Goal: Task Accomplishment & Management: Use online tool/utility

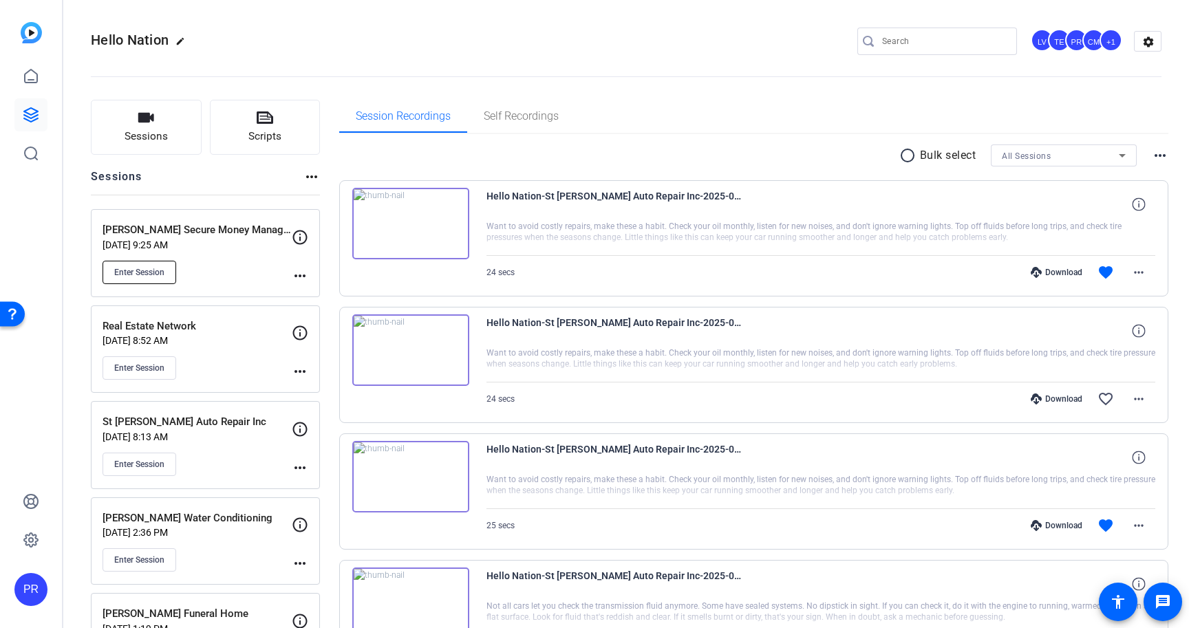
click at [139, 275] on span "Enter Session" at bounding box center [139, 272] width 50 height 11
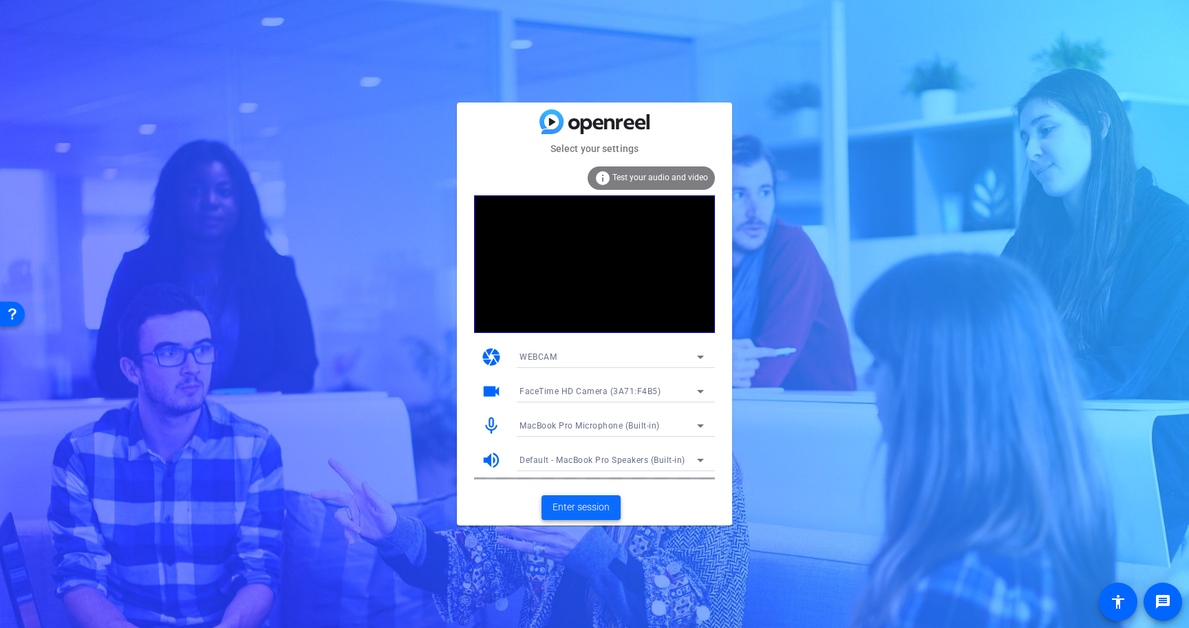
click at [593, 504] on span "Enter session" at bounding box center [581, 507] width 57 height 14
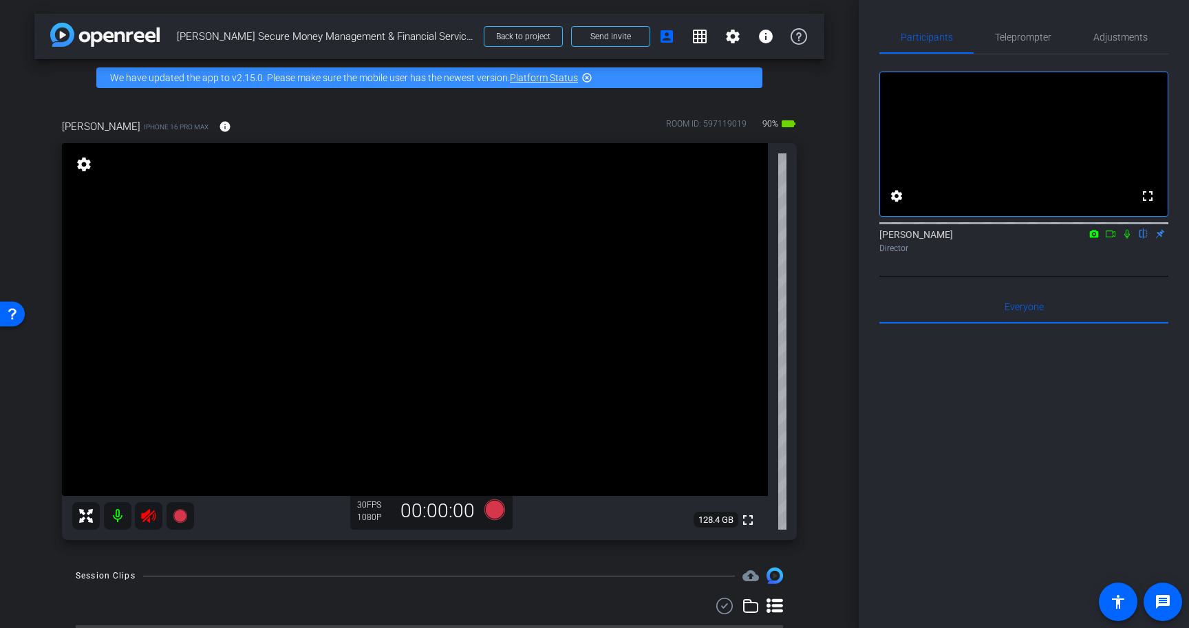
click at [154, 520] on icon at bounding box center [148, 516] width 17 height 17
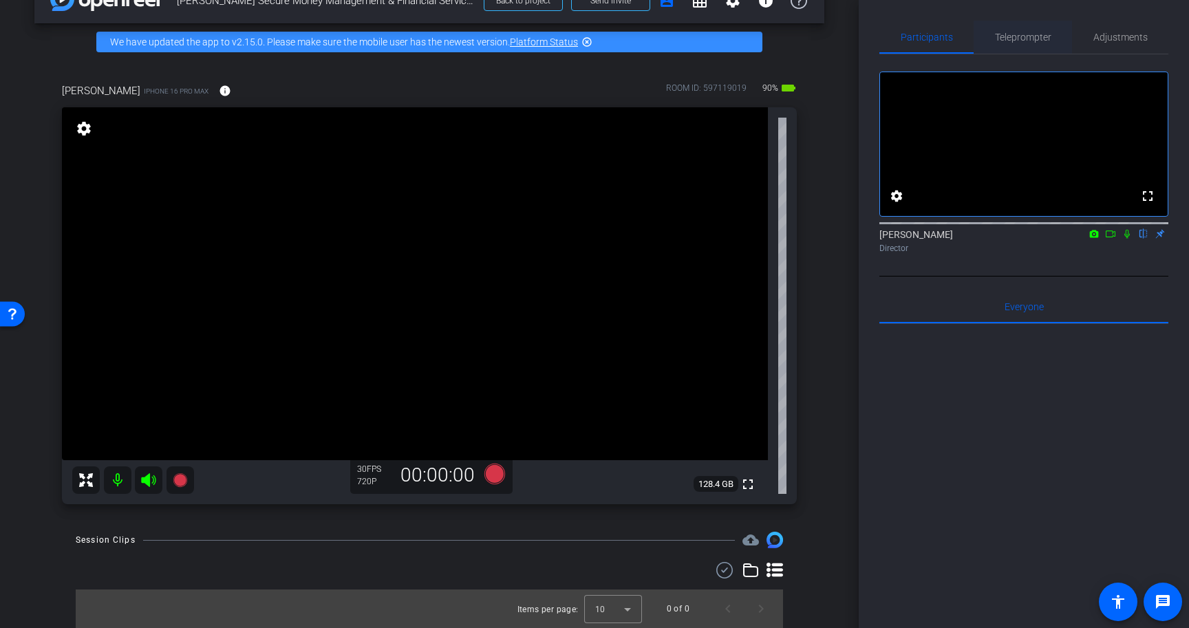
click at [1012, 34] on span "Teleprompter" at bounding box center [1023, 37] width 56 height 10
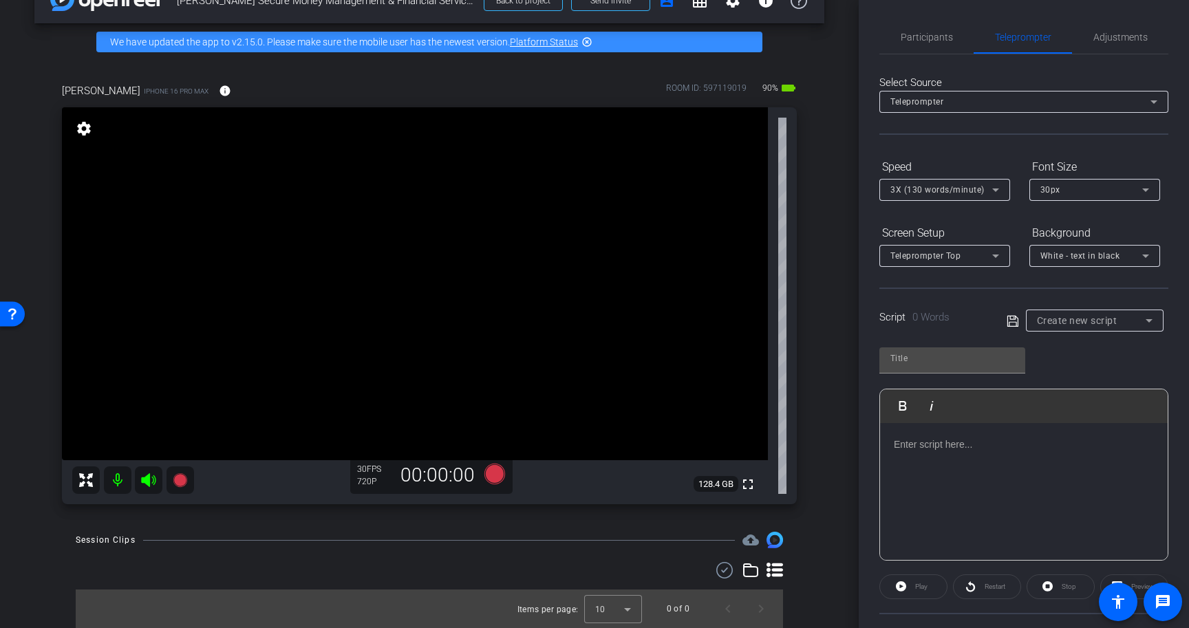
click at [986, 455] on div at bounding box center [1024, 492] width 288 height 138
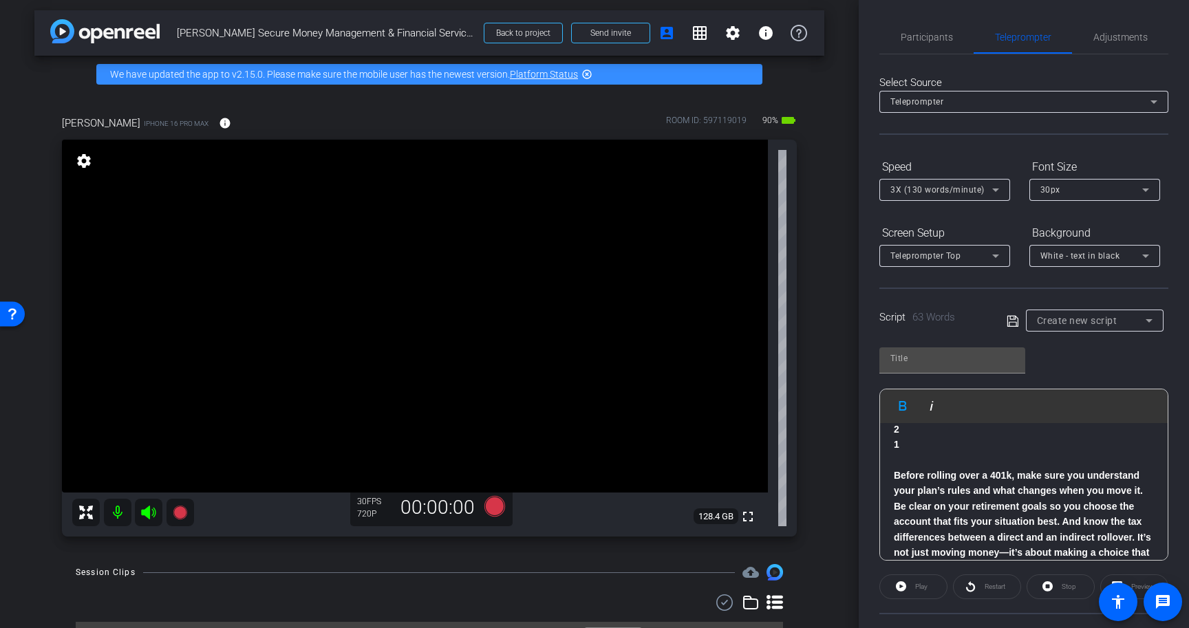
scroll to position [0, 0]
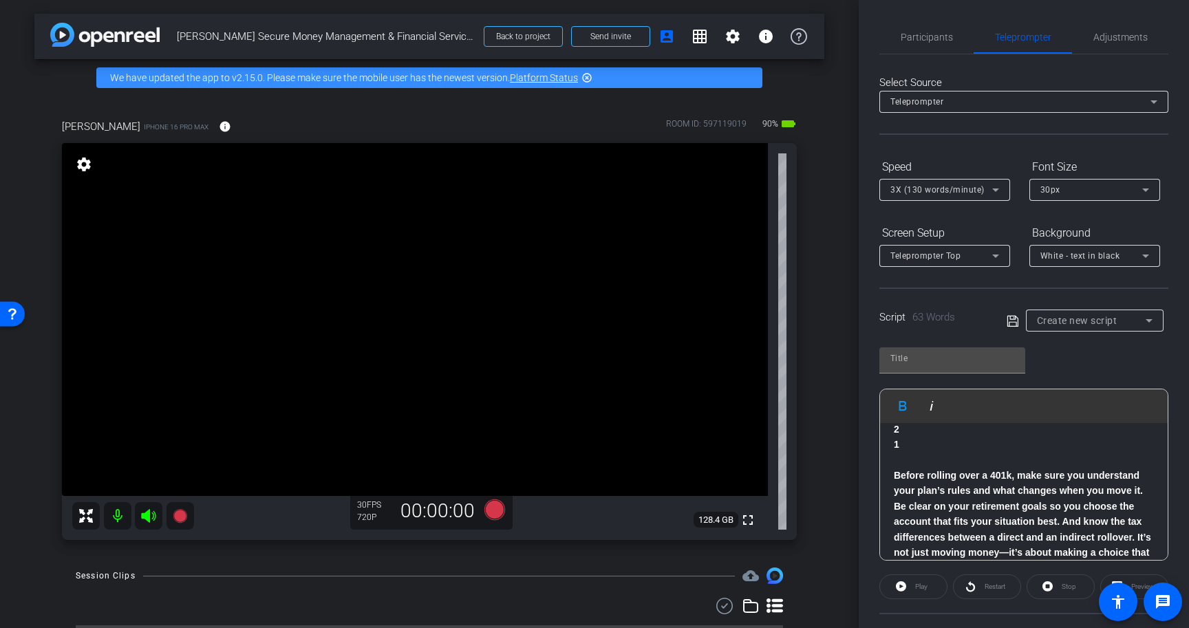
click at [318, 38] on span "[PERSON_NAME] Secure Money Management & Financial Services" at bounding box center [326, 37] width 299 height 28
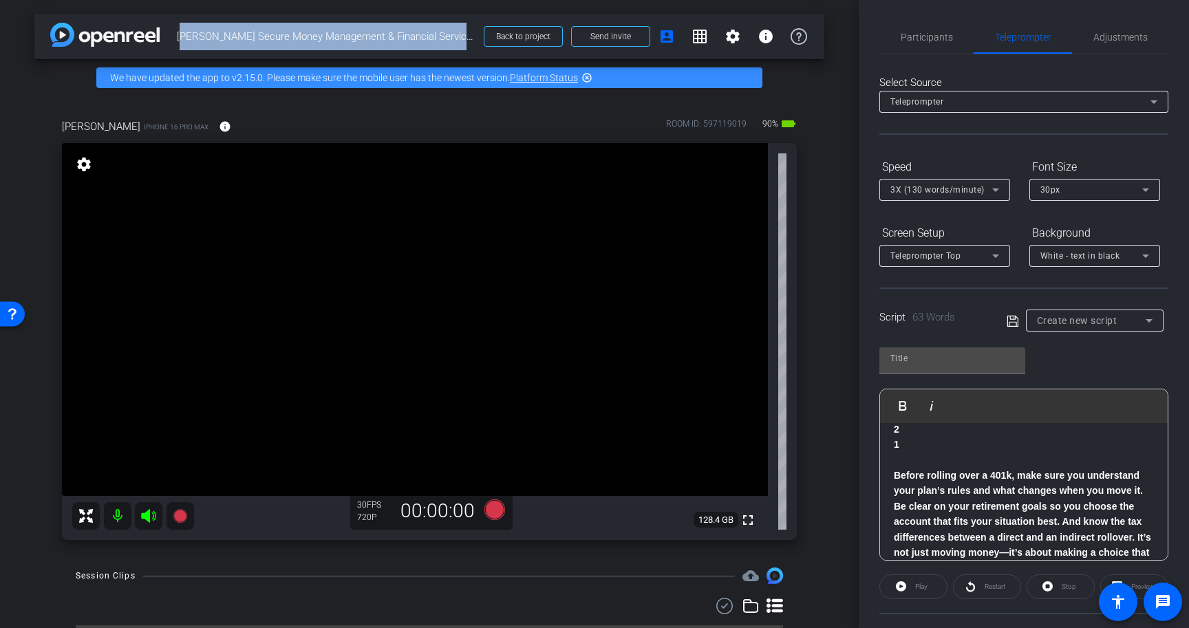
click at [318, 38] on span "[PERSON_NAME] Secure Money Management & Financial Services" at bounding box center [326, 37] width 299 height 28
copy div "Carey Secure Money Management & Financial Services Back to project Send invite …"
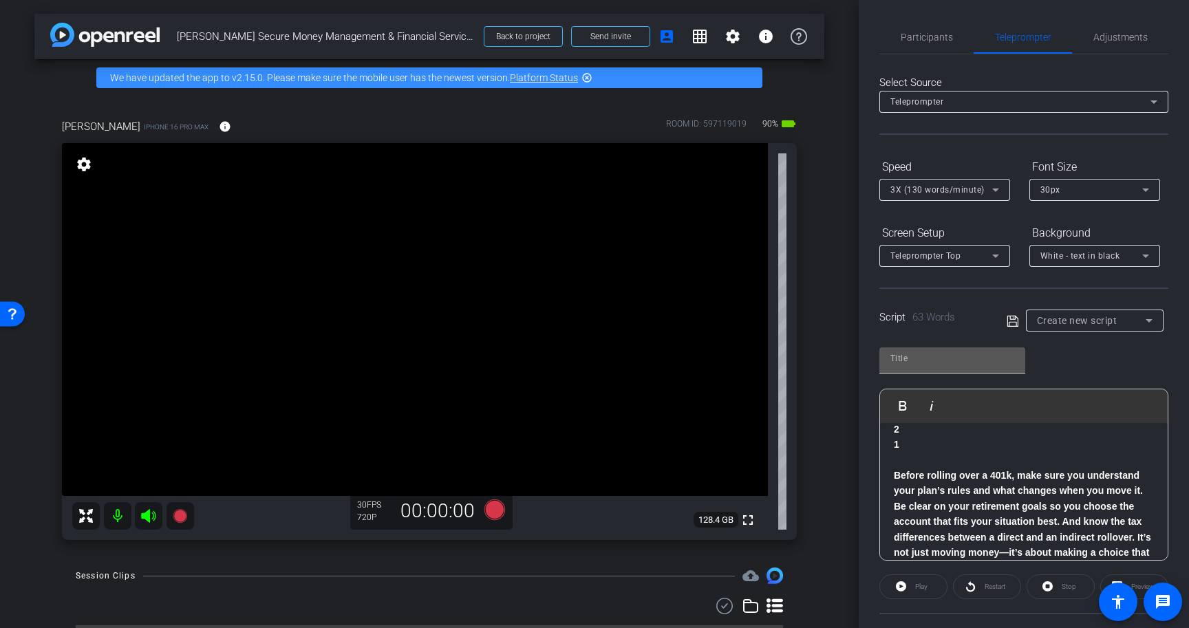
click at [920, 361] on input "text" at bounding box center [953, 358] width 124 height 17
paste input "[PERSON_NAME] Secure Money Management & Financial Services"
type input "[PERSON_NAME] Secure Money Management & Financial Services"
click at [950, 198] on div "3X (130 words/minute)" at bounding box center [942, 189] width 102 height 17
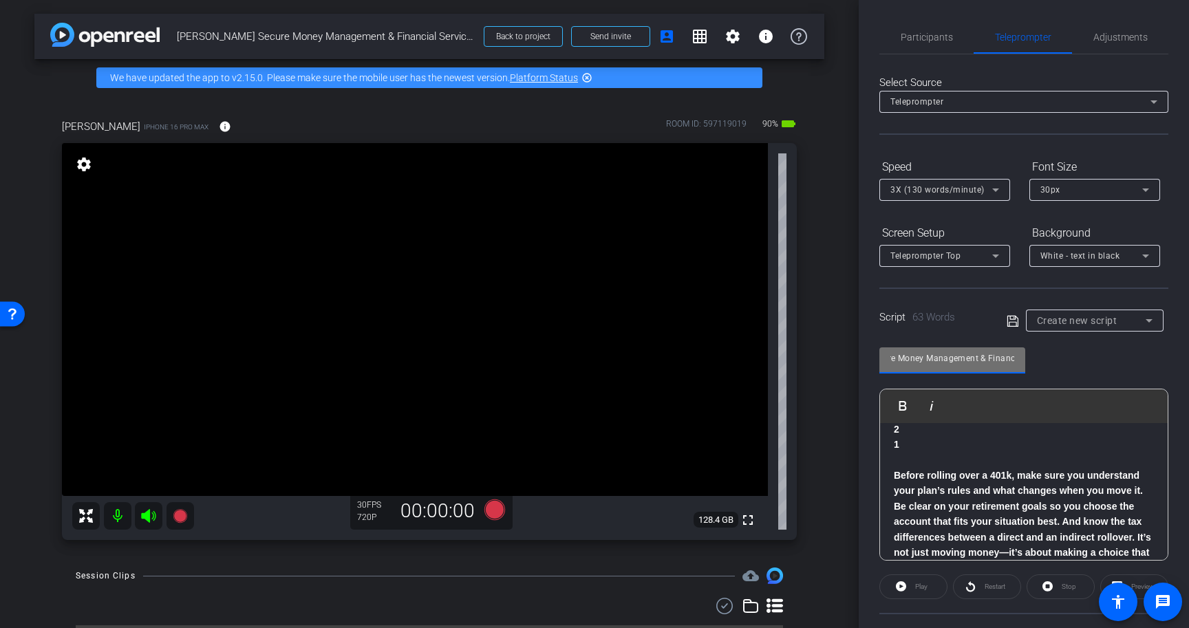
scroll to position [0, 0]
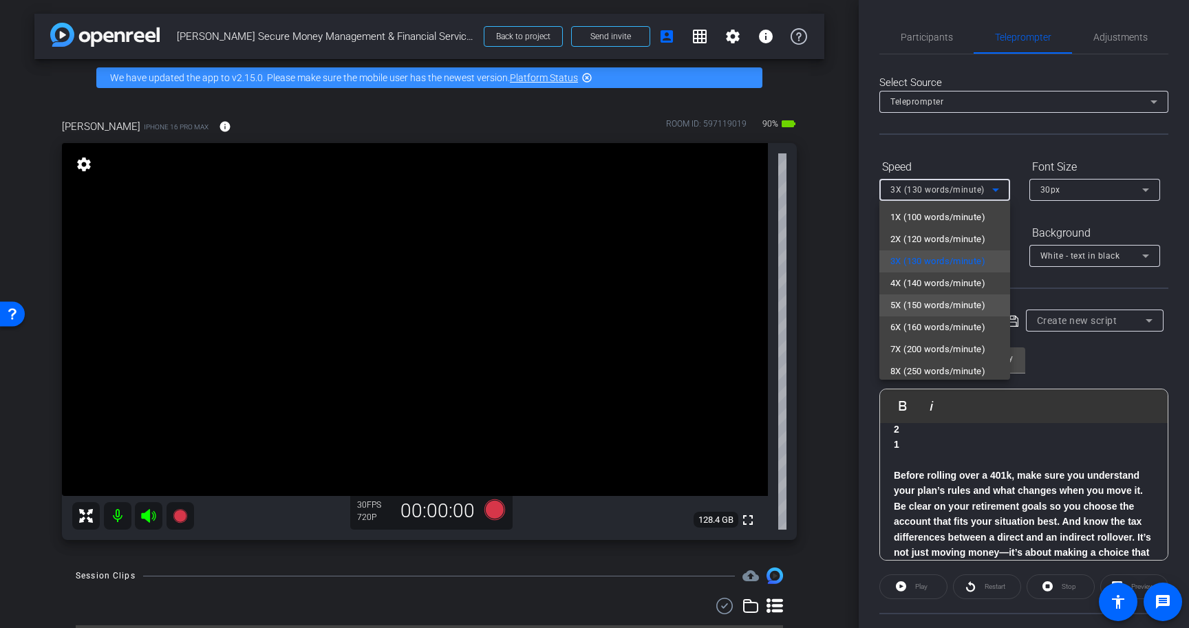
click at [952, 305] on span "5X (150 words/minute)" at bounding box center [938, 305] width 95 height 17
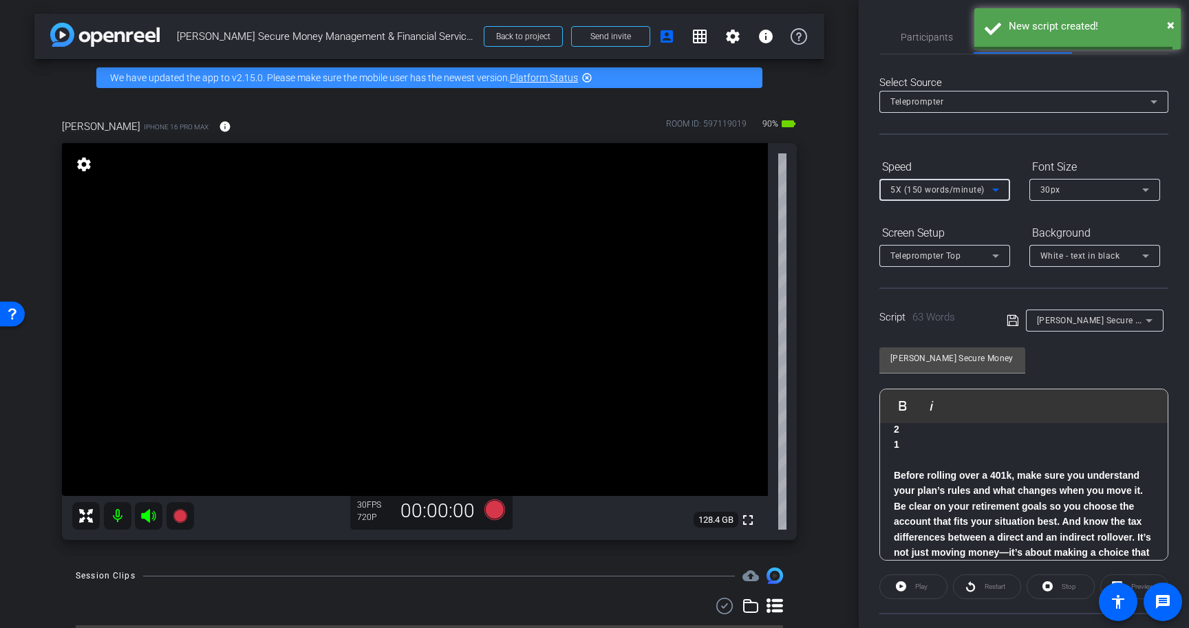
click at [1054, 195] on div "30px" at bounding box center [1092, 189] width 102 height 17
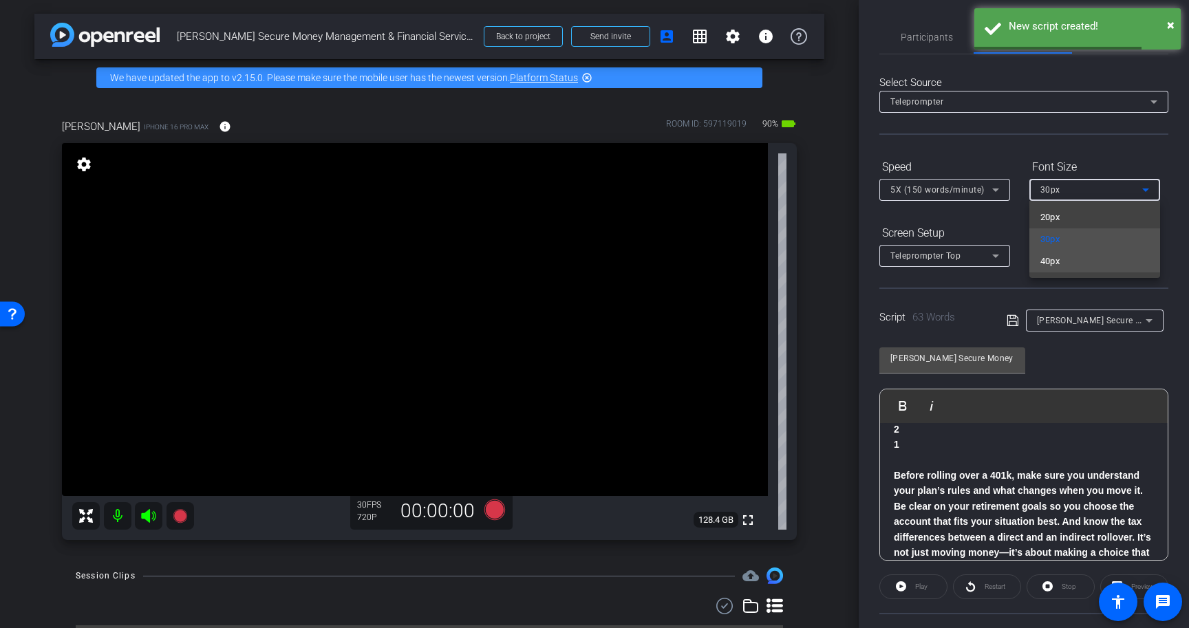
click at [1060, 254] on span "40px" at bounding box center [1051, 261] width 20 height 17
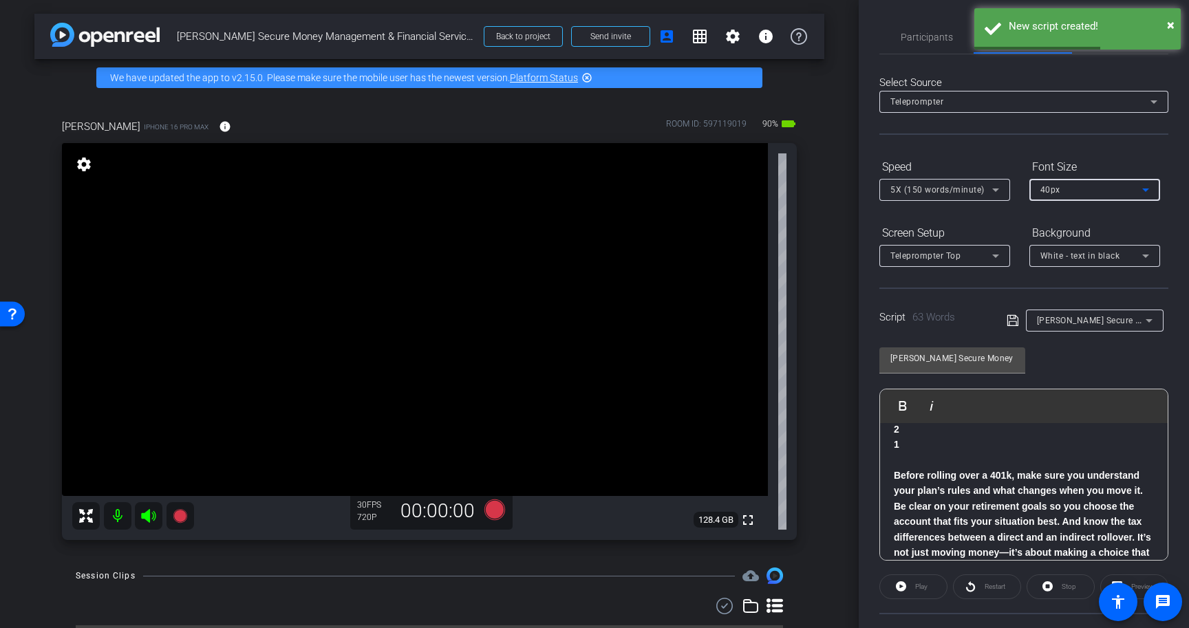
click at [1063, 257] on span "White - text in black" at bounding box center [1081, 256] width 80 height 10
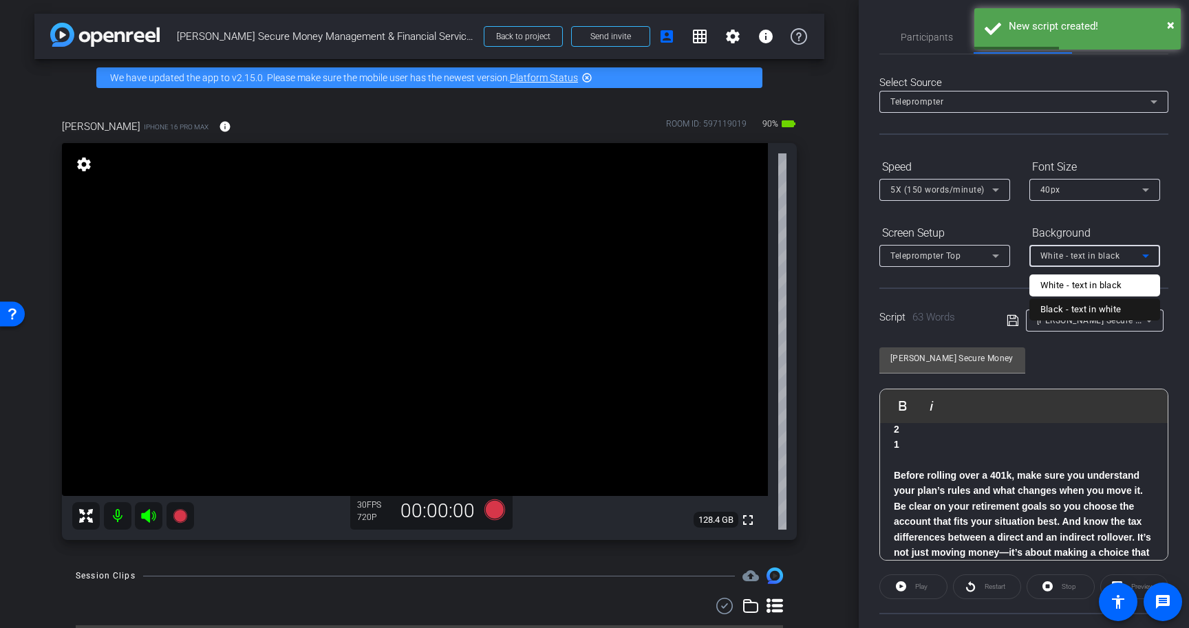
click at [1066, 304] on div "Black - text in white" at bounding box center [1081, 309] width 81 height 17
click at [986, 255] on div "Teleprompter Top" at bounding box center [942, 255] width 102 height 17
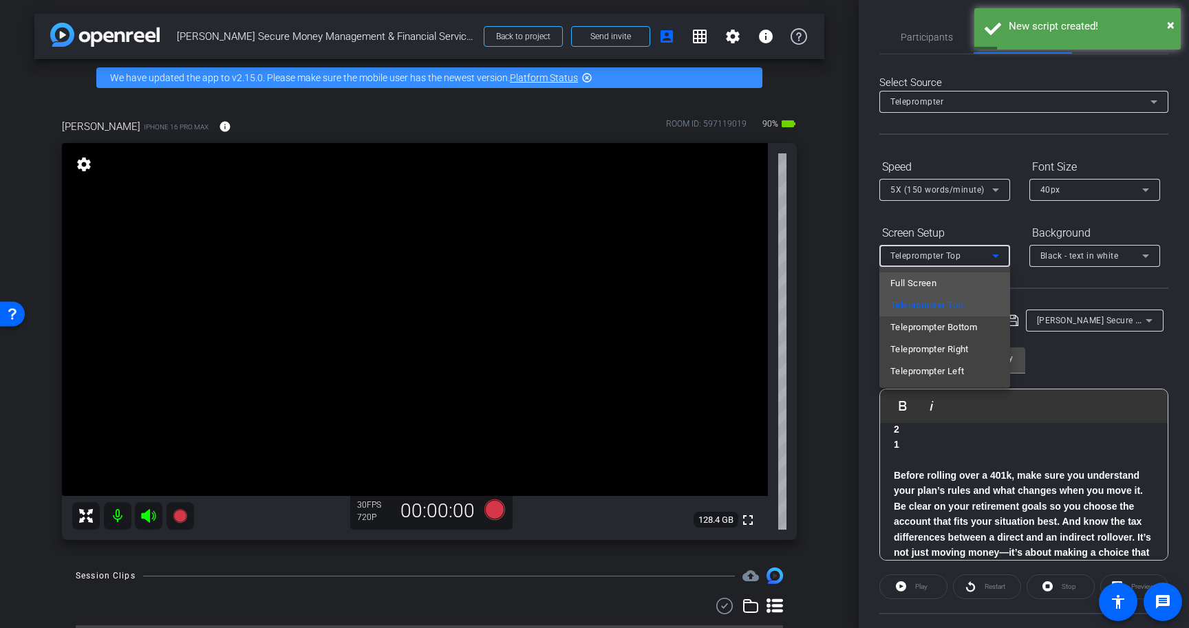
click at [980, 290] on mat-option "Full Screen" at bounding box center [945, 284] width 131 height 22
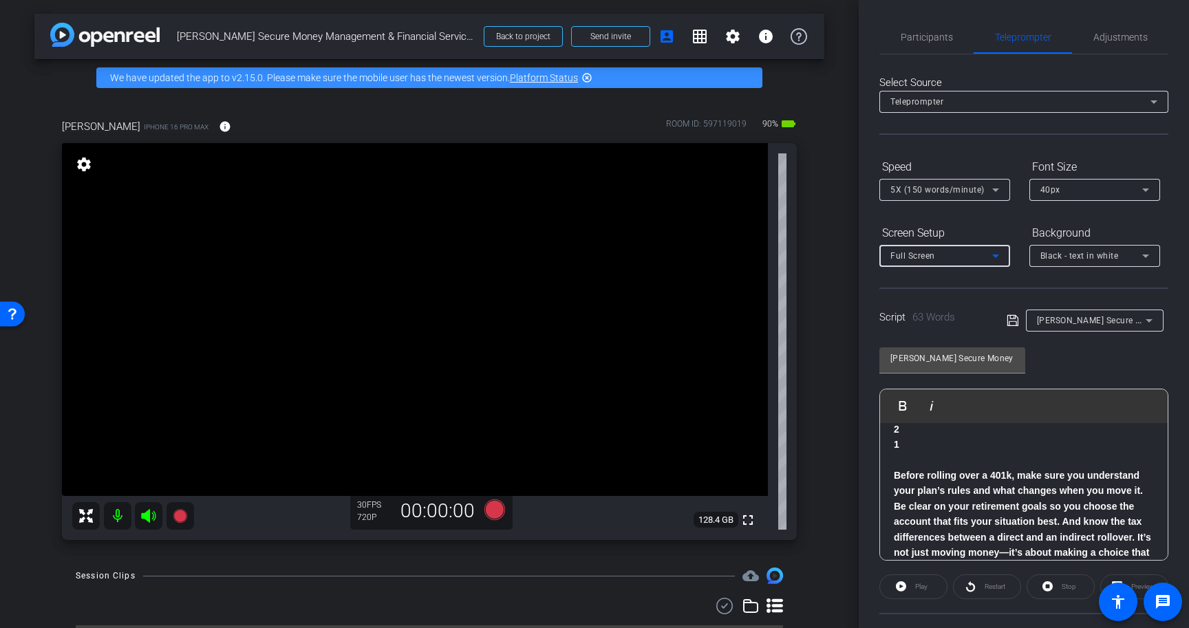
click at [1071, 349] on div "Carey Secure Money Management & Financial Services Play Play from this location…" at bounding box center [1024, 449] width 289 height 224
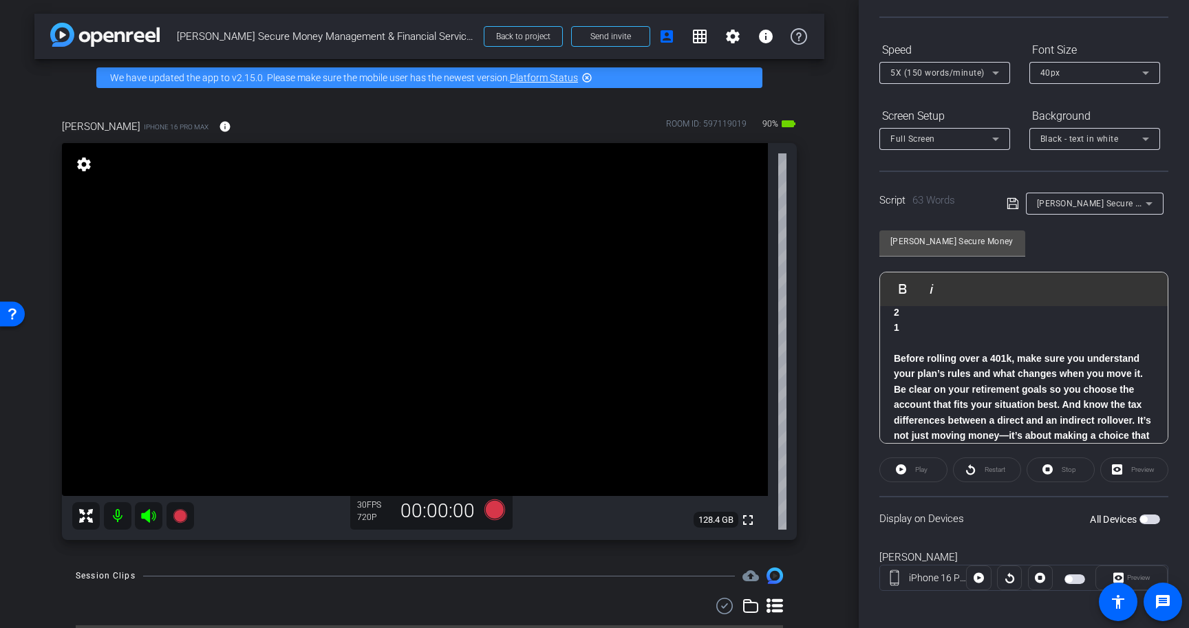
scroll to position [124, 0]
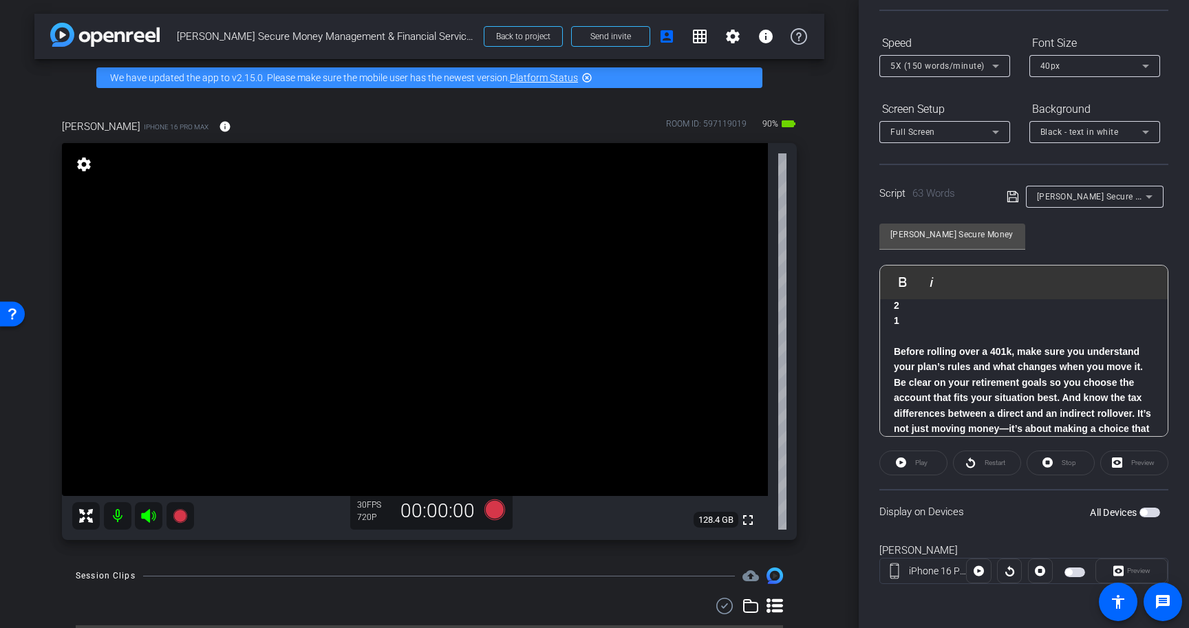
click at [1147, 516] on span "button" at bounding box center [1150, 513] width 21 height 10
click at [1011, 198] on icon at bounding box center [1013, 197] width 12 height 17
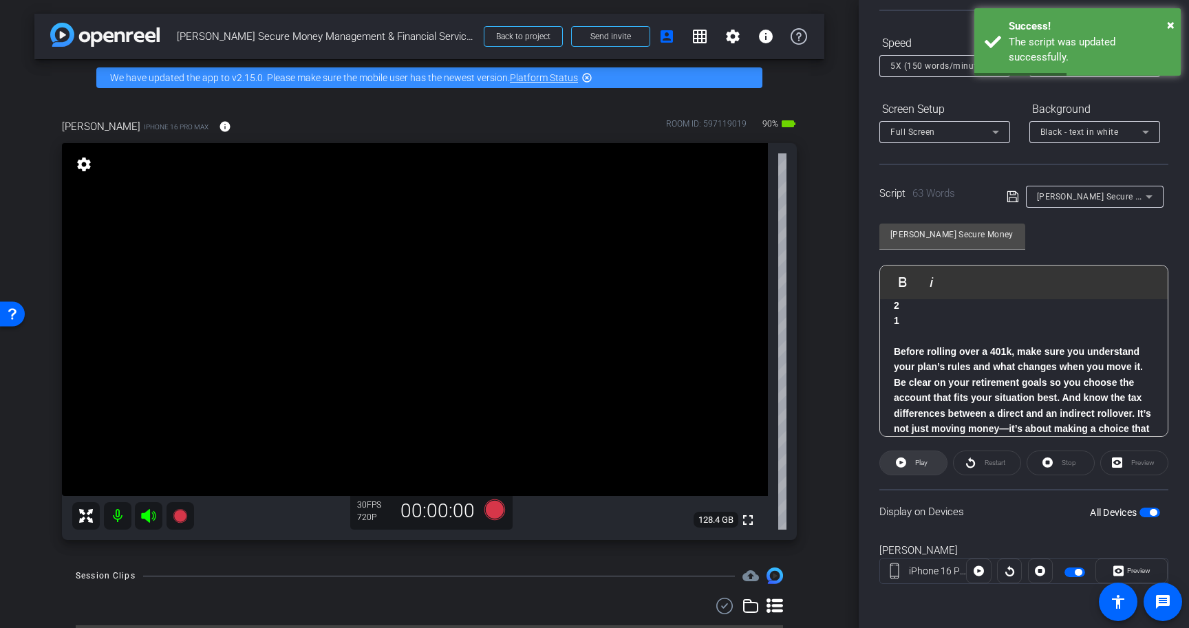
click at [908, 463] on span at bounding box center [913, 463] width 67 height 33
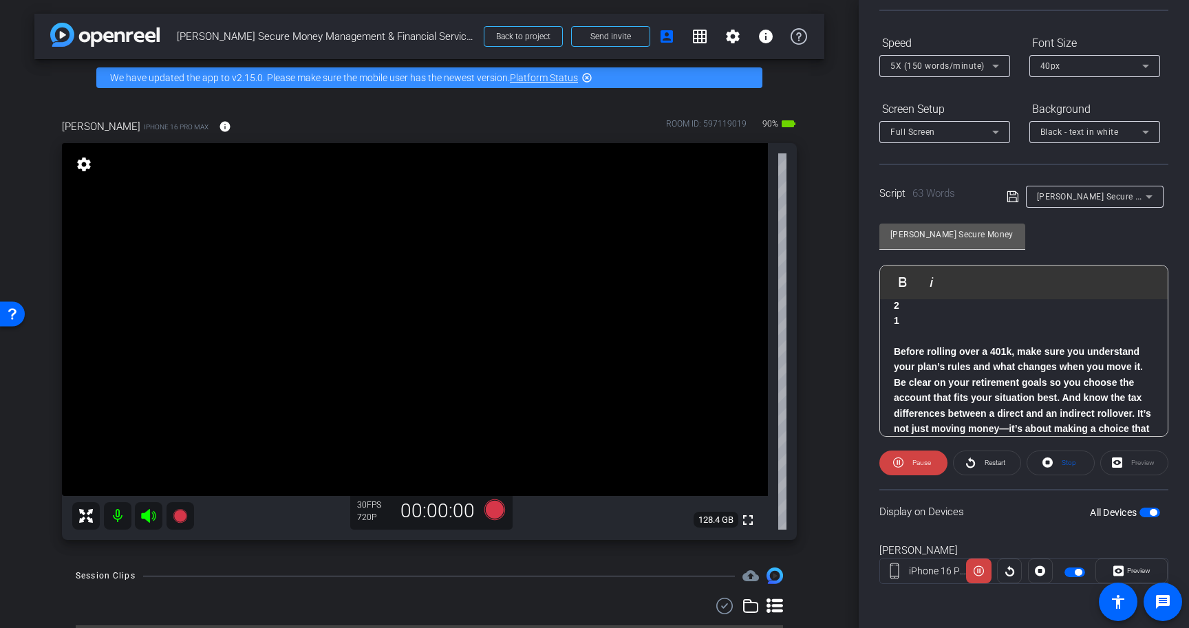
scroll to position [0, 0]
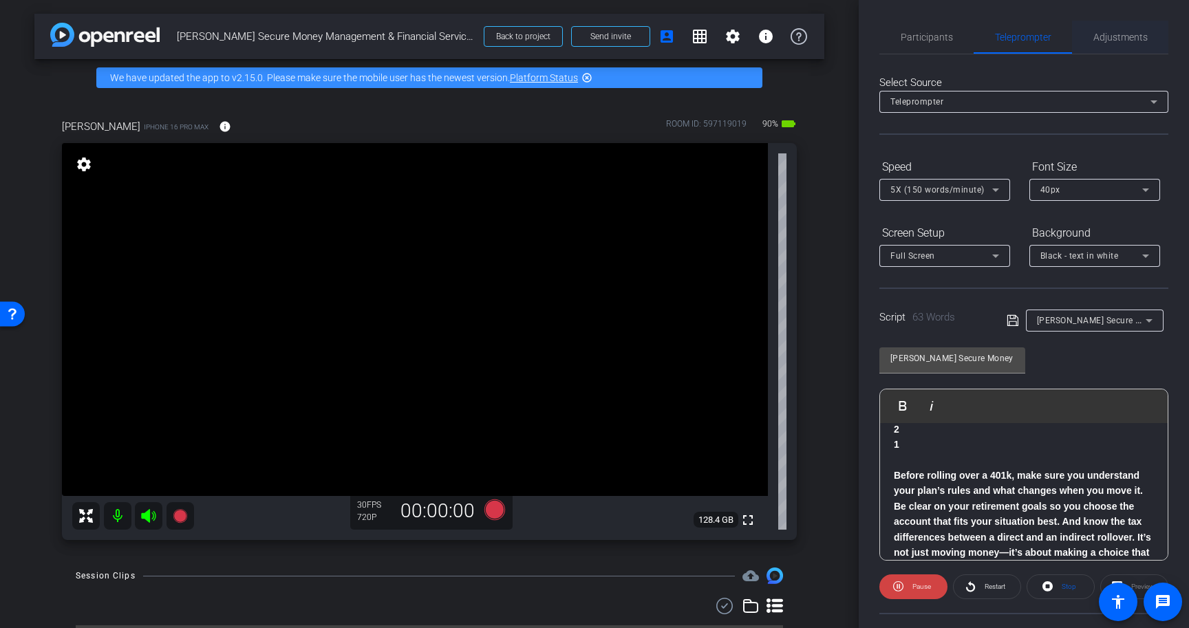
click at [1129, 32] on span "Adjustments" at bounding box center [1121, 37] width 54 height 10
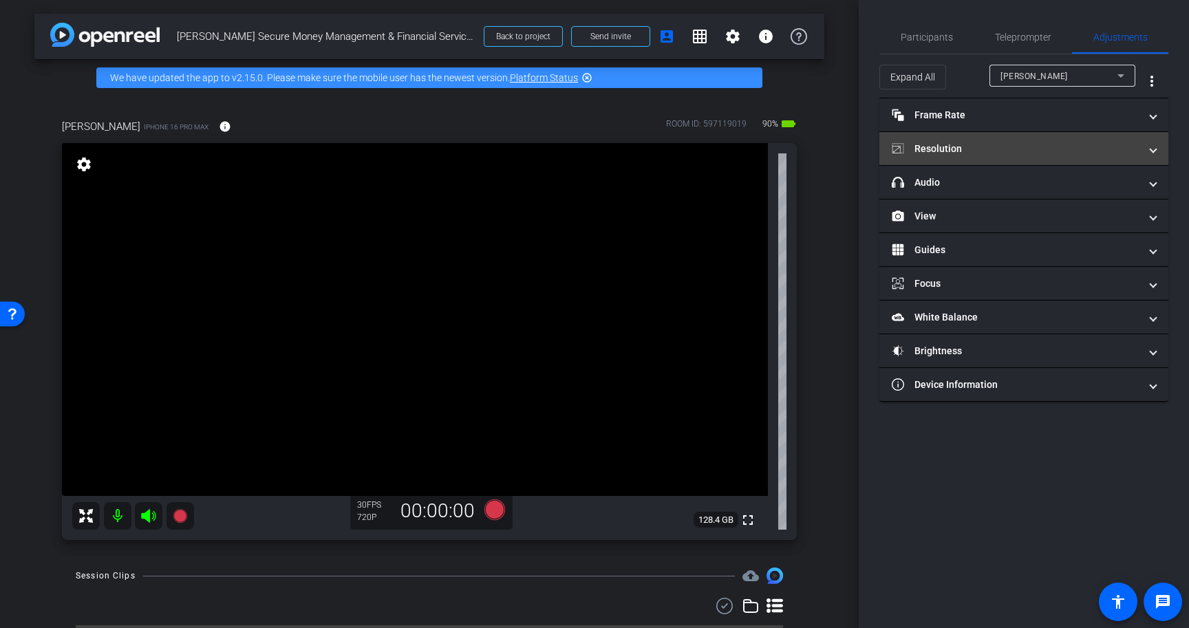
click at [968, 140] on mat-expansion-panel-header "Resolution" at bounding box center [1024, 148] width 289 height 33
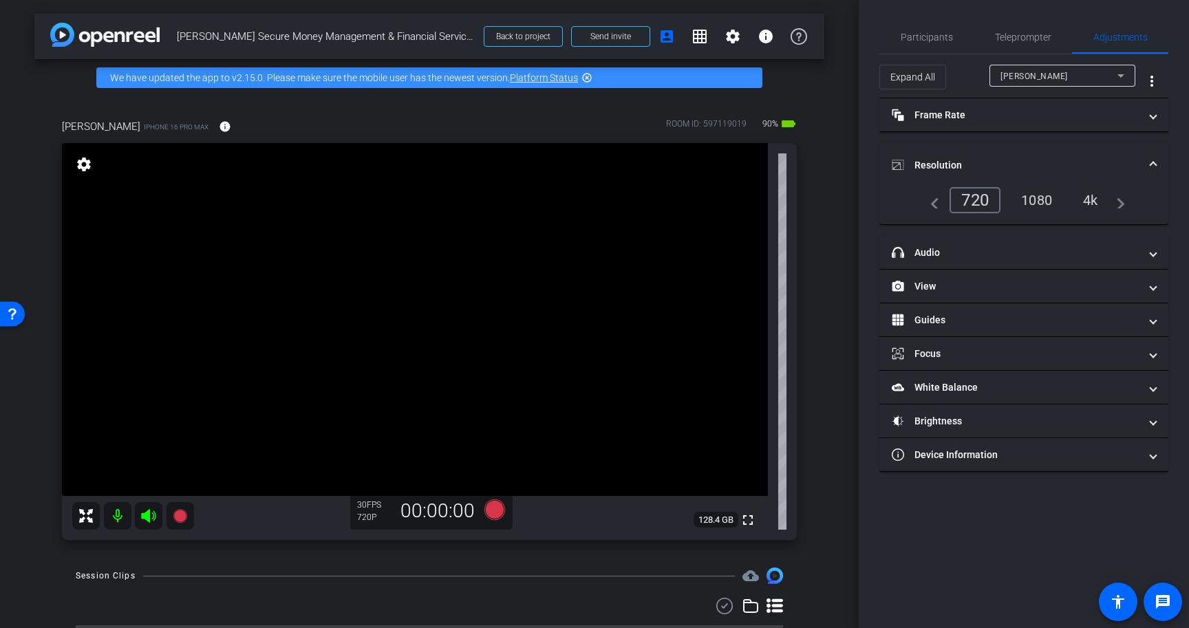
click at [1092, 204] on div "4k" at bounding box center [1091, 200] width 36 height 23
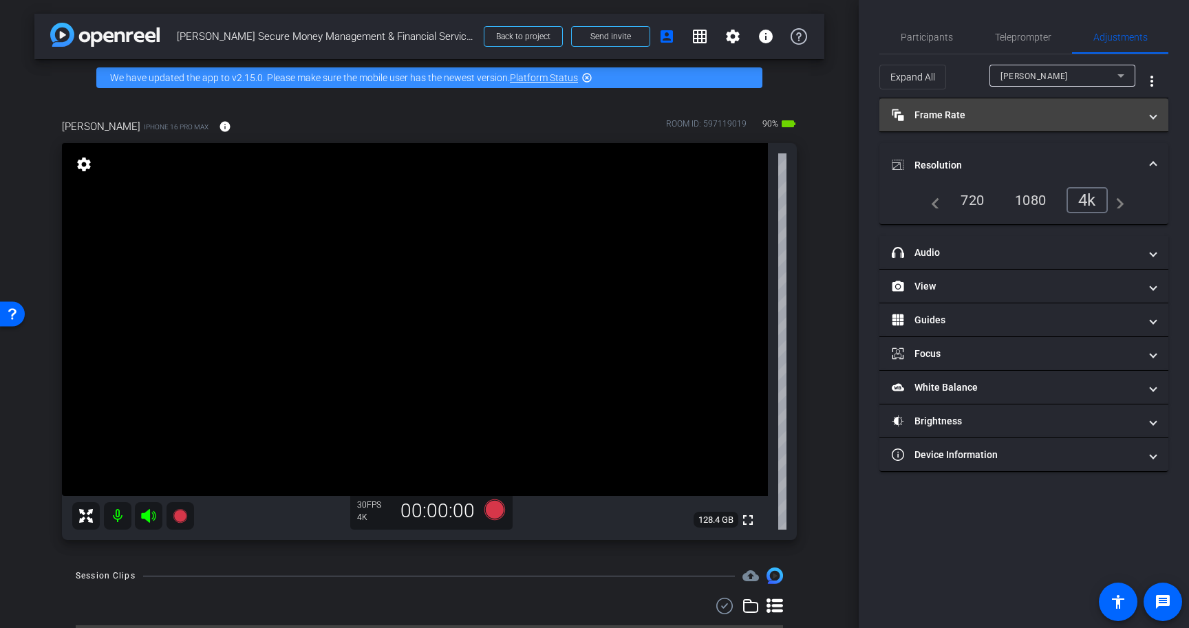
click at [1081, 114] on mat-panel-title "Frame Rate Frame Rate" at bounding box center [1016, 115] width 248 height 14
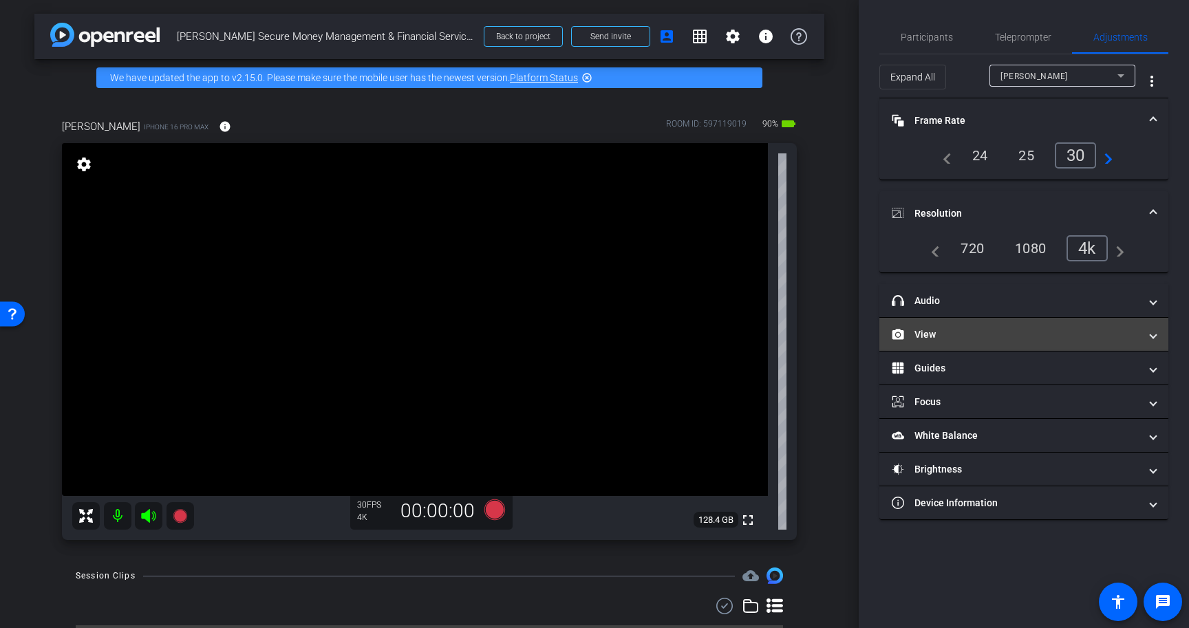
click at [1050, 339] on mat-panel-title "View" at bounding box center [1016, 335] width 248 height 14
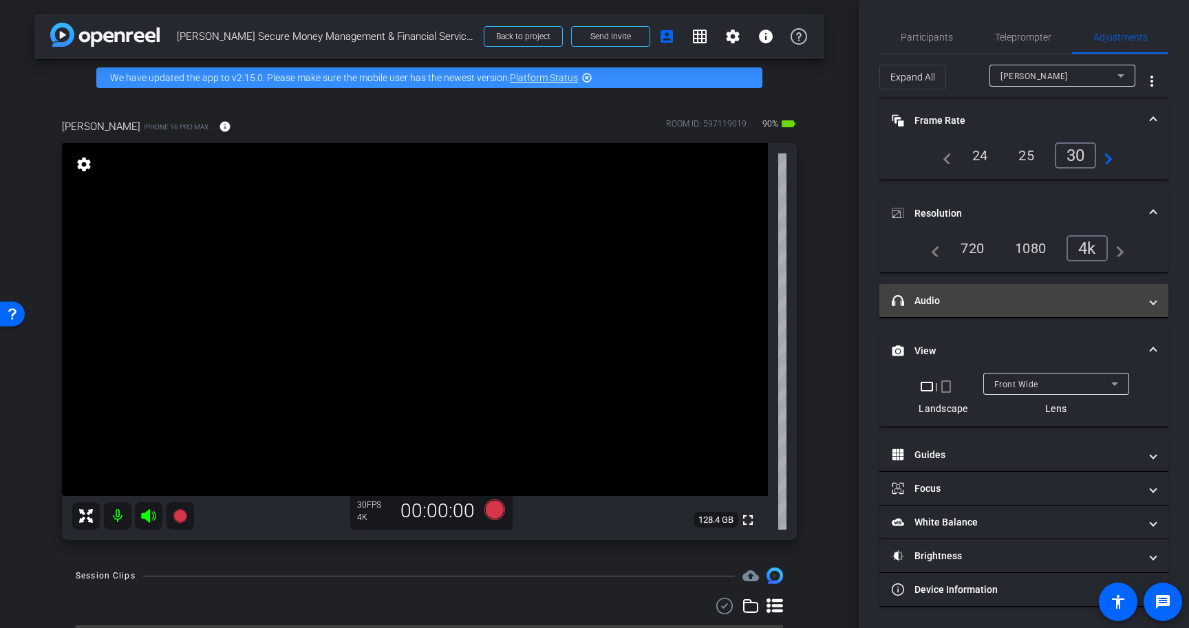
click at [1057, 299] on mat-panel-title "headphone icon Audio" at bounding box center [1016, 301] width 248 height 14
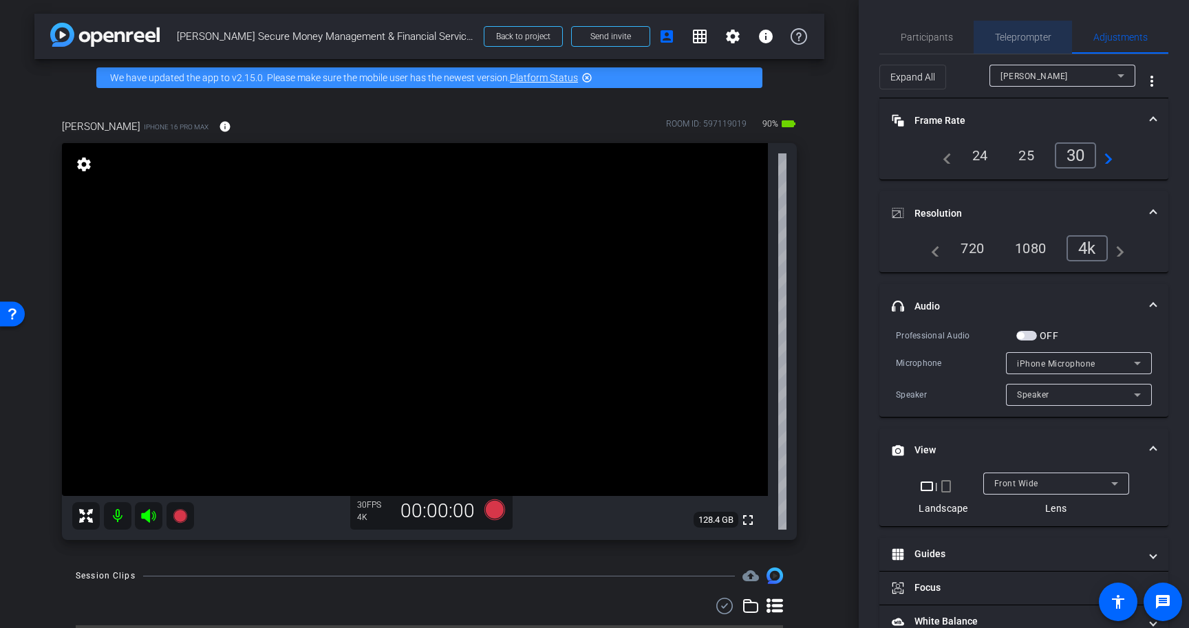
click at [1035, 47] on span "Teleprompter" at bounding box center [1023, 37] width 56 height 33
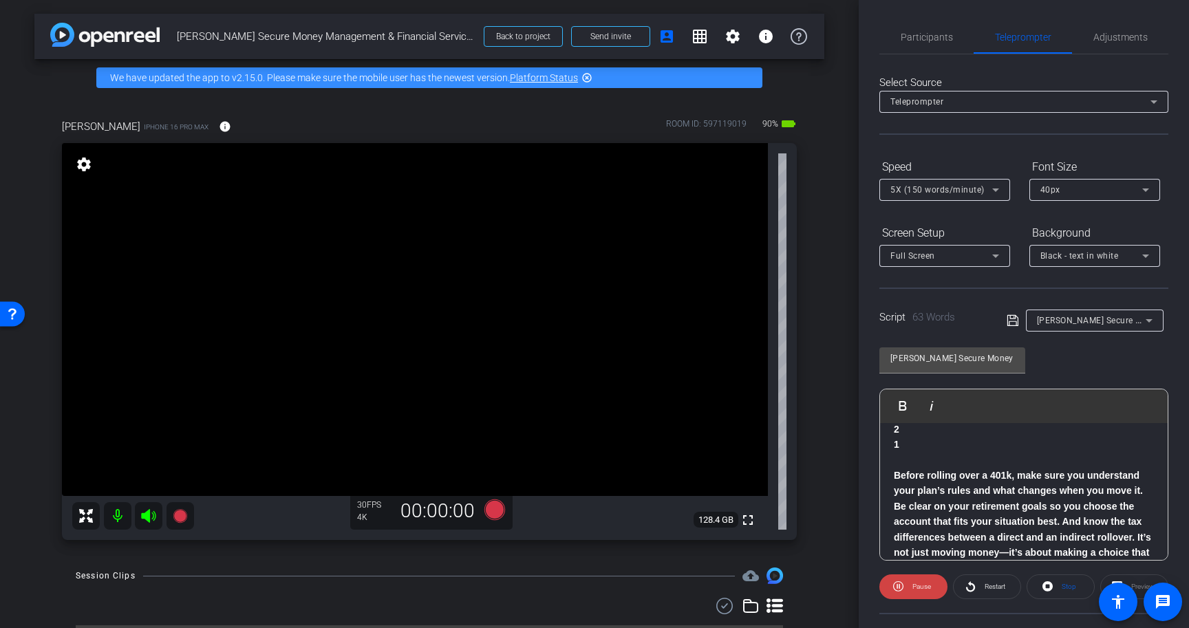
scroll to position [70, 0]
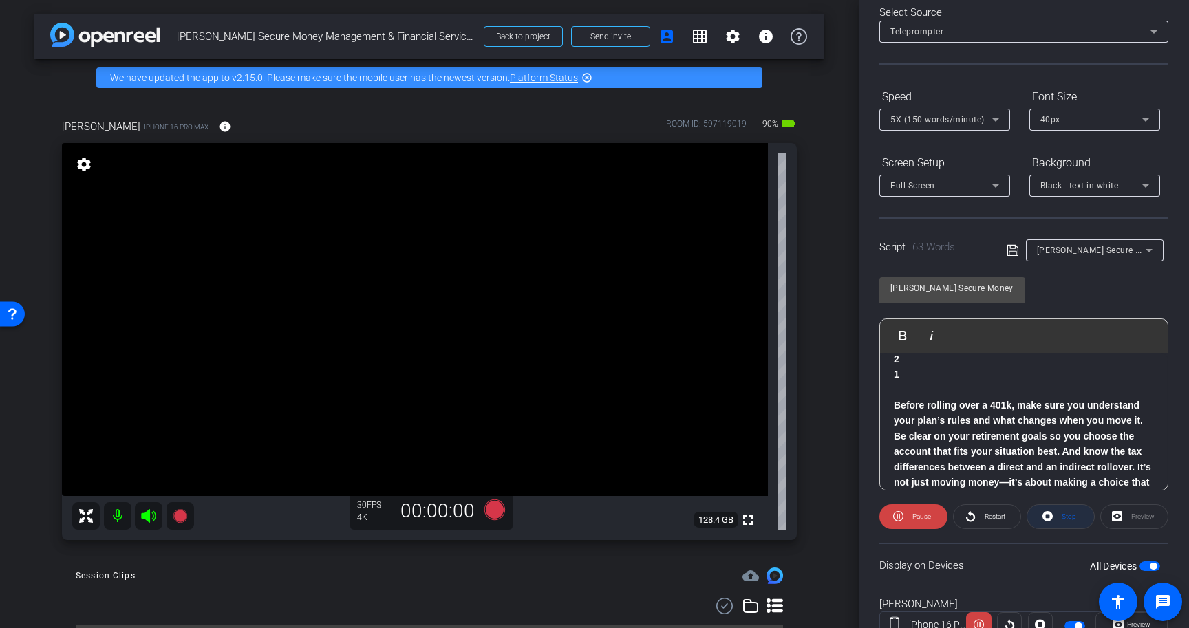
click at [1054, 515] on span at bounding box center [1061, 516] width 67 height 33
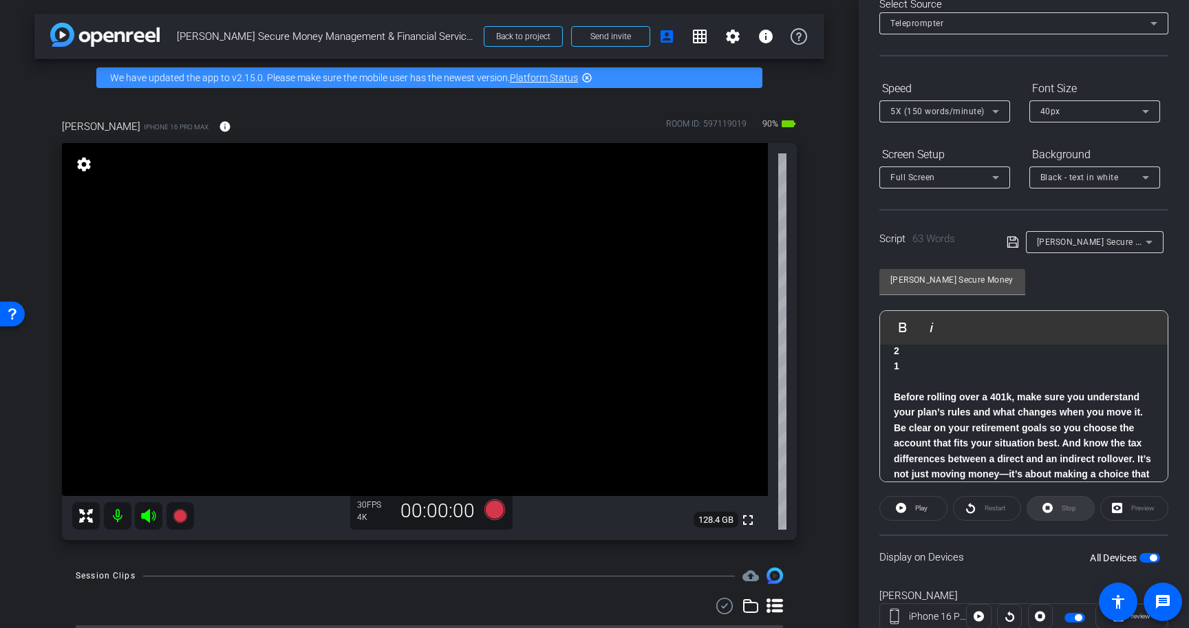
scroll to position [0, 0]
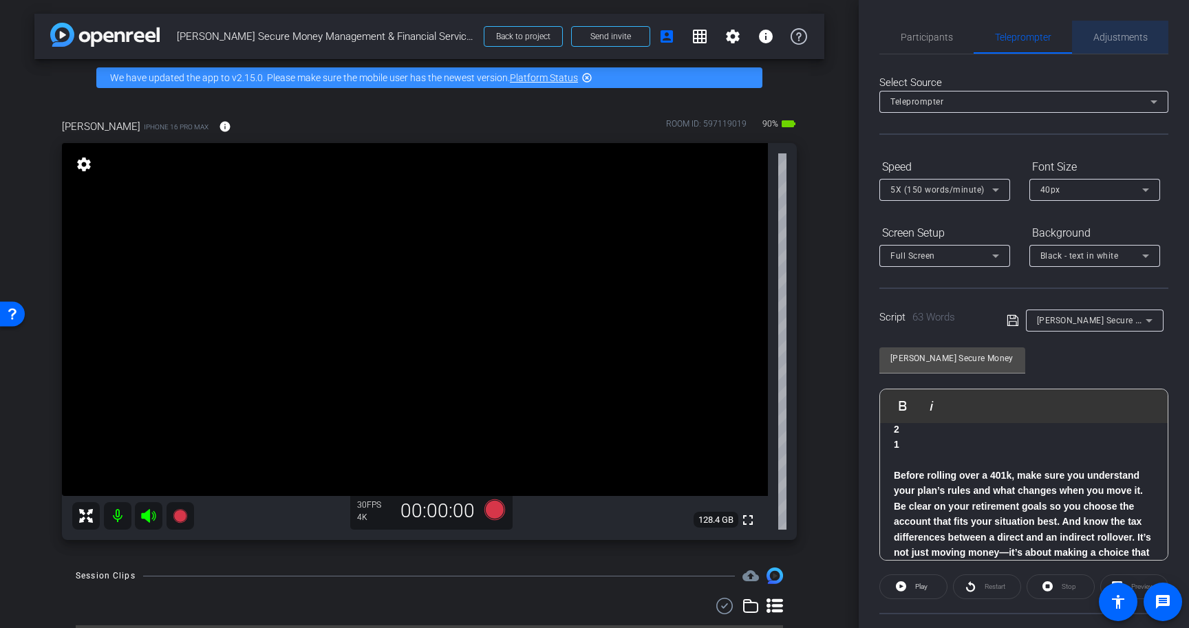
click at [1113, 41] on span "Adjustments" at bounding box center [1121, 37] width 54 height 10
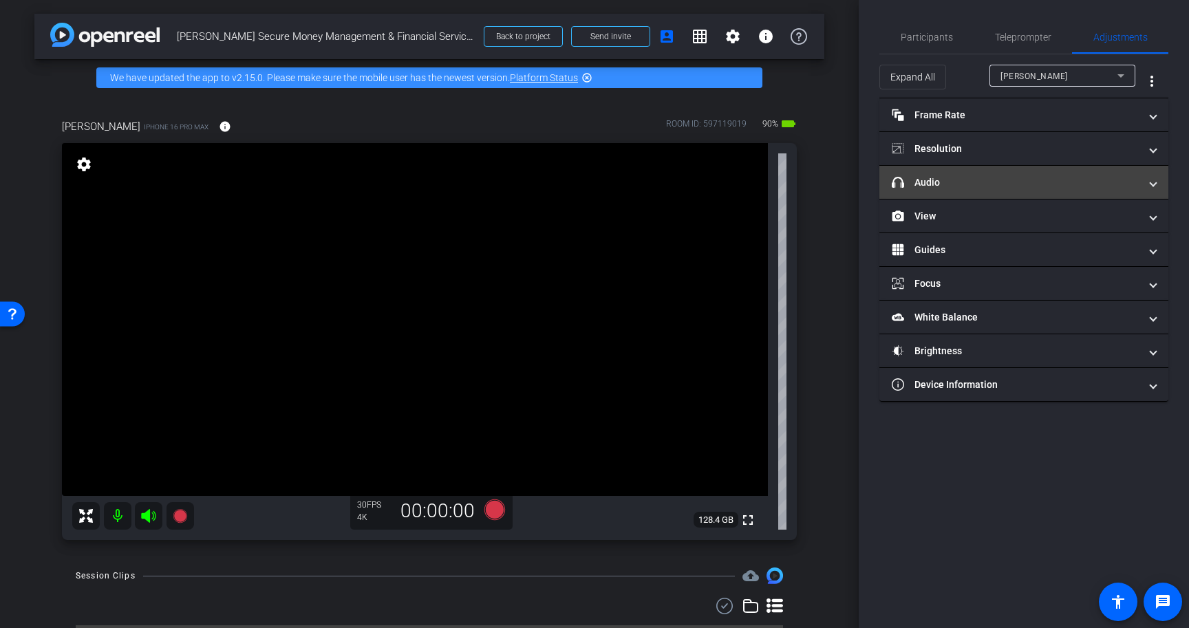
click at [999, 188] on mat-panel-title "headphone icon Audio" at bounding box center [1016, 183] width 248 height 14
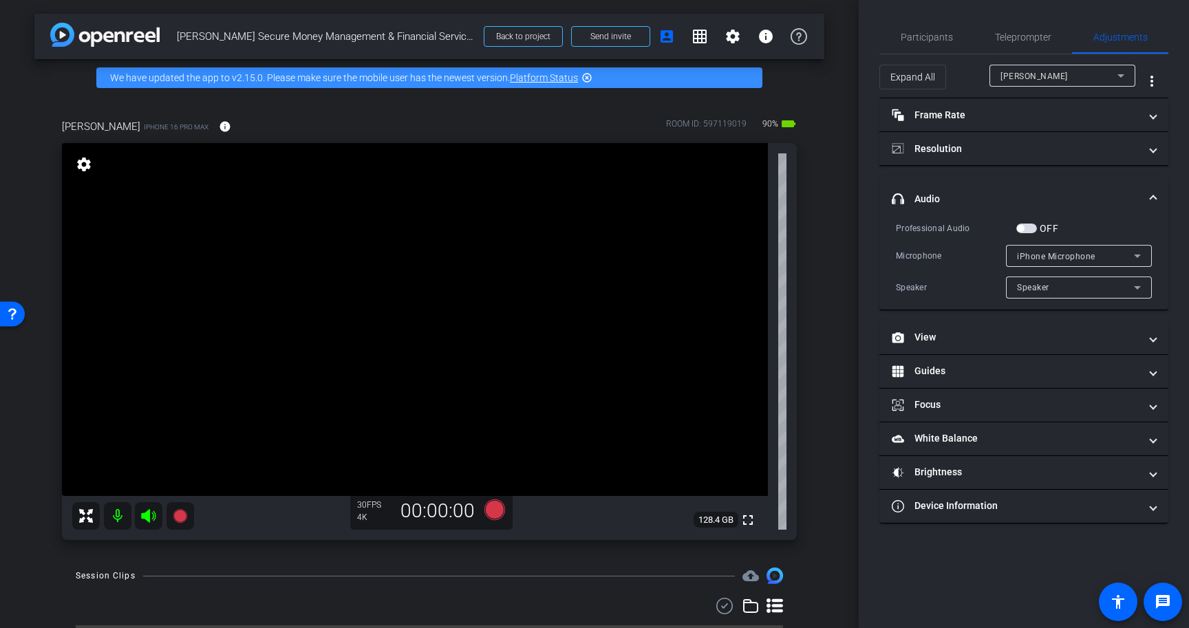
click at [1033, 227] on span "button" at bounding box center [1027, 229] width 21 height 10
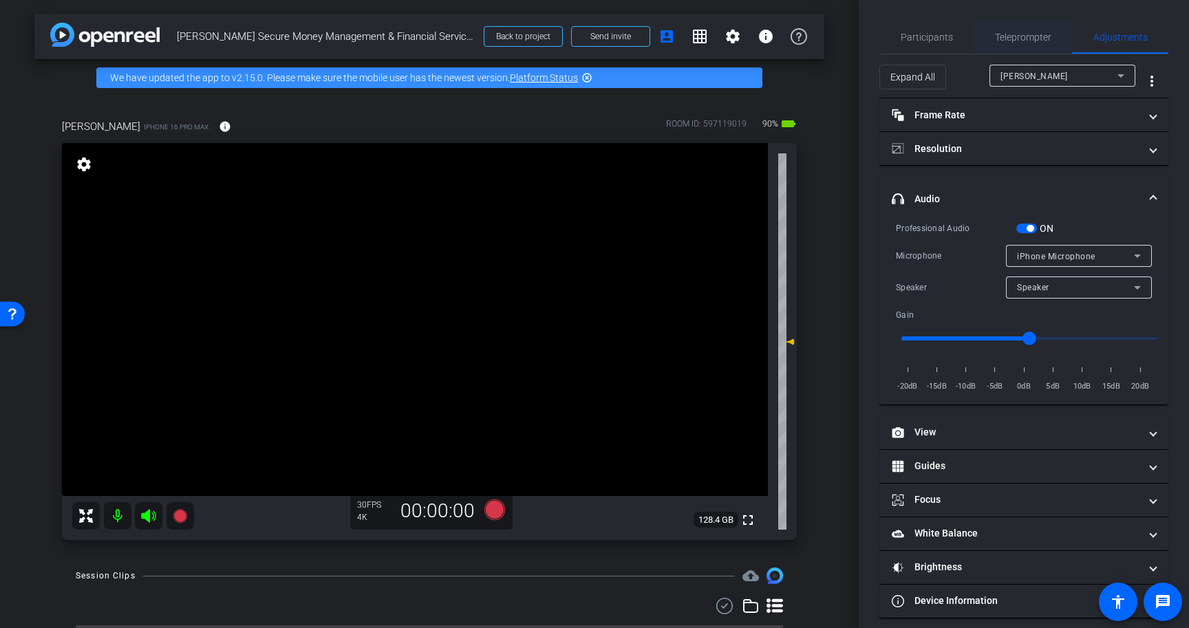
click at [1033, 47] on span "Teleprompter" at bounding box center [1023, 37] width 56 height 33
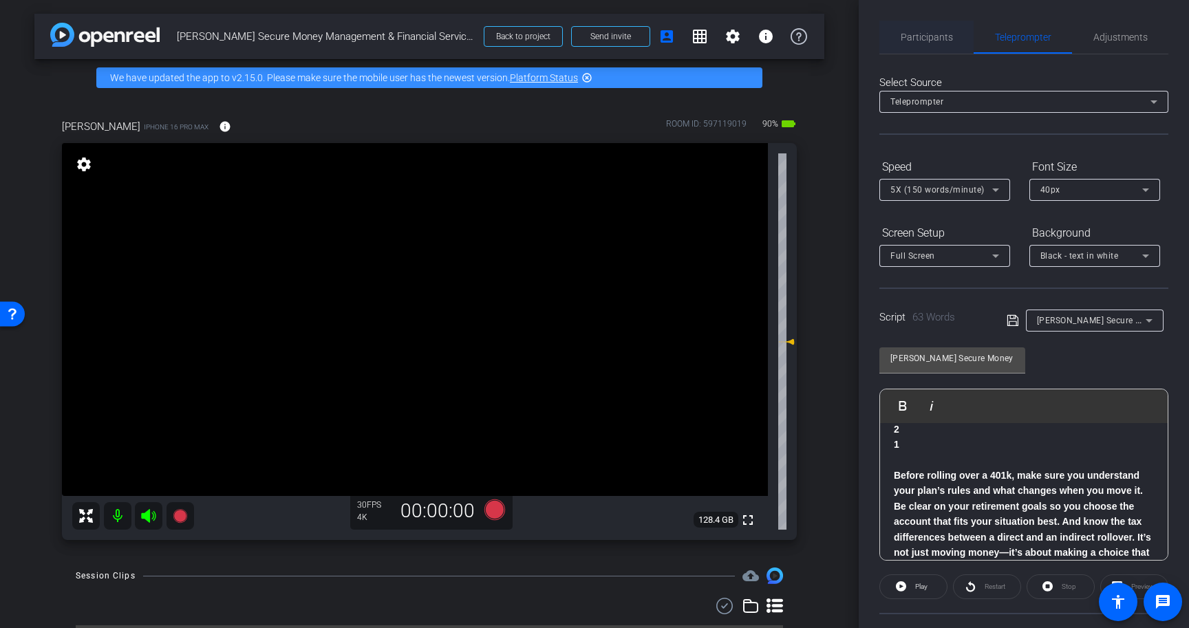
click at [929, 34] on span "Participants" at bounding box center [927, 37] width 52 height 10
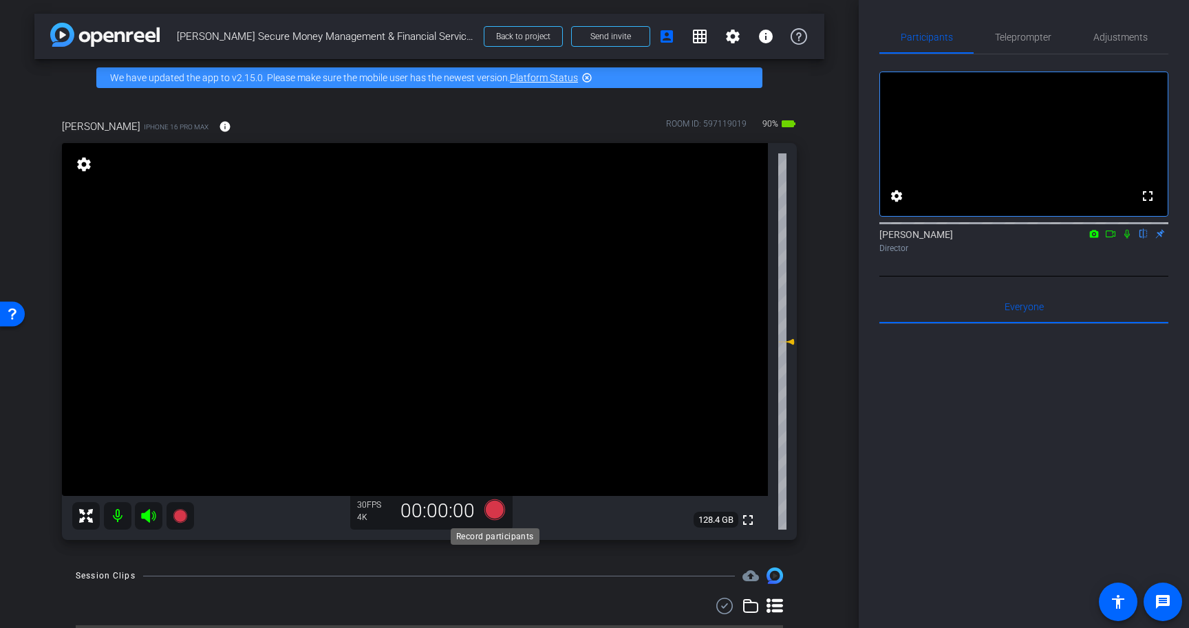
click at [494, 513] on icon at bounding box center [495, 510] width 21 height 21
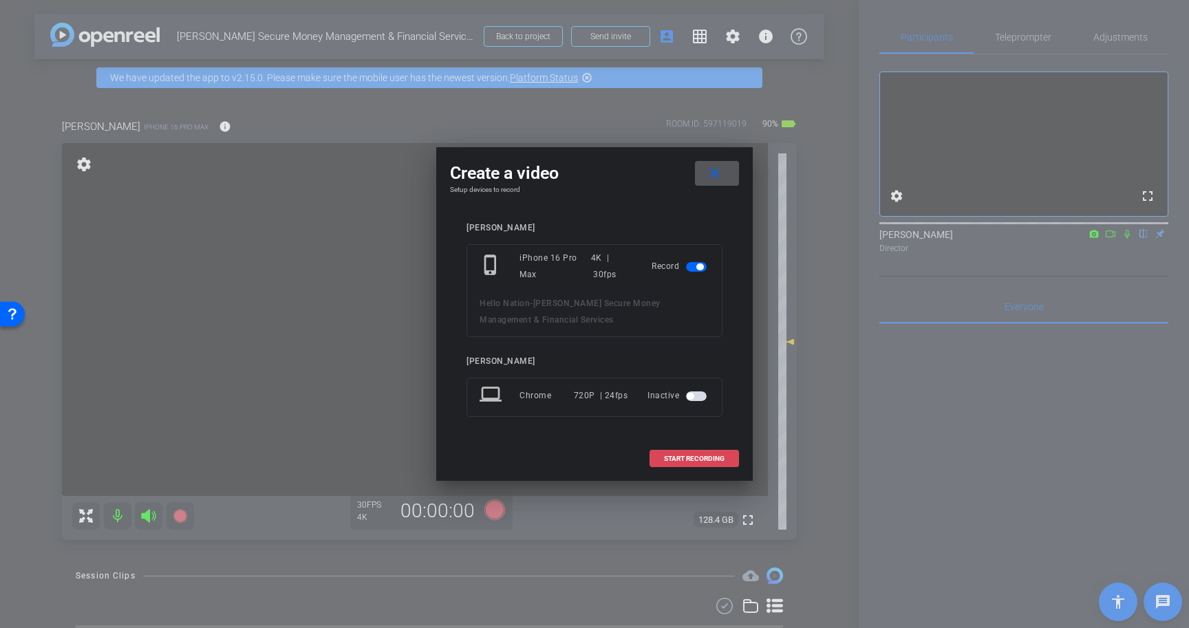
click at [705, 456] on span "START RECORDING" at bounding box center [694, 459] width 61 height 7
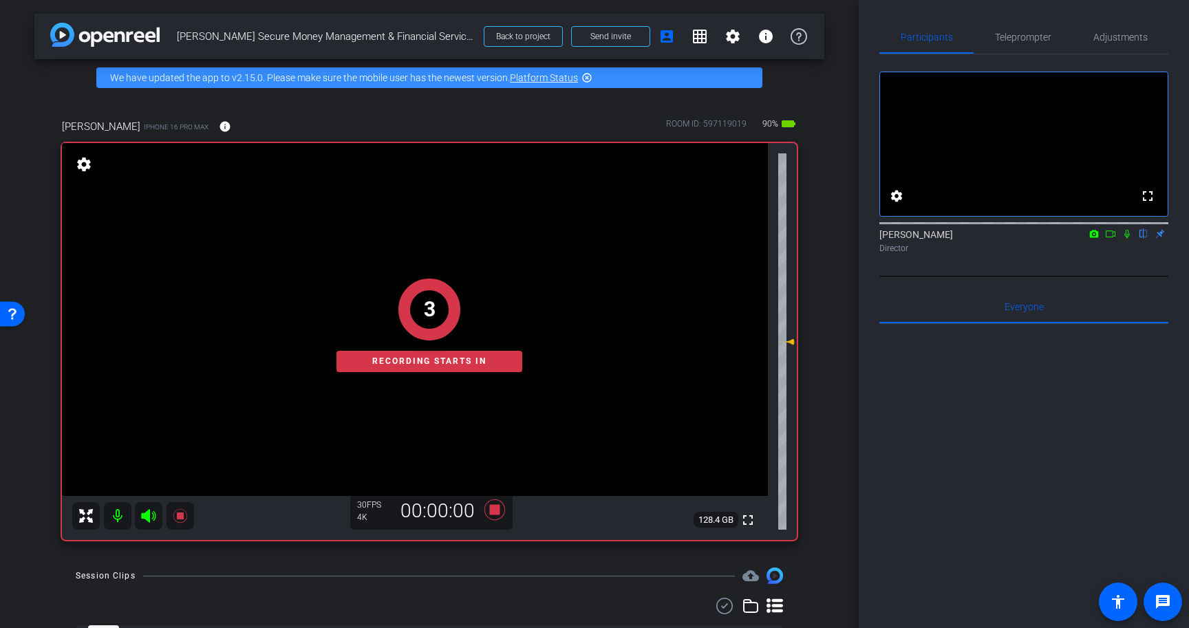
click at [1127, 239] on icon at bounding box center [1127, 234] width 11 height 10
click at [1123, 36] on span "Adjustments" at bounding box center [1121, 37] width 54 height 10
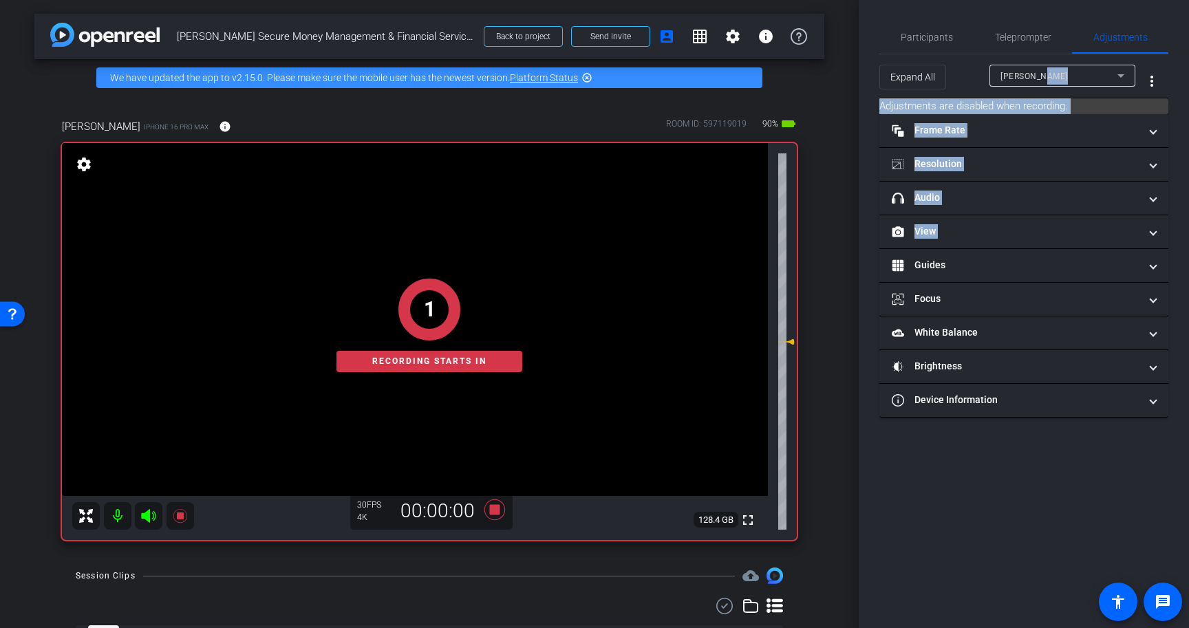
drag, startPoint x: 1059, startPoint y: 254, endPoint x: 1051, endPoint y: 72, distance: 181.9
click at [1051, 72] on openreel-participant-settings "Expand All Bob Carey more_vert Adjustments are disabled when recording. Frame R…" at bounding box center [1024, 235] width 289 height 363
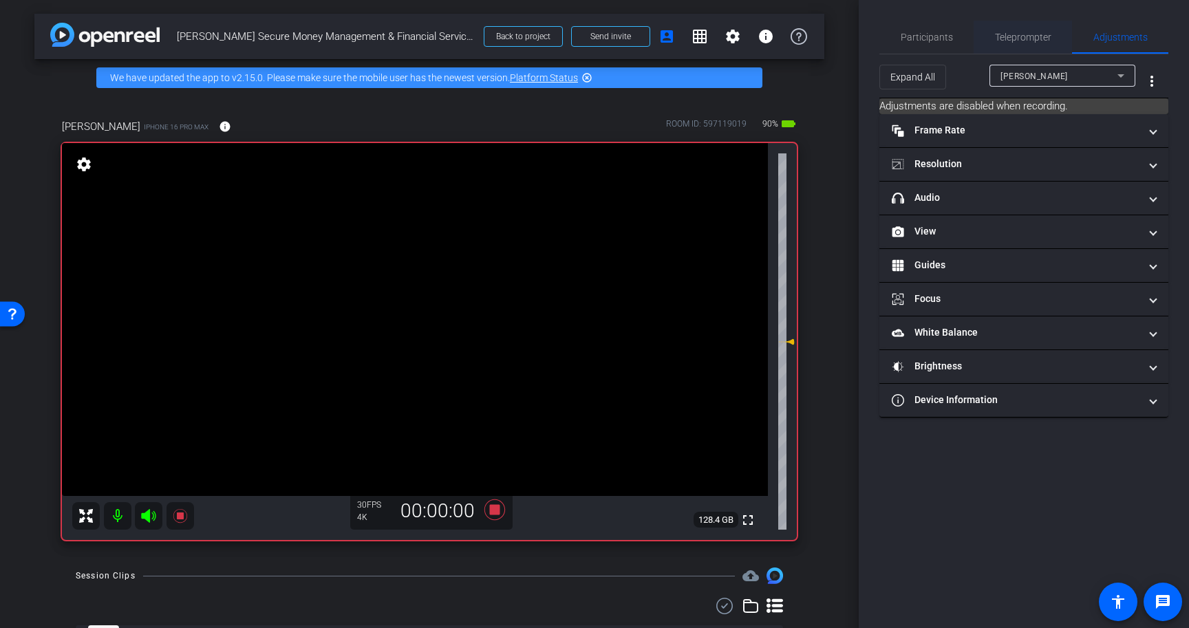
click at [1037, 41] on span "Teleprompter" at bounding box center [1023, 37] width 56 height 10
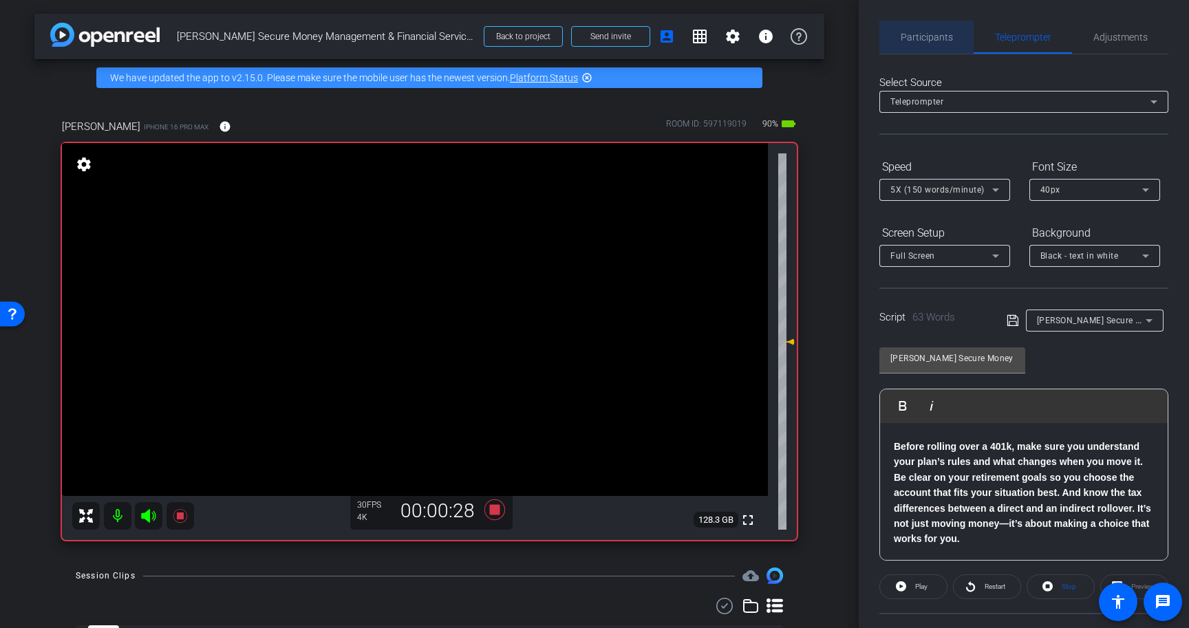
click at [931, 30] on span "Participants" at bounding box center [927, 37] width 52 height 33
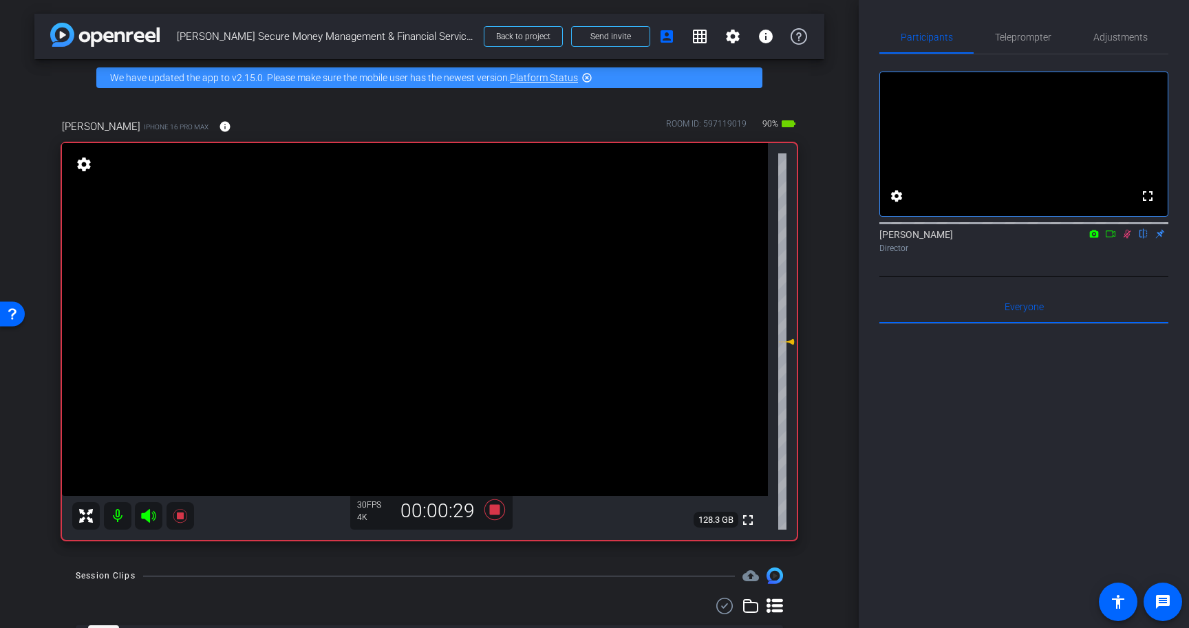
click at [1129, 239] on icon at bounding box center [1128, 234] width 8 height 9
click at [495, 508] on icon at bounding box center [495, 510] width 21 height 21
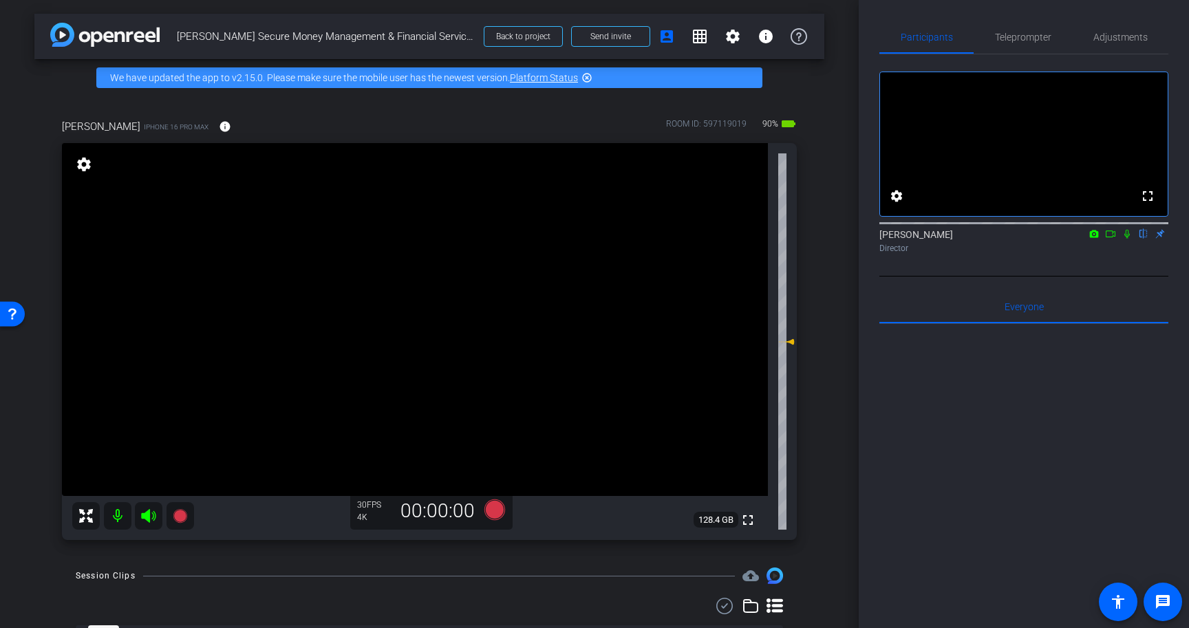
click at [1128, 239] on icon at bounding box center [1128, 234] width 6 height 9
click at [1127, 239] on icon at bounding box center [1128, 234] width 8 height 9
click at [1030, 34] on span "Teleprompter" at bounding box center [1023, 37] width 56 height 10
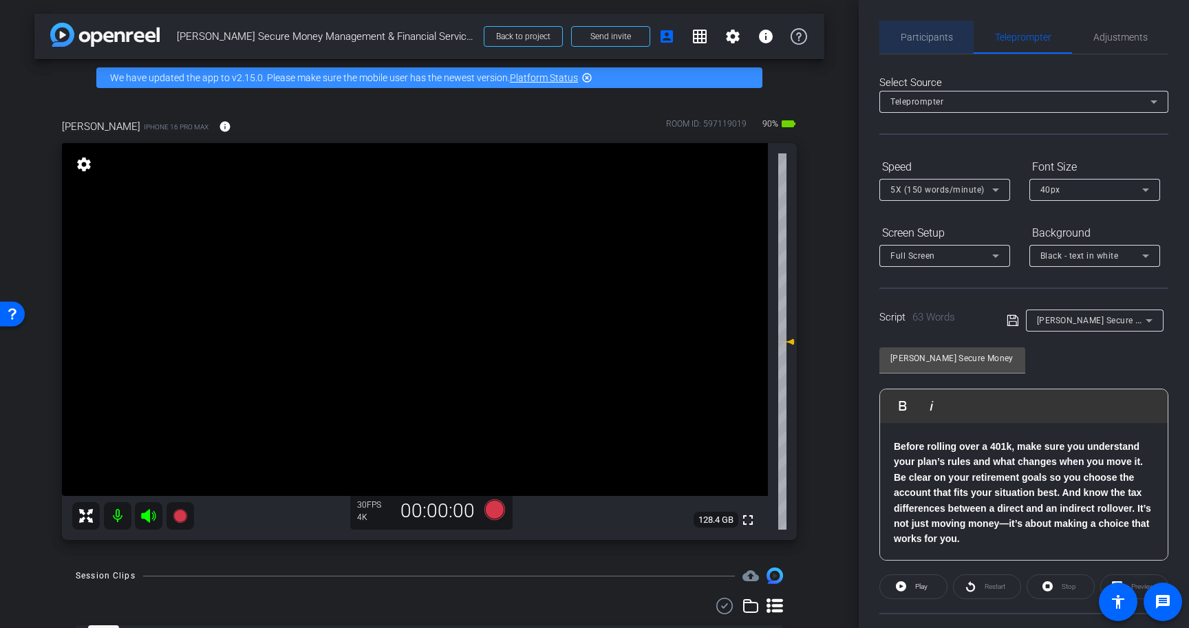
click at [943, 34] on span "Participants" at bounding box center [927, 37] width 52 height 10
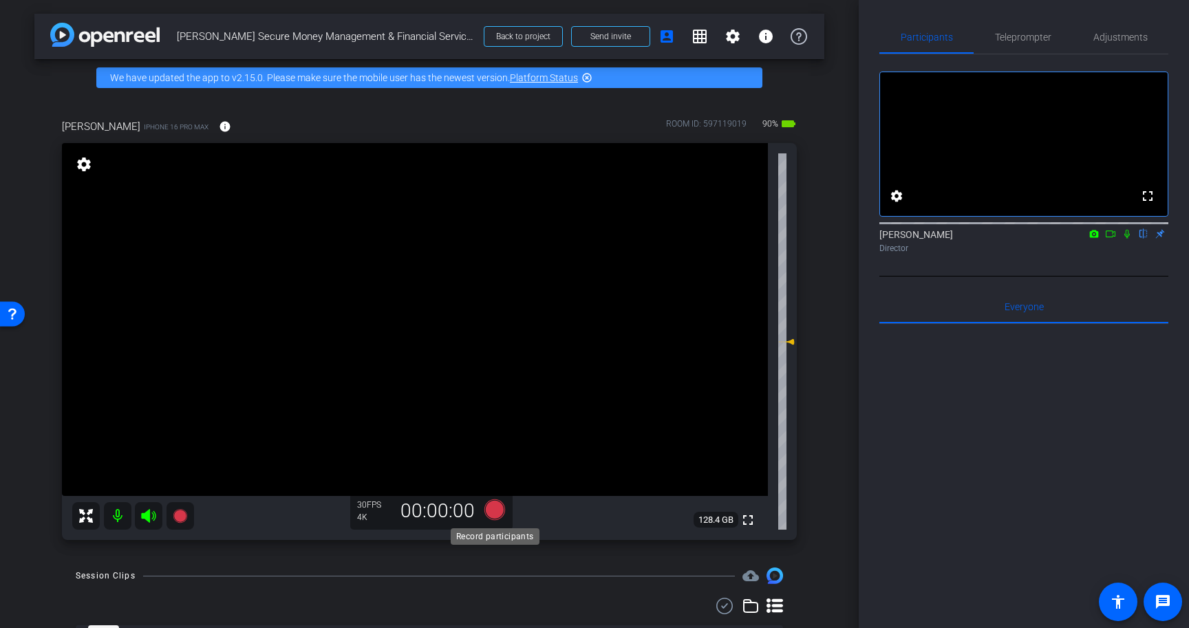
click at [495, 507] on icon at bounding box center [495, 510] width 21 height 21
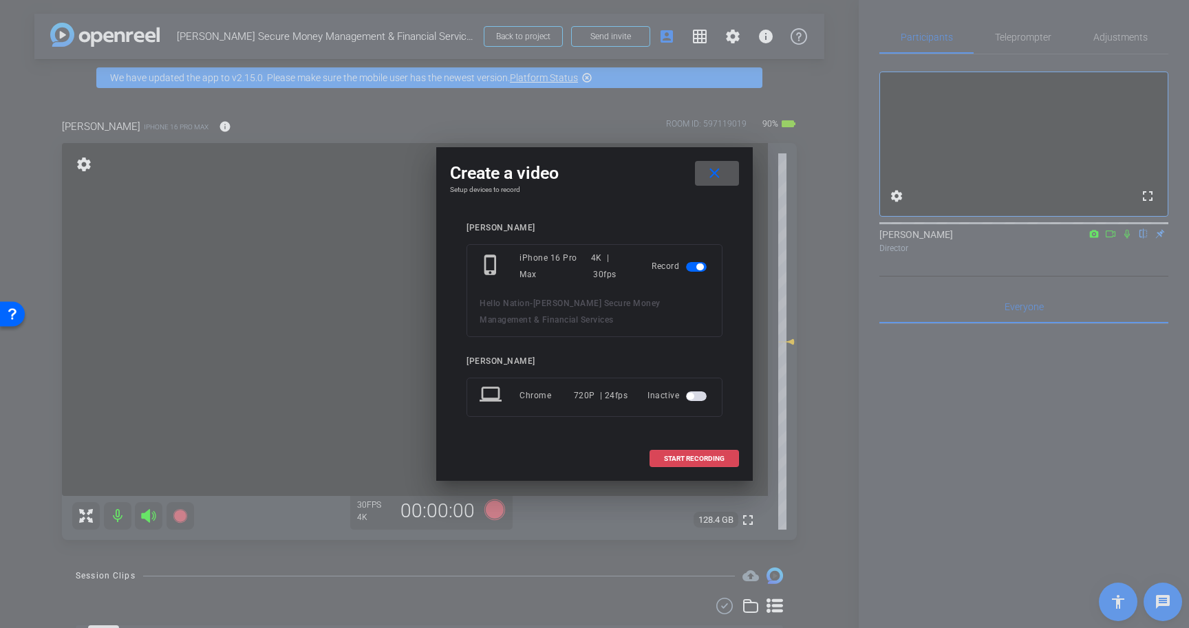
click at [712, 456] on span "START RECORDING" at bounding box center [694, 459] width 61 height 7
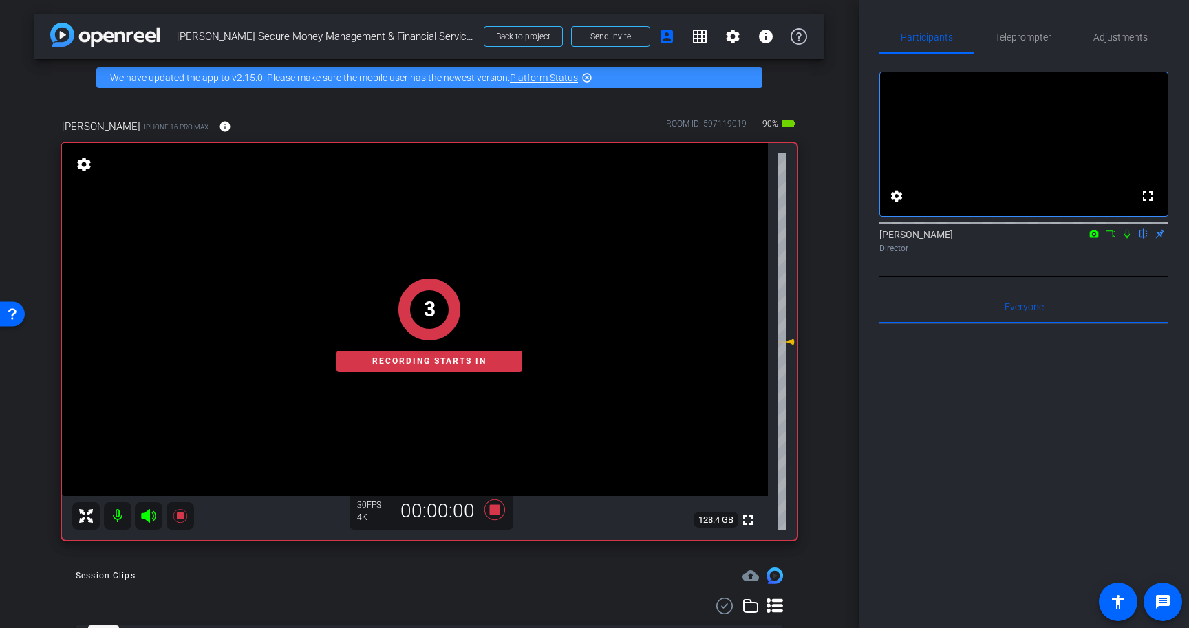
click at [1127, 239] on icon at bounding box center [1127, 234] width 11 height 10
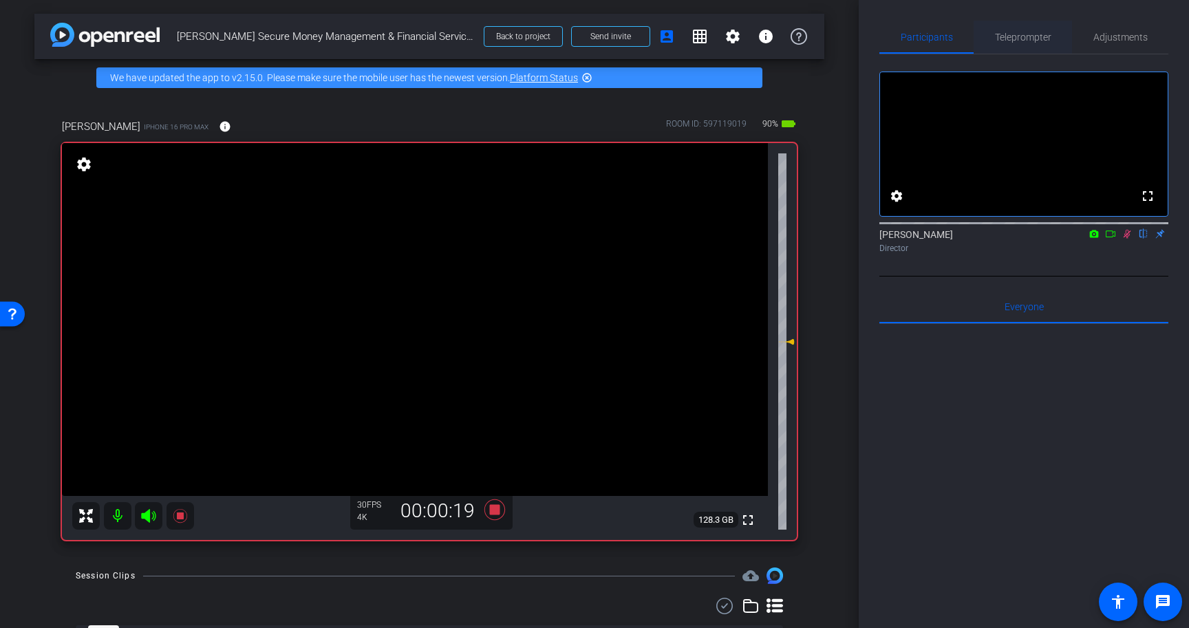
click at [1038, 35] on span "Teleprompter" at bounding box center [1023, 37] width 56 height 10
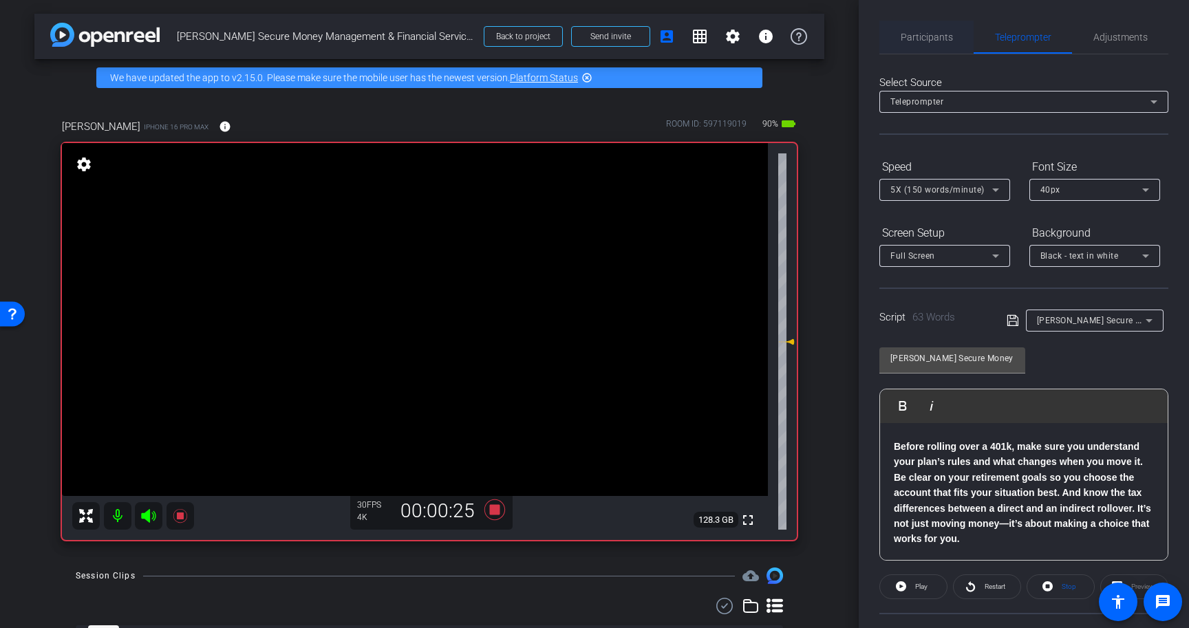
click at [931, 38] on span "Participants" at bounding box center [927, 37] width 52 height 10
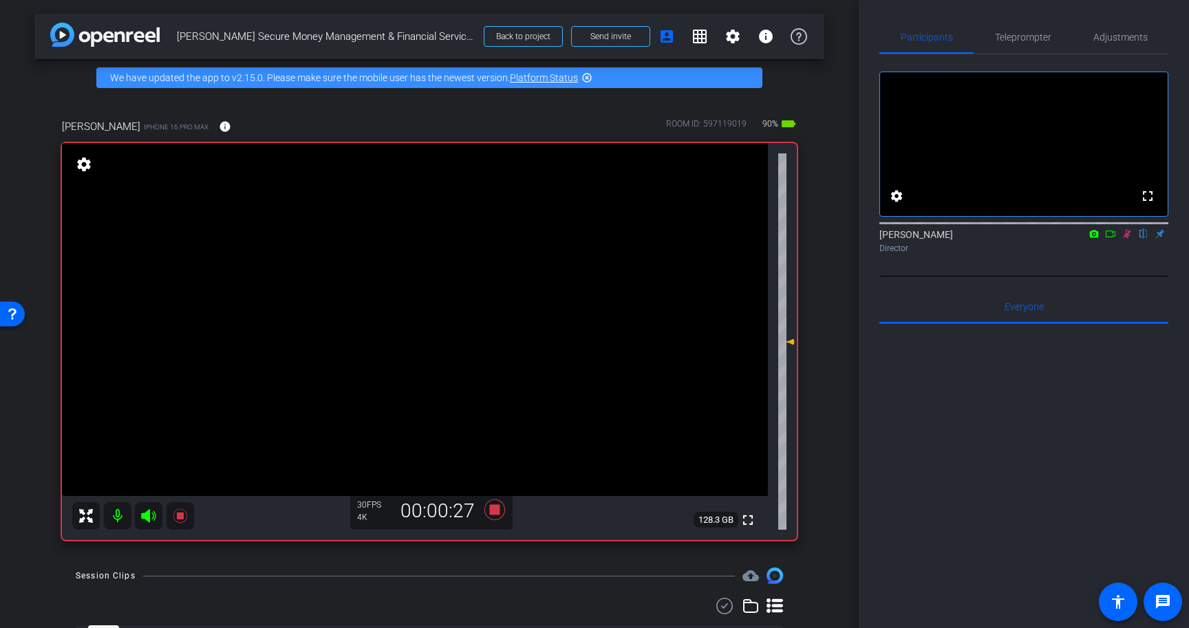
click at [1129, 239] on icon at bounding box center [1127, 234] width 11 height 10
click at [488, 505] on icon at bounding box center [494, 510] width 33 height 25
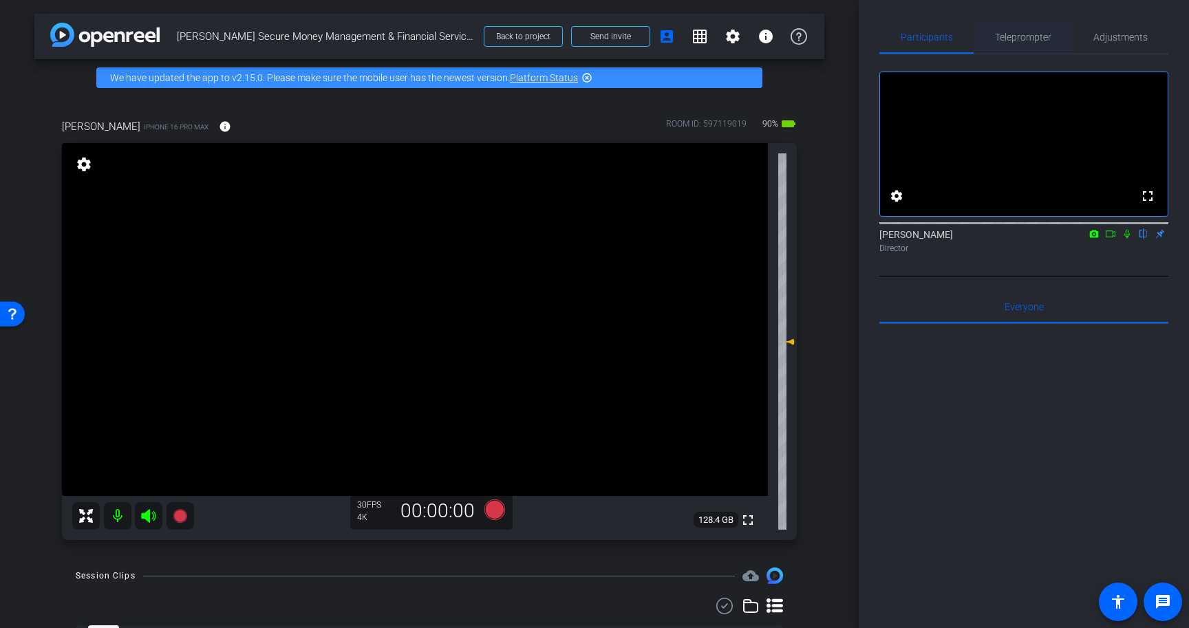
click at [1026, 36] on span "Teleprompter" at bounding box center [1023, 37] width 56 height 10
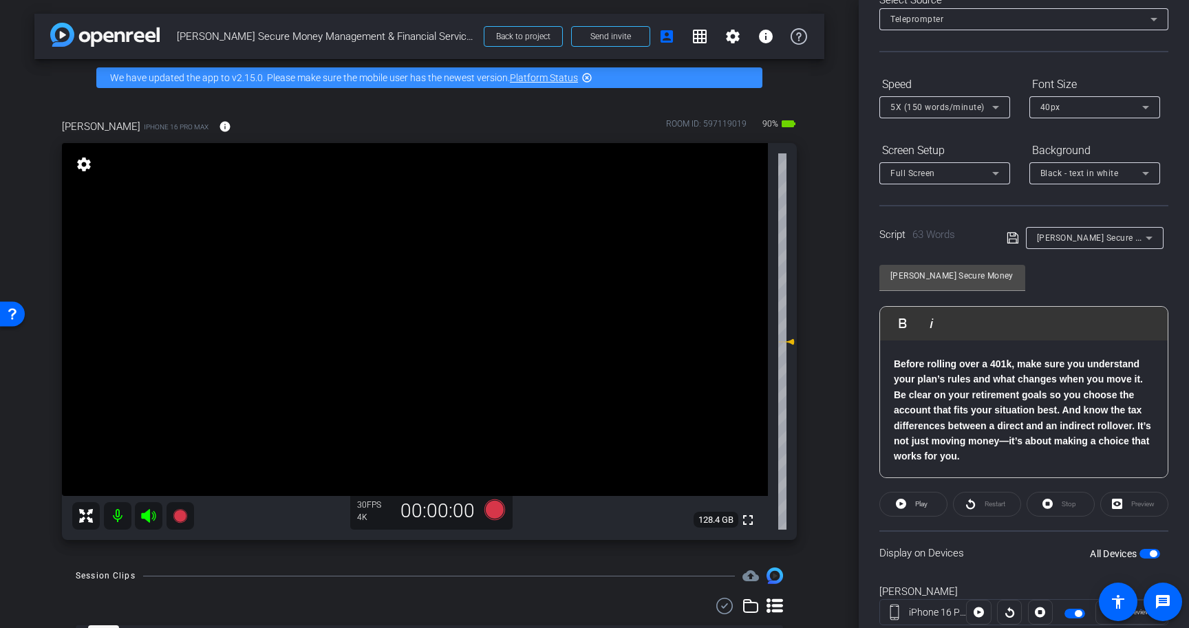
scroll to position [124, 0]
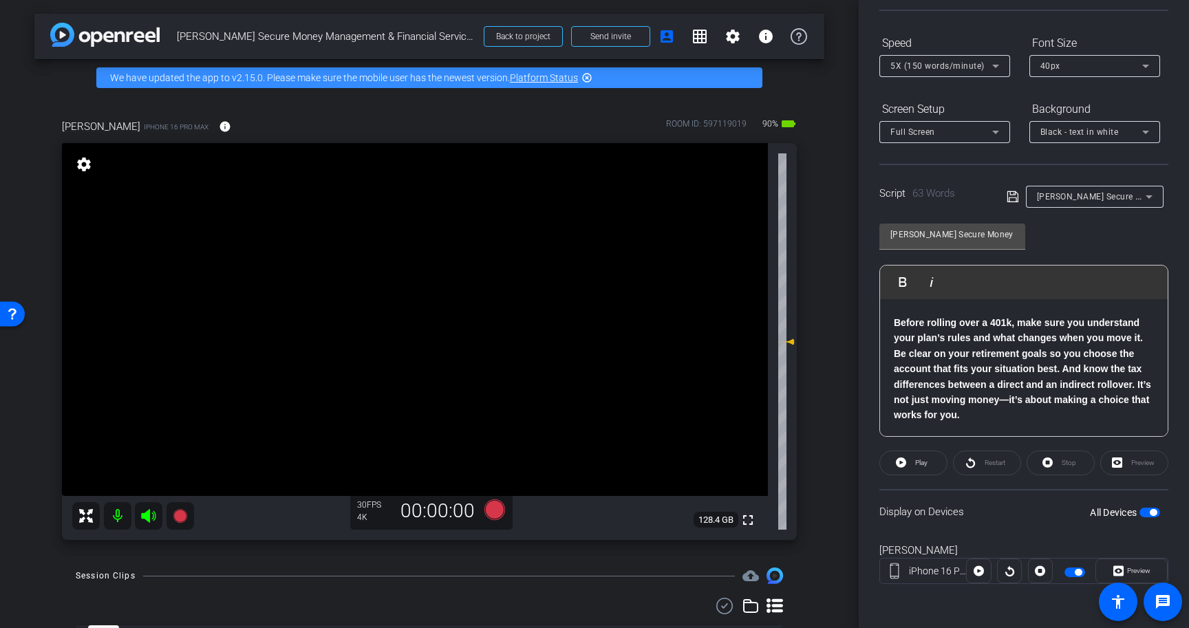
click at [1151, 509] on span "button" at bounding box center [1150, 513] width 21 height 10
click at [991, 410] on p "Before rolling over a 401k, make sure you understand your plan’s rules and what…" at bounding box center [1024, 369] width 260 height 108
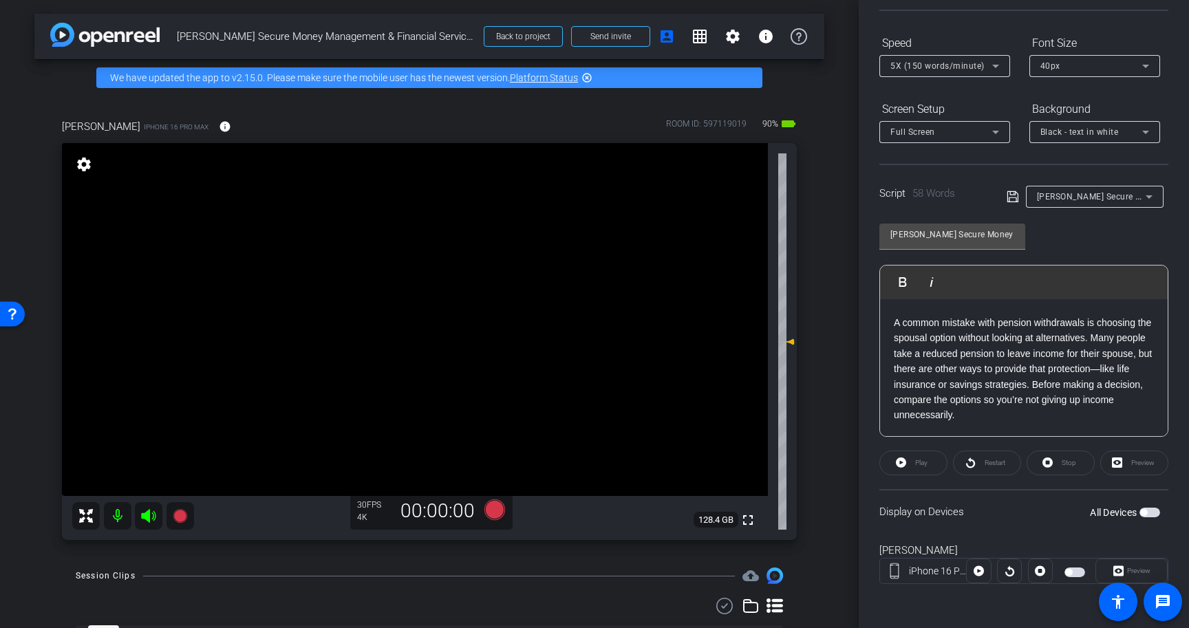
scroll to position [46, 0]
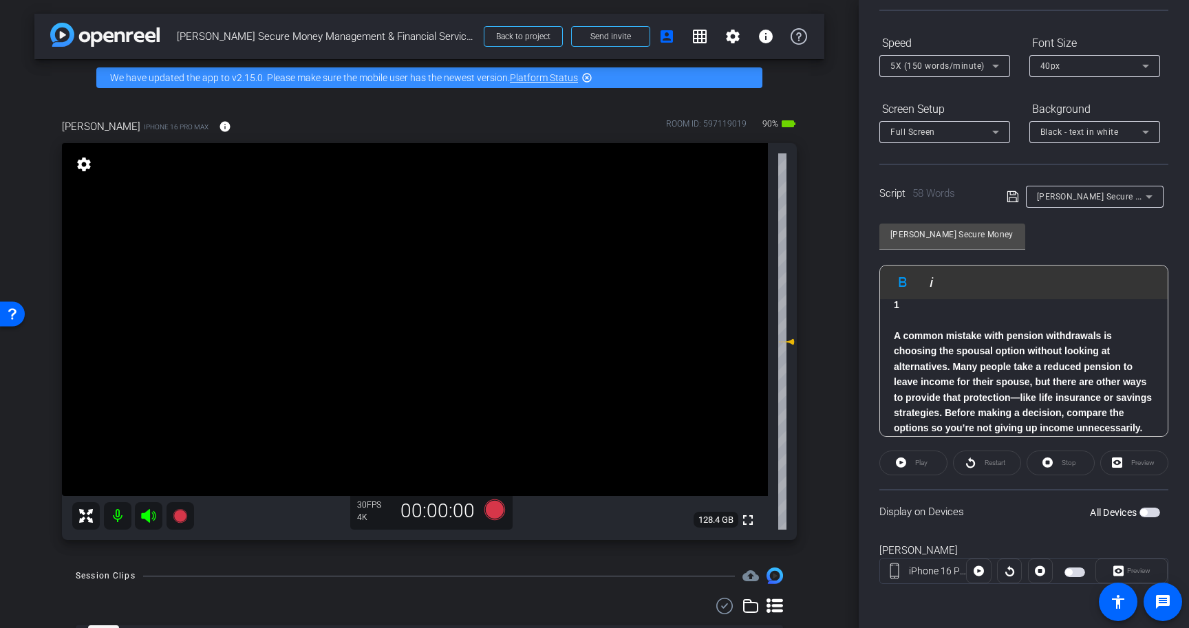
click at [1015, 202] on icon at bounding box center [1013, 197] width 12 height 17
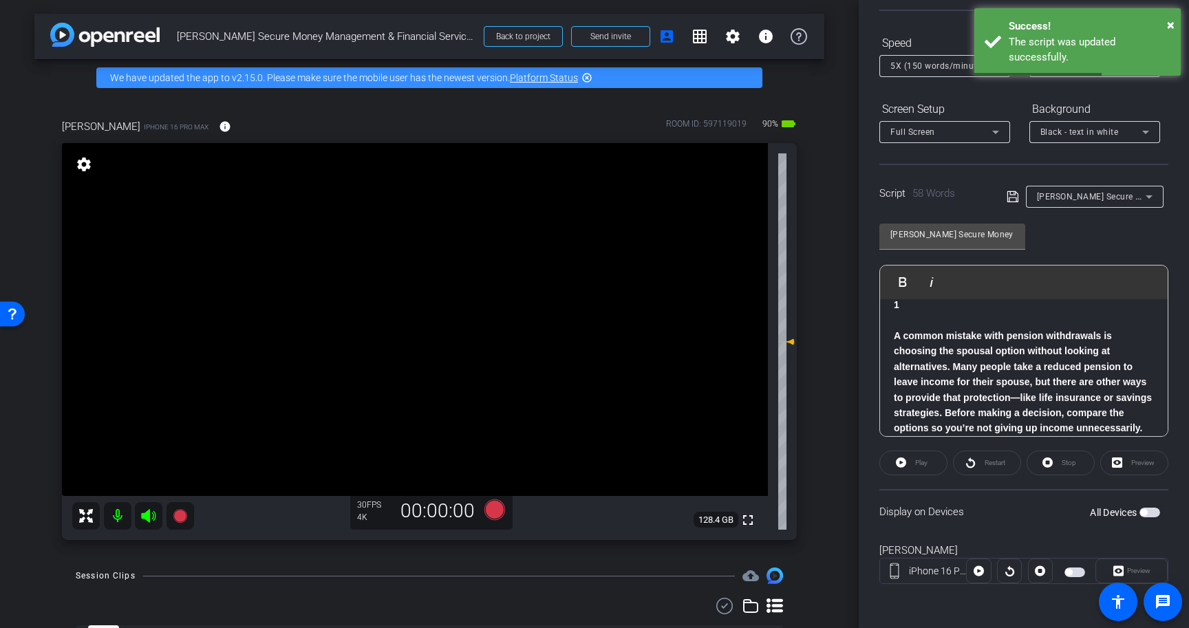
click at [1152, 512] on span "button" at bounding box center [1150, 513] width 21 height 10
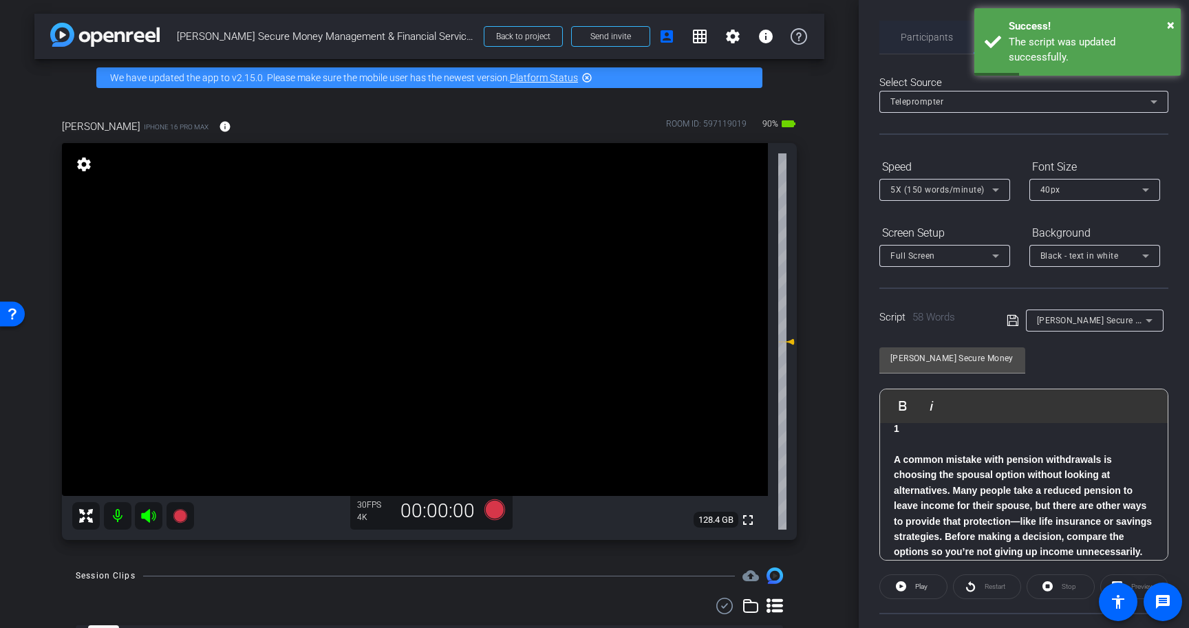
click at [915, 47] on span "Participants" at bounding box center [927, 37] width 52 height 33
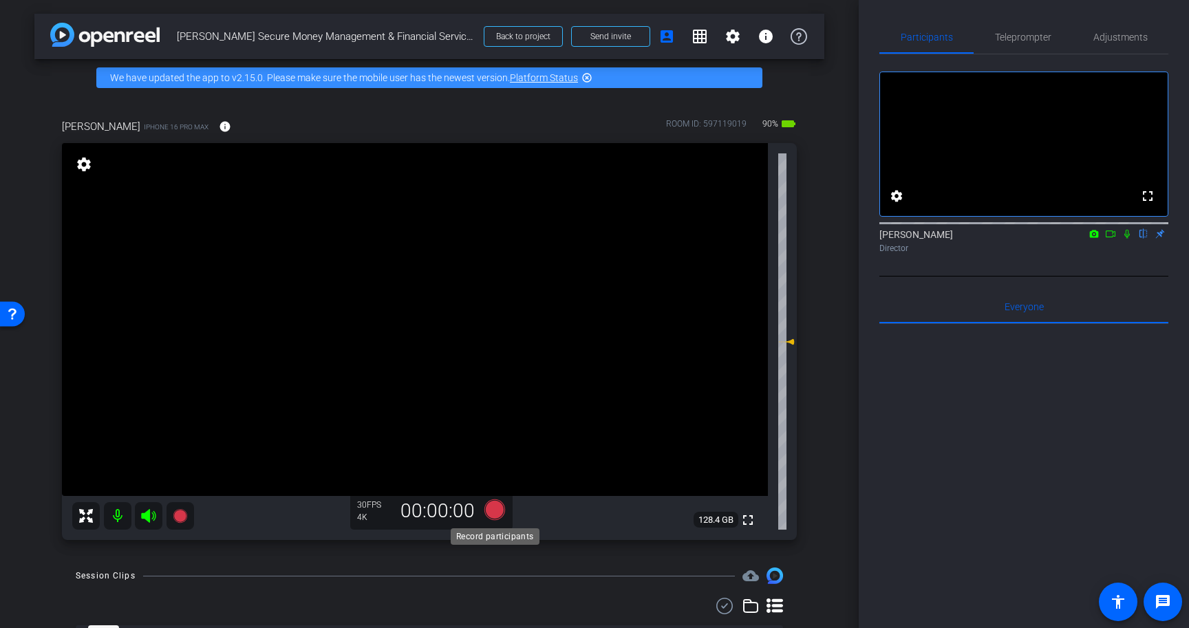
click at [496, 509] on icon at bounding box center [495, 510] width 21 height 21
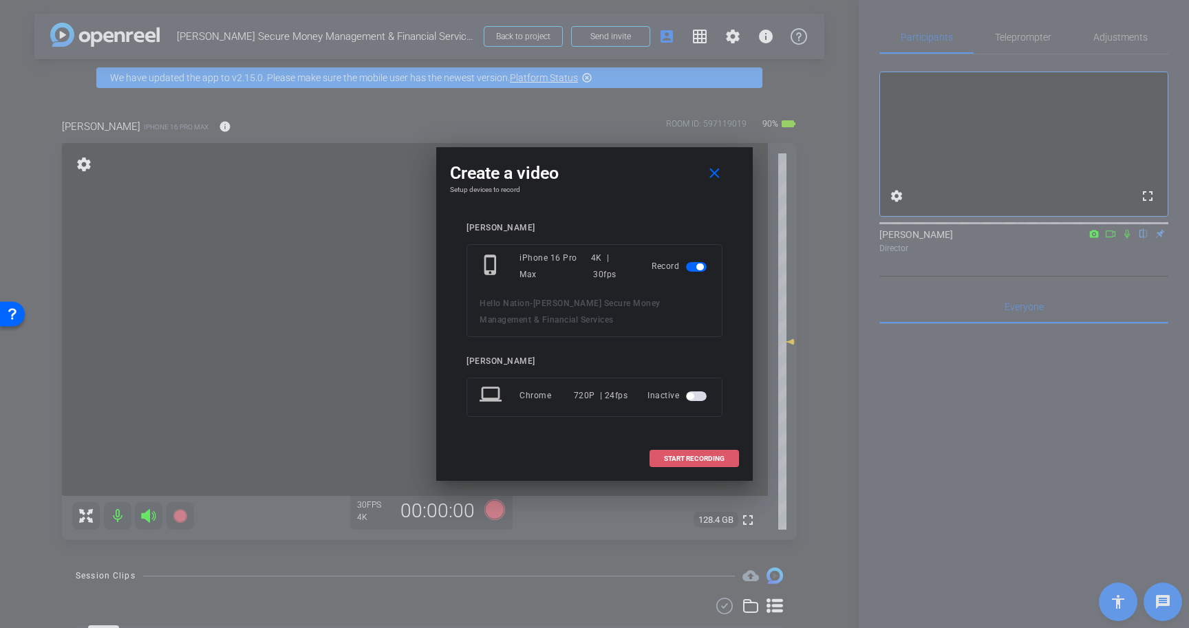
click at [710, 452] on span at bounding box center [694, 459] width 88 height 33
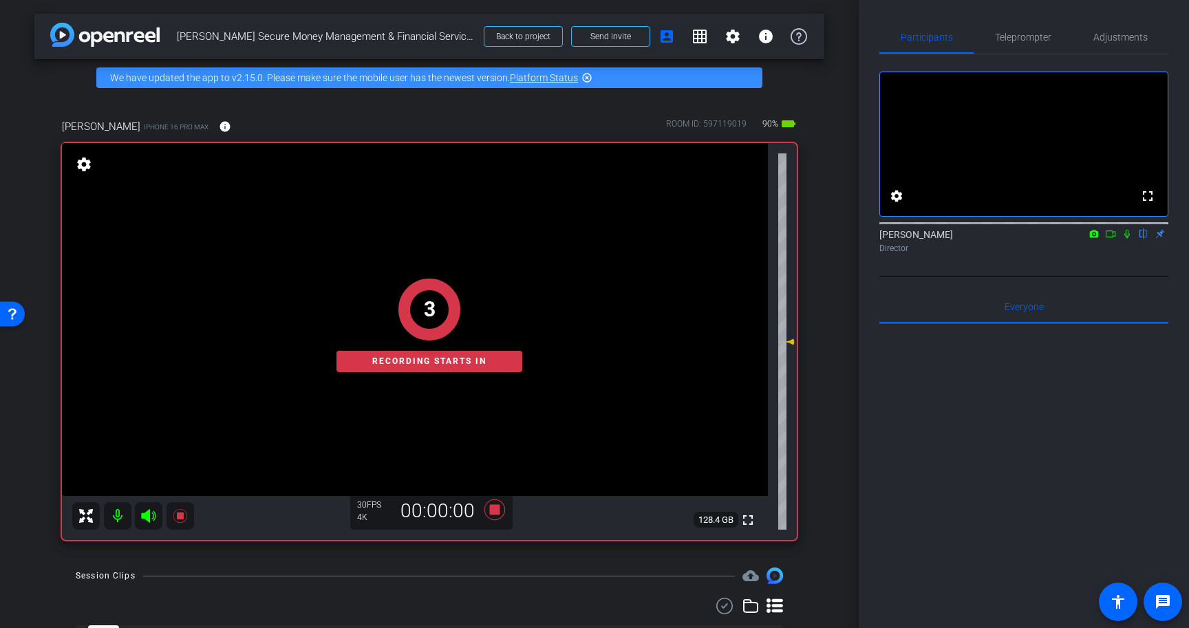
click at [1128, 239] on icon at bounding box center [1127, 234] width 11 height 10
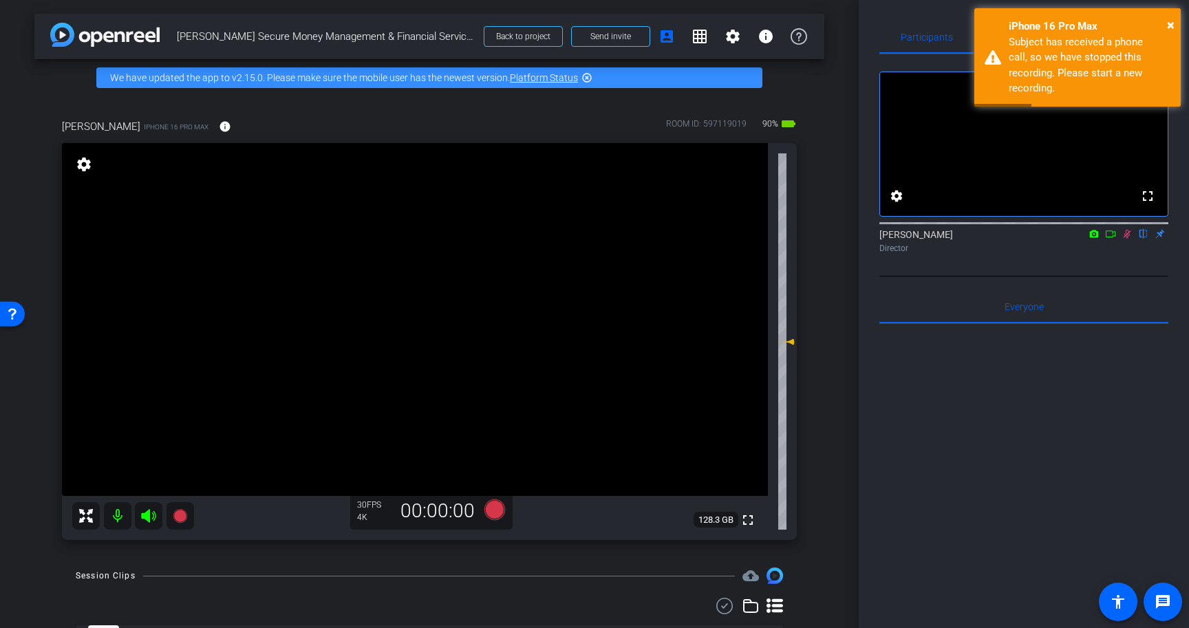
click at [1128, 239] on icon at bounding box center [1127, 234] width 11 height 10
click at [1125, 239] on icon at bounding box center [1127, 234] width 11 height 10
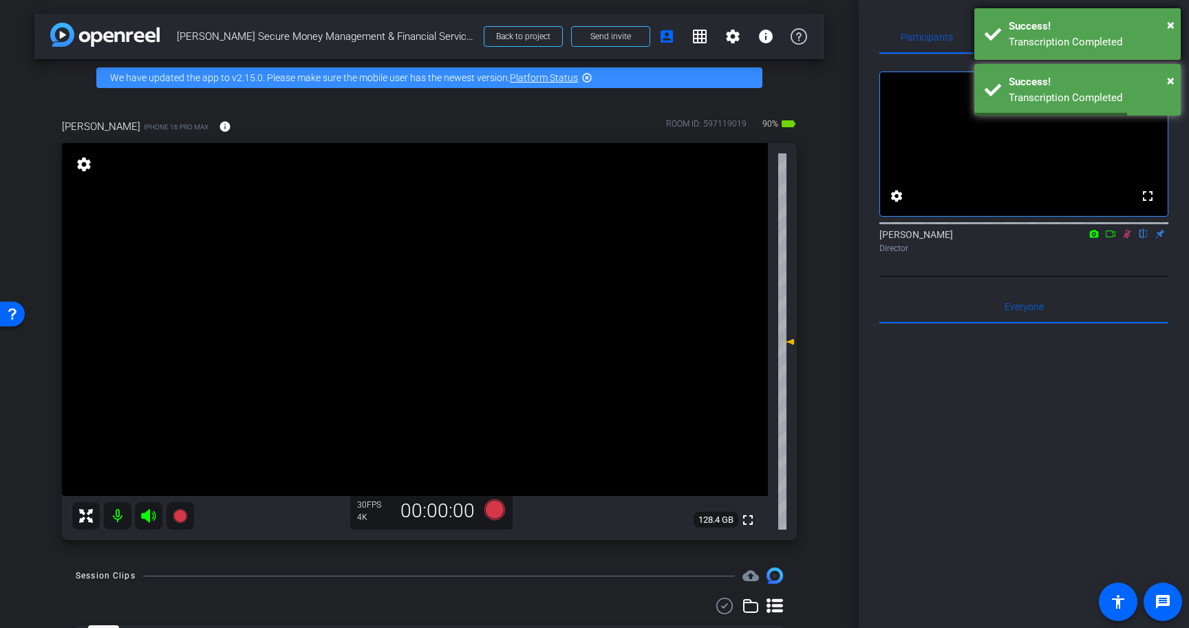
click at [1006, 43] on div "× Success! Transcription Completed" at bounding box center [1078, 34] width 206 height 52
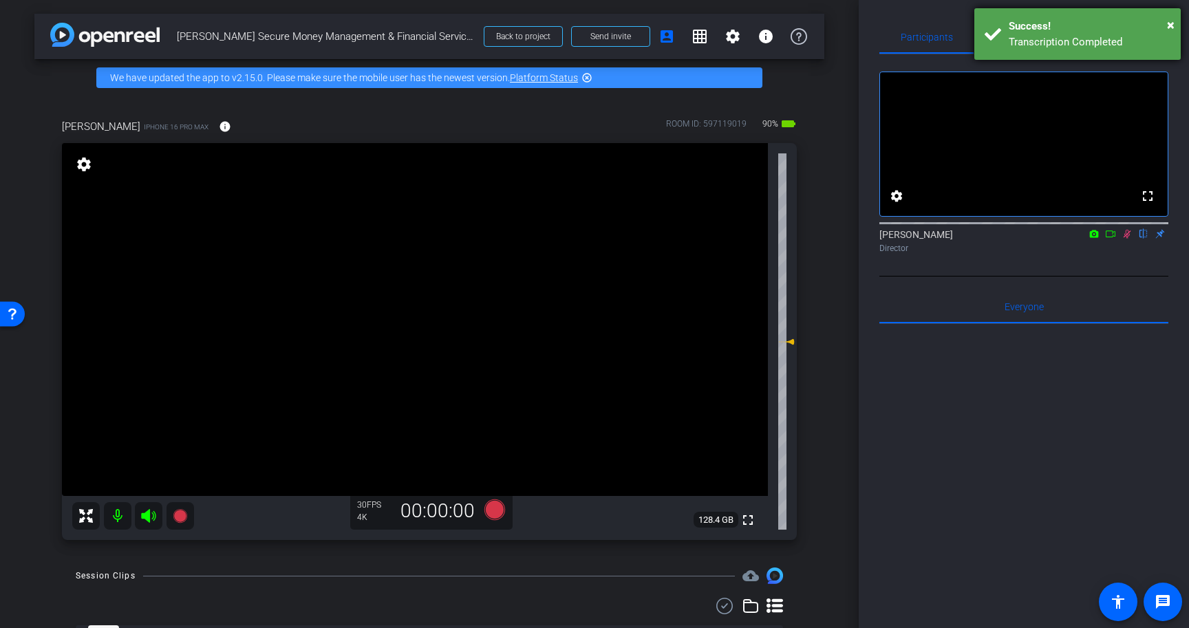
click at [1180, 25] on div "× Success! Transcription Completed" at bounding box center [1078, 34] width 206 height 52
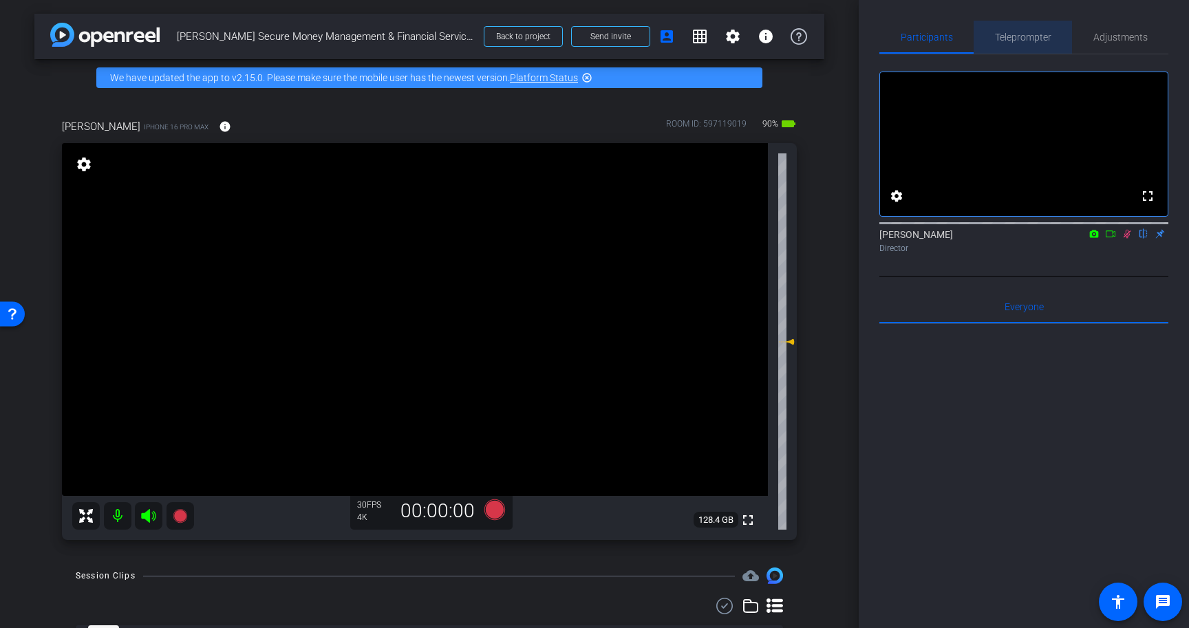
click at [1011, 30] on span "Teleprompter" at bounding box center [1023, 37] width 56 height 33
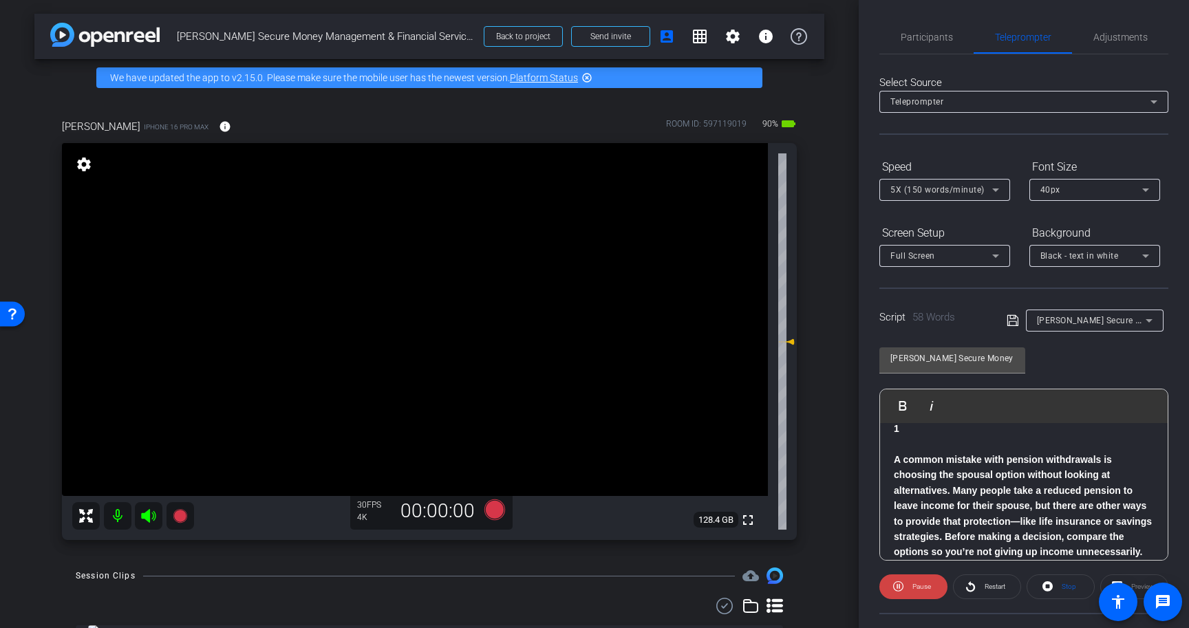
scroll to position [59, 0]
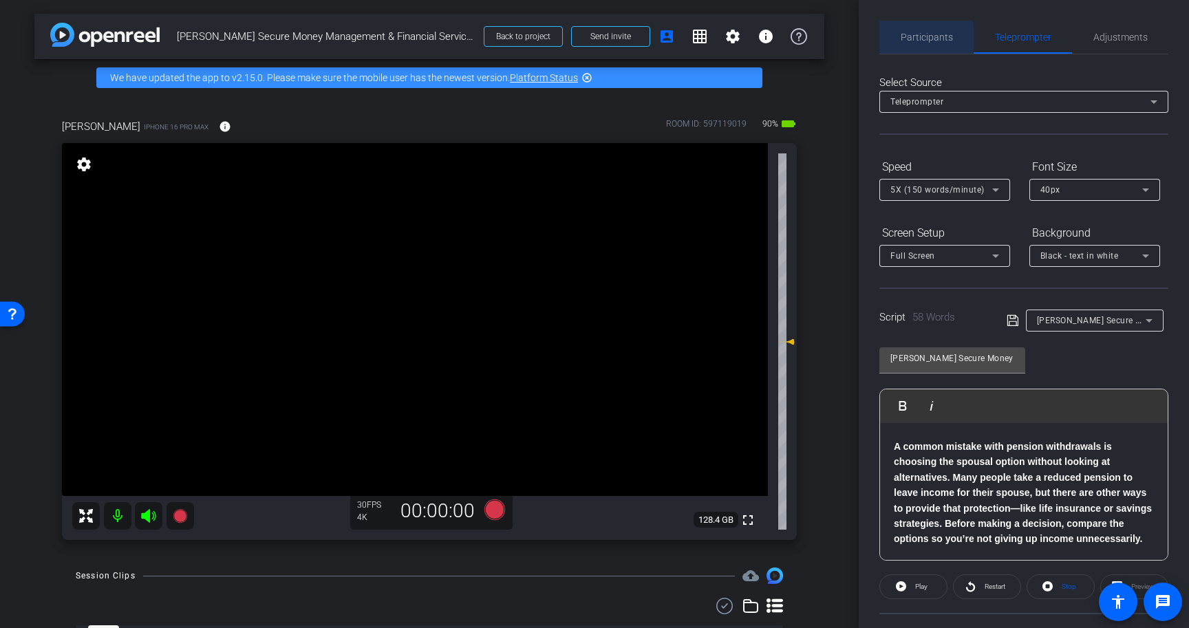
click at [909, 36] on span "Participants" at bounding box center [927, 37] width 52 height 10
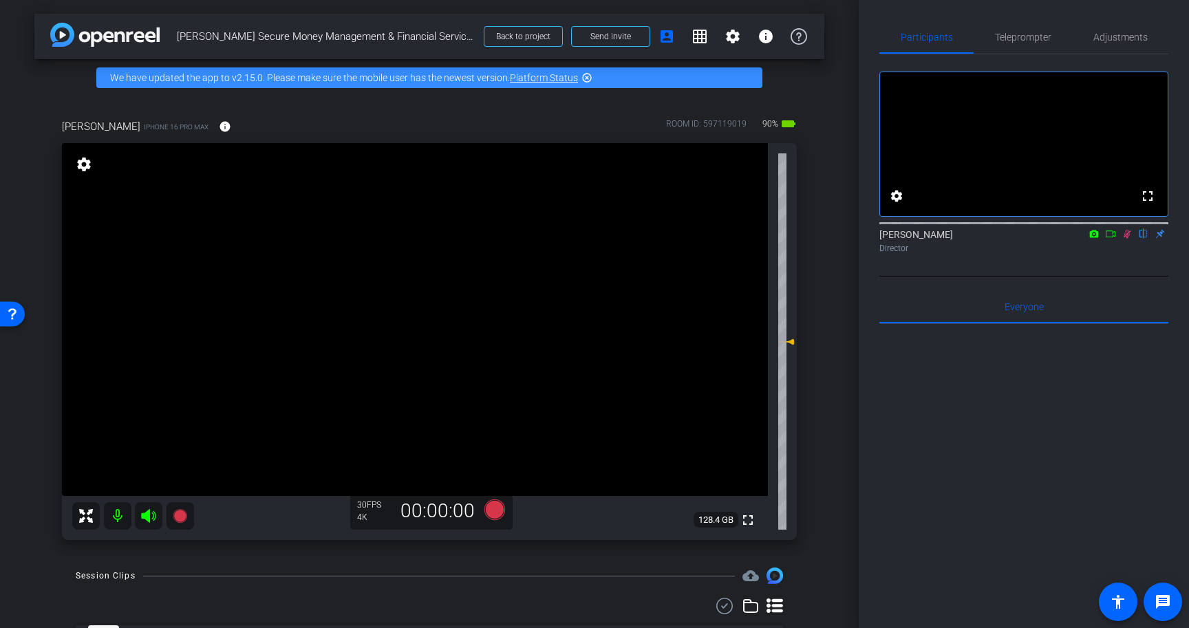
click at [1129, 239] on icon at bounding box center [1127, 234] width 11 height 10
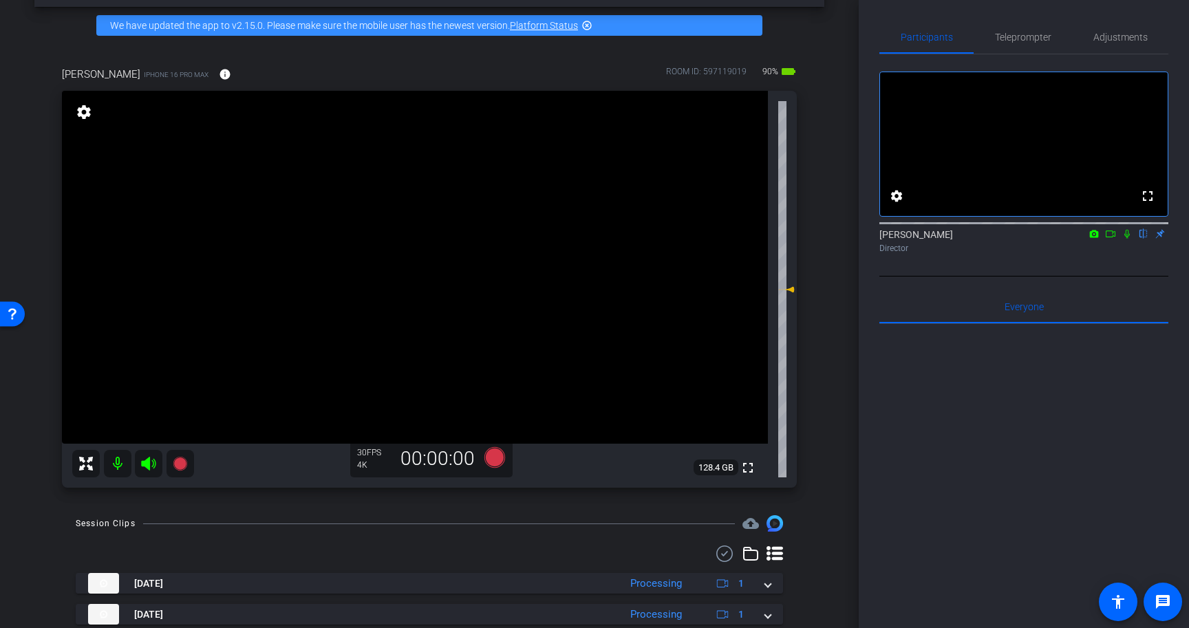
scroll to position [51, 0]
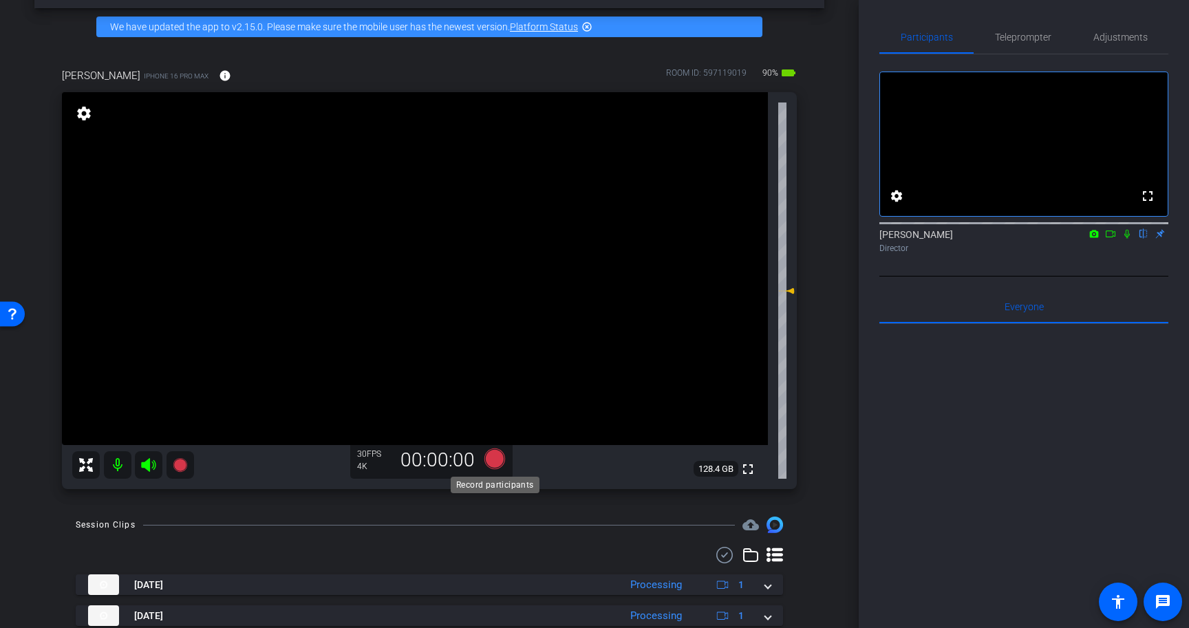
click at [495, 459] on icon at bounding box center [495, 459] width 21 height 21
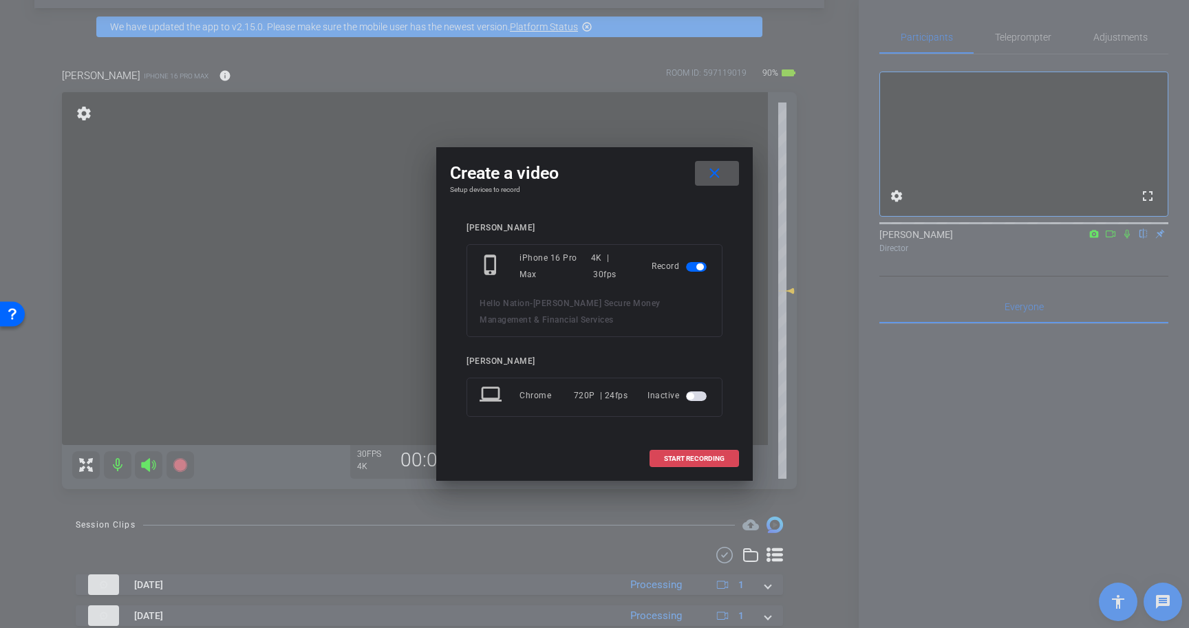
click at [706, 463] on span "START RECORDING" at bounding box center [694, 459] width 61 height 7
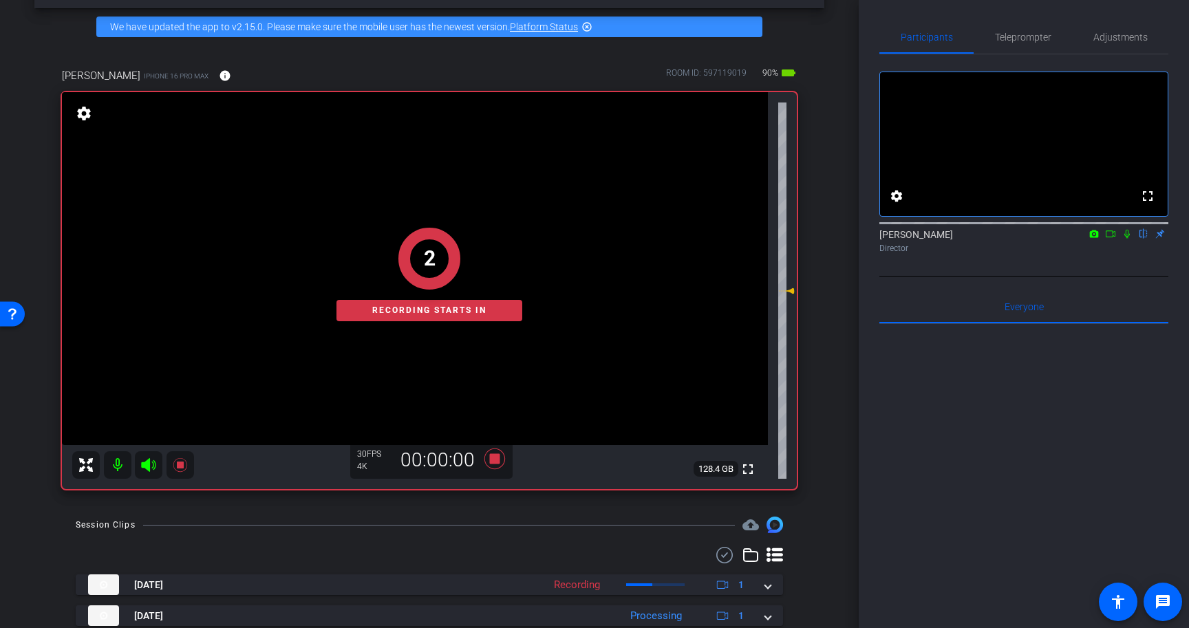
click at [1127, 239] on icon at bounding box center [1127, 234] width 11 height 10
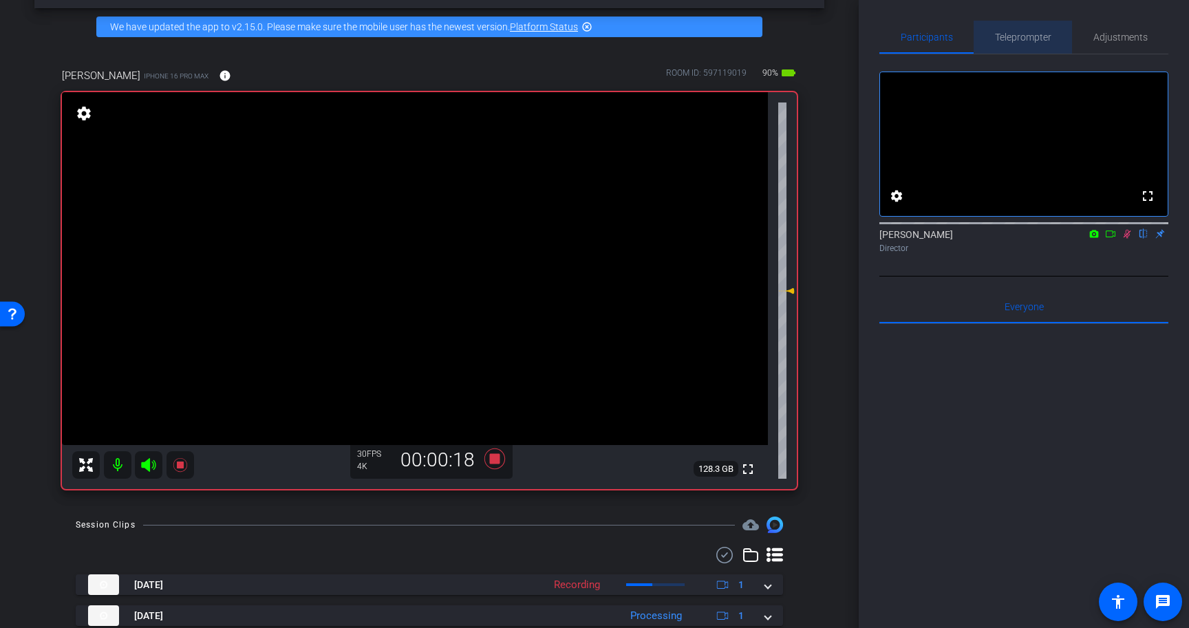
click at [1041, 36] on span "Teleprompter" at bounding box center [1023, 37] width 56 height 10
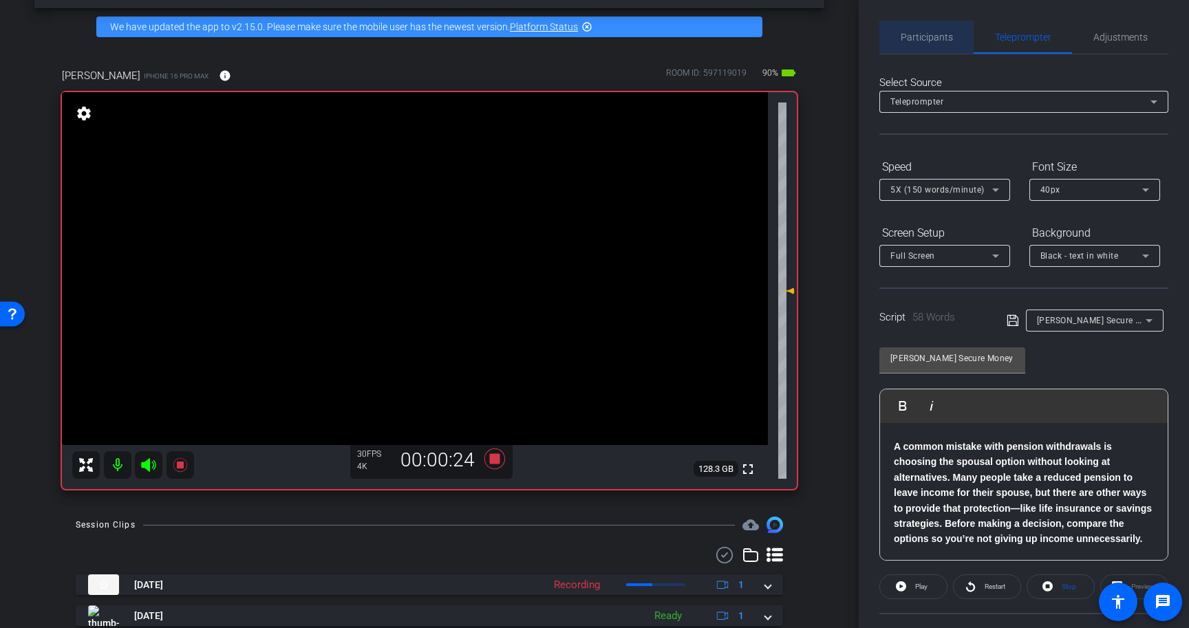
click at [928, 30] on span "Participants" at bounding box center [927, 37] width 52 height 33
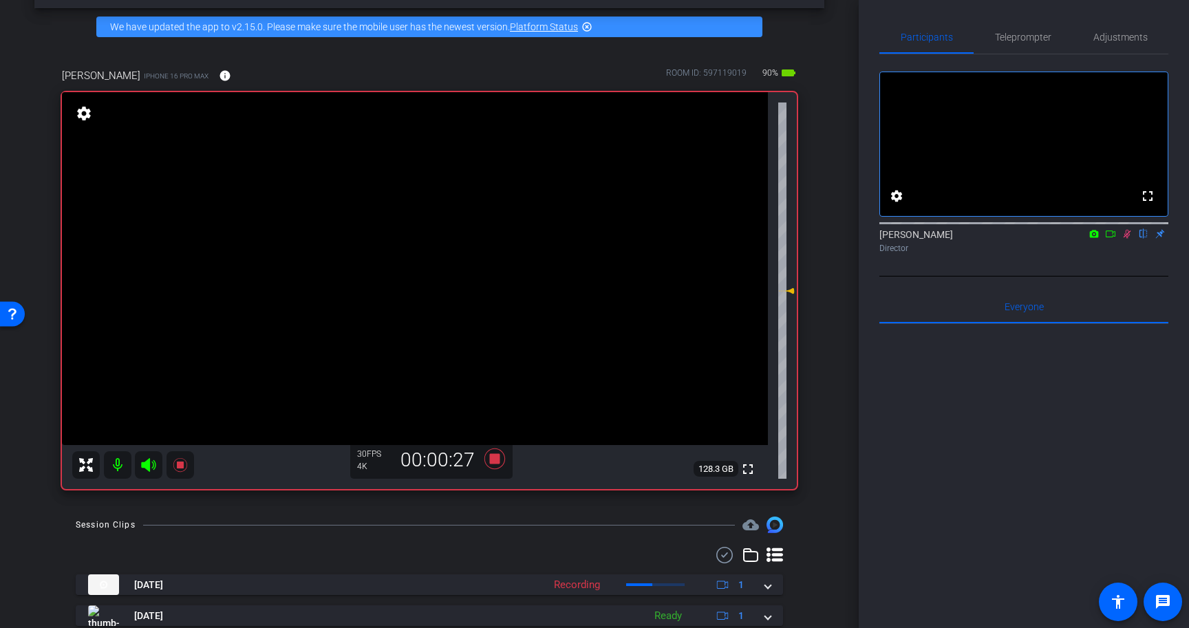
click at [1129, 239] on icon at bounding box center [1128, 234] width 8 height 9
click at [494, 460] on icon at bounding box center [495, 459] width 21 height 21
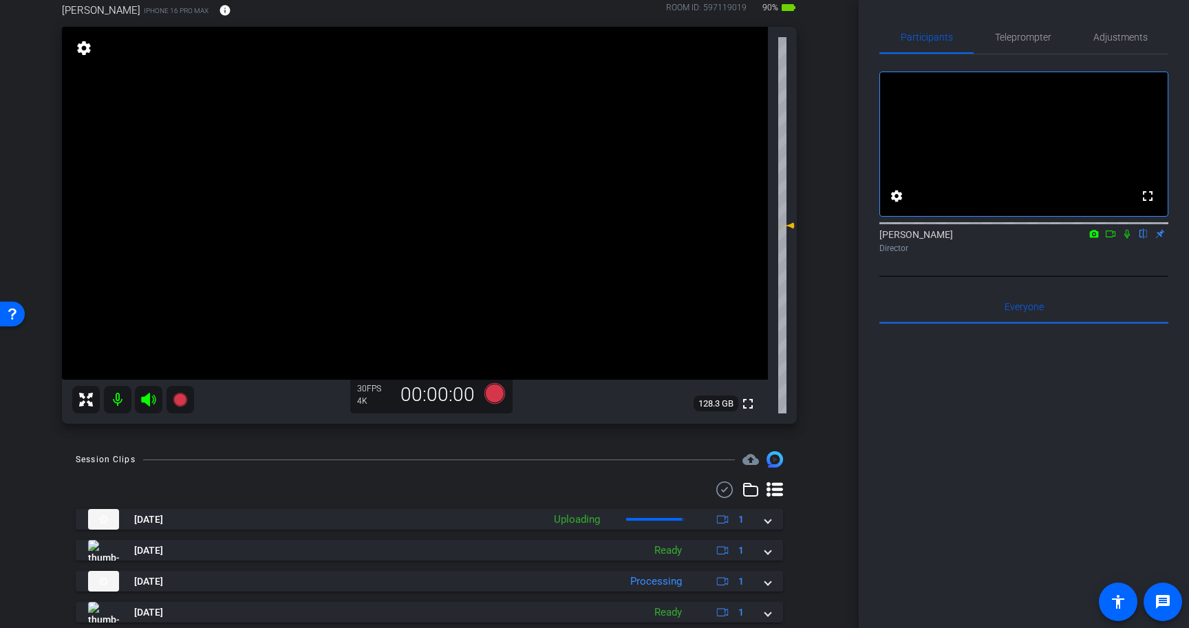
scroll to position [112, 0]
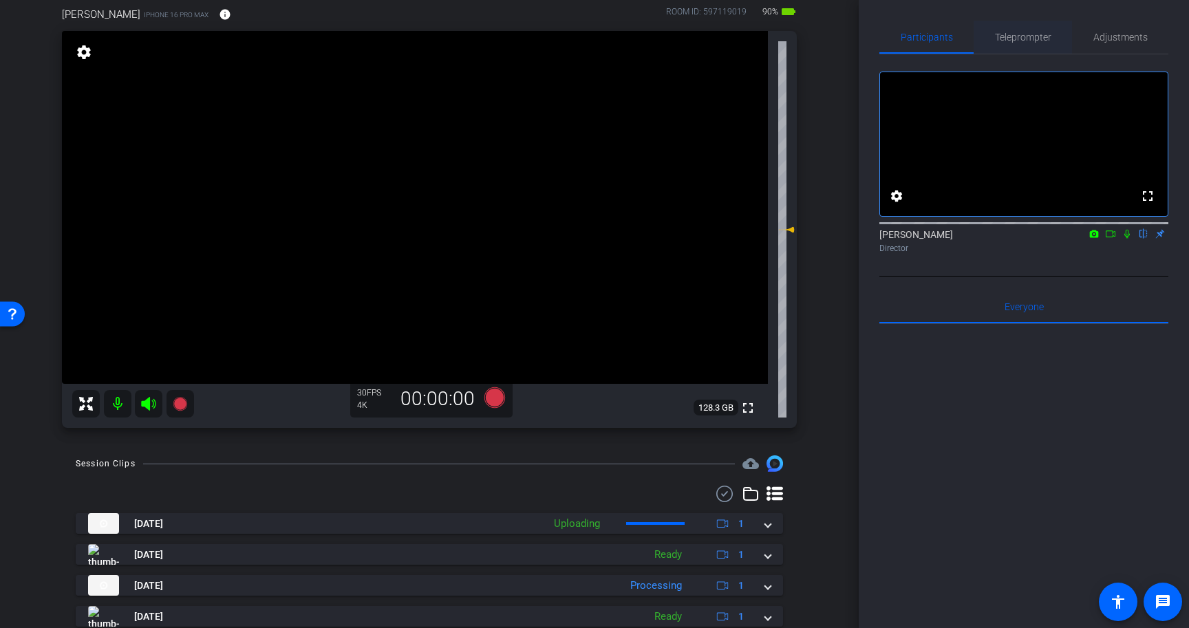
click at [1016, 39] on span "Teleprompter" at bounding box center [1023, 37] width 56 height 10
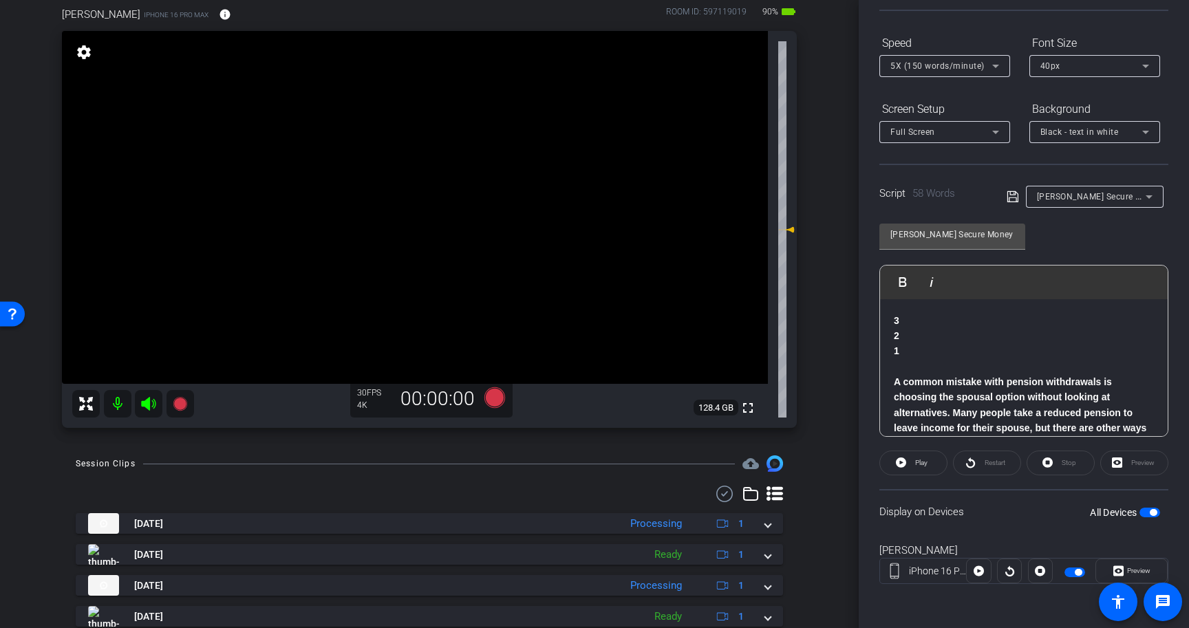
scroll to position [0, 0]
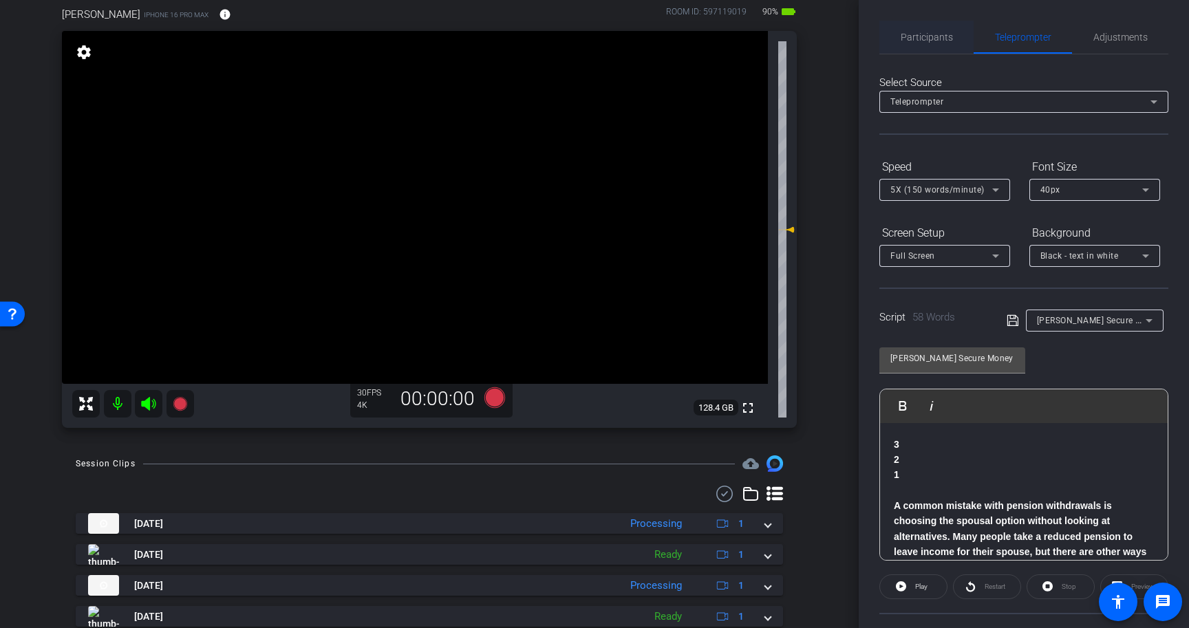
click at [924, 39] on span "Participants" at bounding box center [927, 37] width 52 height 10
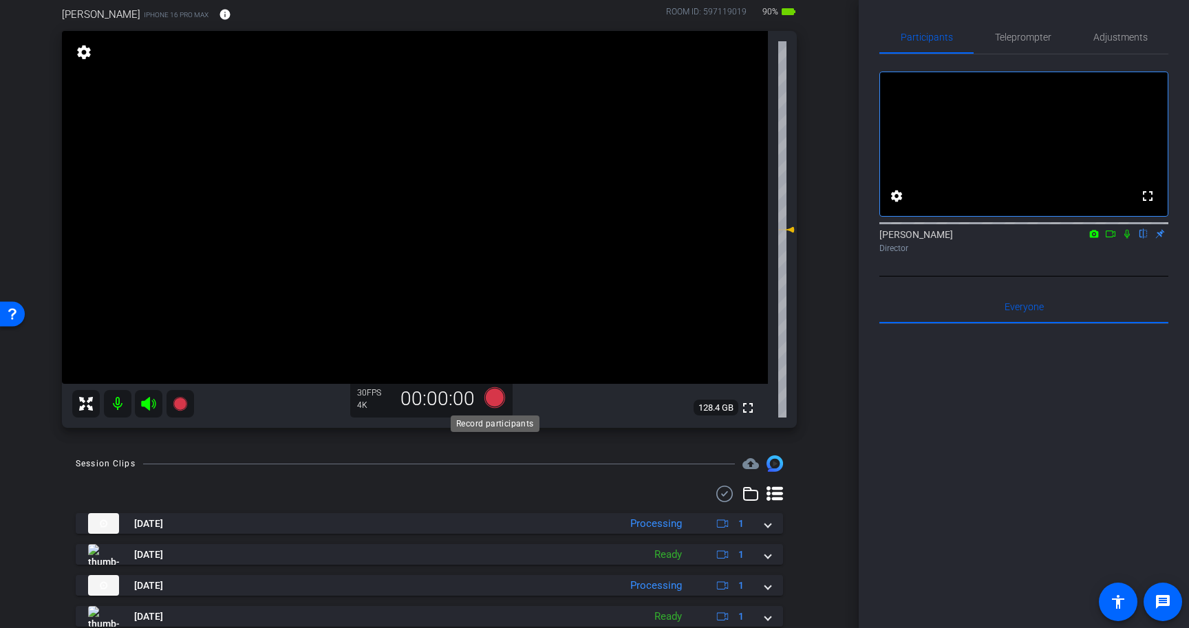
click at [494, 400] on icon at bounding box center [495, 398] width 21 height 21
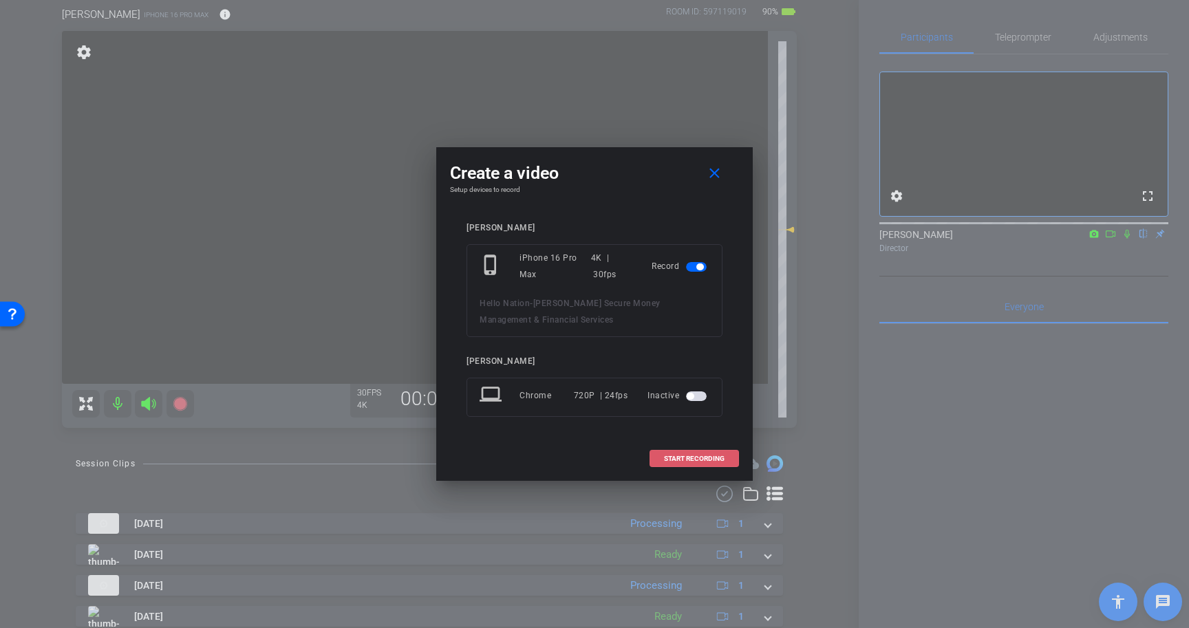
click at [684, 449] on span at bounding box center [694, 459] width 88 height 33
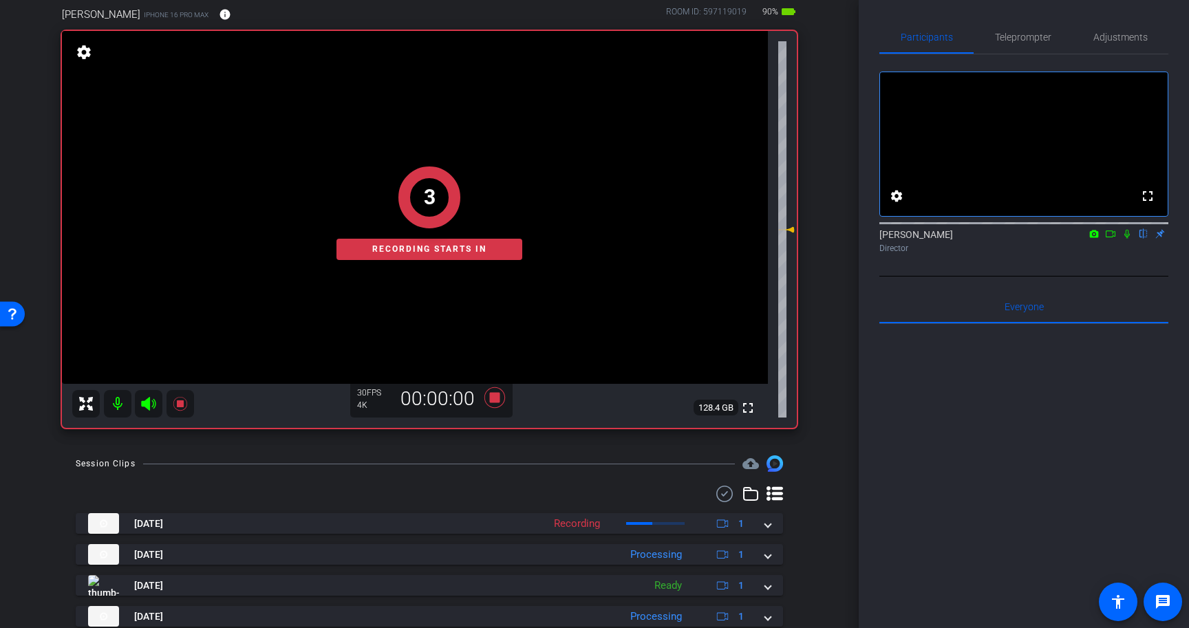
click at [1128, 239] on icon at bounding box center [1128, 234] width 6 height 9
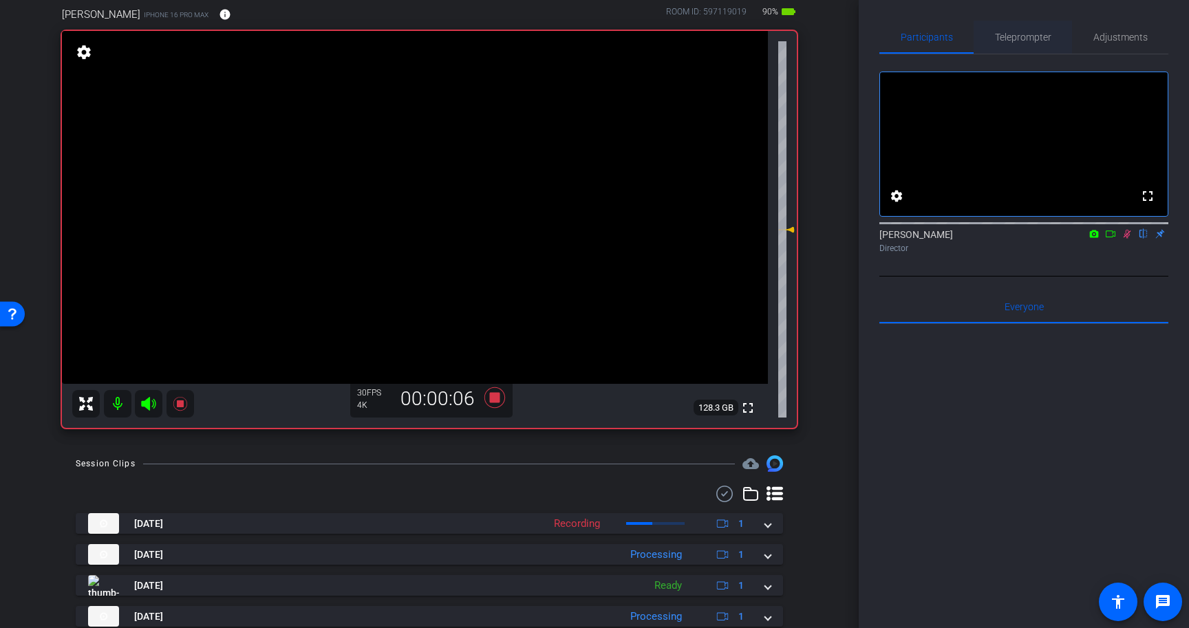
click at [1028, 43] on span "Teleprompter" at bounding box center [1023, 37] width 56 height 33
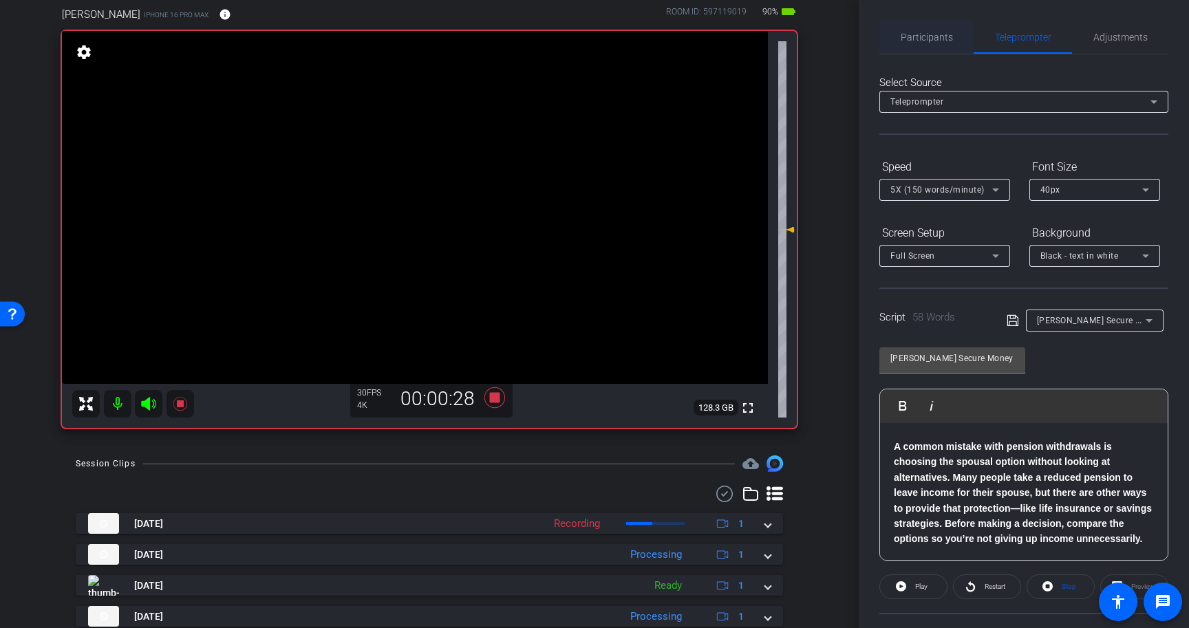
click at [938, 28] on span "Participants" at bounding box center [927, 37] width 52 height 33
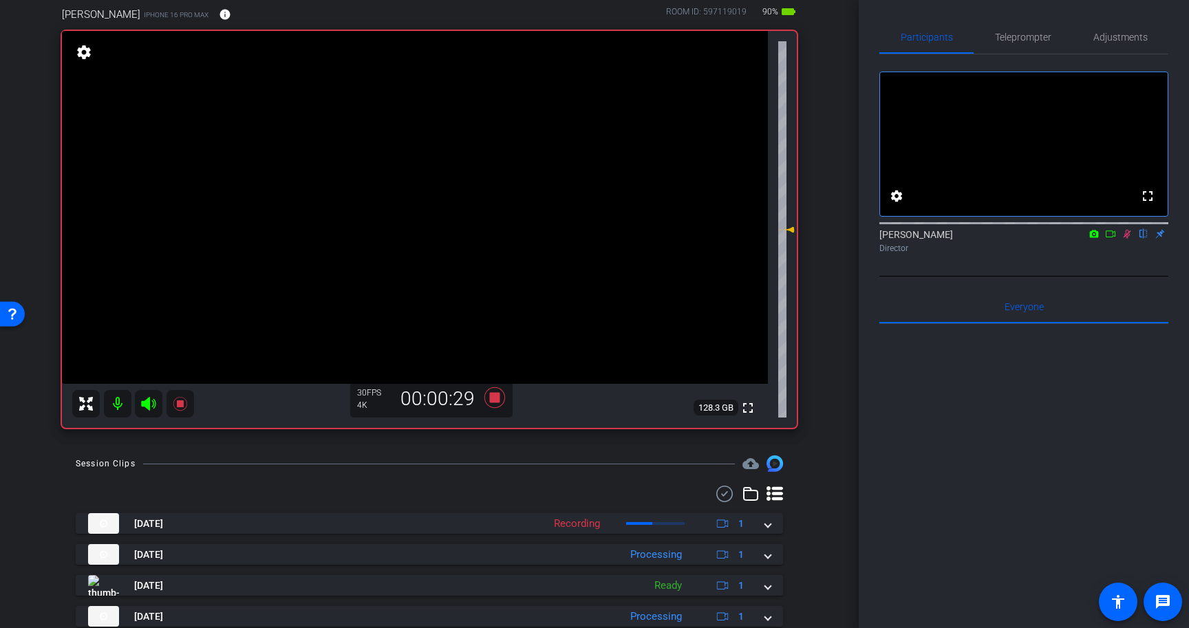
click at [1125, 239] on icon at bounding box center [1128, 234] width 8 height 9
click at [494, 396] on icon at bounding box center [495, 398] width 21 height 21
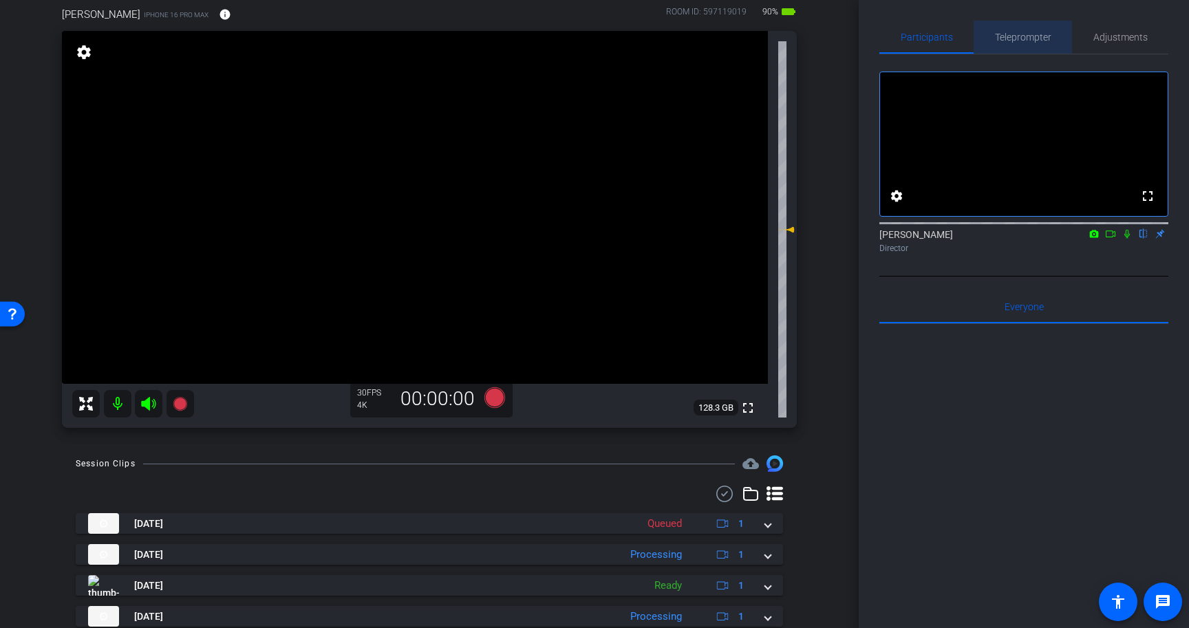
click at [1013, 39] on span "Teleprompter" at bounding box center [1023, 37] width 56 height 10
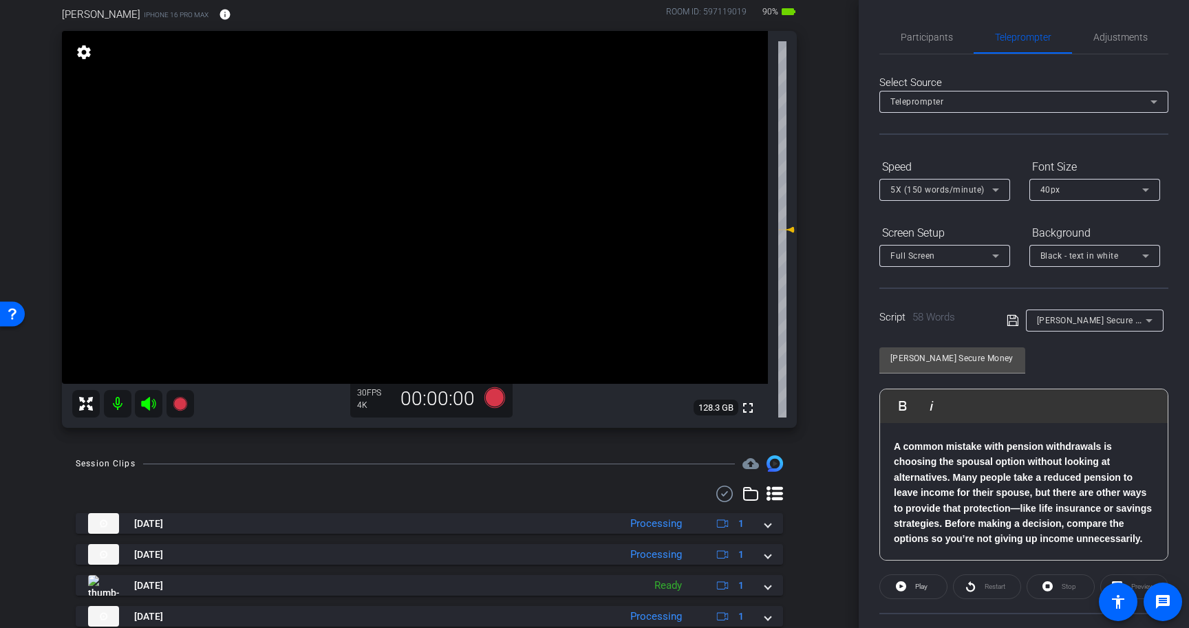
scroll to position [124, 0]
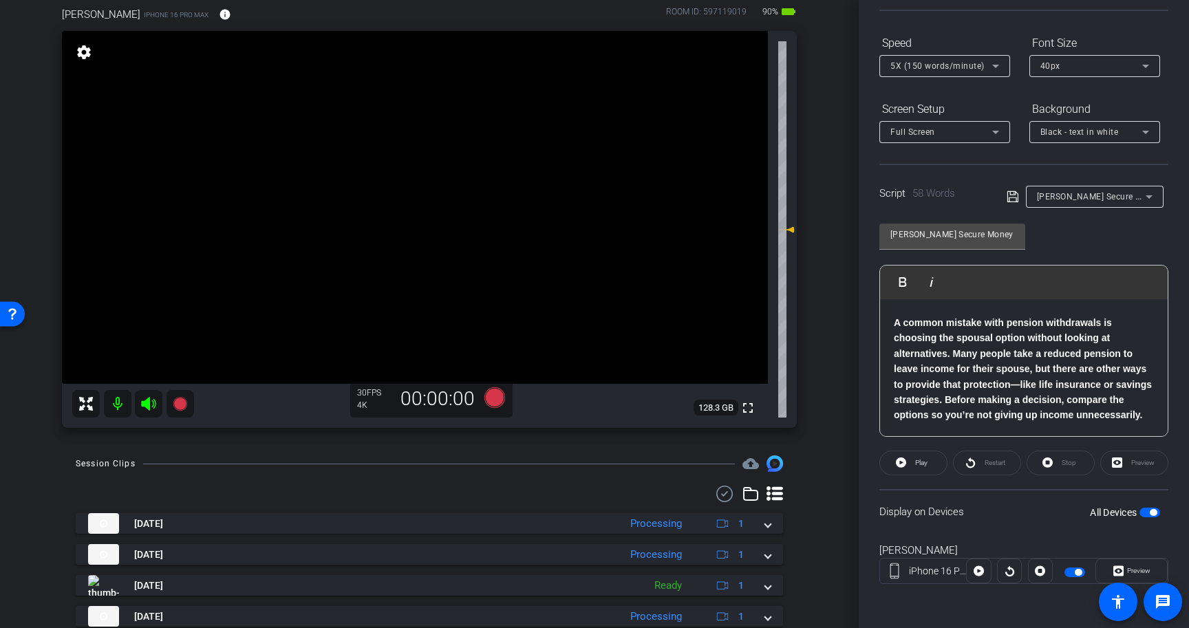
click at [1149, 522] on div "Display on Devices All Devices" at bounding box center [1024, 511] width 289 height 45
click at [1150, 517] on span "button" at bounding box center [1150, 513] width 21 height 10
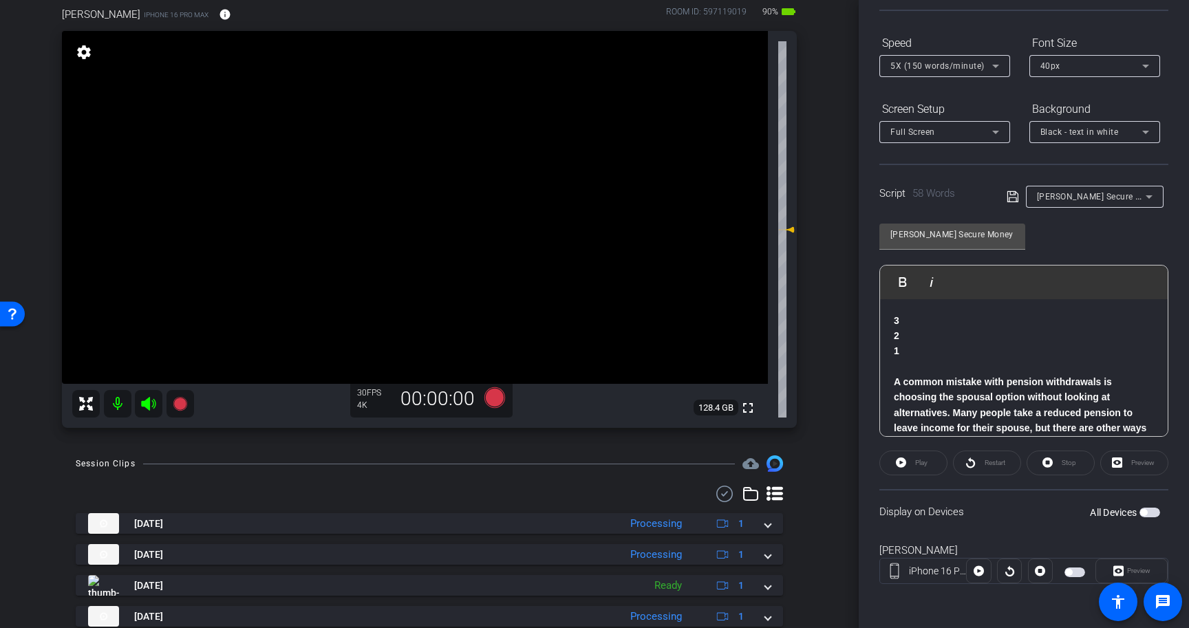
scroll to position [0, 0]
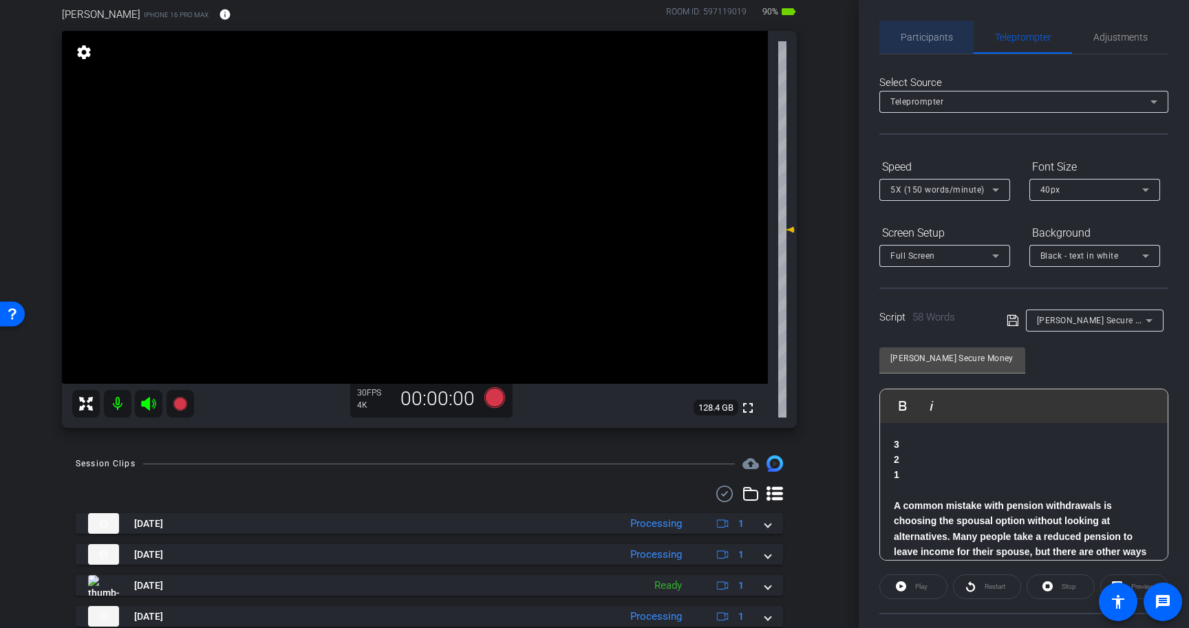
click at [945, 45] on span "Participants" at bounding box center [927, 37] width 52 height 33
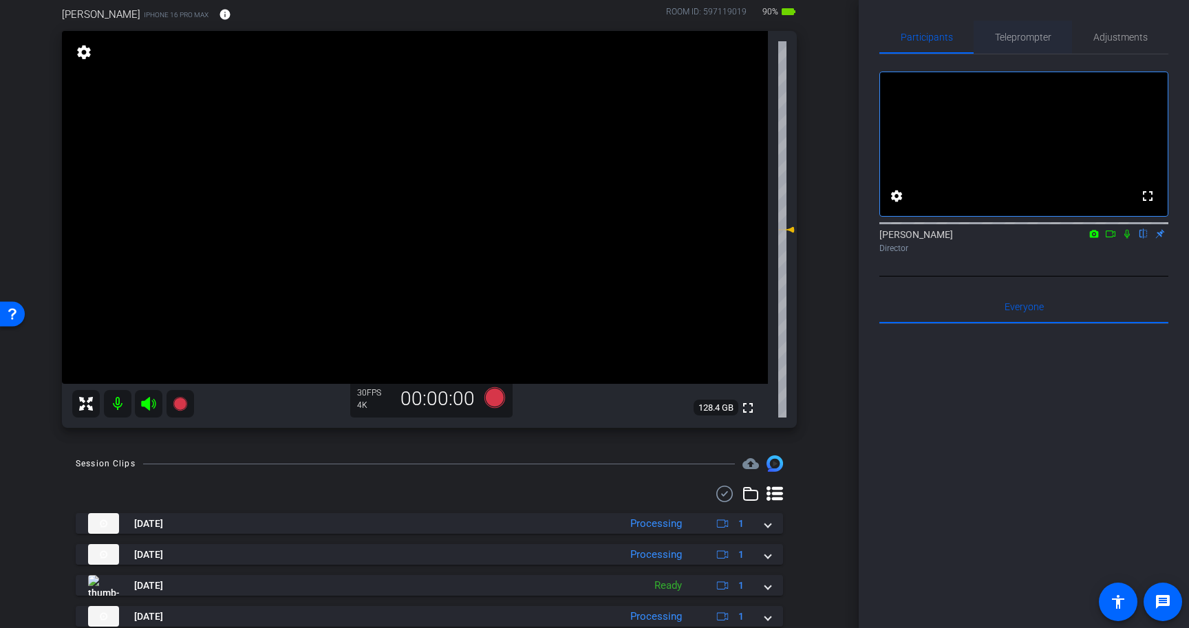
click at [1023, 45] on span "Teleprompter" at bounding box center [1023, 37] width 56 height 33
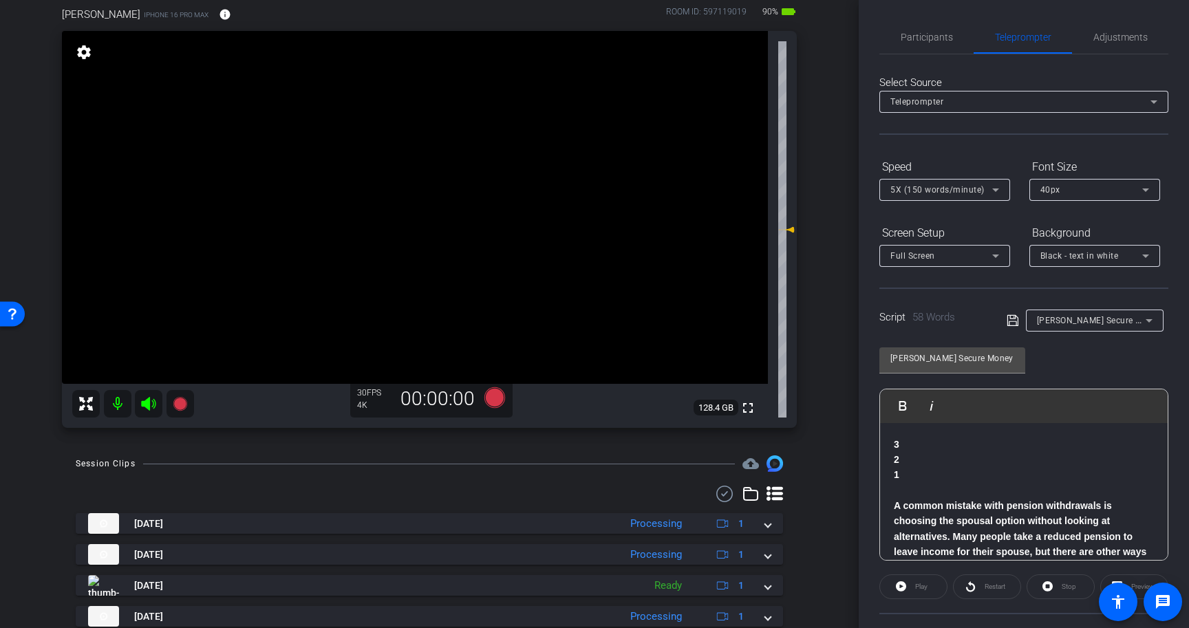
click at [984, 198] on div "5X (150 words/minute)" at bounding box center [942, 189] width 102 height 17
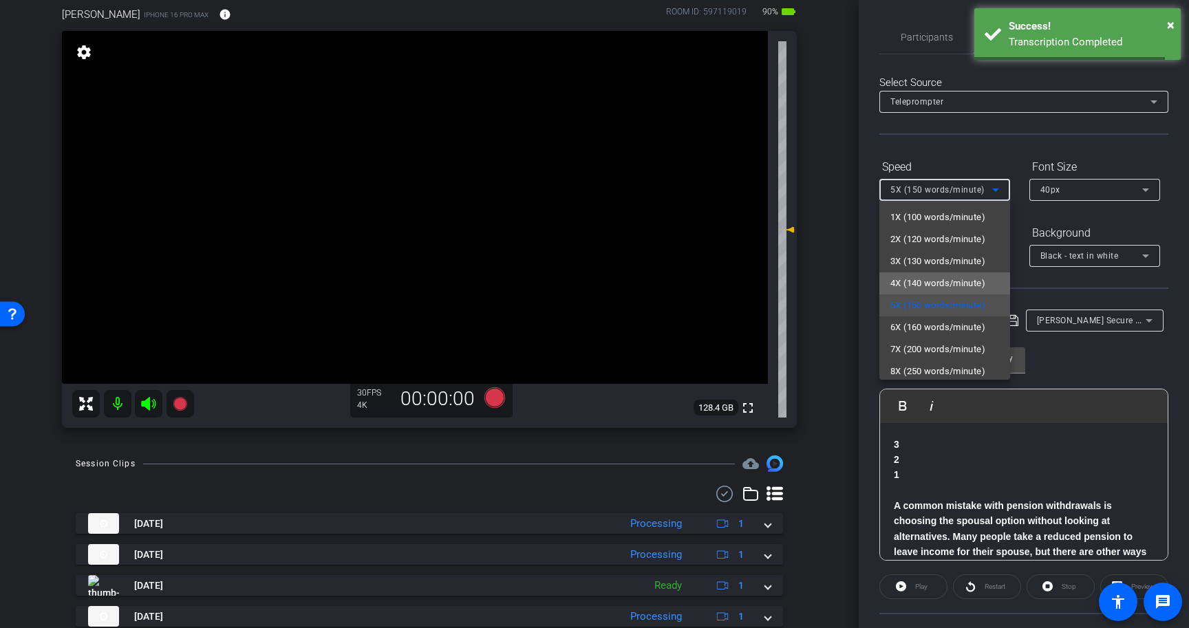
click at [972, 280] on span "4X (140 words/minute)" at bounding box center [938, 283] width 95 height 17
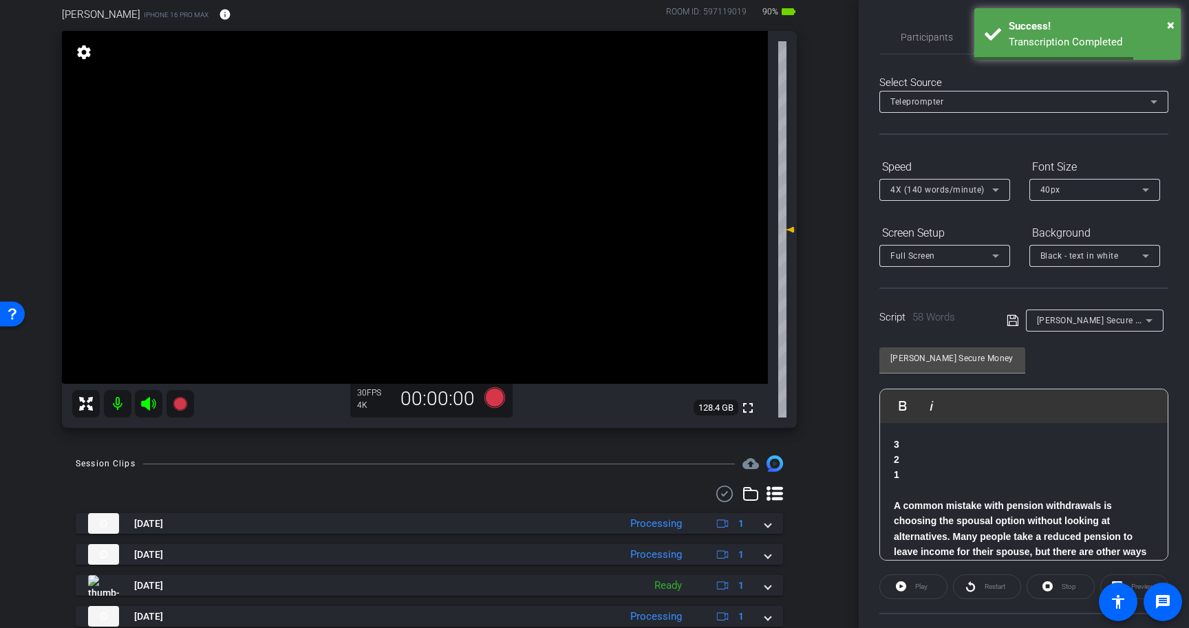
click at [1144, 377] on div "Carey Secure Money Management & Financial Services Play Play from this location…" at bounding box center [1024, 449] width 289 height 224
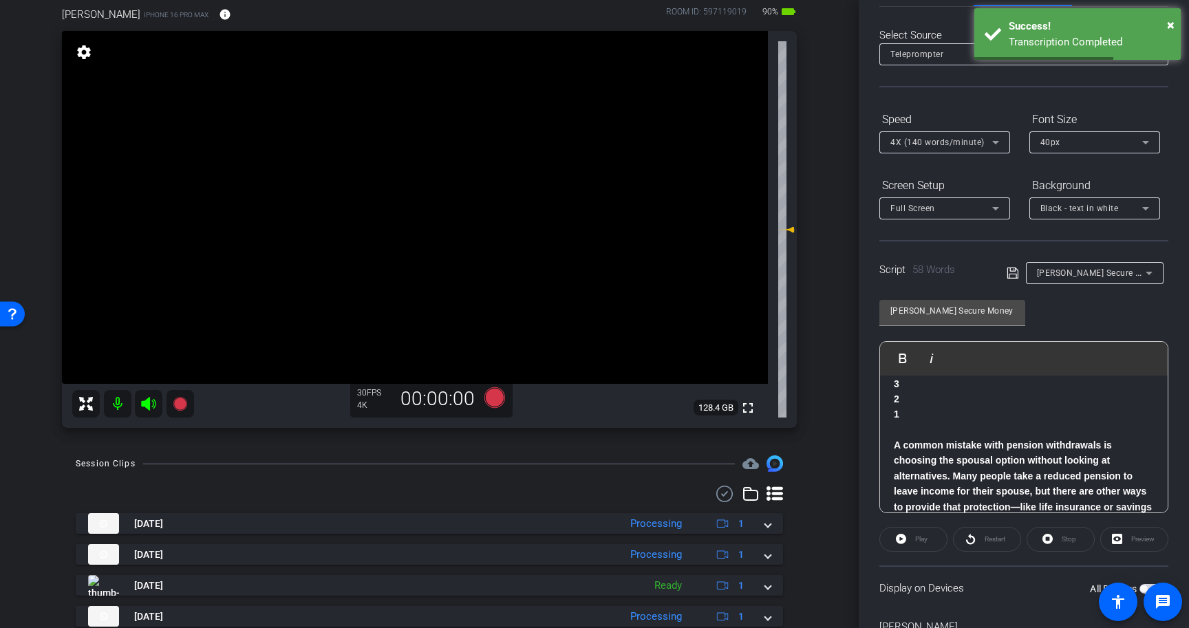
scroll to position [17, 0]
click at [1010, 273] on icon at bounding box center [1012, 273] width 11 height 11
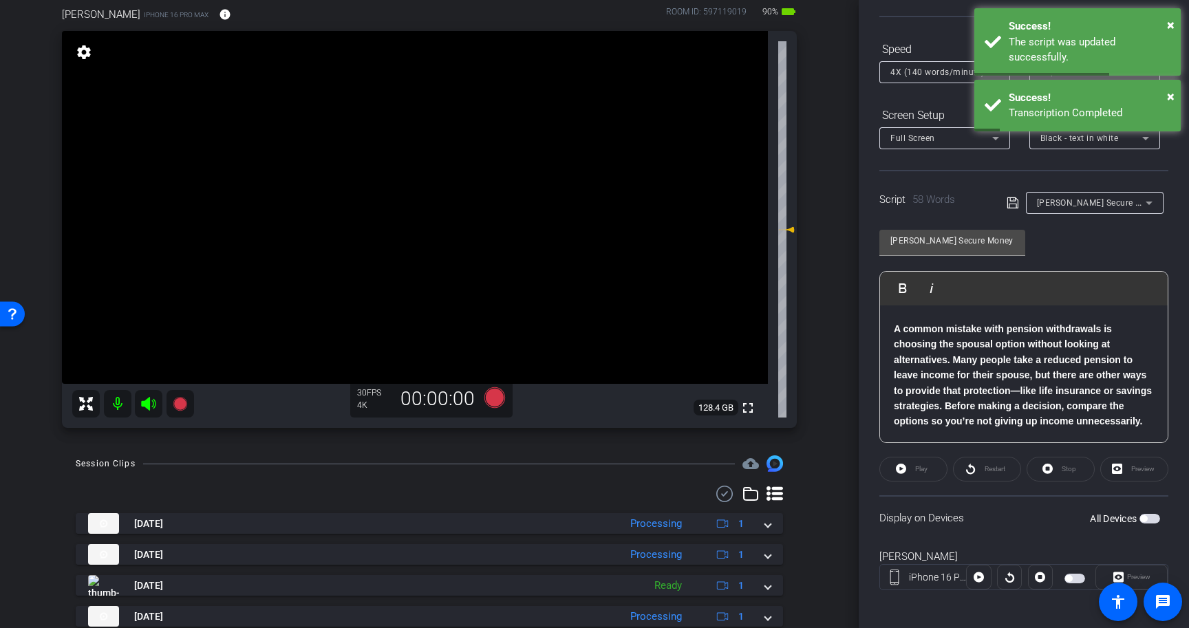
scroll to position [124, 0]
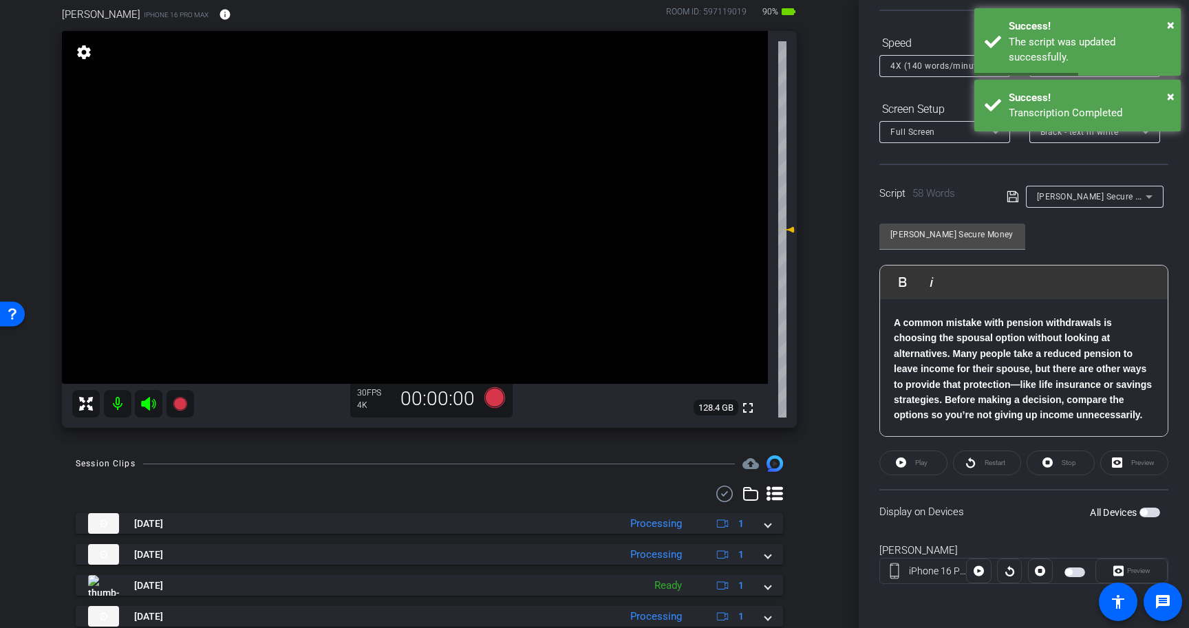
click at [1148, 513] on span "button" at bounding box center [1150, 513] width 21 height 10
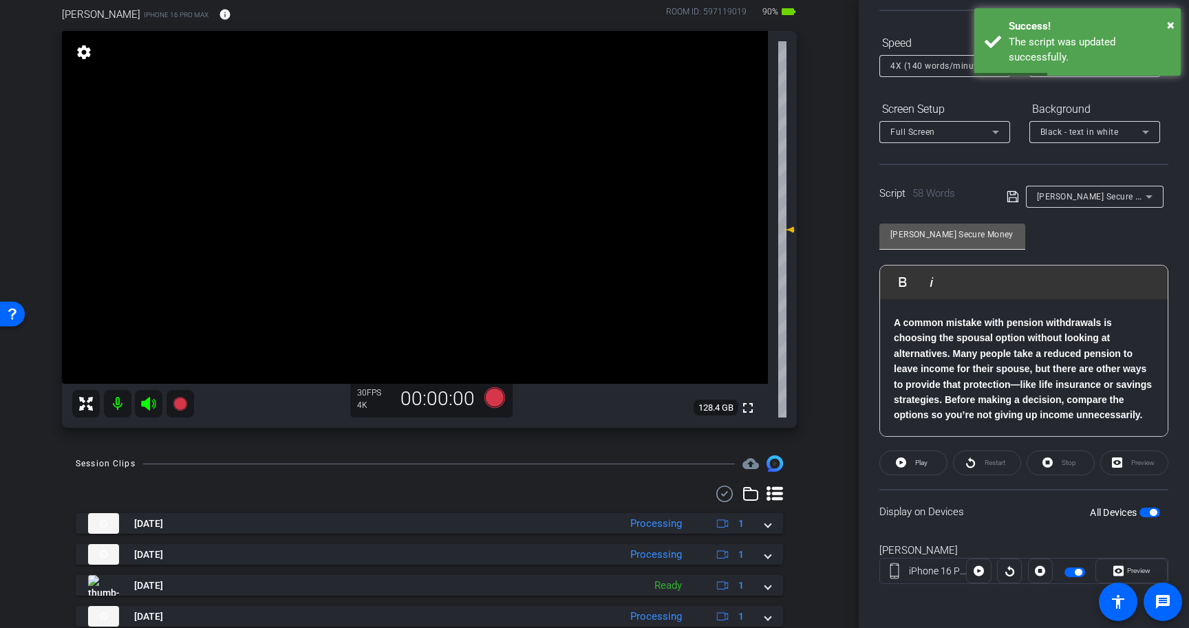
scroll to position [0, 0]
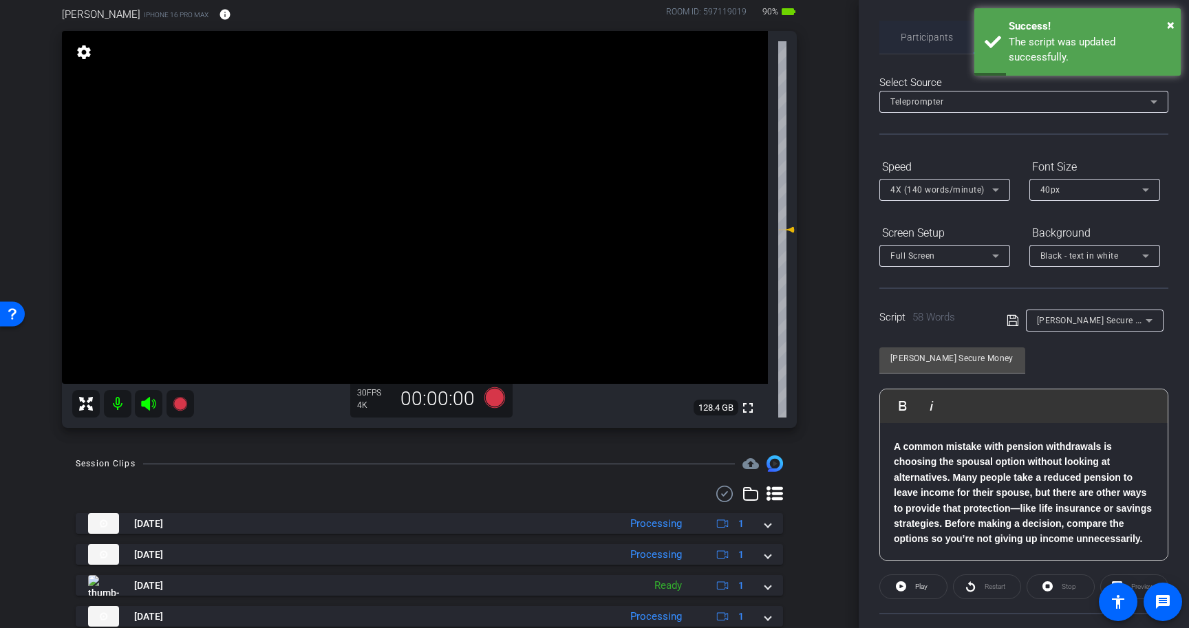
click at [929, 35] on span "Participants" at bounding box center [927, 37] width 52 height 10
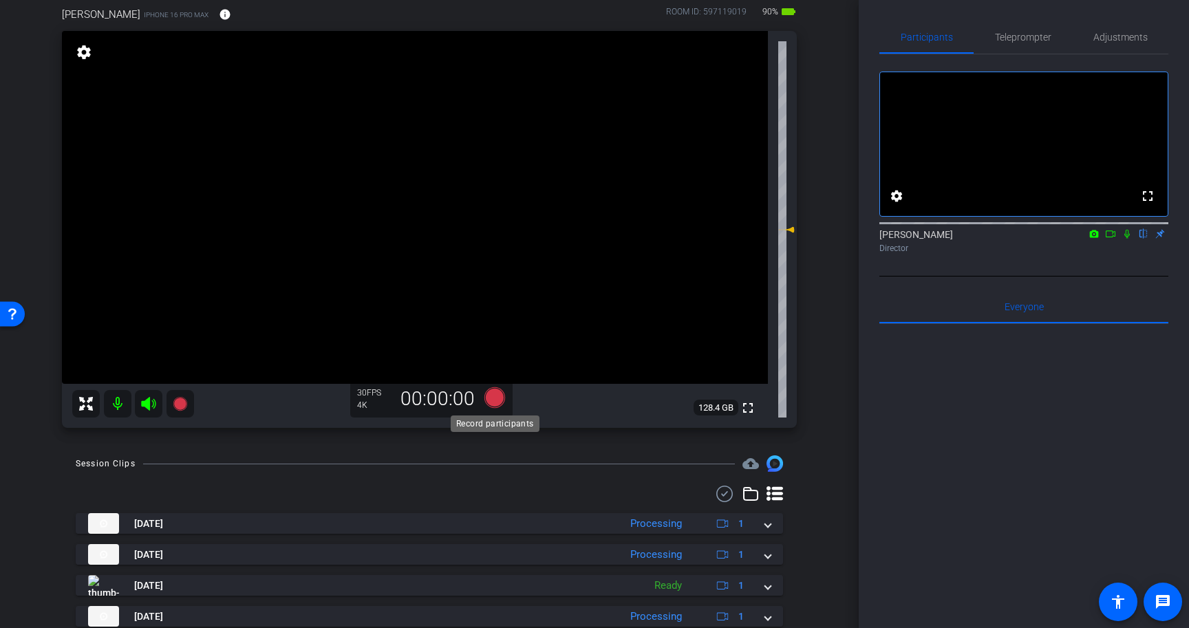
click at [498, 401] on icon at bounding box center [495, 398] width 21 height 21
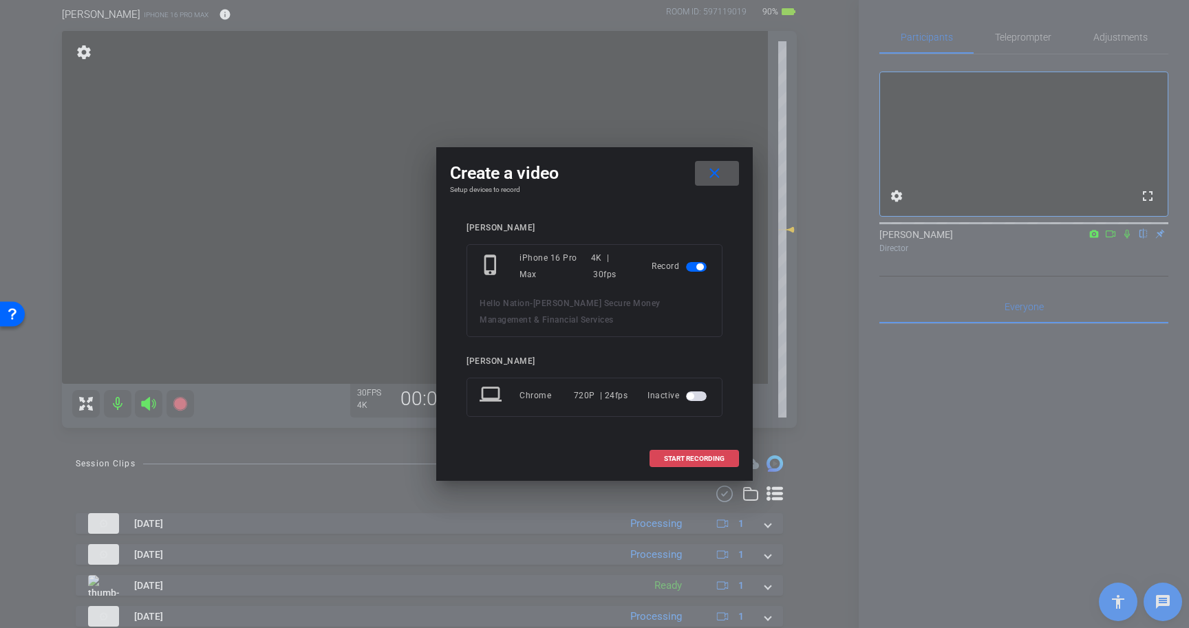
click at [714, 456] on span "START RECORDING" at bounding box center [694, 459] width 61 height 7
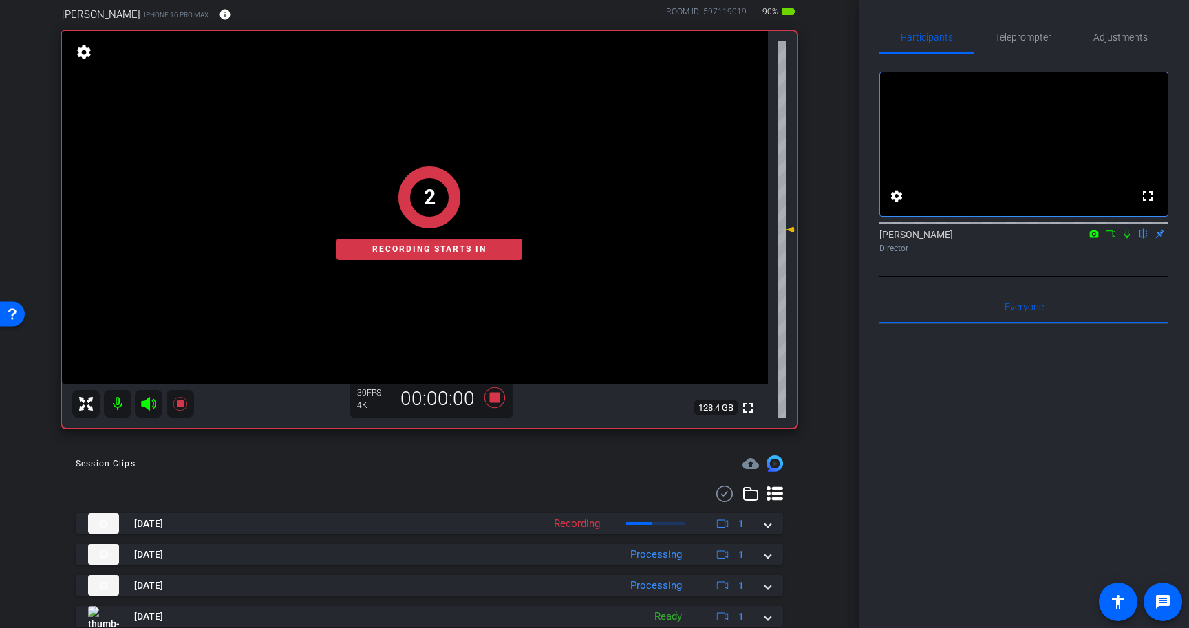
click at [1132, 239] on icon at bounding box center [1127, 234] width 11 height 10
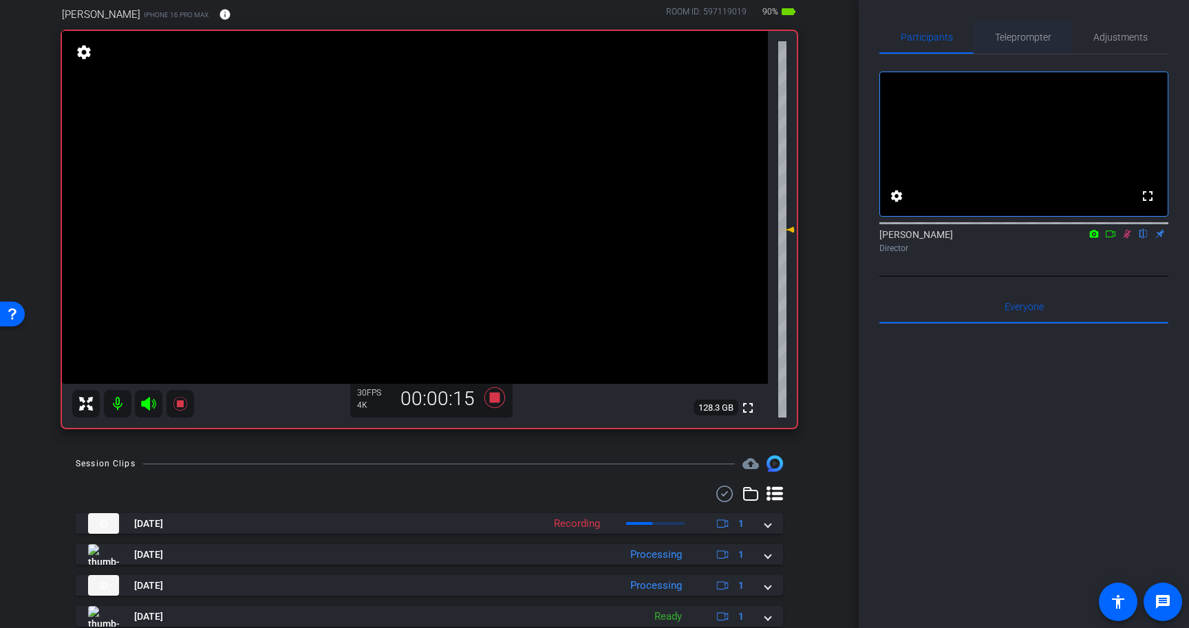
click at [1027, 47] on span "Teleprompter" at bounding box center [1023, 37] width 56 height 33
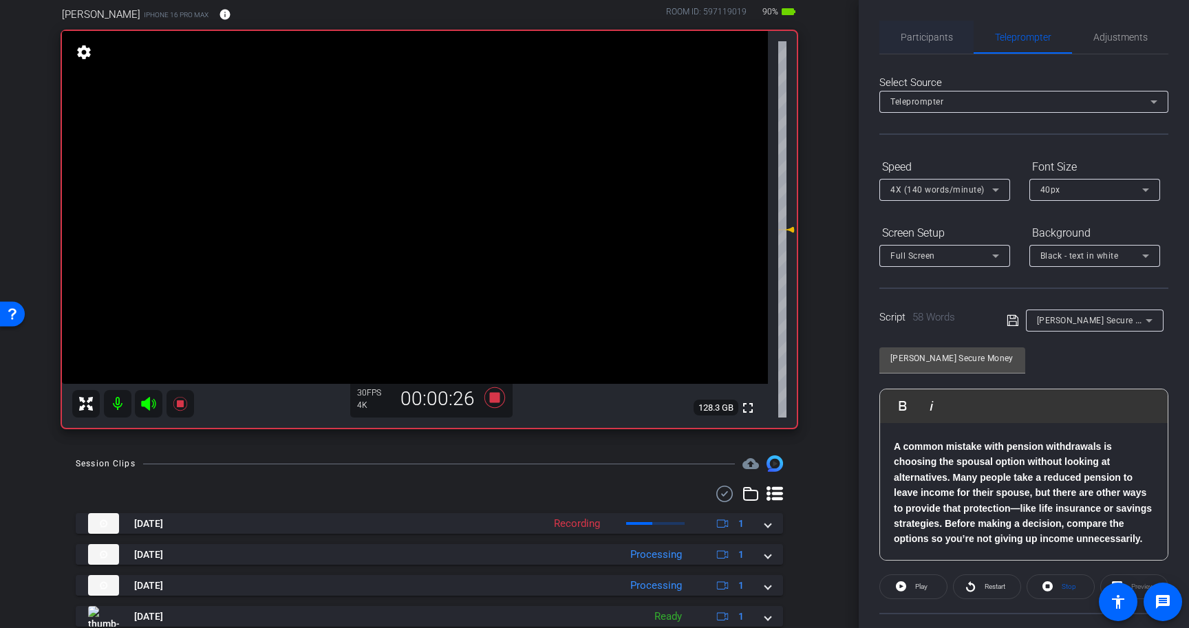
click at [931, 41] on span "Participants" at bounding box center [927, 37] width 52 height 10
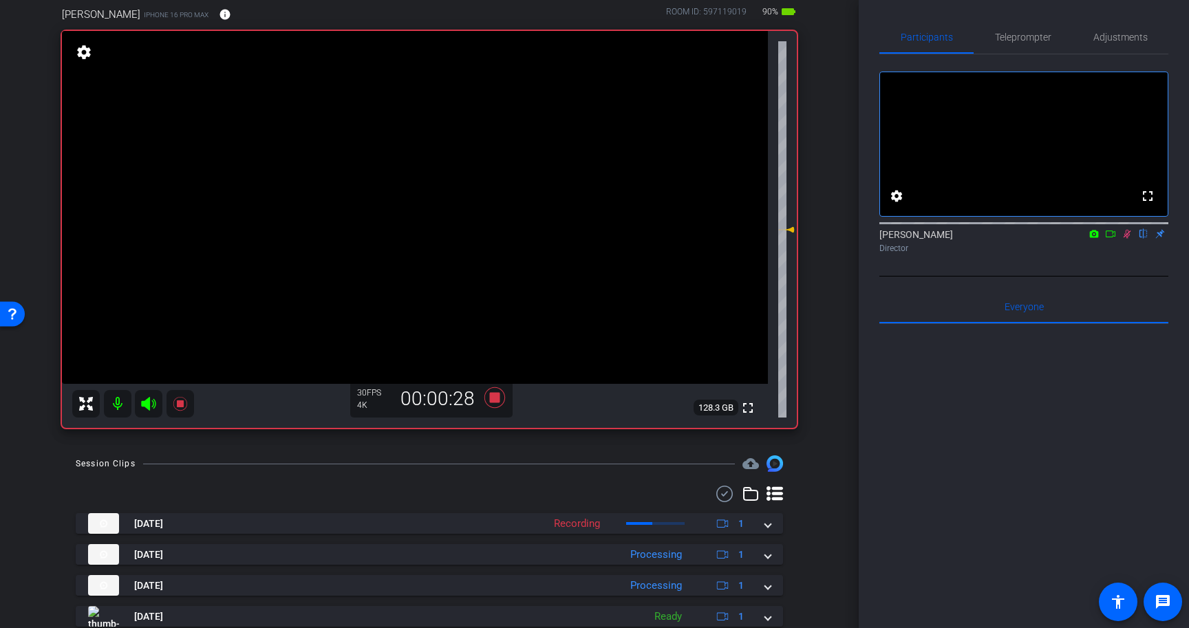
click at [1127, 239] on icon at bounding box center [1127, 234] width 11 height 10
click at [498, 399] on icon at bounding box center [495, 398] width 21 height 21
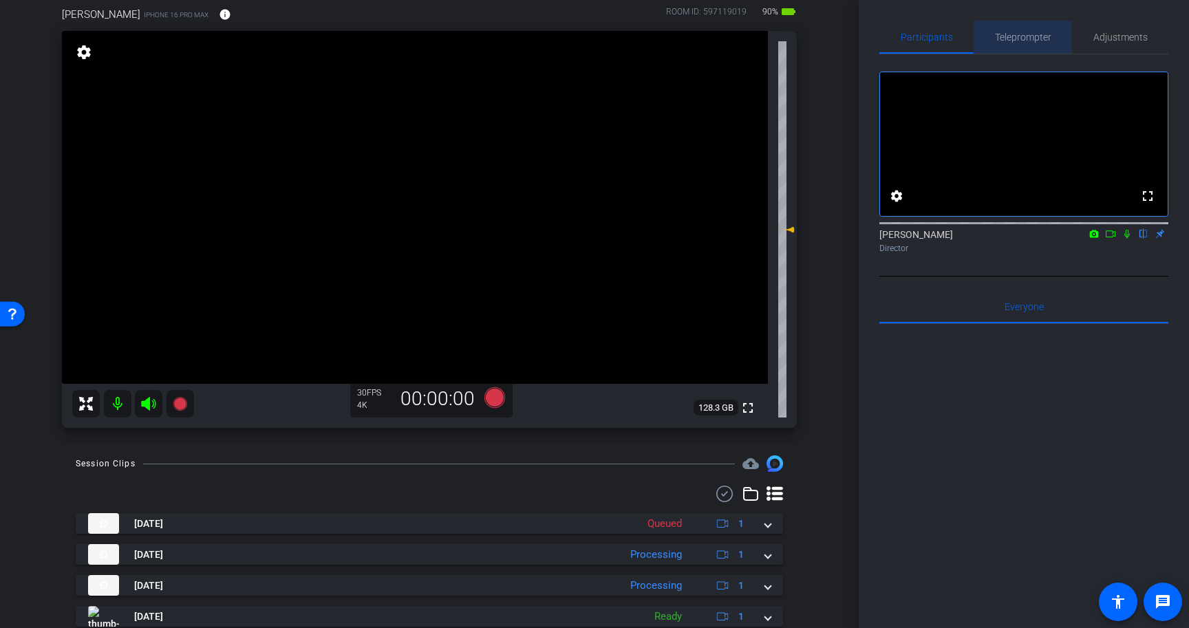
click at [1038, 39] on span "Teleprompter" at bounding box center [1023, 37] width 56 height 10
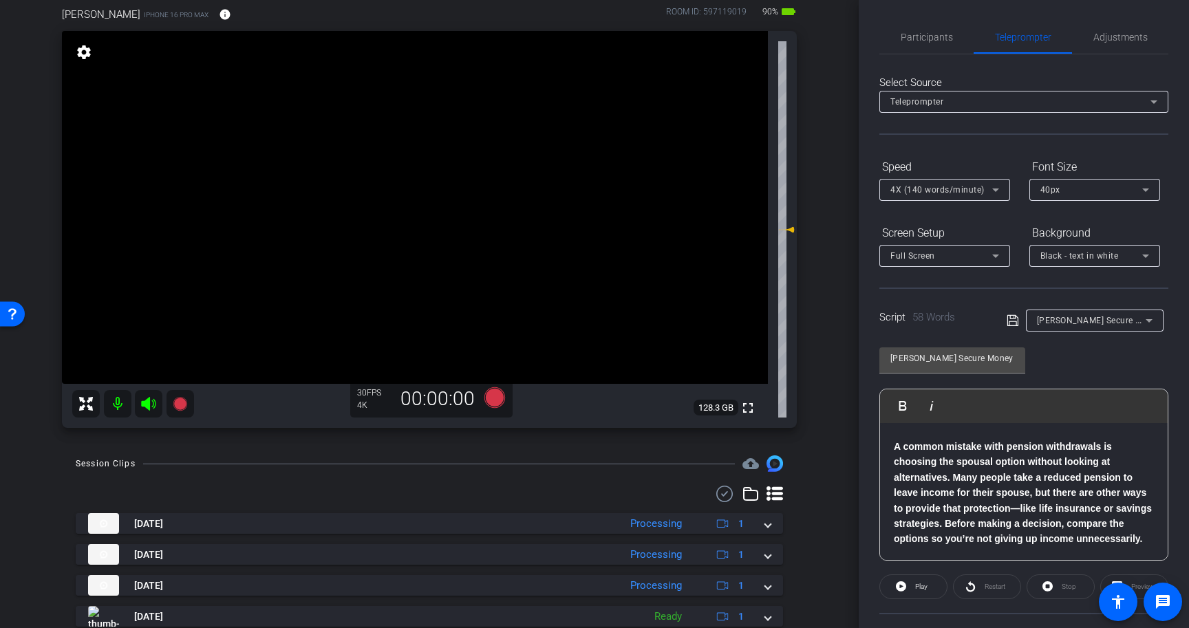
click at [1153, 540] on p "A common mistake with pension withdrawals is choosing the spousal option withou…" at bounding box center [1024, 493] width 260 height 108
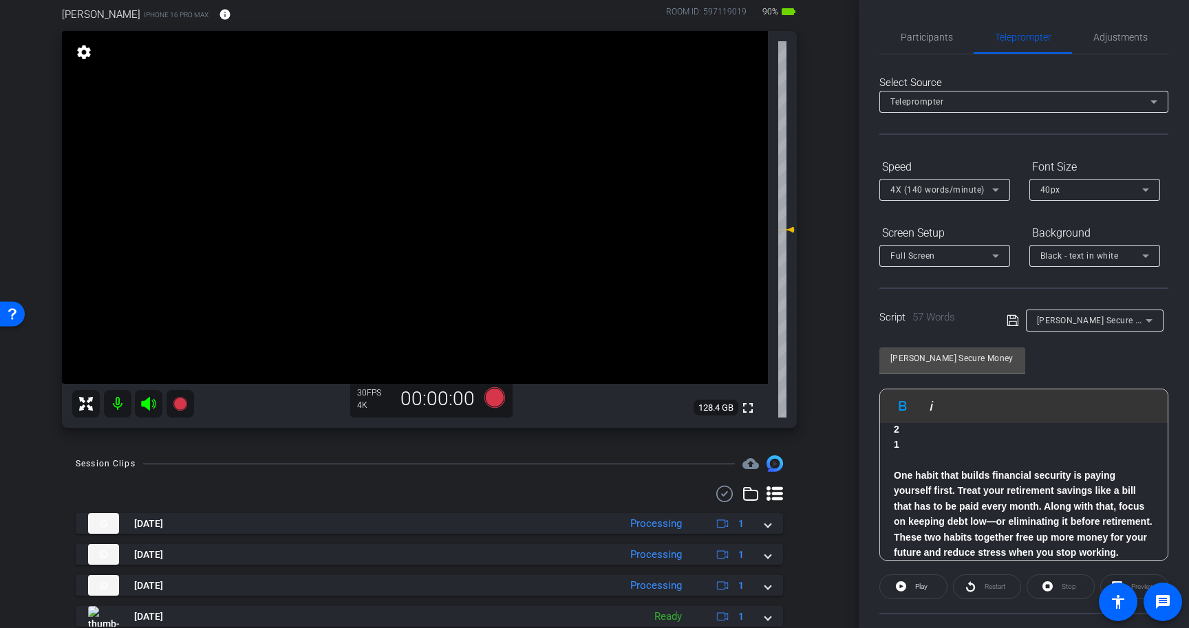
click at [1130, 552] on p "One habit that builds financial security is paying yourself first. Treat your r…" at bounding box center [1024, 514] width 260 height 92
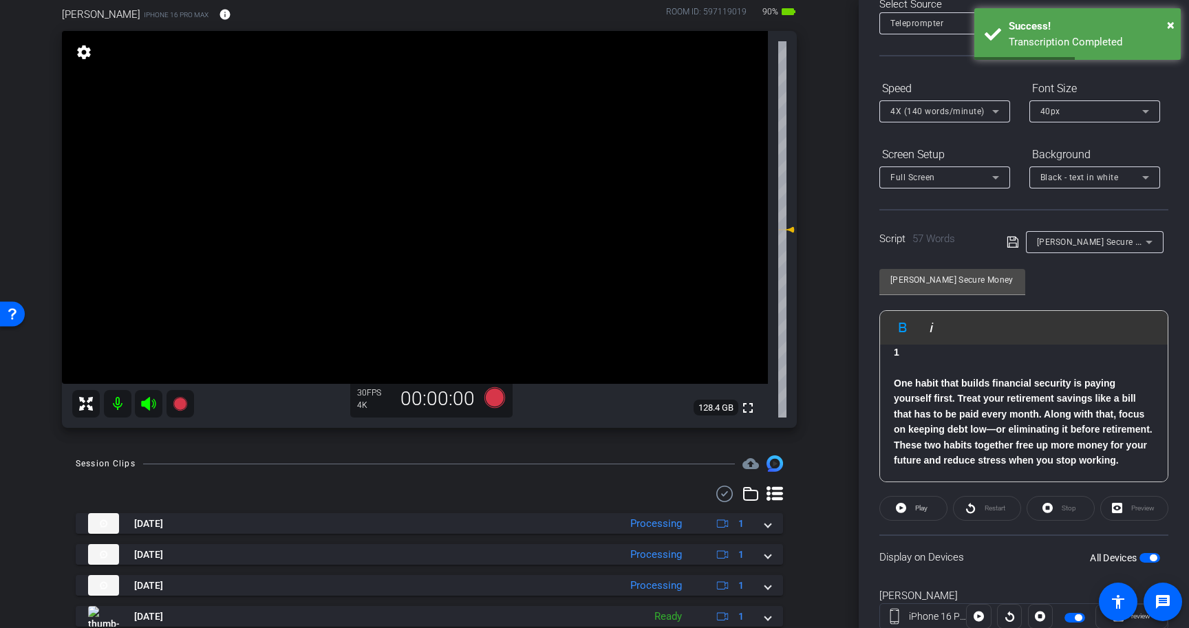
scroll to position [124, 0]
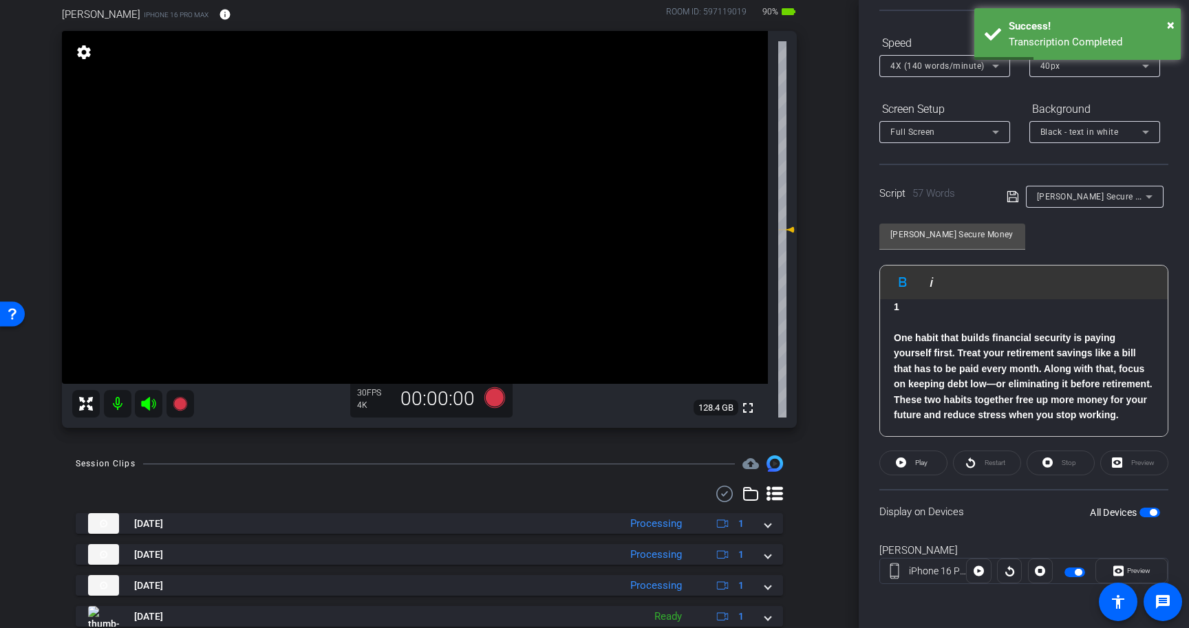
click at [1155, 509] on span "button" at bounding box center [1153, 512] width 7 height 7
click at [1013, 195] on icon at bounding box center [1012, 196] width 11 height 11
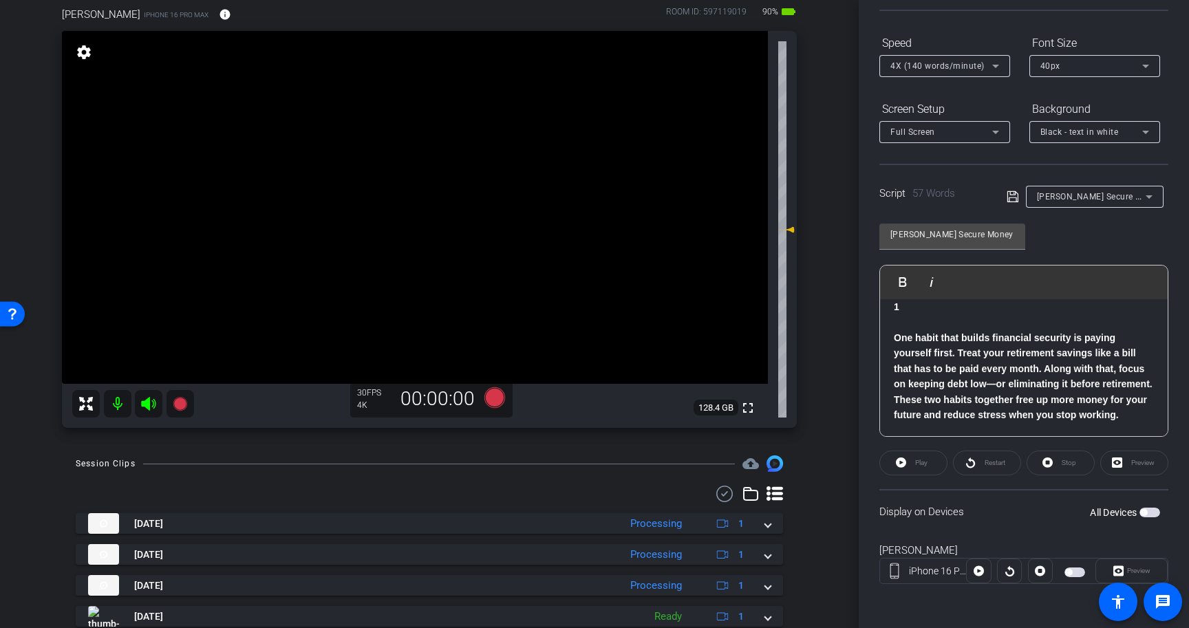
click at [1012, 194] on icon at bounding box center [1013, 197] width 12 height 17
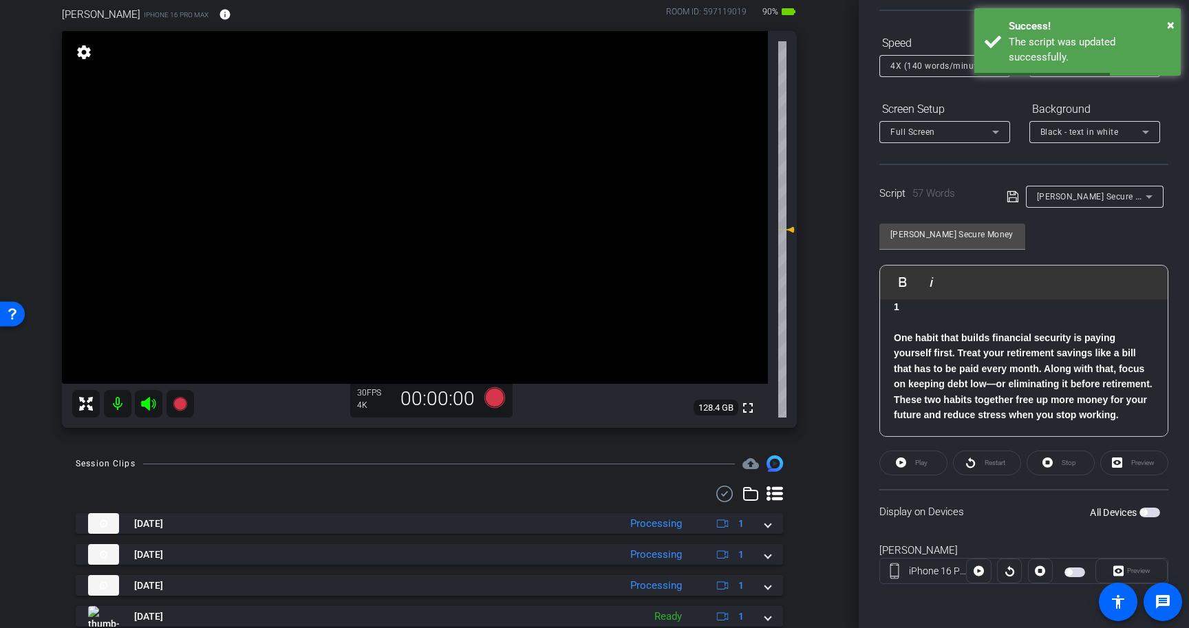
click at [1150, 513] on span "button" at bounding box center [1150, 513] width 21 height 10
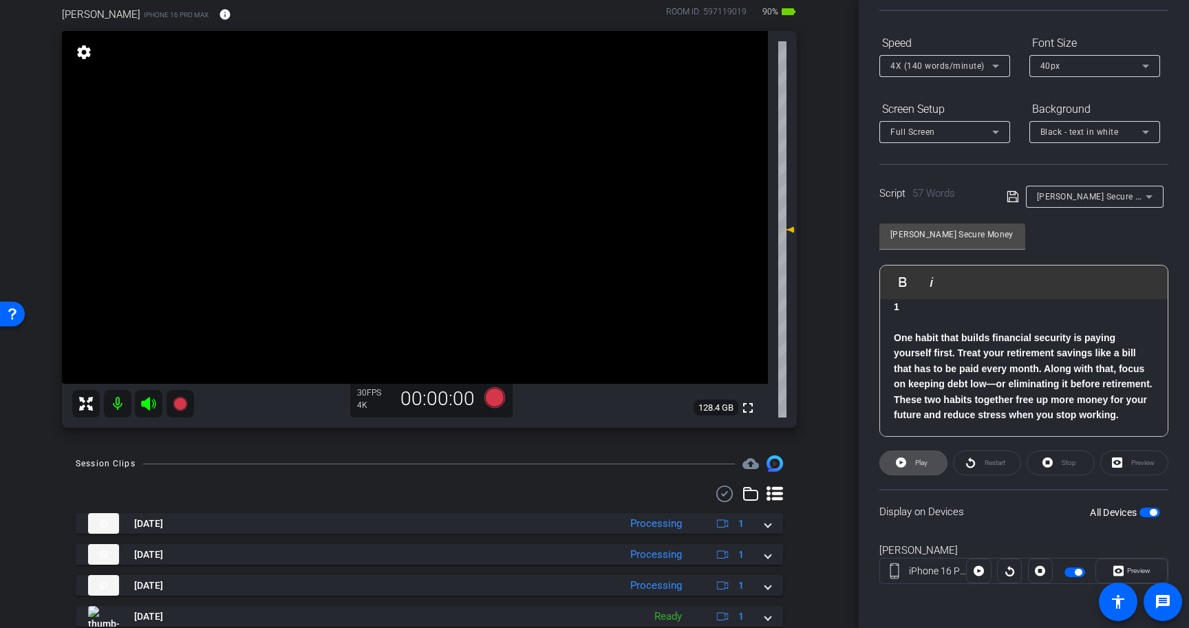
click at [908, 461] on span at bounding box center [913, 463] width 67 height 33
click at [1060, 464] on span "Stop" at bounding box center [1068, 463] width 18 height 19
click at [1156, 514] on span "button" at bounding box center [1153, 512] width 7 height 7
click at [985, 70] on div "4X (140 words/minute)" at bounding box center [942, 65] width 102 height 17
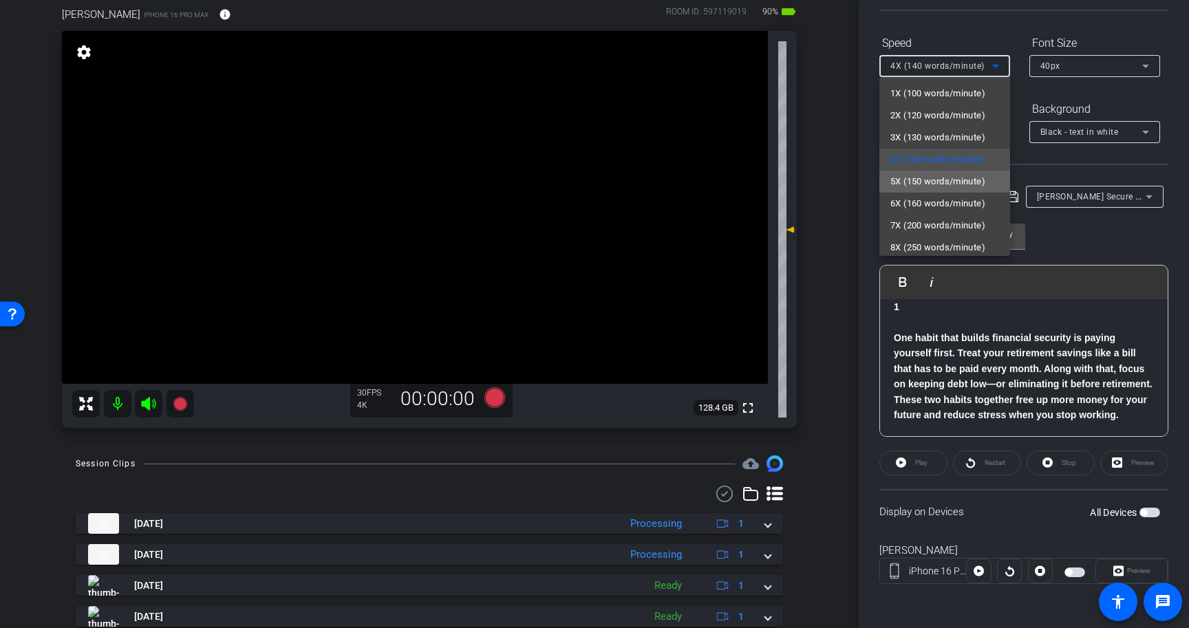
click at [969, 182] on span "5X (150 words/minute)" at bounding box center [938, 181] width 95 height 17
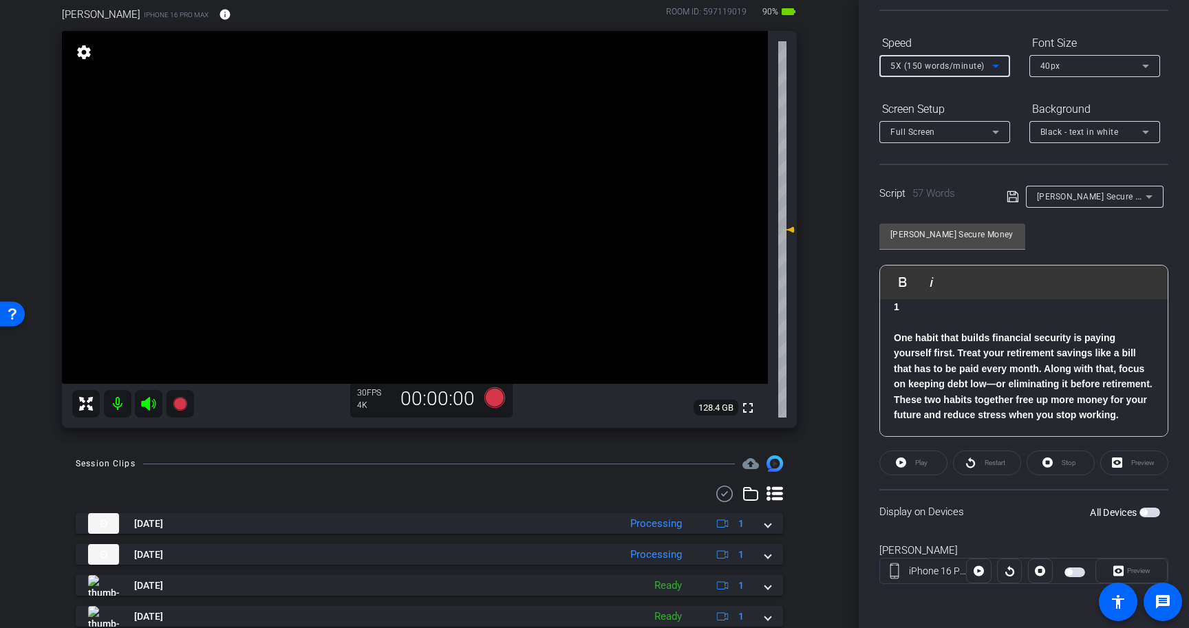
click at [1012, 198] on icon at bounding box center [1012, 196] width 11 height 11
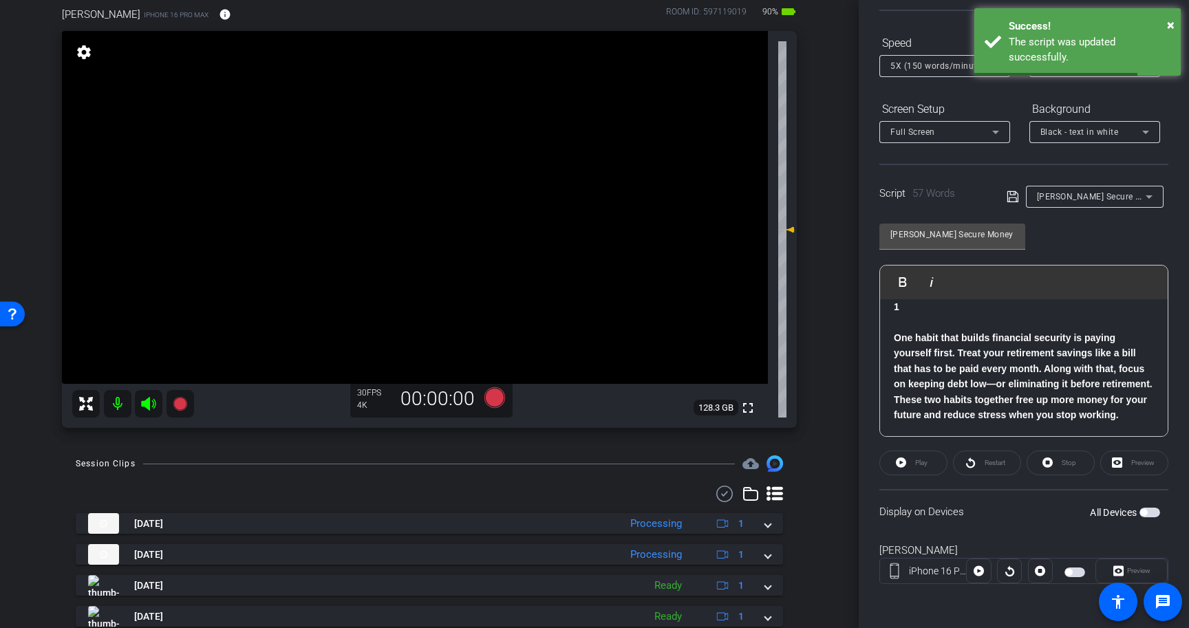
click at [1148, 509] on span "button" at bounding box center [1150, 513] width 21 height 10
click at [906, 463] on span at bounding box center [913, 463] width 67 height 33
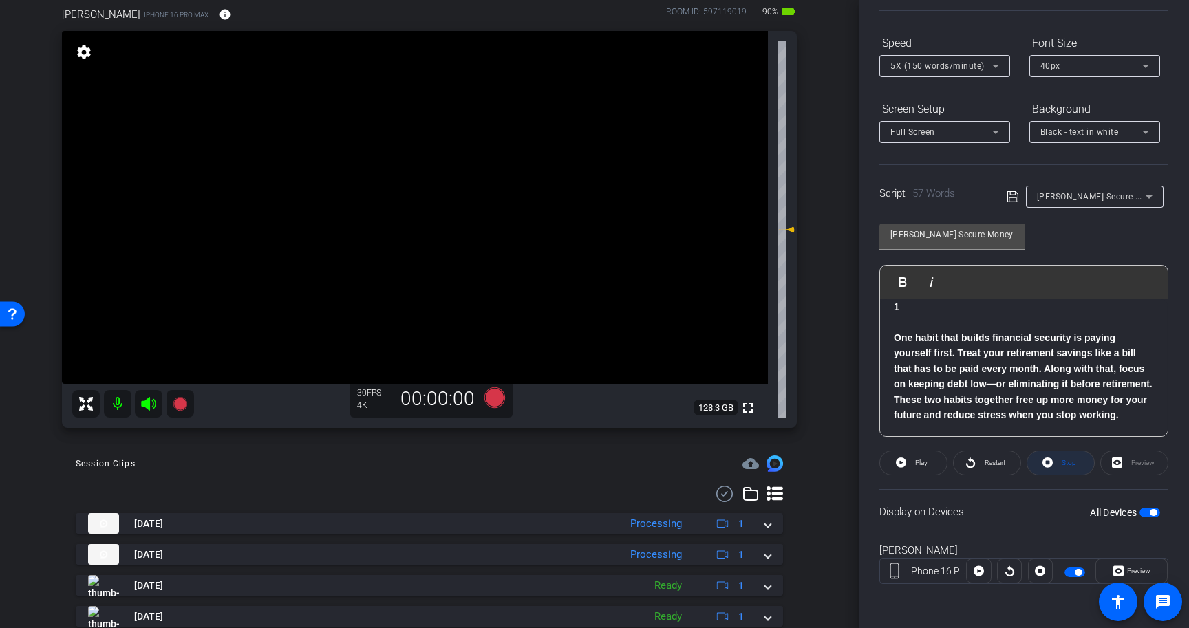
click at [1066, 470] on span "Stop" at bounding box center [1068, 463] width 18 height 19
click at [1151, 508] on span "button" at bounding box center [1150, 513] width 21 height 10
click at [1148, 513] on span "button" at bounding box center [1150, 513] width 21 height 10
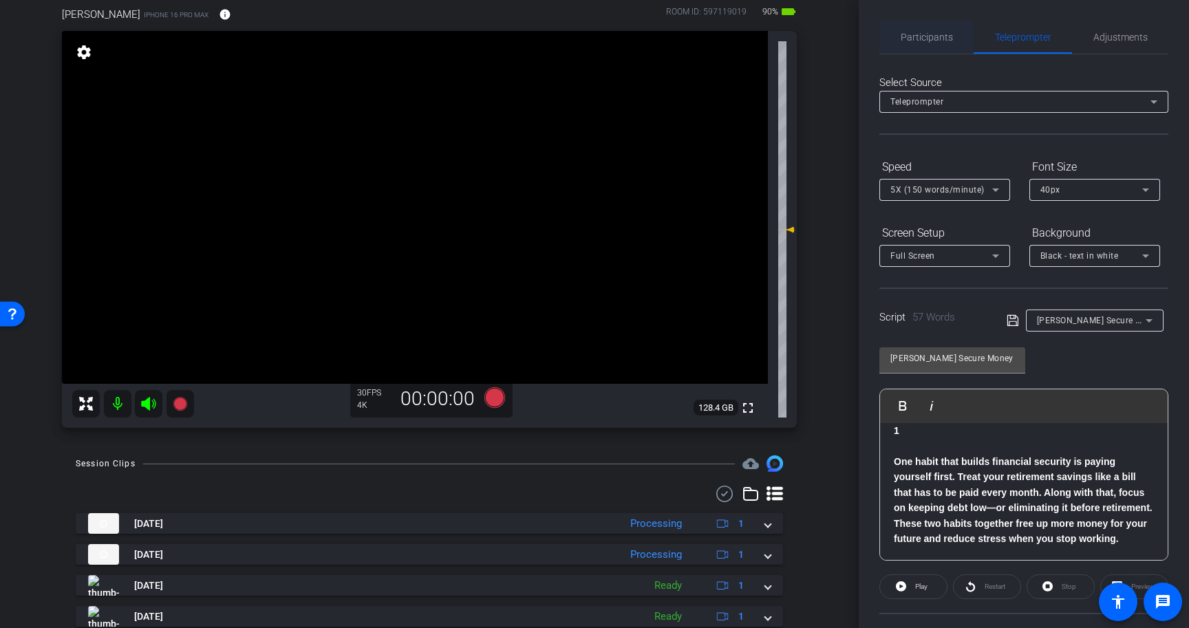
click at [916, 35] on span "Participants" at bounding box center [927, 37] width 52 height 10
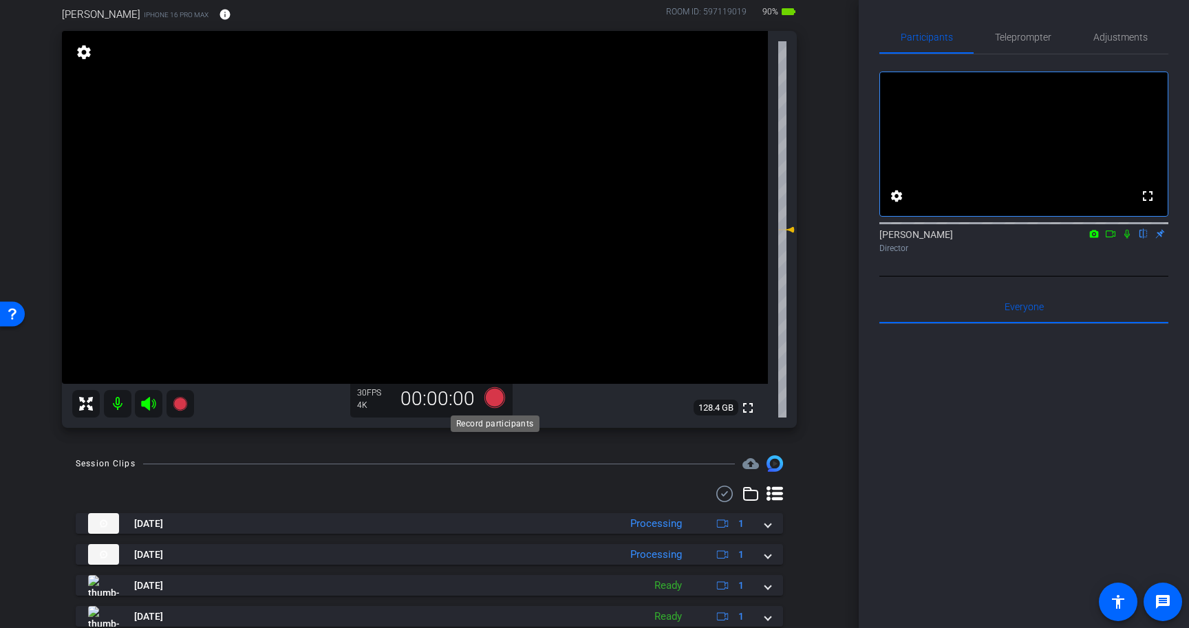
click at [493, 396] on icon at bounding box center [495, 398] width 21 height 21
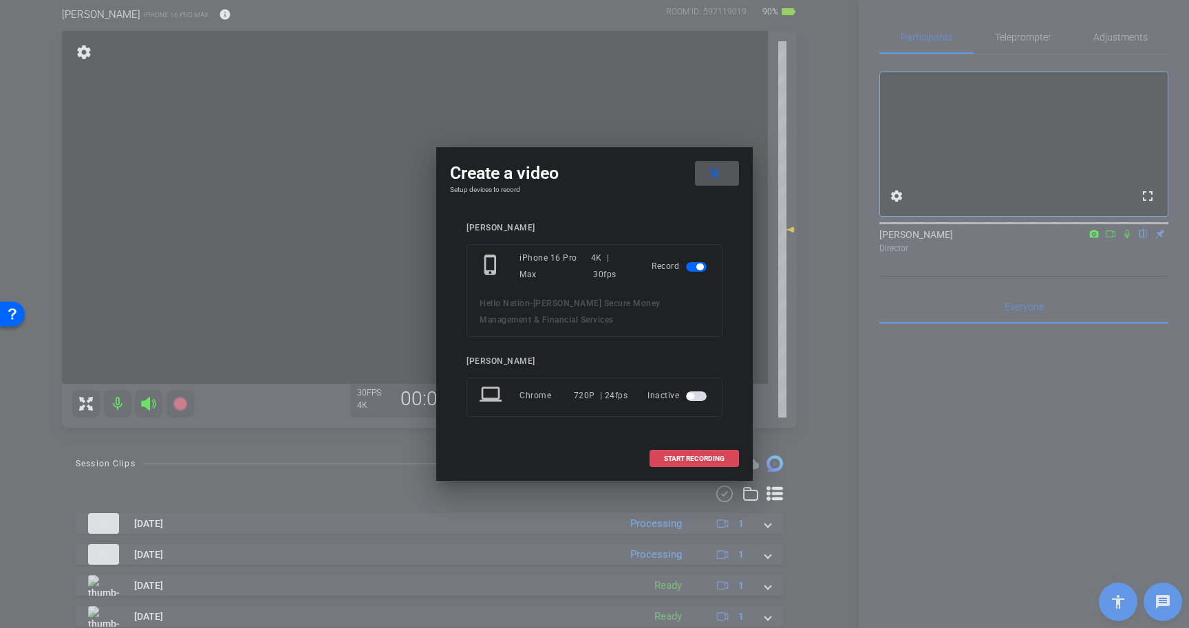
click at [725, 460] on span at bounding box center [694, 459] width 88 height 33
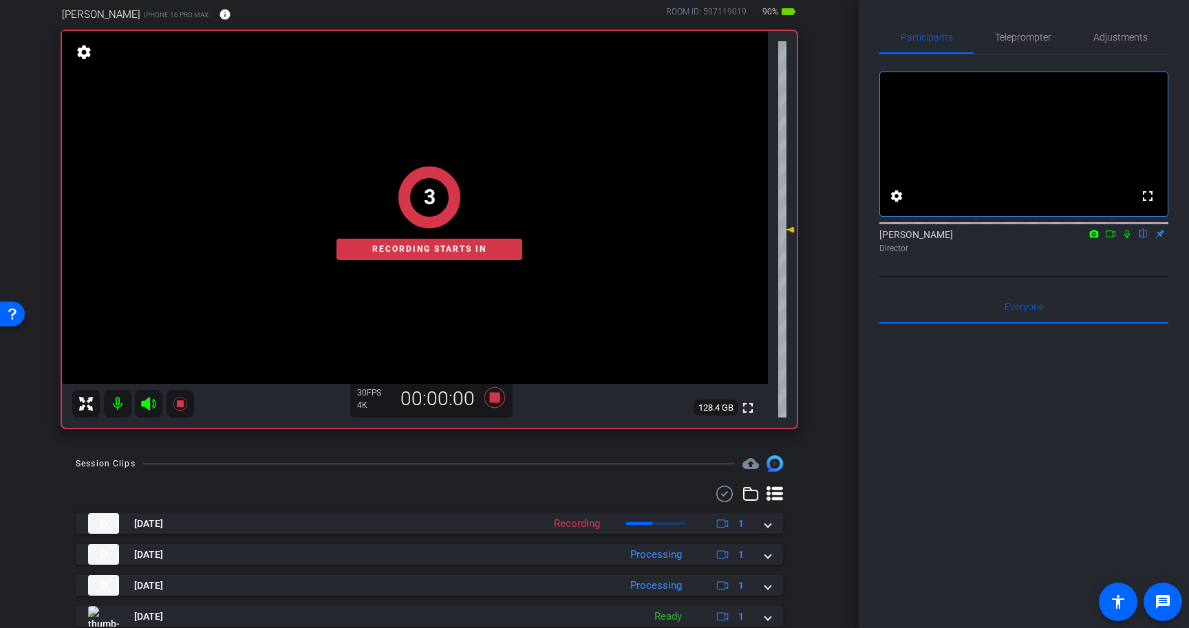
click at [1128, 239] on icon at bounding box center [1128, 234] width 6 height 9
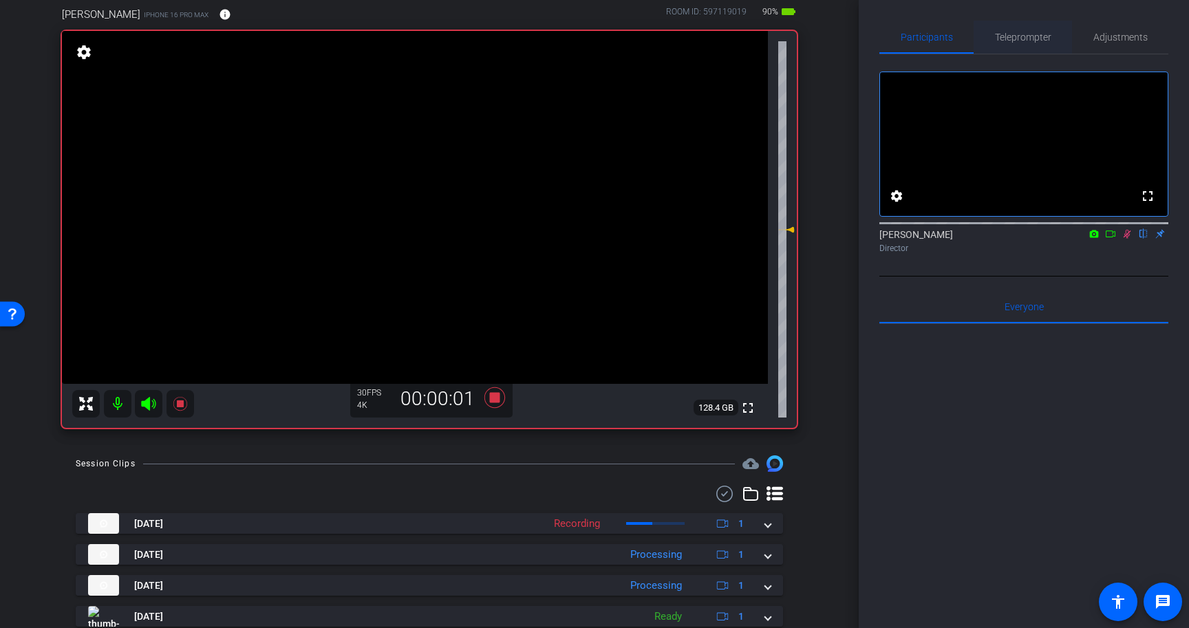
click at [1035, 27] on span "Teleprompter" at bounding box center [1023, 37] width 56 height 33
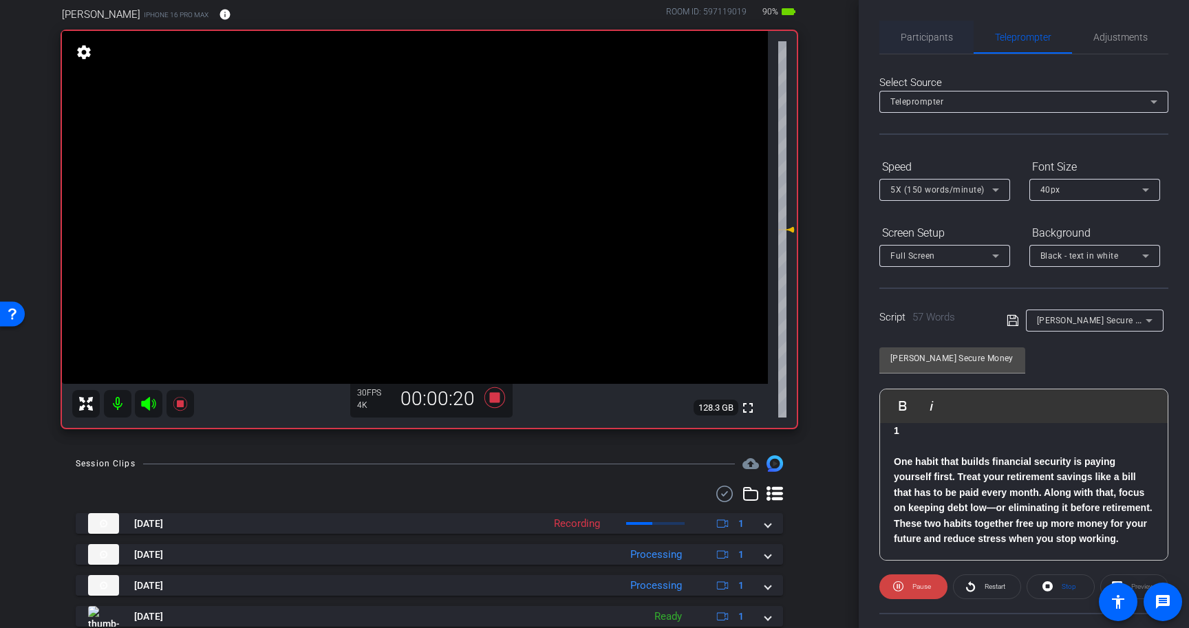
click at [938, 47] on span "Participants" at bounding box center [927, 37] width 52 height 33
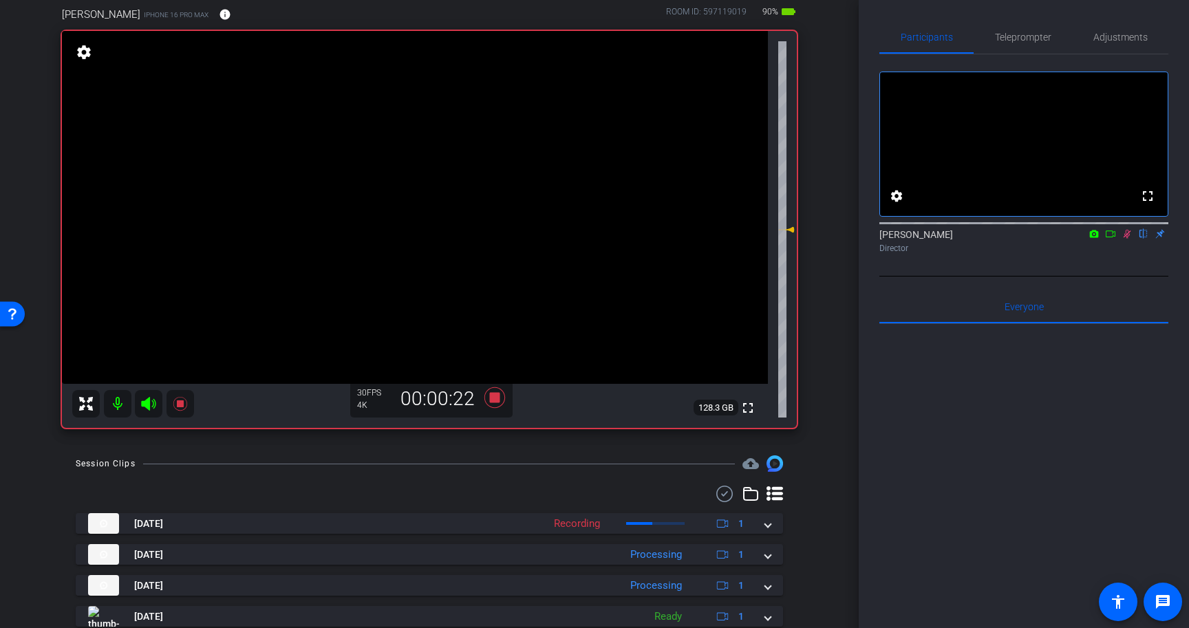
click at [1127, 239] on icon at bounding box center [1128, 234] width 8 height 9
click at [495, 398] on icon at bounding box center [495, 398] width 21 height 21
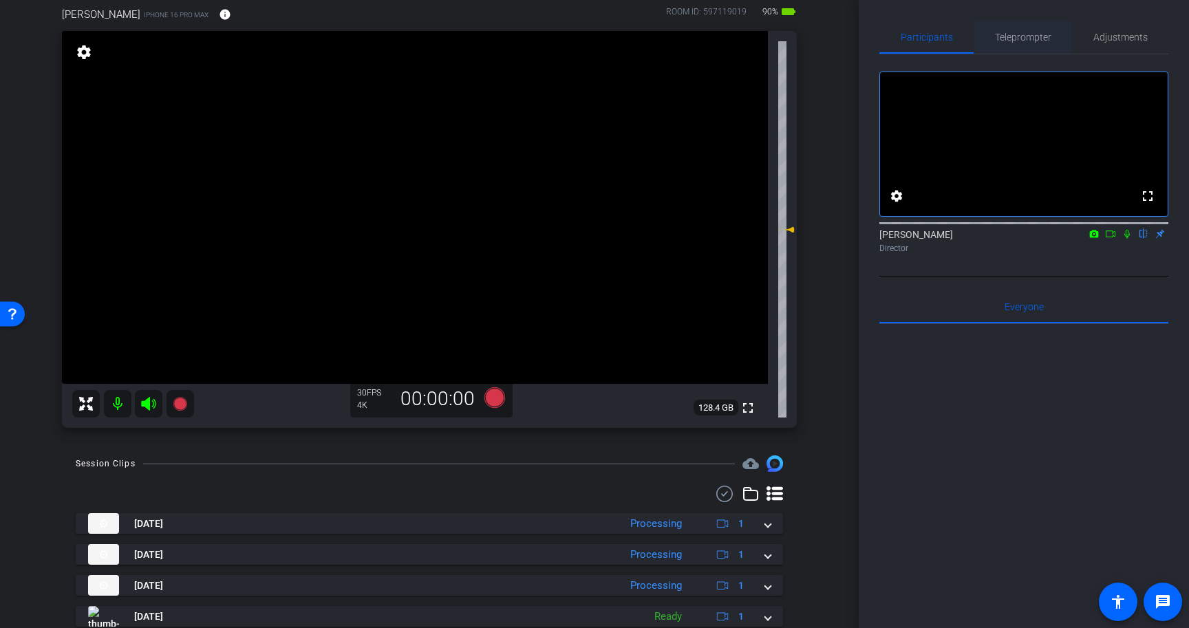
click at [1011, 37] on span "Teleprompter" at bounding box center [1023, 37] width 56 height 10
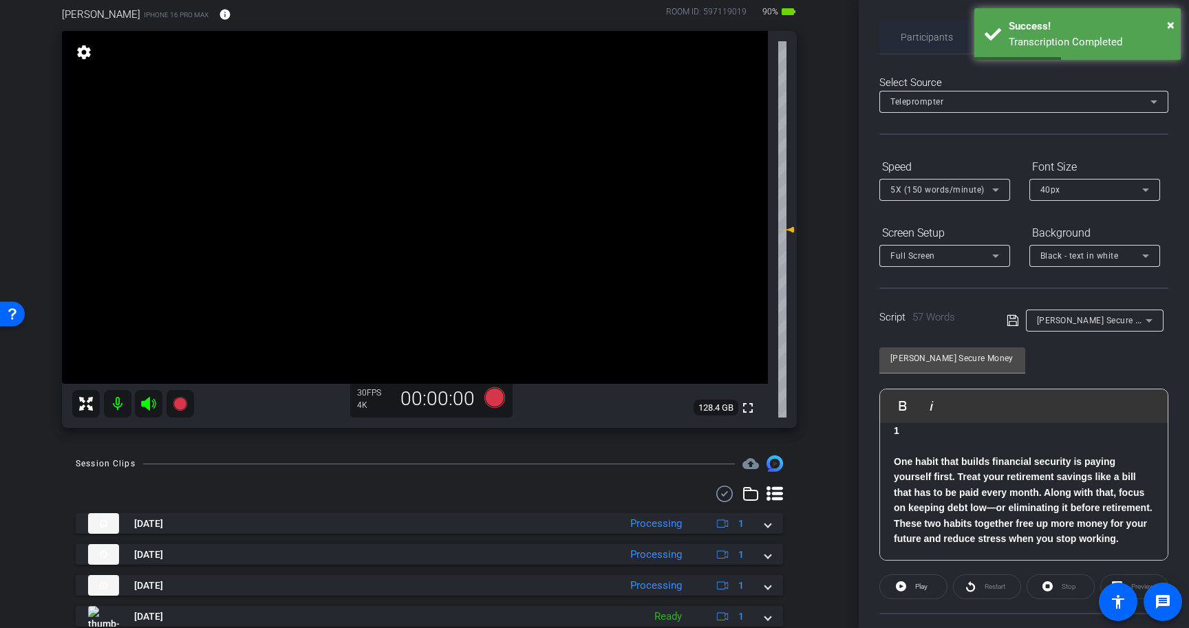
click at [920, 33] on span "Participants" at bounding box center [927, 37] width 52 height 10
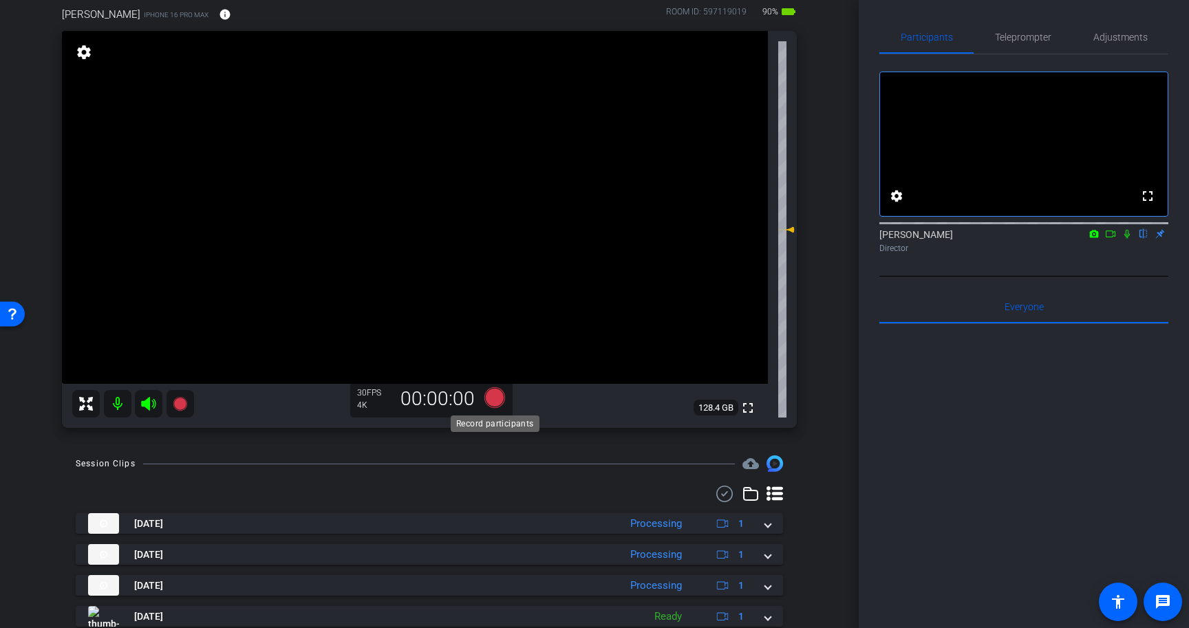
click at [495, 397] on icon at bounding box center [495, 398] width 21 height 21
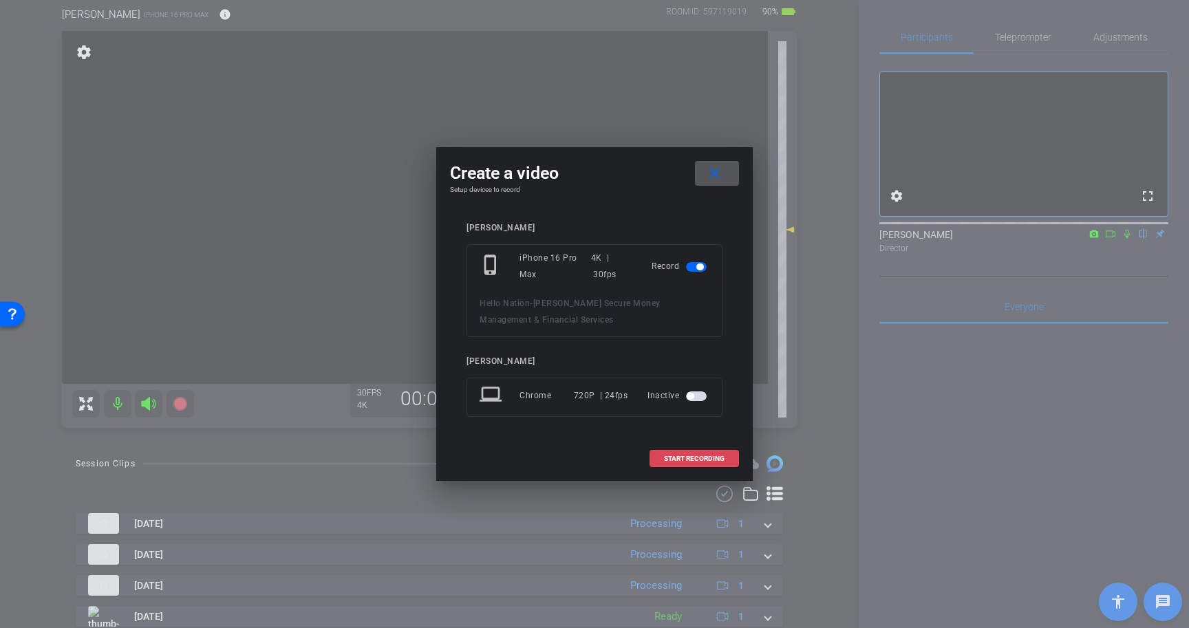
click at [701, 458] on span "START RECORDING" at bounding box center [694, 459] width 61 height 7
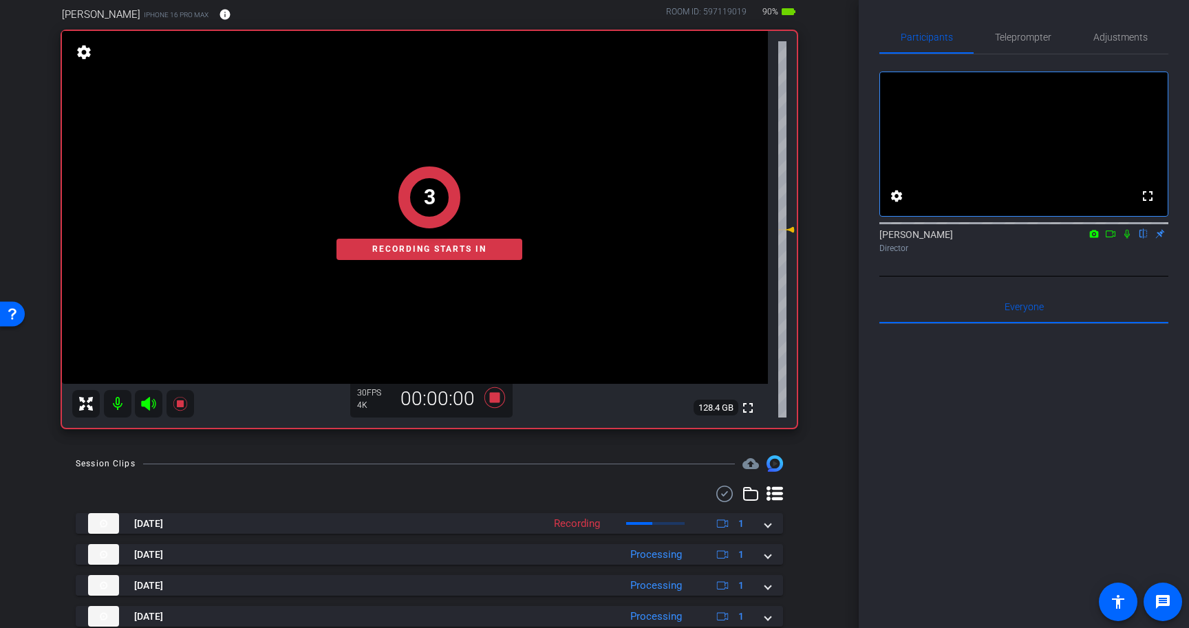
click at [1129, 239] on icon at bounding box center [1127, 234] width 11 height 10
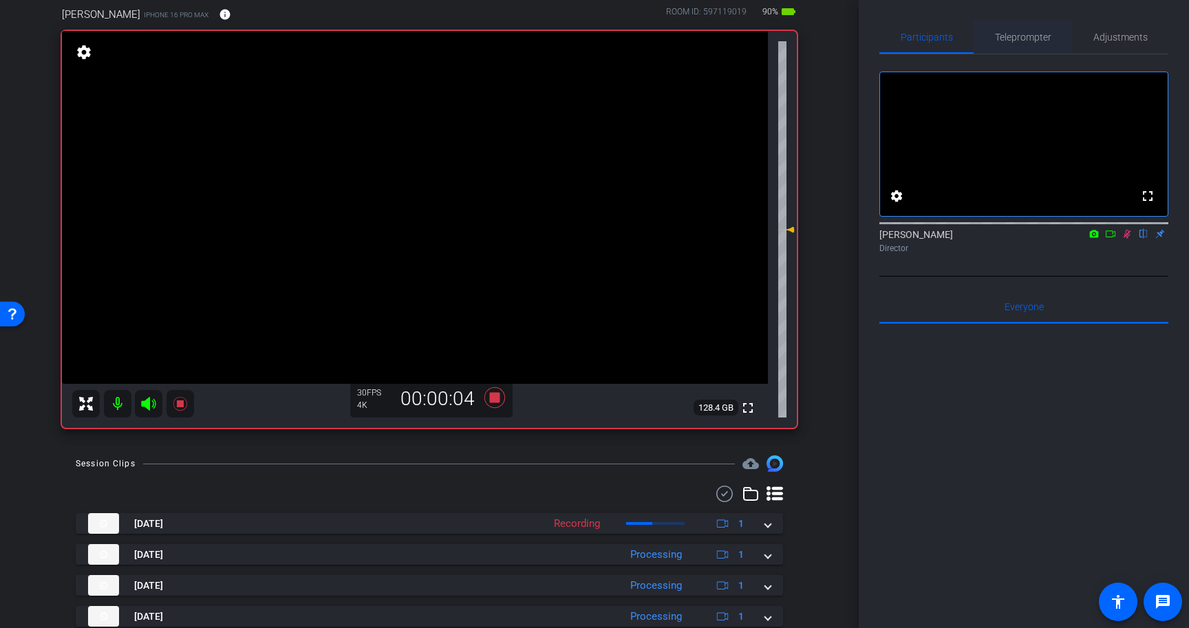
click at [1021, 43] on span "Teleprompter" at bounding box center [1023, 37] width 56 height 33
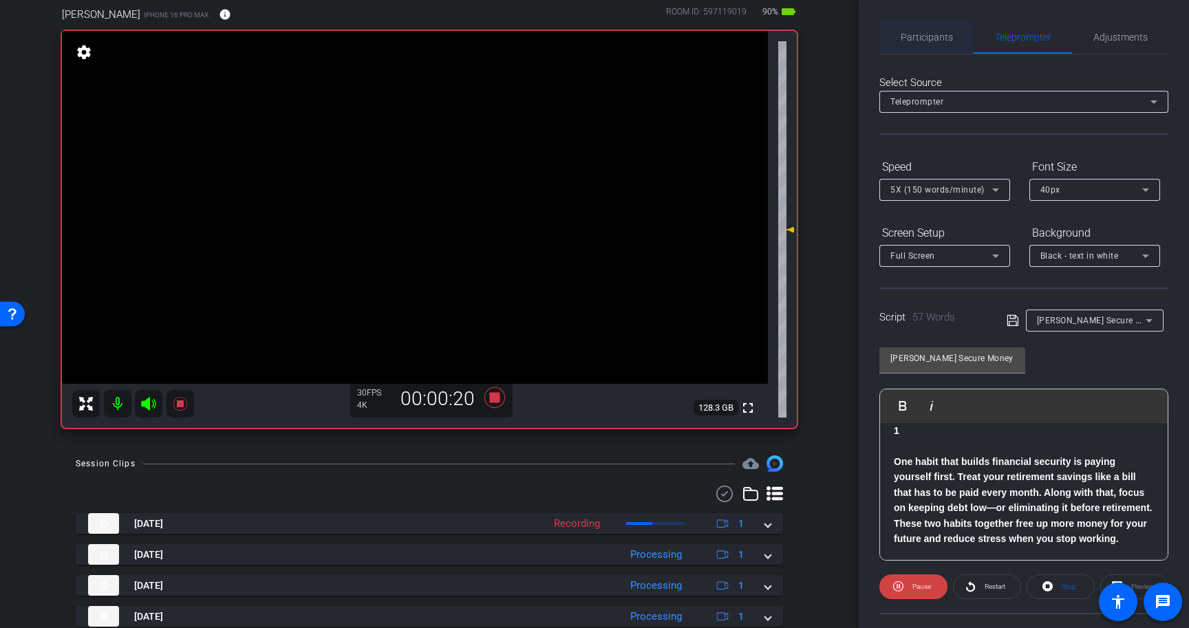
click at [934, 30] on span "Participants" at bounding box center [927, 37] width 52 height 33
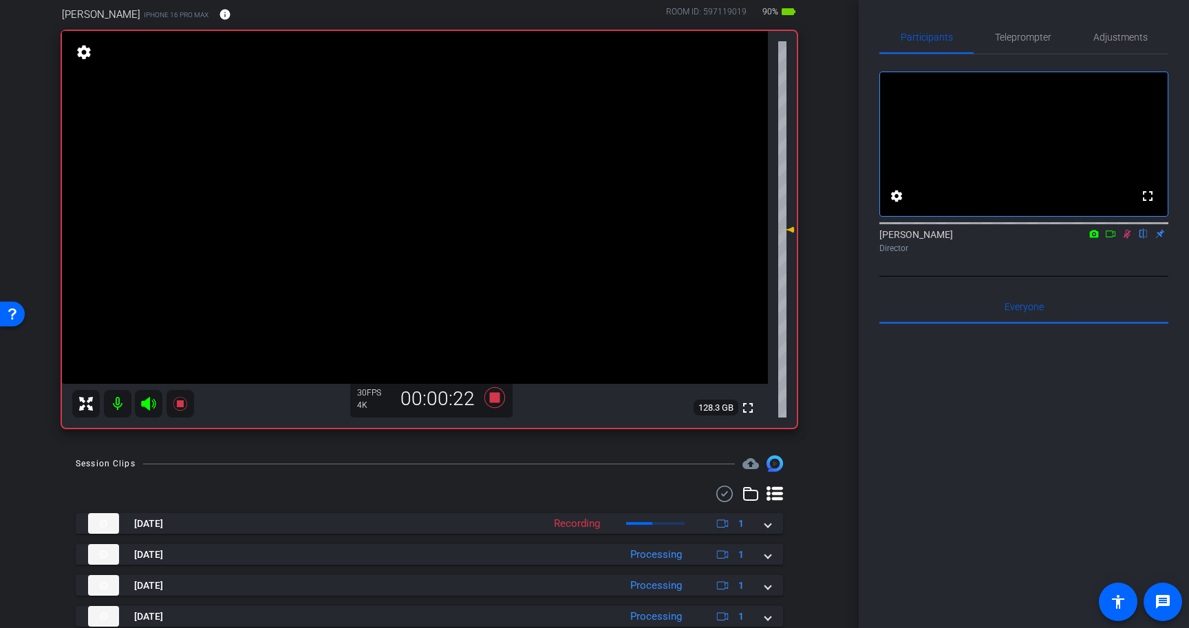
click at [1129, 239] on icon at bounding box center [1128, 234] width 8 height 9
click at [500, 392] on icon at bounding box center [494, 397] width 33 height 25
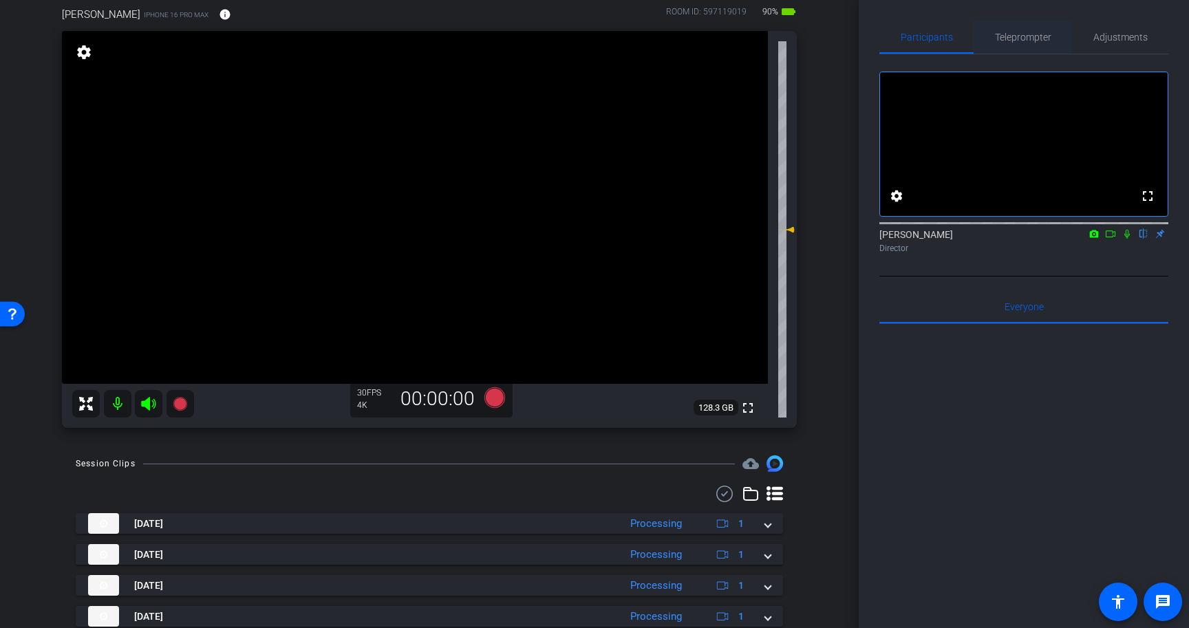
click at [1013, 41] on span "Teleprompter" at bounding box center [1023, 37] width 56 height 10
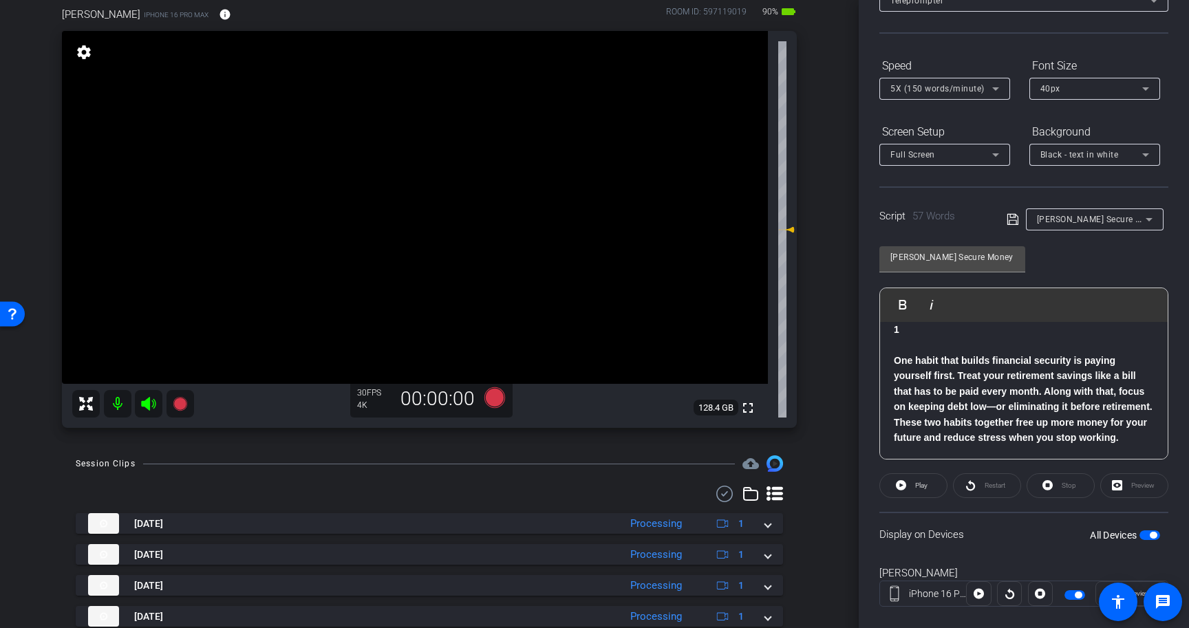
scroll to position [124, 0]
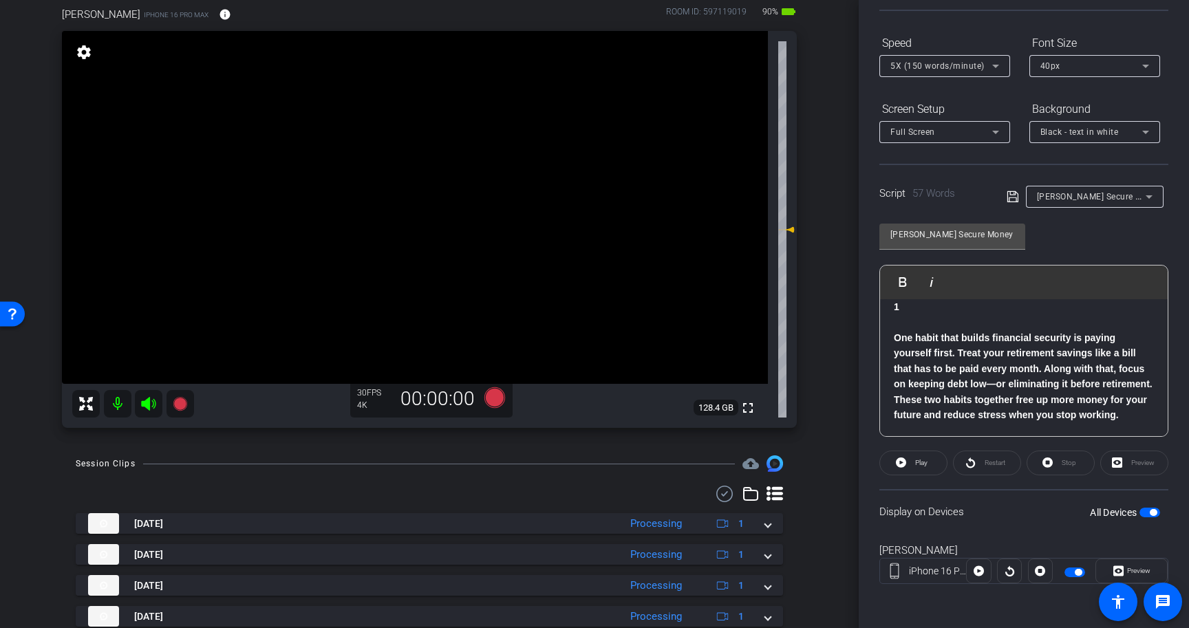
click at [1156, 515] on span "button" at bounding box center [1150, 513] width 21 height 10
click at [1136, 418] on p "One habit that builds financial security is paying yourself first. Treat your r…" at bounding box center [1024, 376] width 260 height 92
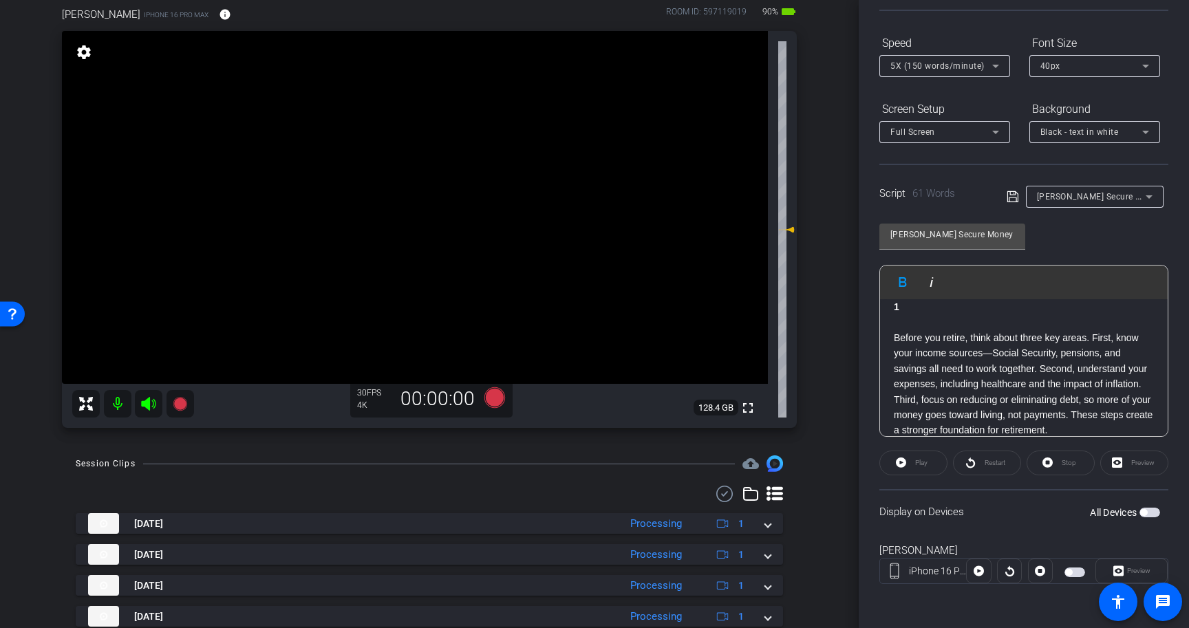
scroll to position [46, 0]
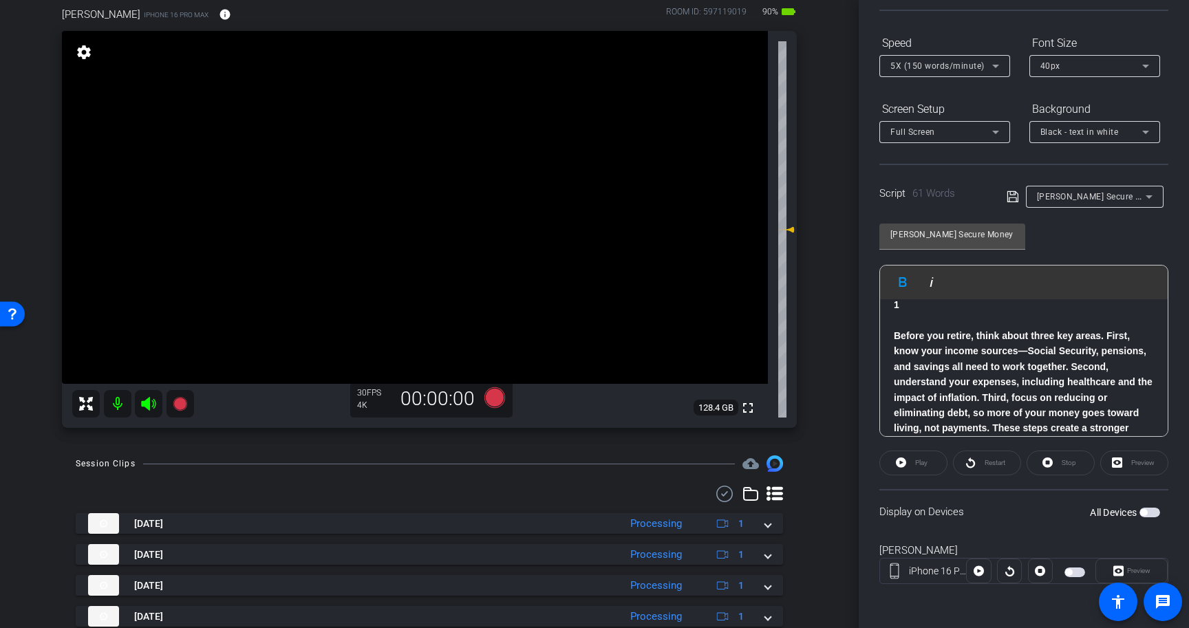
click at [1064, 343] on p "Before you retire, think about three key areas. First, know your income sources…" at bounding box center [1024, 389] width 260 height 123
click at [1015, 195] on icon at bounding box center [1012, 196] width 11 height 11
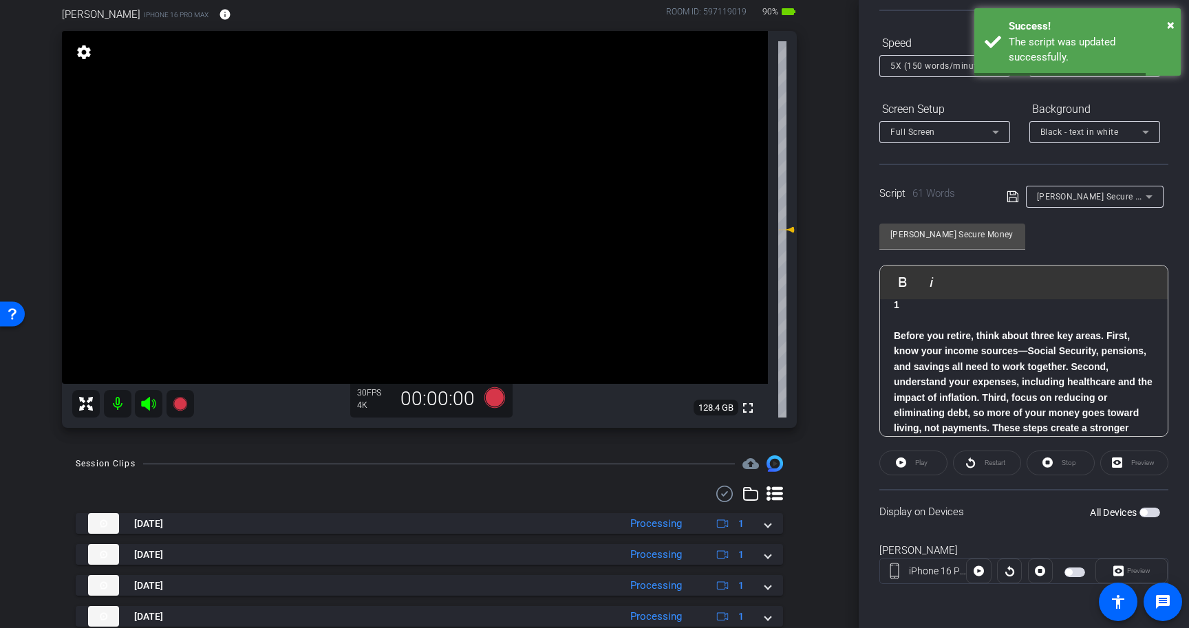
click at [1152, 516] on span "button" at bounding box center [1150, 513] width 21 height 10
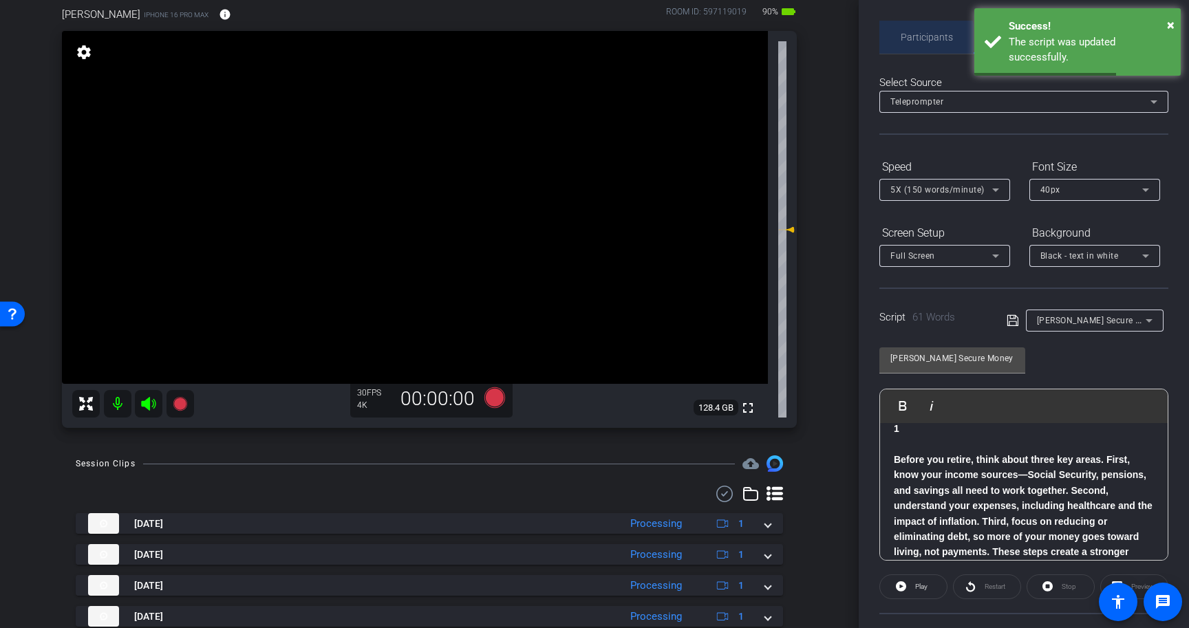
click at [916, 37] on span "Participants" at bounding box center [927, 37] width 52 height 10
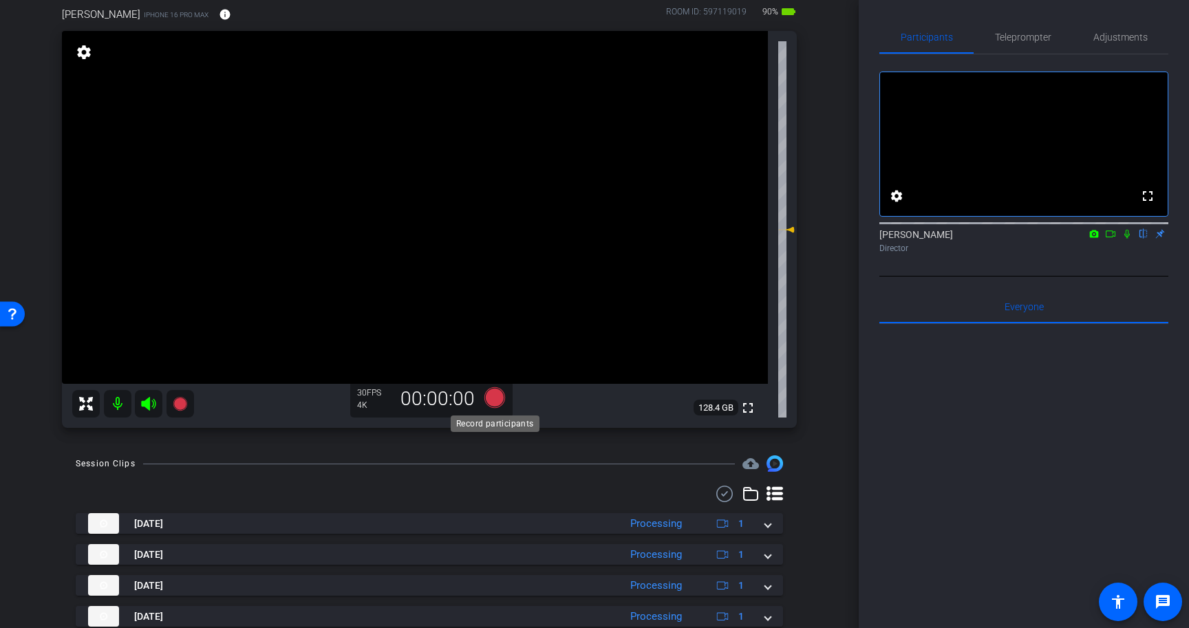
click at [495, 394] on icon at bounding box center [495, 398] width 21 height 21
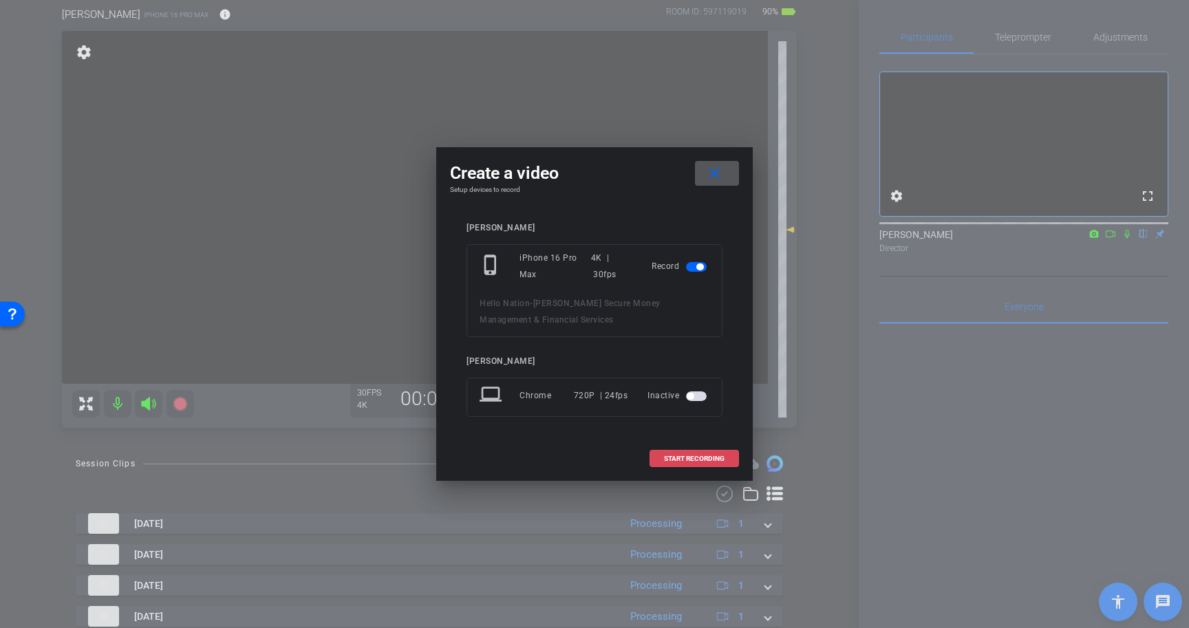
click at [702, 461] on span "START RECORDING" at bounding box center [694, 459] width 61 height 7
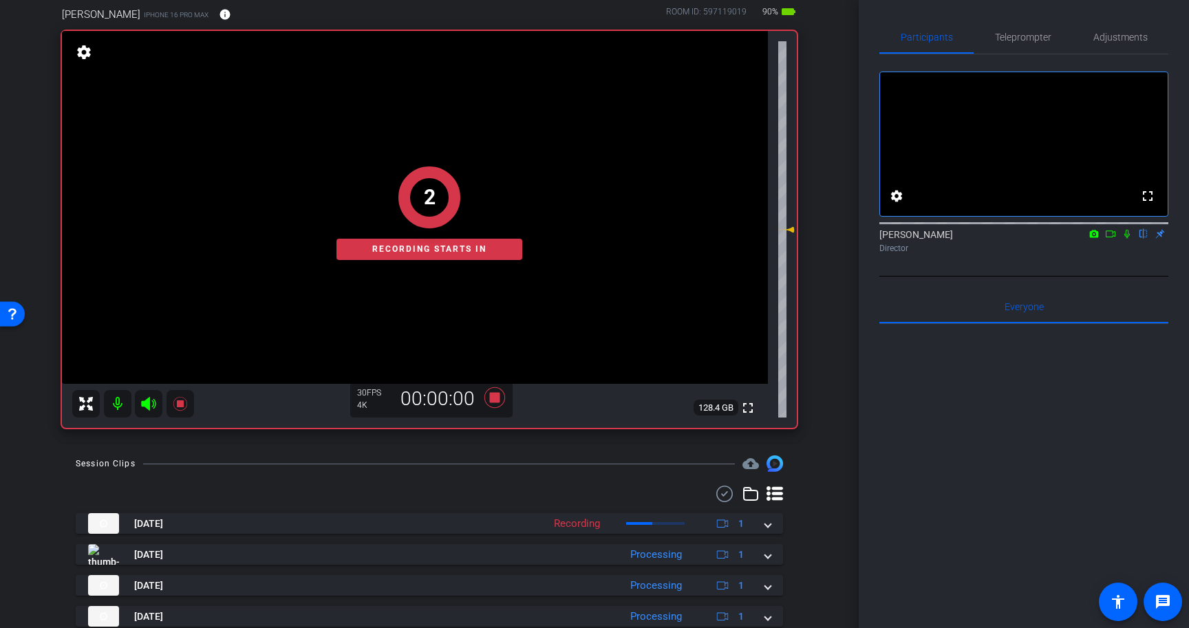
click at [1129, 239] on icon at bounding box center [1127, 234] width 11 height 10
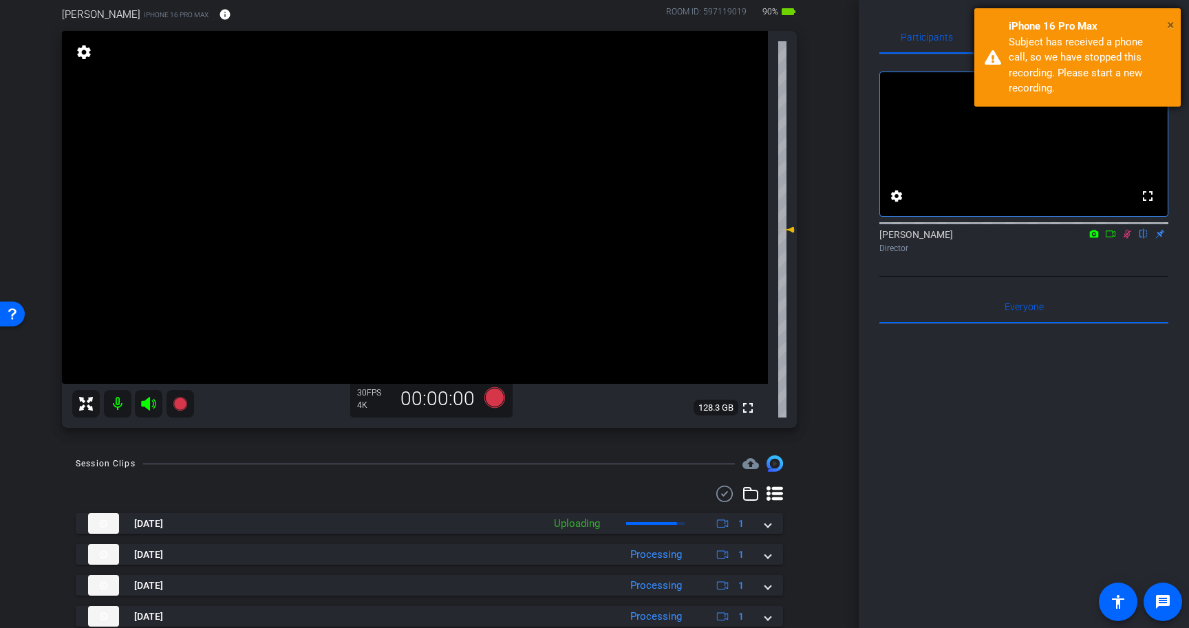
click at [1170, 23] on span "×" at bounding box center [1171, 25] width 8 height 17
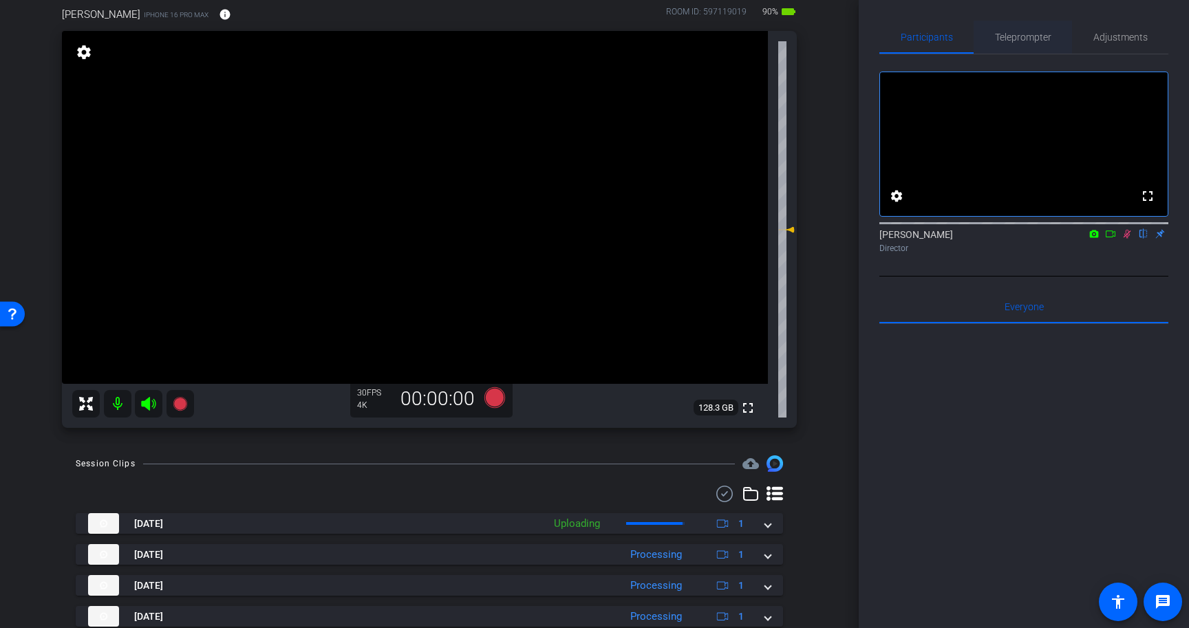
click at [1001, 34] on span "Teleprompter" at bounding box center [1023, 37] width 56 height 10
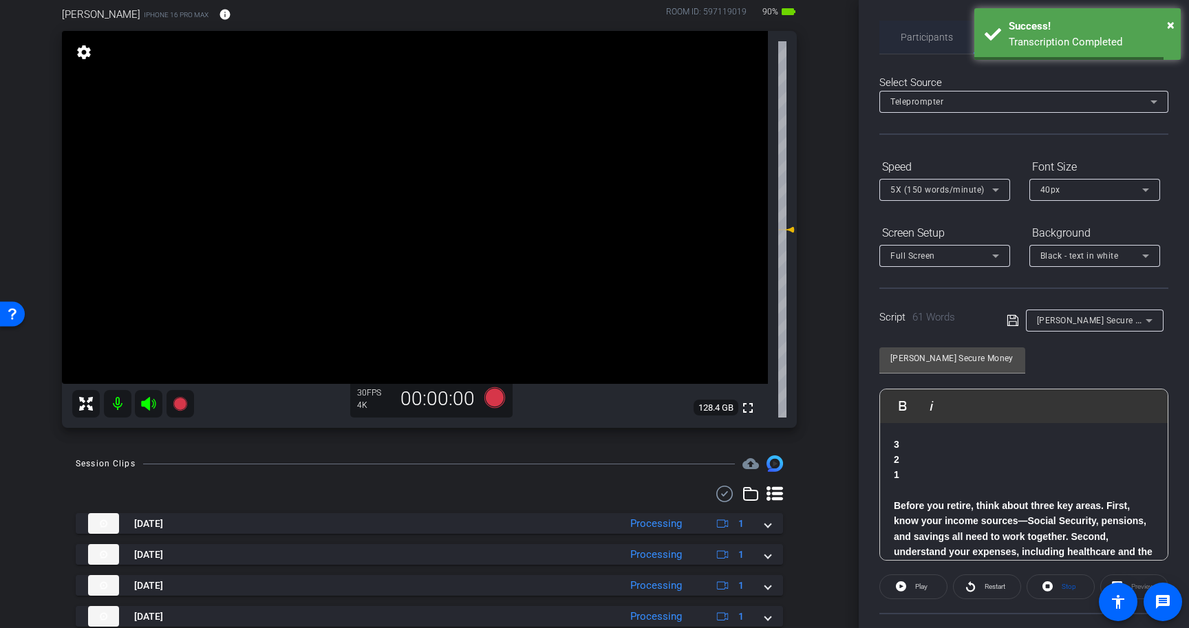
click at [919, 36] on span "Participants" at bounding box center [927, 37] width 52 height 10
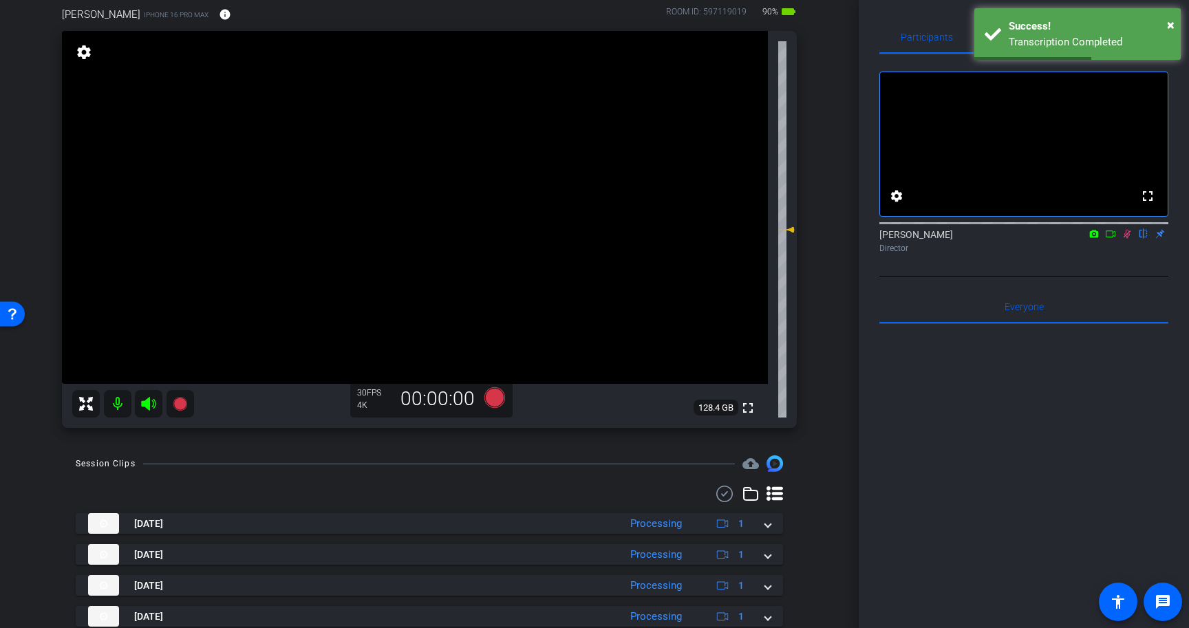
click at [1125, 239] on icon at bounding box center [1128, 234] width 8 height 9
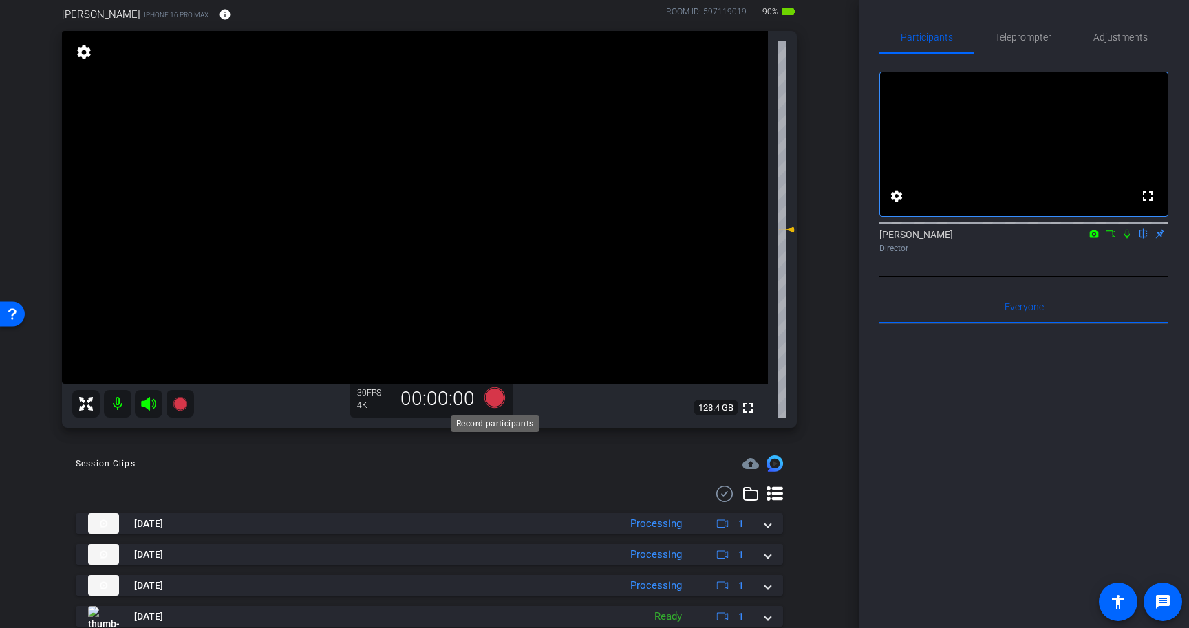
click at [496, 396] on icon at bounding box center [495, 398] width 21 height 21
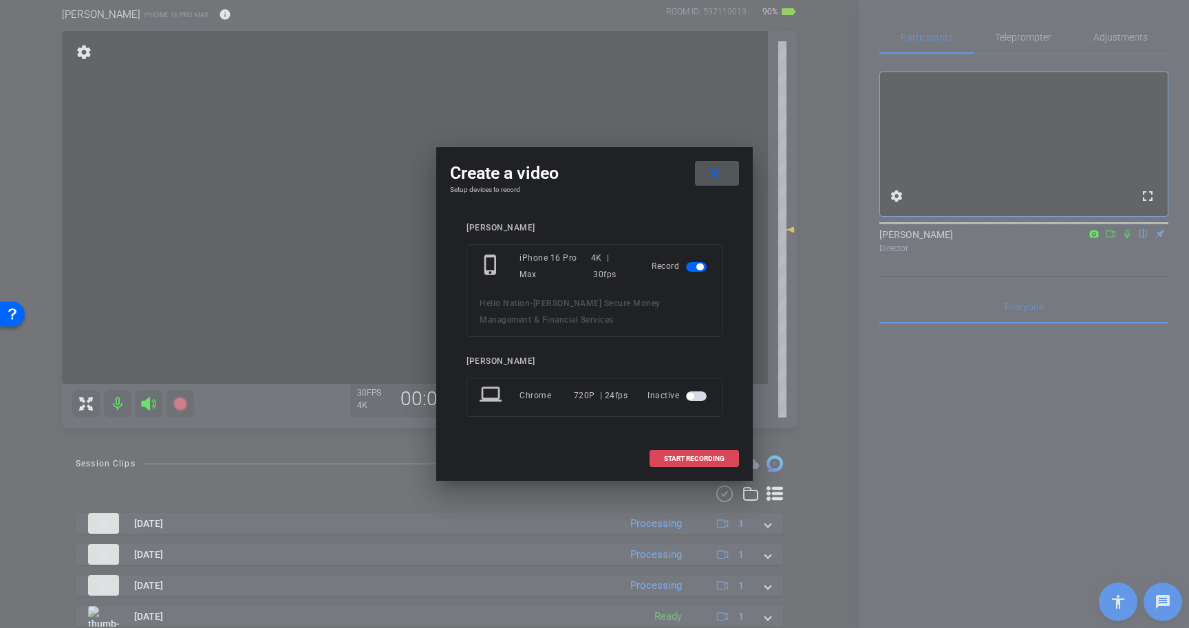
click at [694, 456] on span "START RECORDING" at bounding box center [694, 459] width 61 height 7
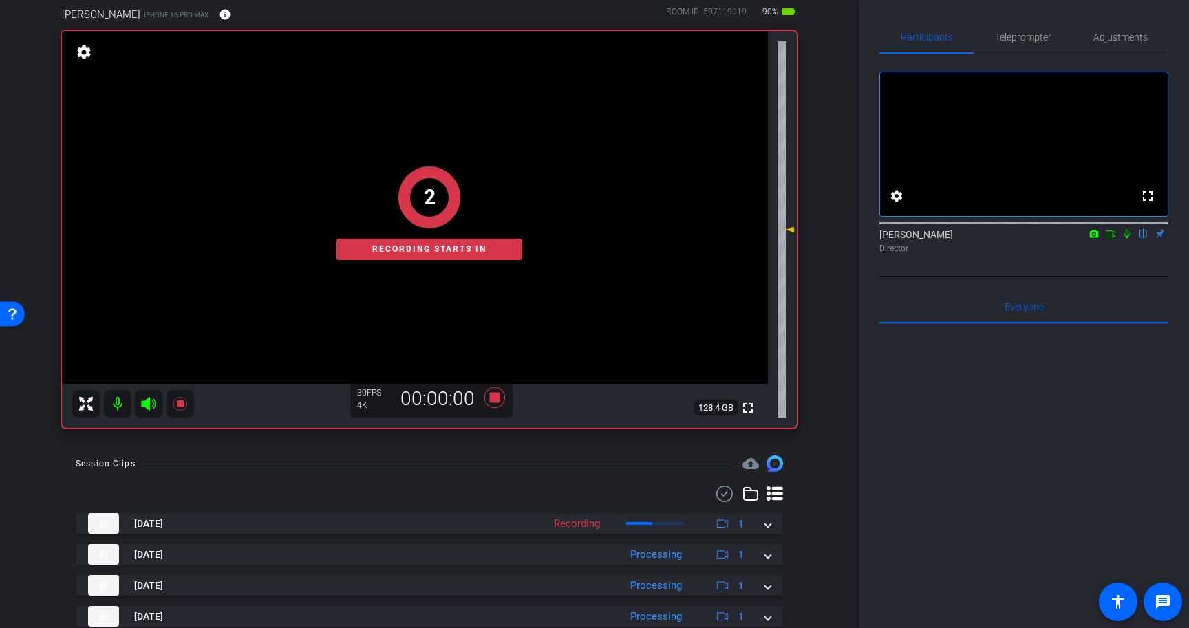
click at [1129, 239] on icon at bounding box center [1128, 234] width 6 height 9
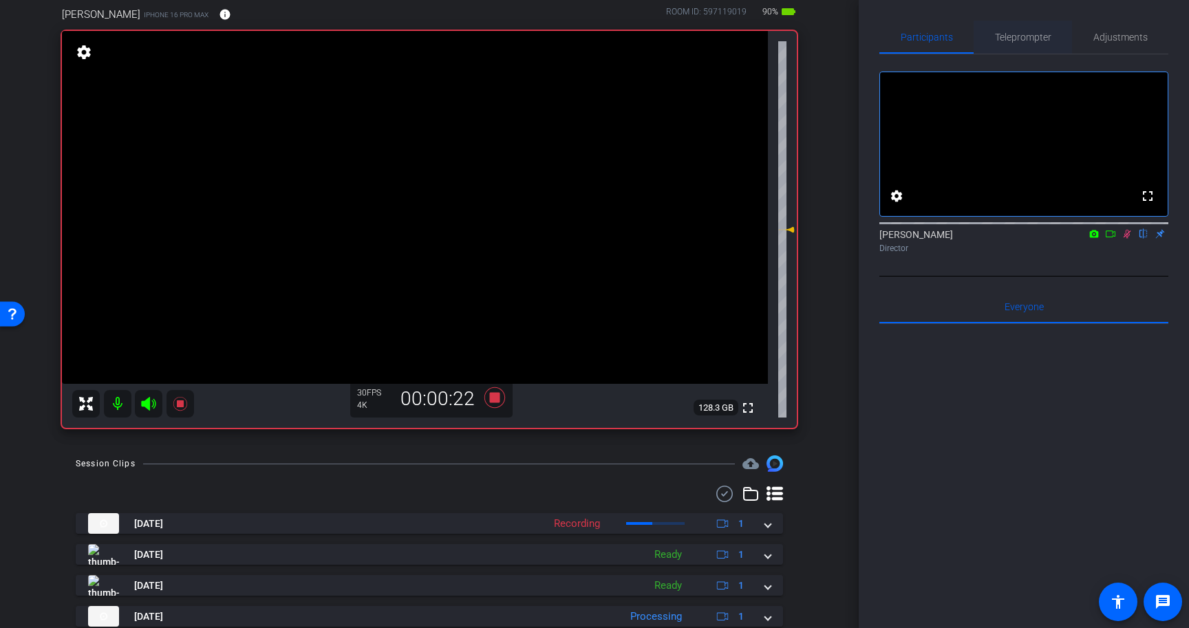
click at [1041, 50] on span "Teleprompter" at bounding box center [1023, 37] width 56 height 33
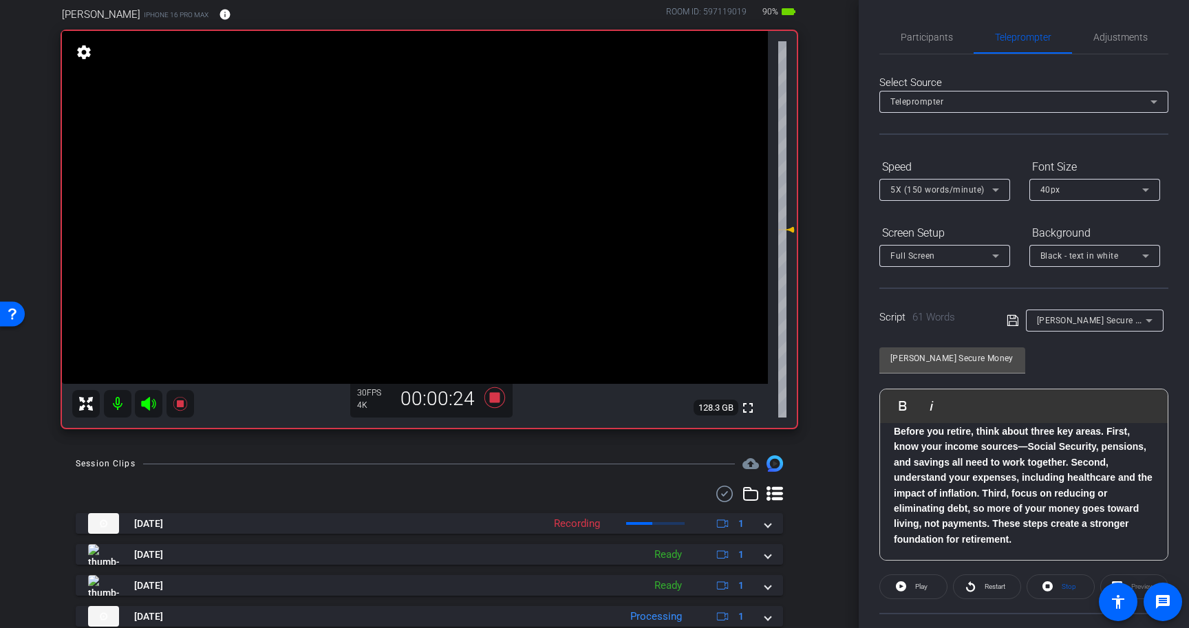
scroll to position [75, 0]
click at [935, 27] on span "Participants" at bounding box center [927, 37] width 52 height 33
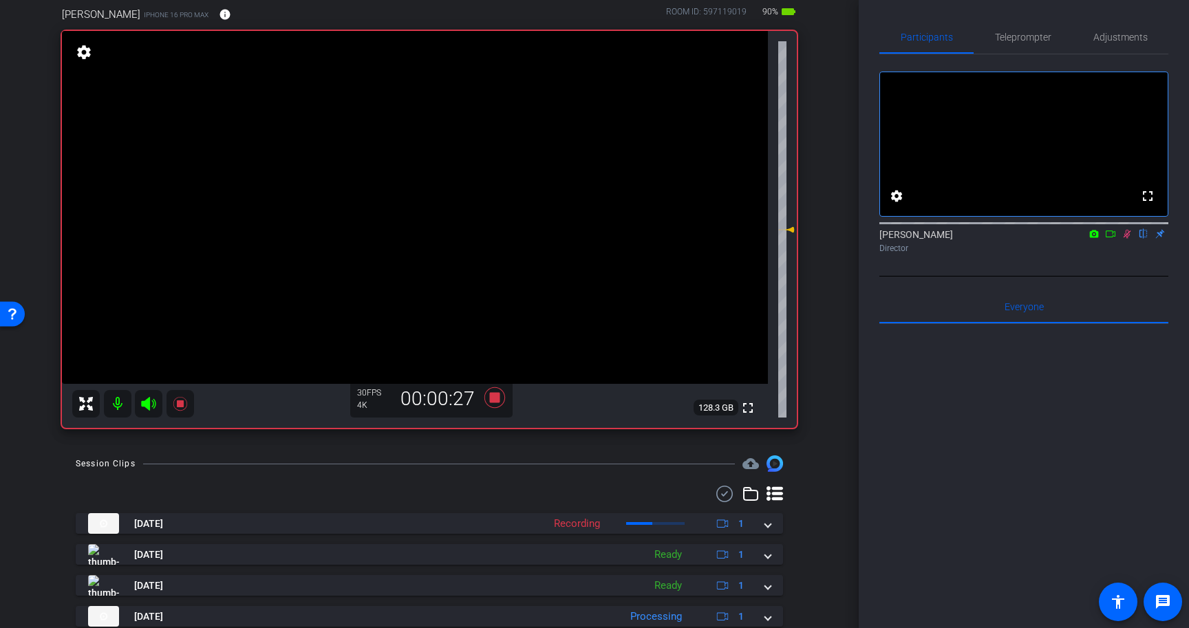
click at [1129, 239] on icon at bounding box center [1127, 234] width 11 height 10
click at [498, 396] on icon at bounding box center [495, 398] width 21 height 21
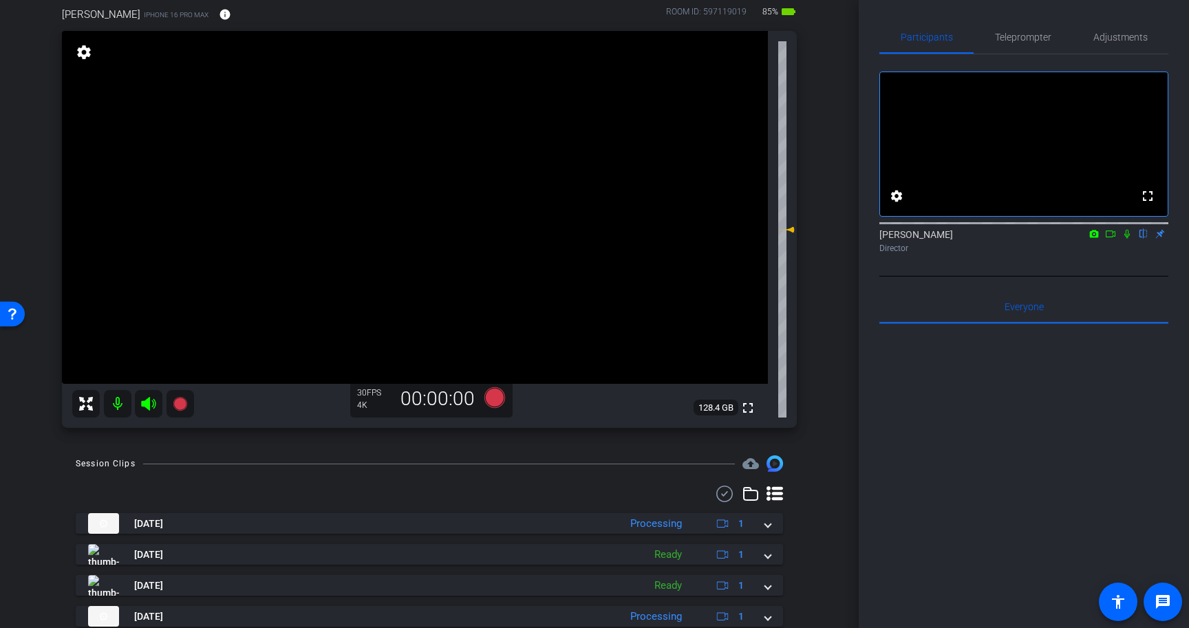
click at [1128, 239] on icon at bounding box center [1128, 234] width 6 height 9
click at [1128, 239] on icon at bounding box center [1128, 234] width 8 height 9
click at [493, 397] on icon at bounding box center [495, 398] width 21 height 21
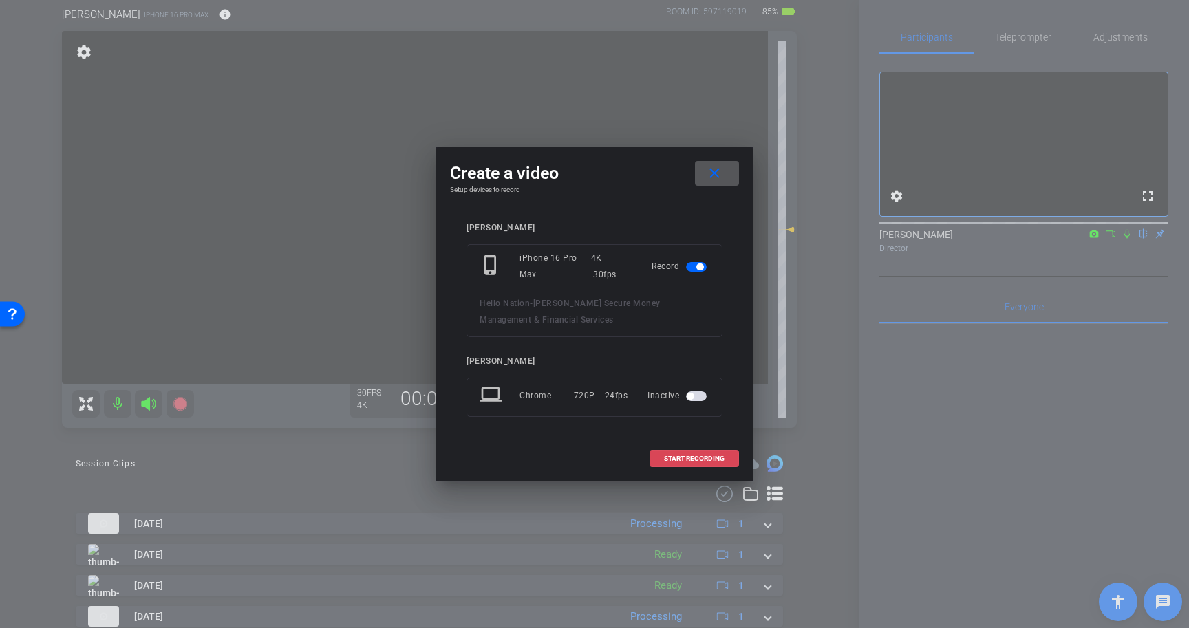
click at [703, 458] on span "START RECORDING" at bounding box center [694, 459] width 61 height 7
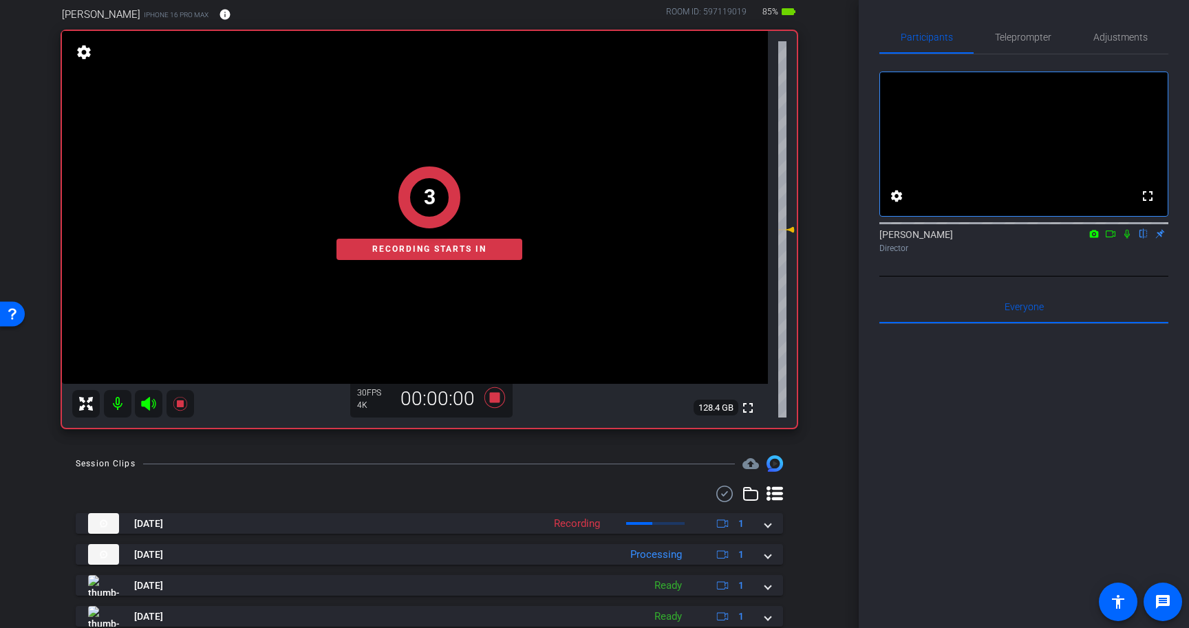
click at [1129, 240] on mat-icon at bounding box center [1127, 234] width 17 height 12
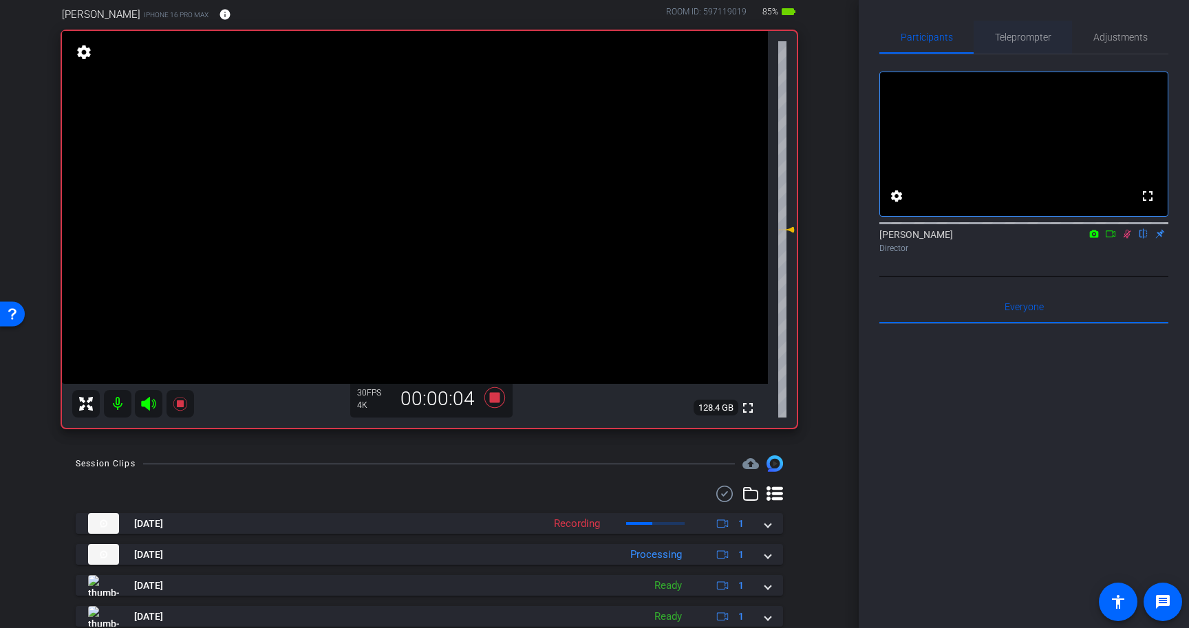
click at [1032, 37] on span "Teleprompter" at bounding box center [1023, 37] width 56 height 10
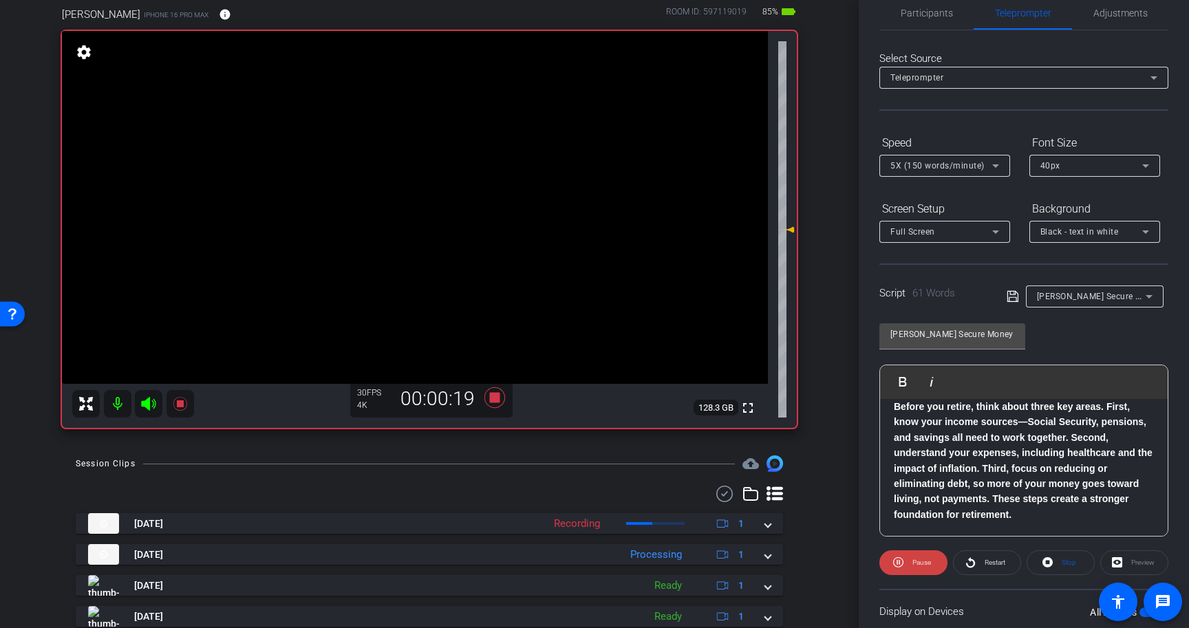
scroll to position [0, 0]
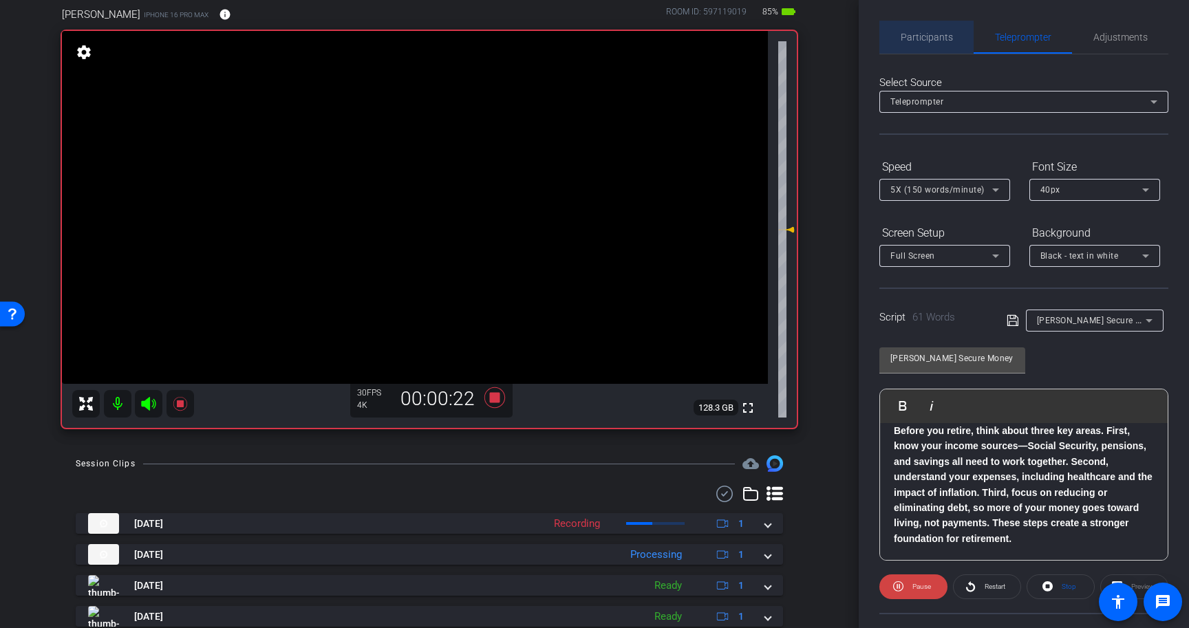
click at [938, 32] on span "Participants" at bounding box center [927, 37] width 52 height 10
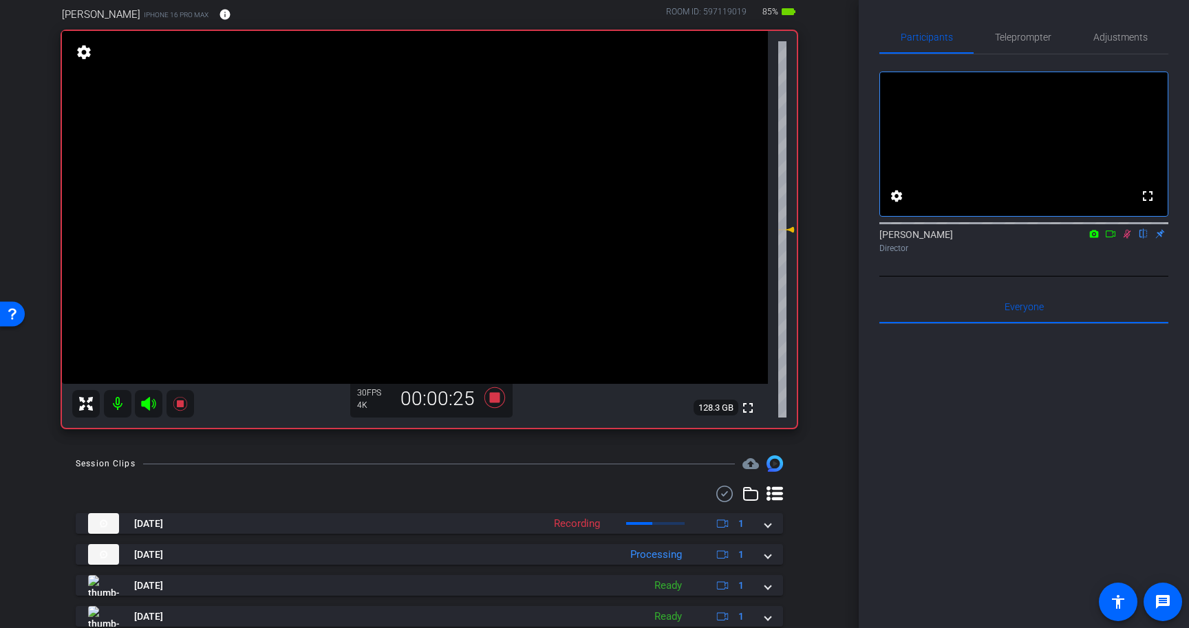
click at [1128, 239] on icon at bounding box center [1128, 234] width 8 height 9
click at [494, 395] on icon at bounding box center [495, 398] width 21 height 21
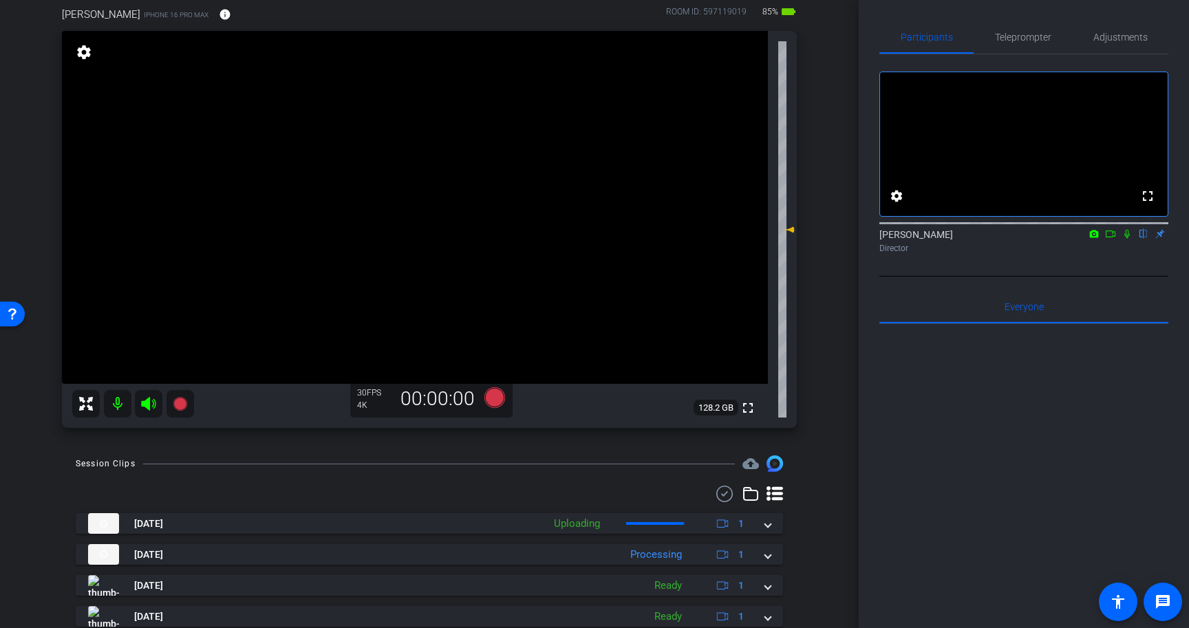
click at [1033, 19] on div "Participants Teleprompter Adjustments fullscreen settings Prescott Rossi flip D…" at bounding box center [1024, 314] width 330 height 628
click at [1032, 33] on span "Teleprompter" at bounding box center [1023, 37] width 56 height 10
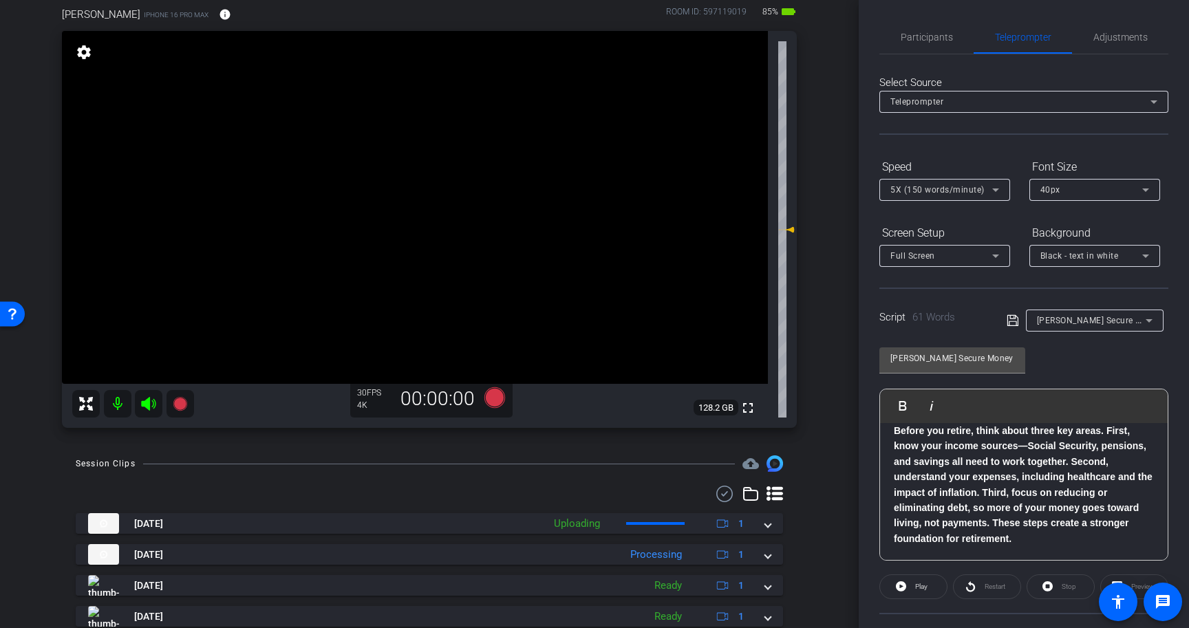
scroll to position [124, 0]
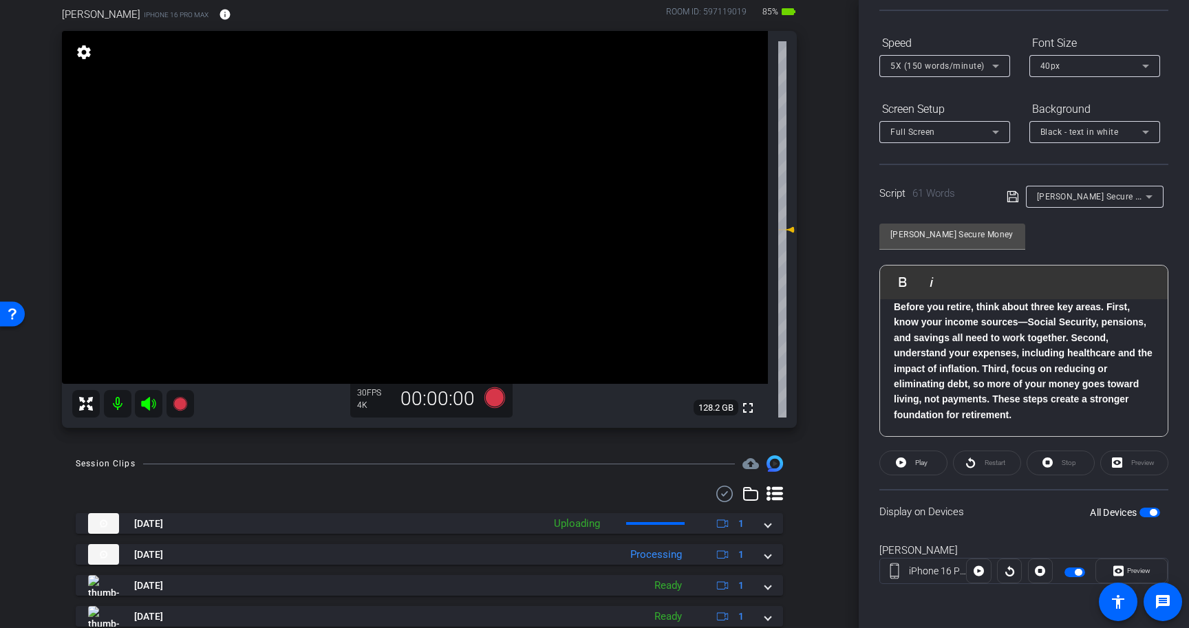
click at [1151, 516] on span "button" at bounding box center [1150, 513] width 21 height 10
drag, startPoint x: 1151, startPoint y: 516, endPoint x: 1154, endPoint y: 577, distance: 62.0
click at [1154, 577] on openreel-capture-teleprompter "Speed 5X (150 words/minute) Font Size 40px Screen Setup Full Screen Background …" at bounding box center [1024, 320] width 289 height 577
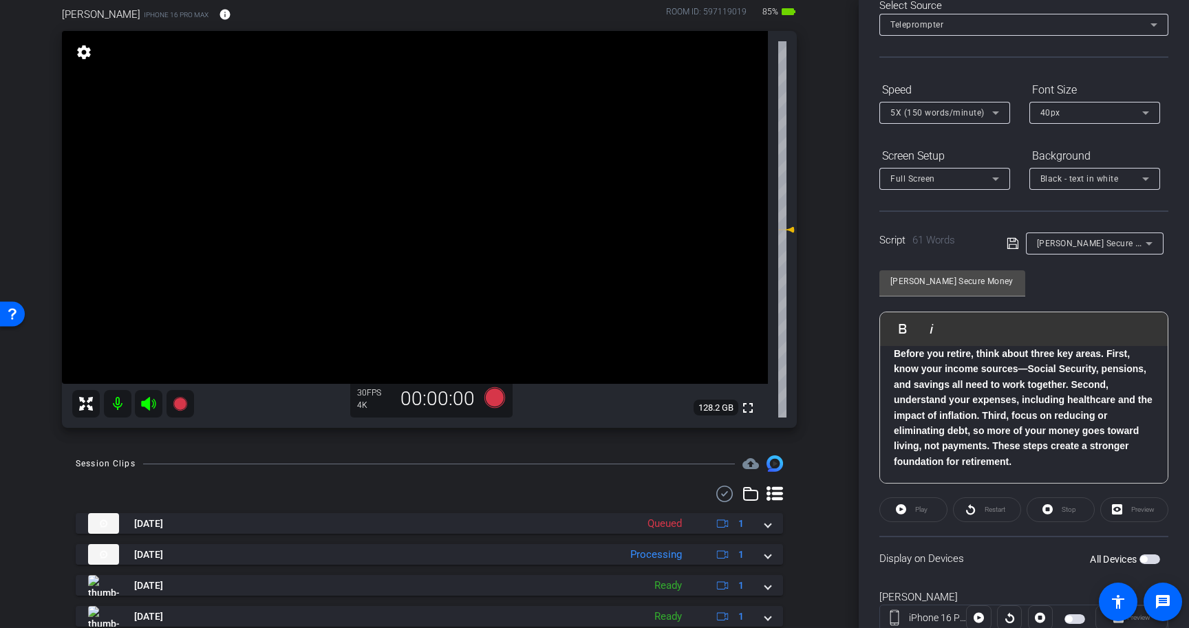
scroll to position [0, 0]
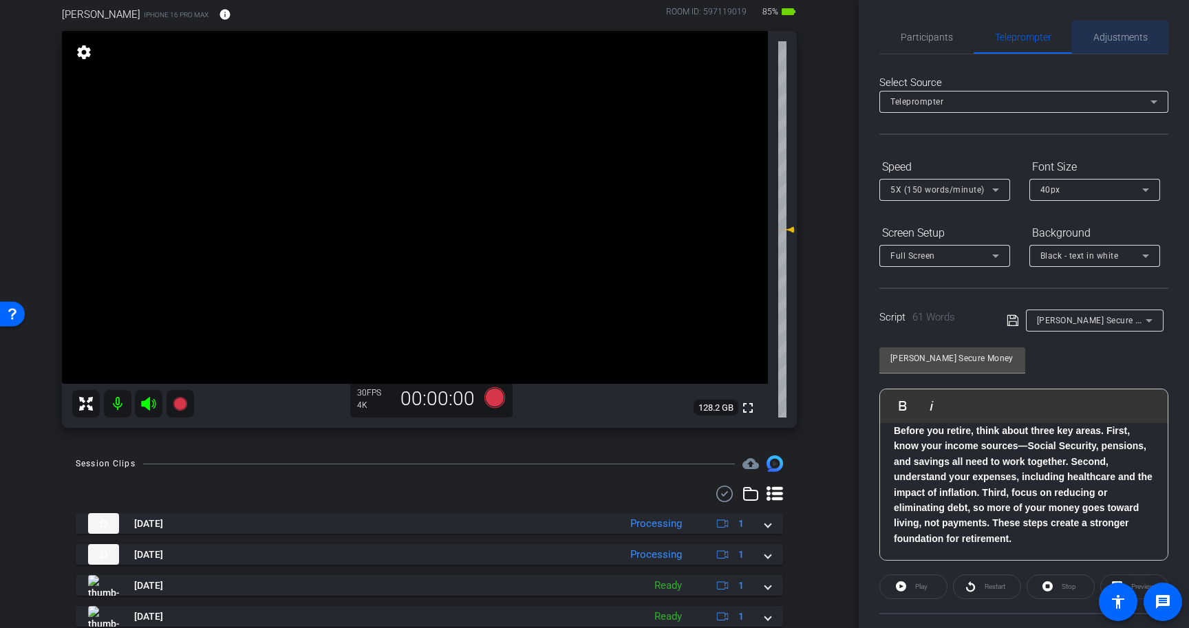
click at [1131, 23] on span "Adjustments" at bounding box center [1121, 37] width 54 height 33
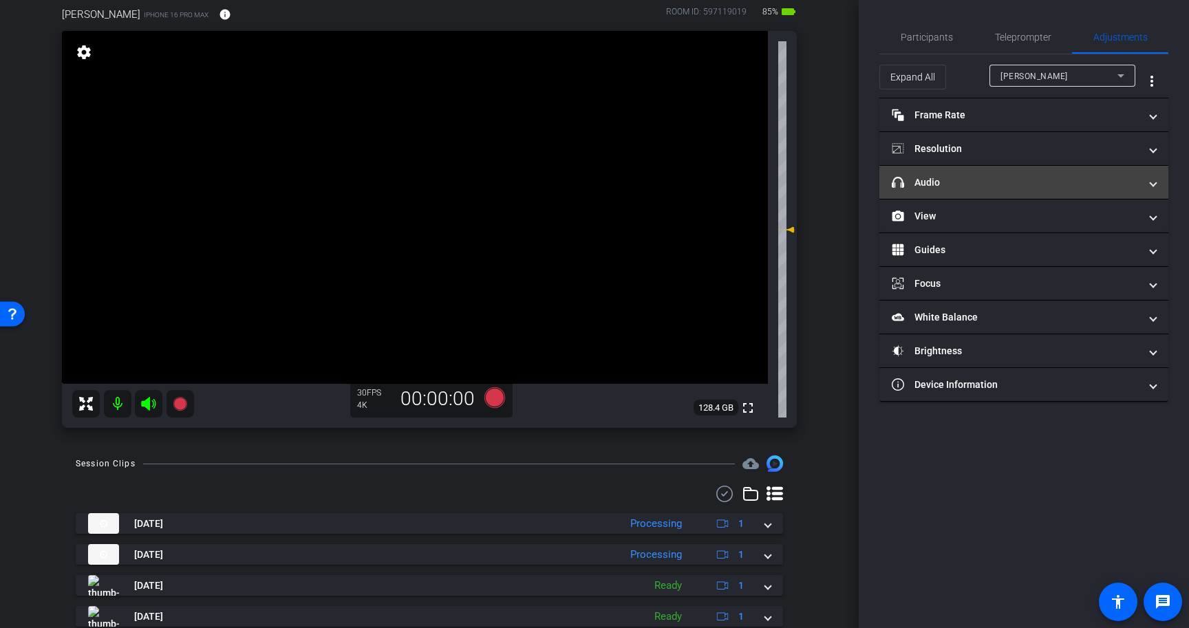
click at [962, 192] on mat-expansion-panel-header "headphone icon Audio" at bounding box center [1024, 182] width 289 height 33
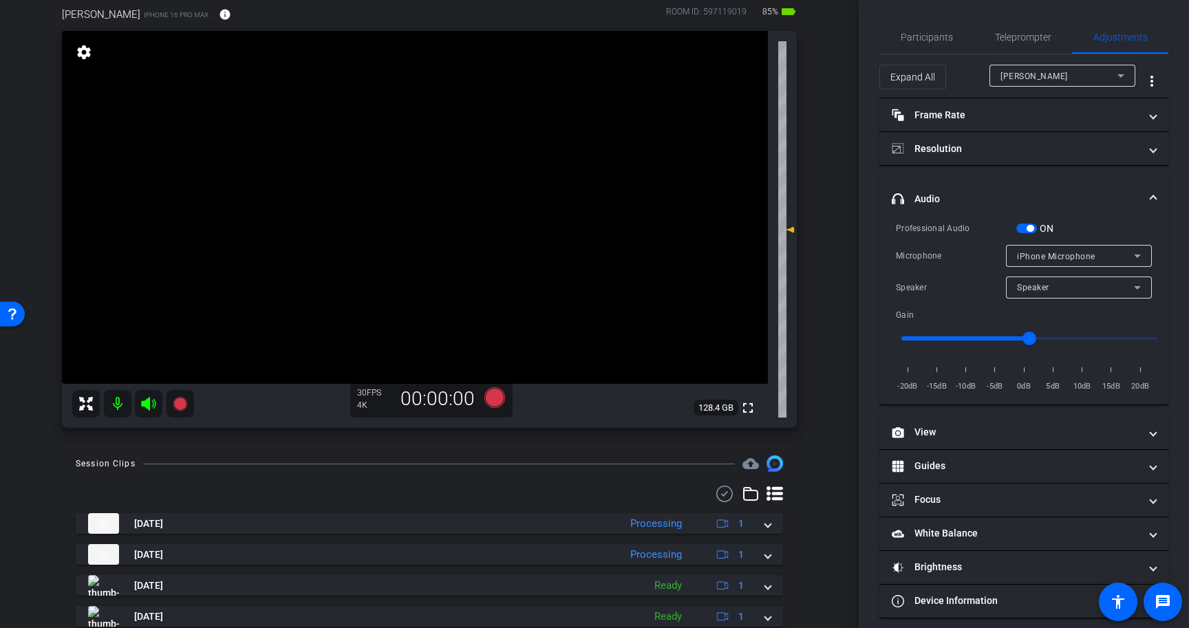
click at [1029, 231] on span "button" at bounding box center [1030, 228] width 7 height 7
click at [928, 47] on span "Participants" at bounding box center [927, 37] width 52 height 33
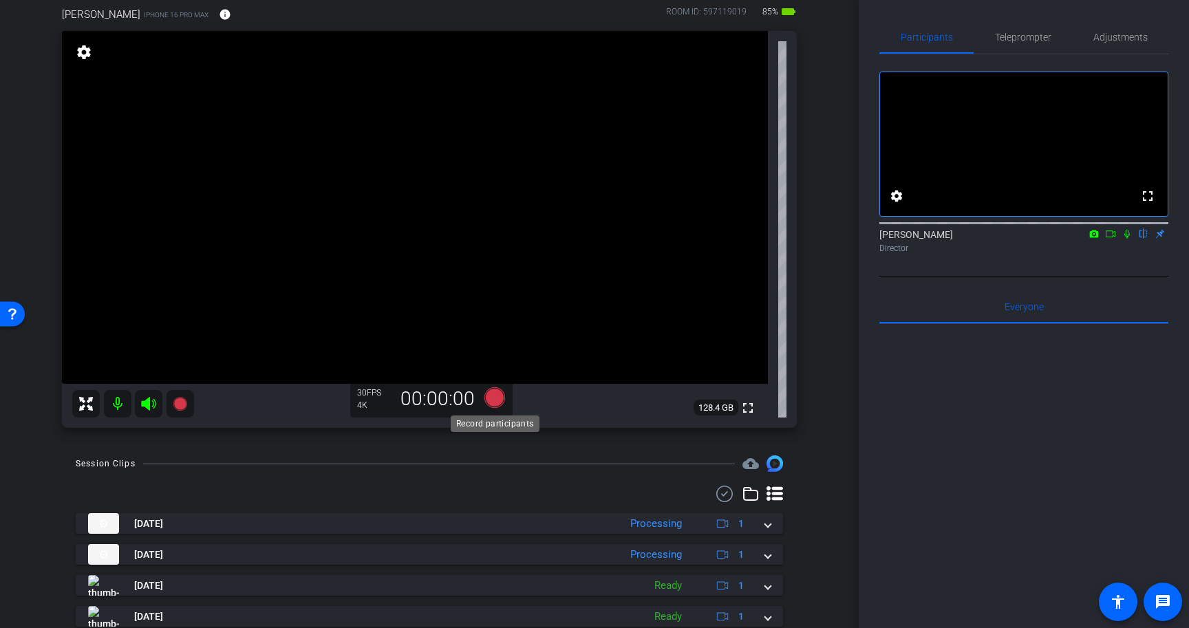
click at [493, 403] on icon at bounding box center [495, 398] width 21 height 21
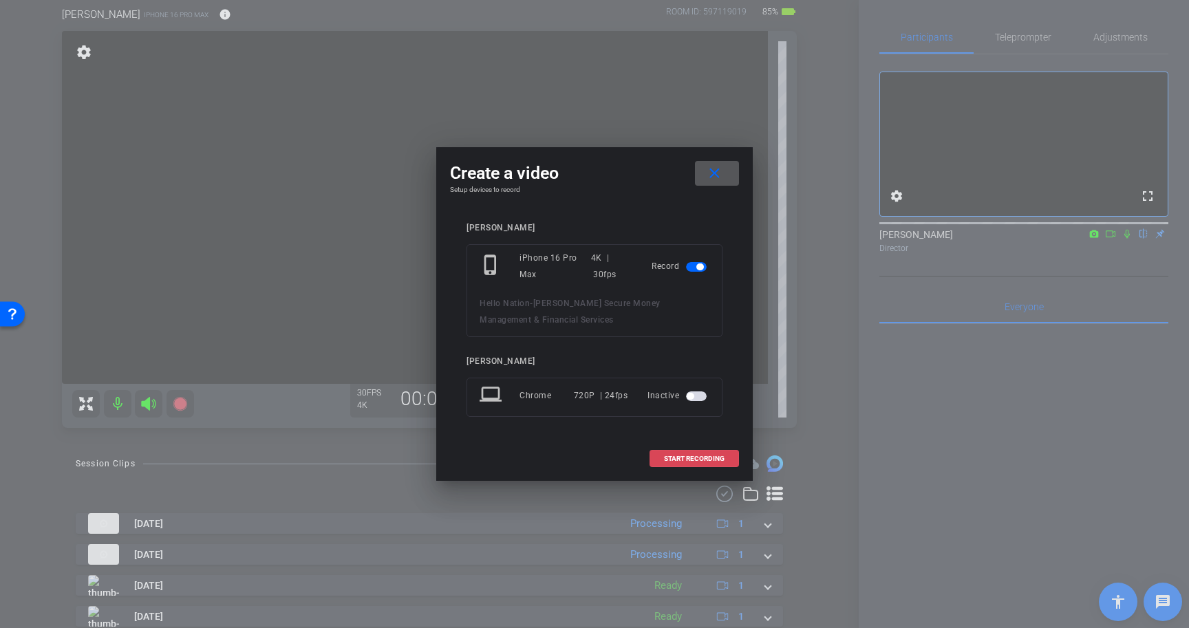
click at [714, 456] on span "START RECORDING" at bounding box center [694, 459] width 61 height 7
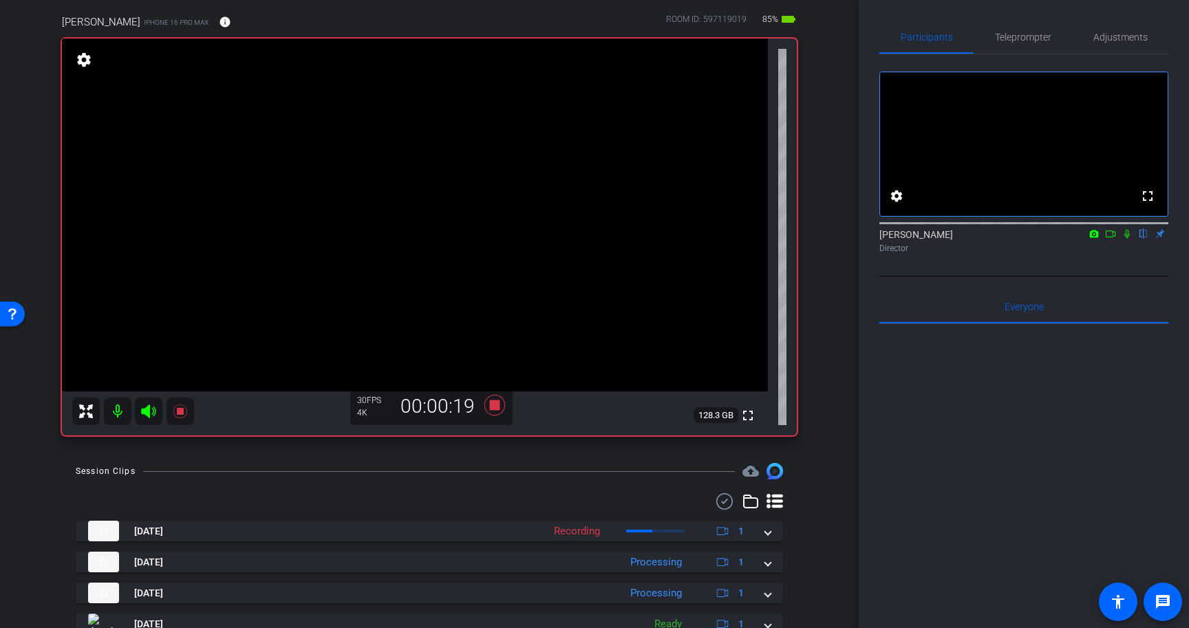
scroll to position [115, 0]
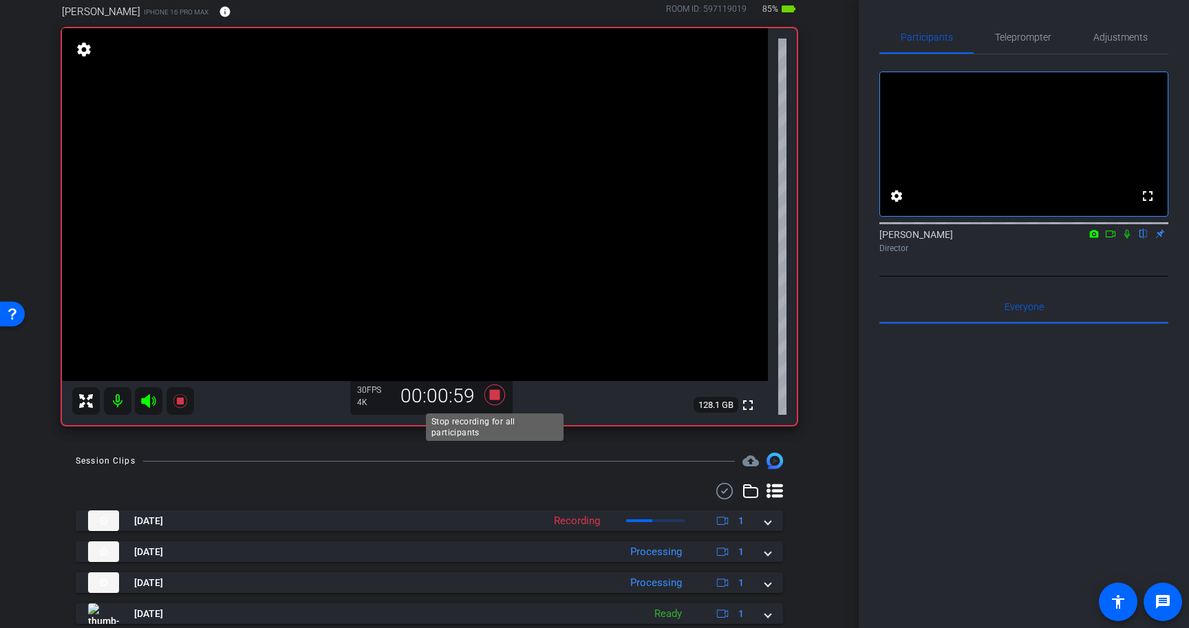
click at [496, 392] on icon at bounding box center [495, 395] width 21 height 21
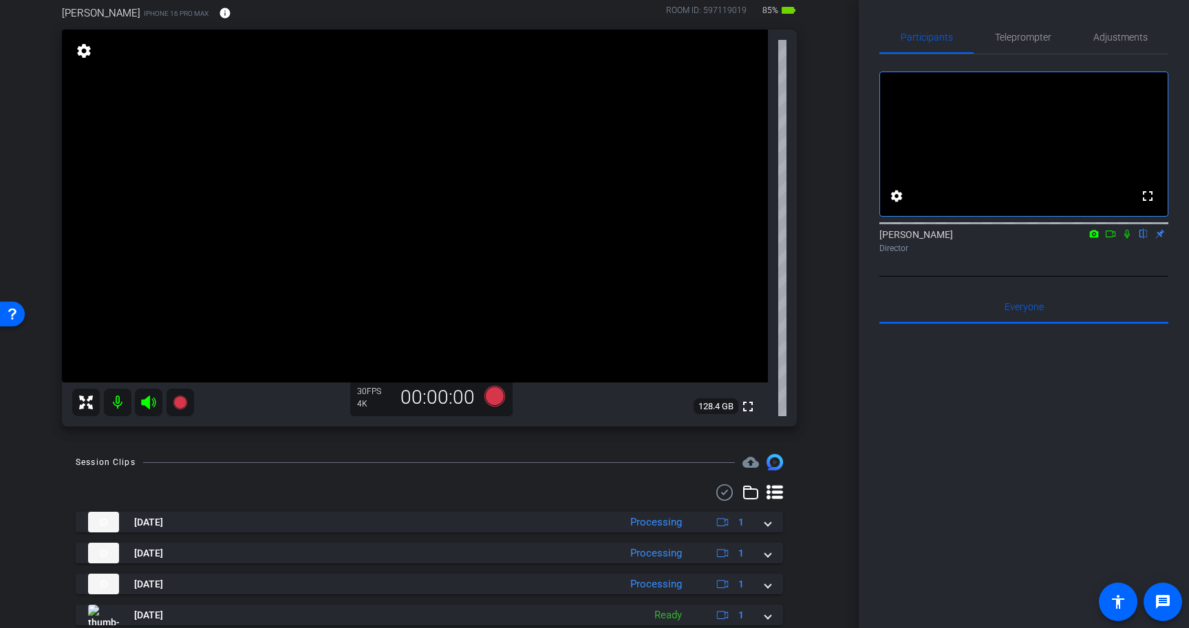
scroll to position [94, 0]
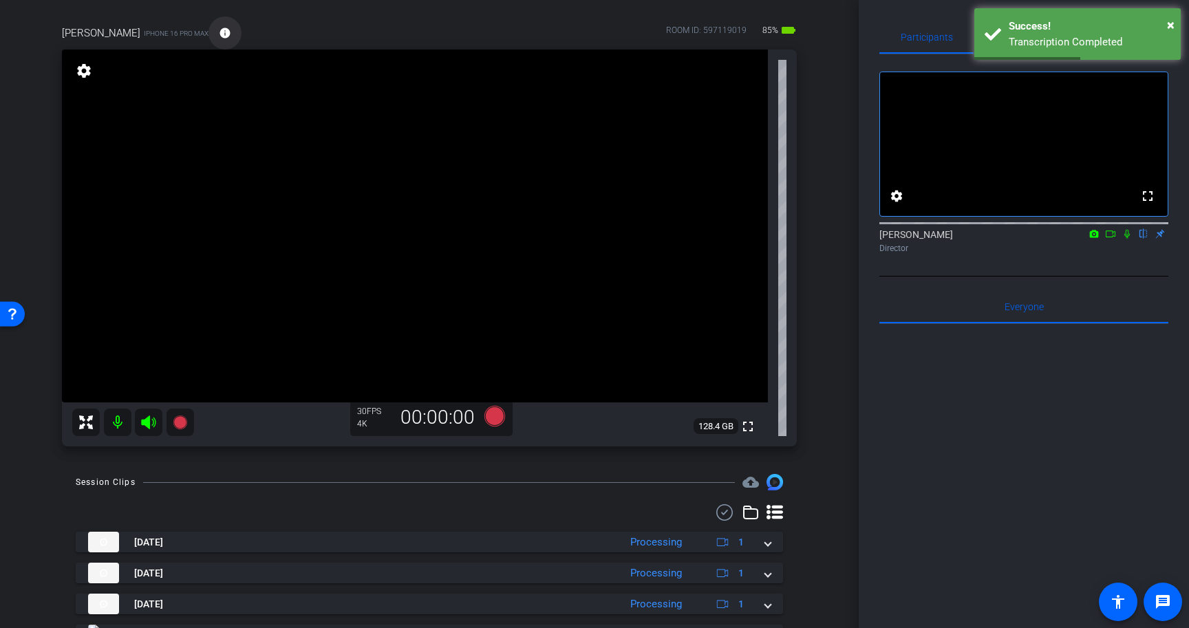
click at [219, 32] on mat-icon "info" at bounding box center [225, 33] width 12 height 12
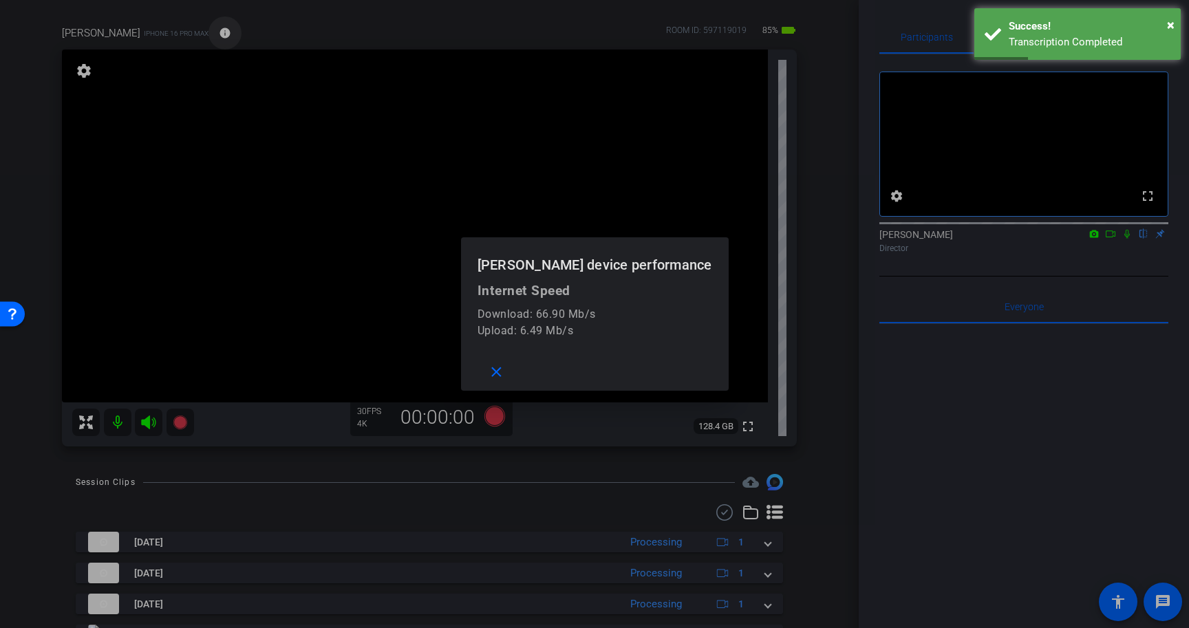
click at [194, 32] on div at bounding box center [594, 314] width 1189 height 628
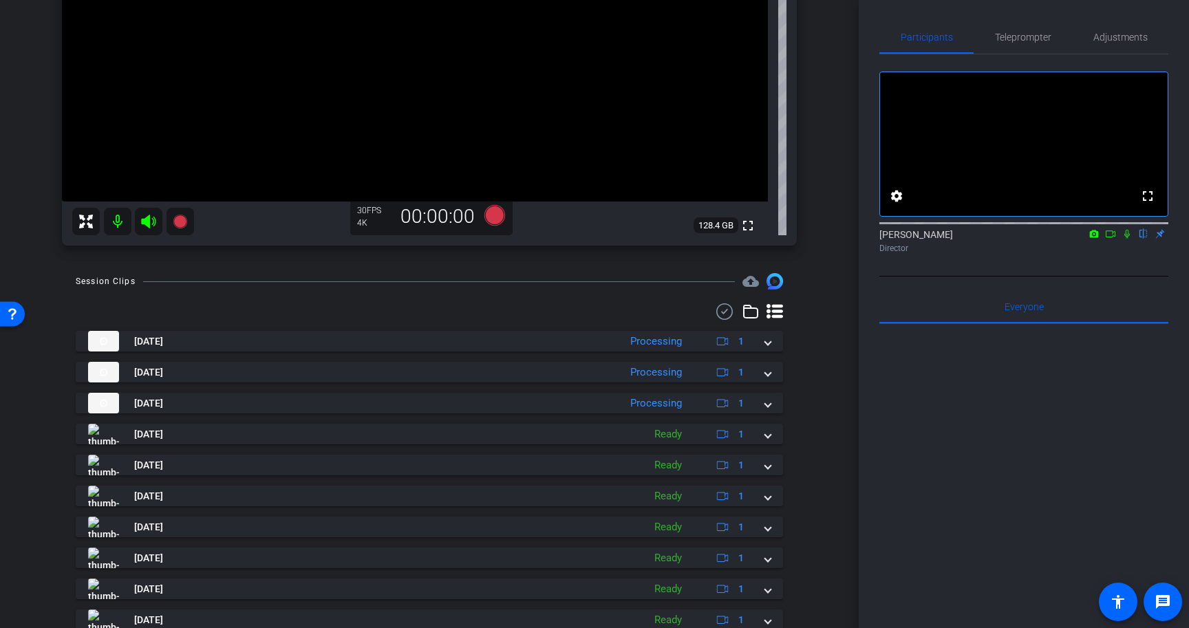
scroll to position [346, 0]
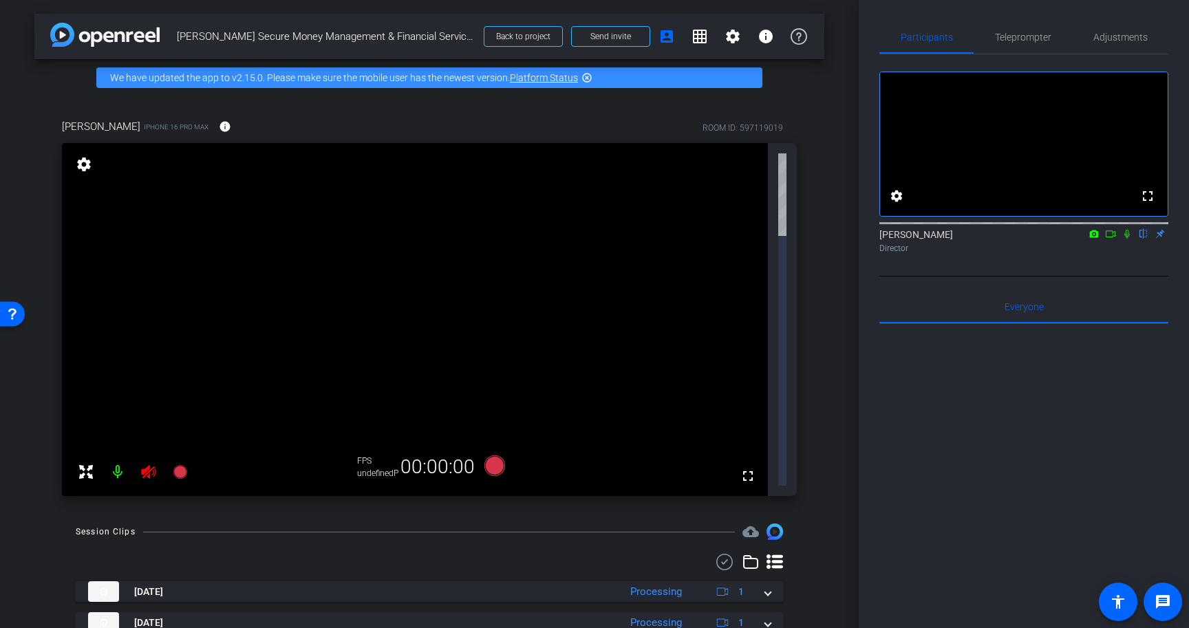
type input "[PERSON_NAME] Secure Money Management & Financial Services"
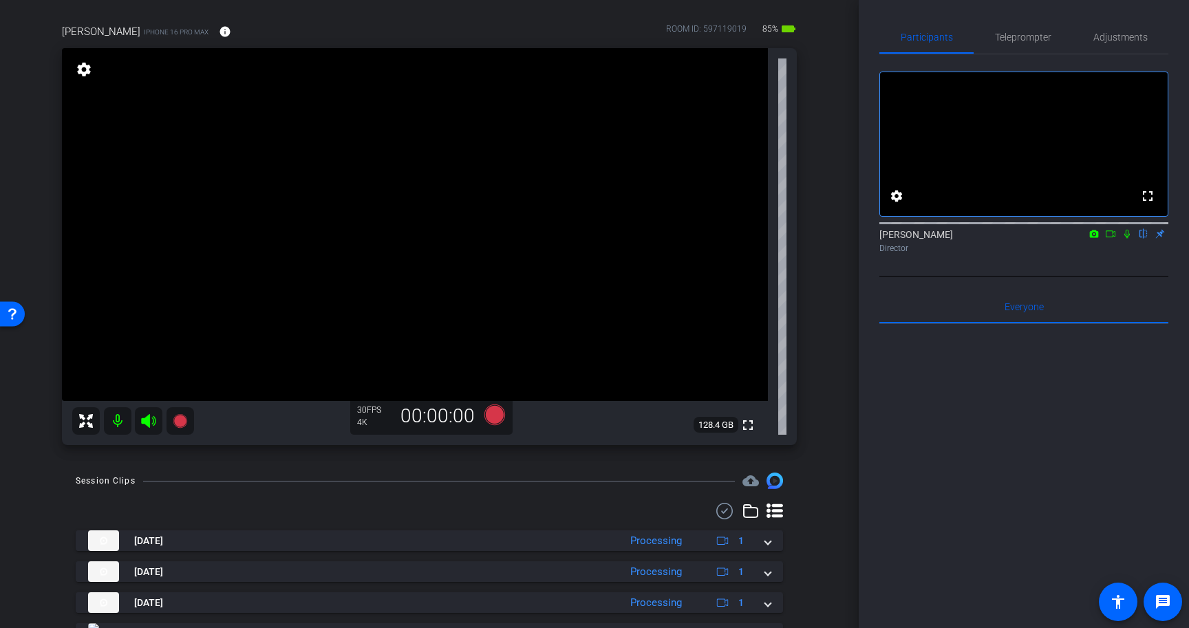
scroll to position [94, 0]
click at [1045, 39] on span "Teleprompter" at bounding box center [1023, 37] width 56 height 10
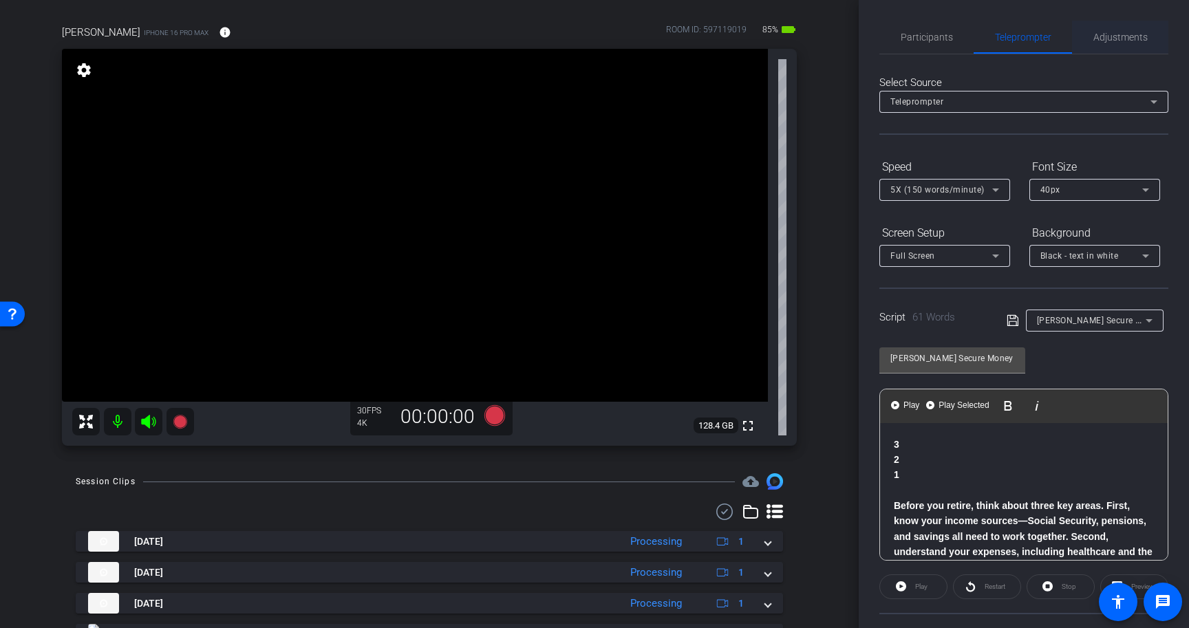
click at [1121, 39] on span "Adjustments" at bounding box center [1121, 37] width 54 height 10
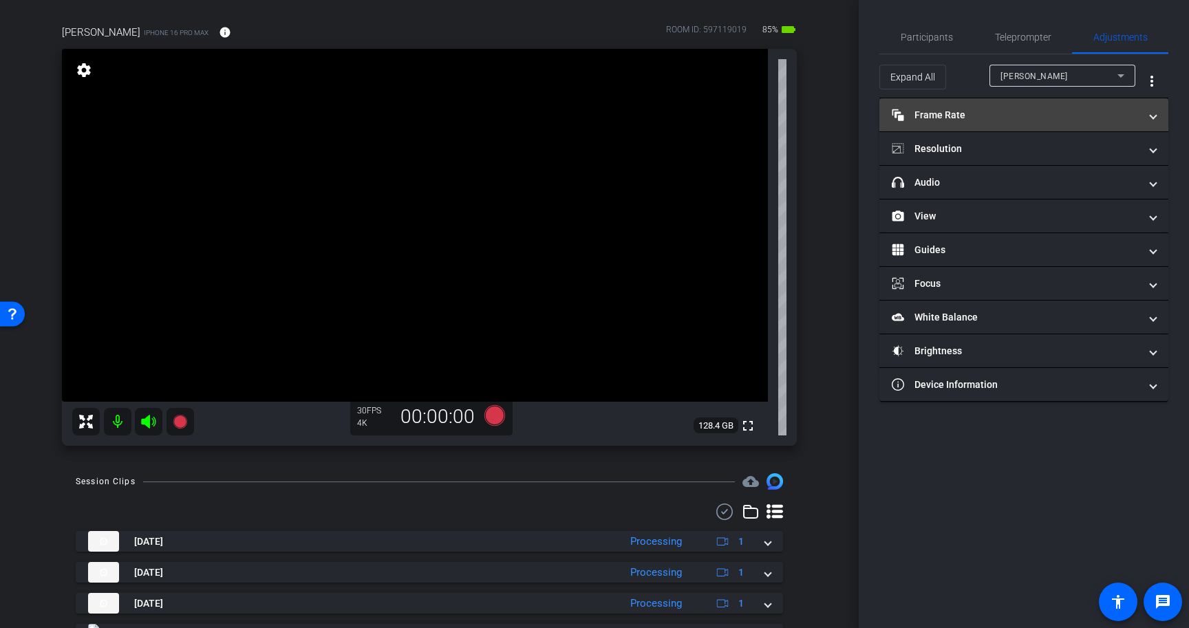
click at [1117, 118] on mat-panel-title "Frame Rate Frame Rate" at bounding box center [1016, 115] width 248 height 14
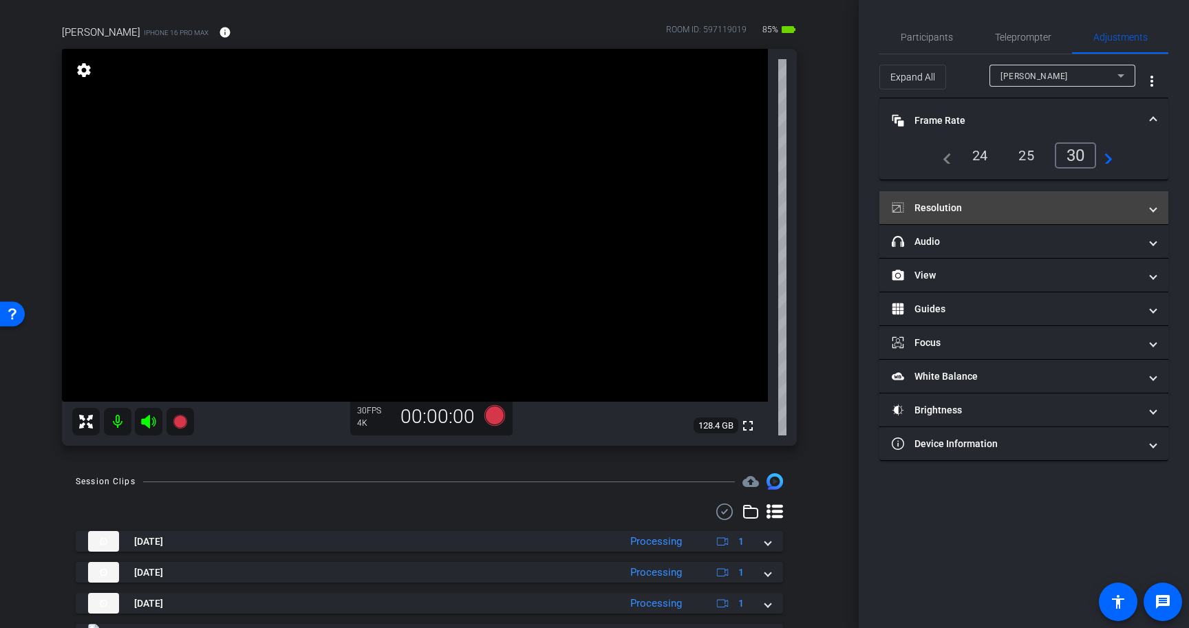
click at [1112, 210] on mat-panel-title "Resolution" at bounding box center [1016, 208] width 248 height 14
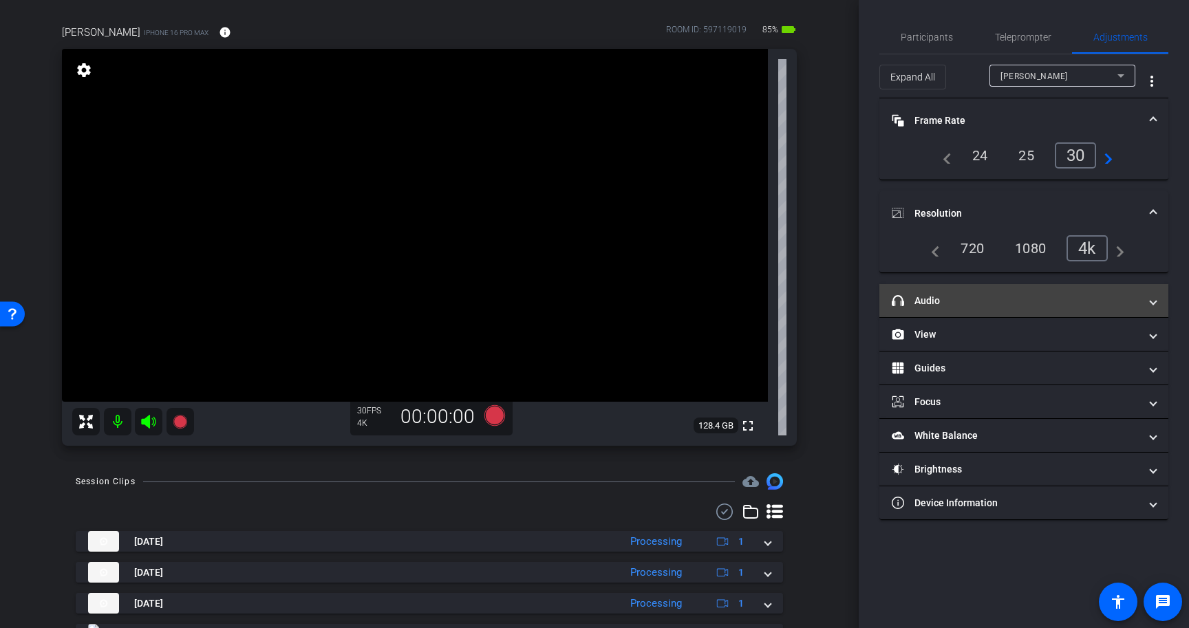
click at [1093, 297] on mat-panel-title "headphone icon Audio" at bounding box center [1016, 301] width 248 height 14
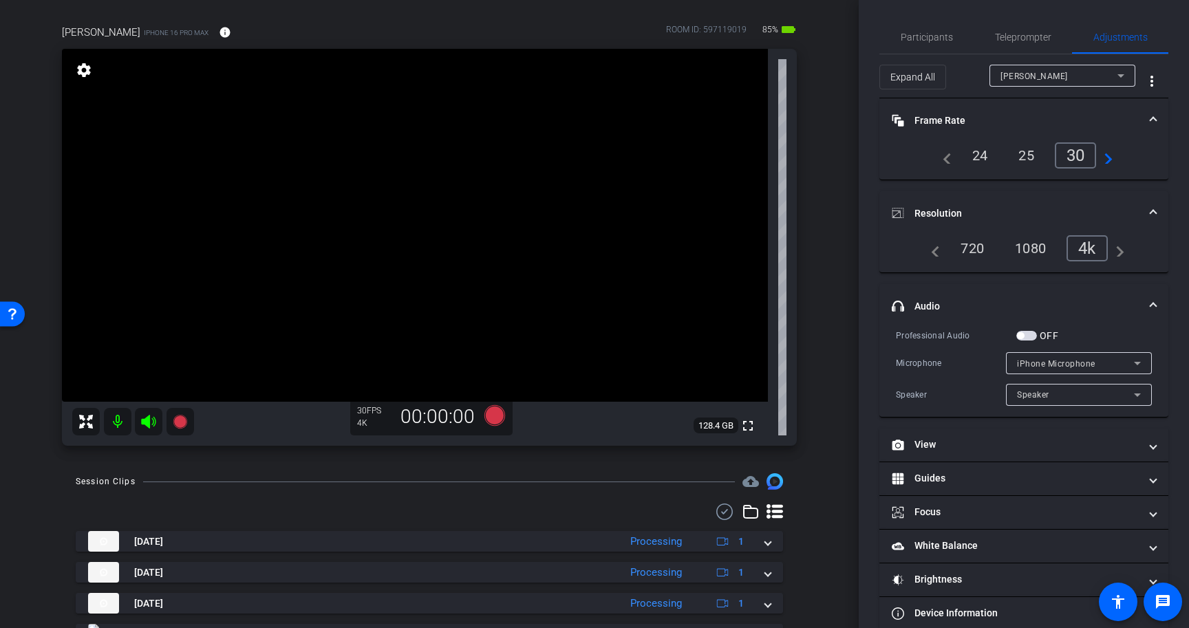
click at [852, 182] on div "arrow_back Carey Secure Money Management & Financial Services Back to project S…" at bounding box center [429, 220] width 859 height 628
click at [494, 418] on icon at bounding box center [495, 415] width 21 height 21
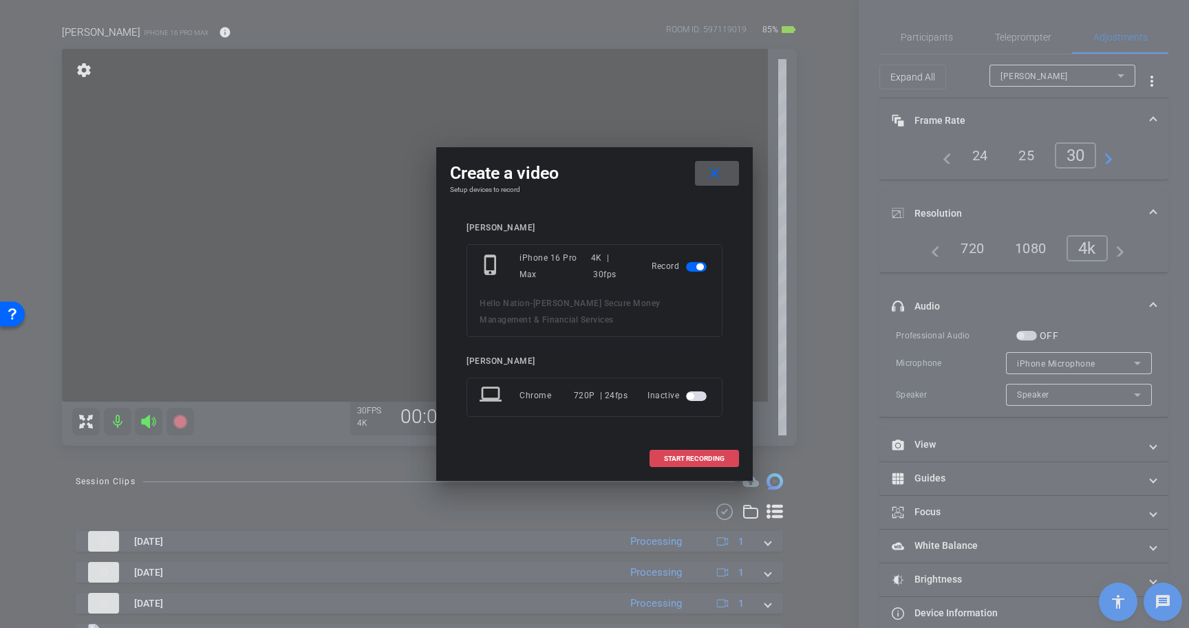
click at [708, 460] on span "START RECORDING" at bounding box center [694, 459] width 61 height 7
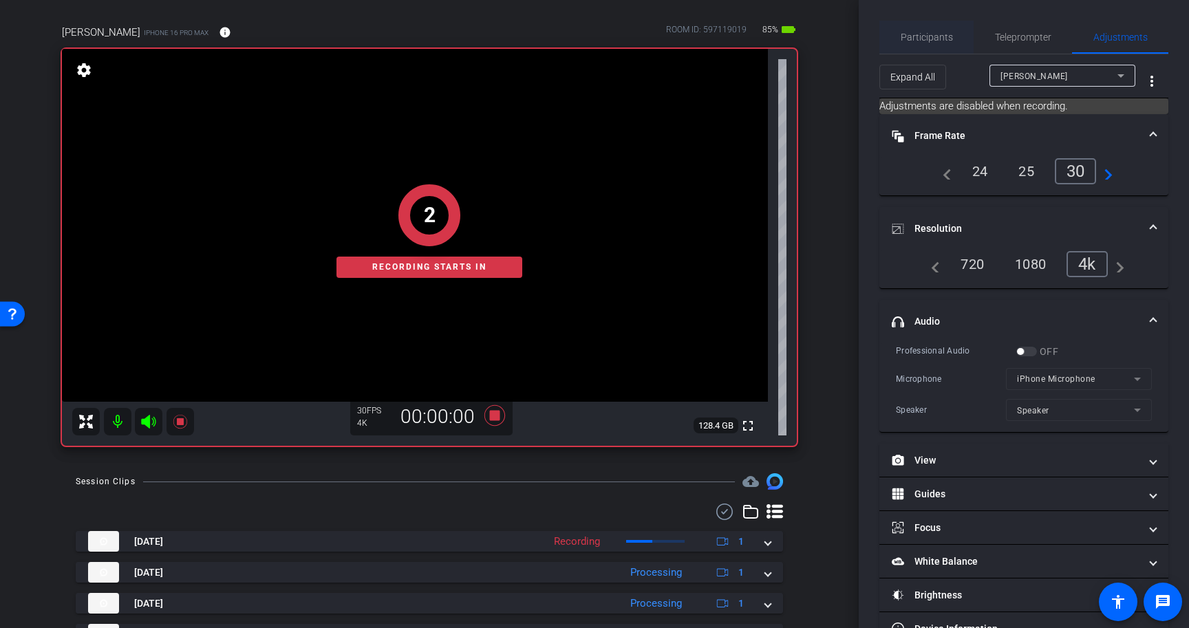
click at [940, 35] on span "Participants" at bounding box center [927, 37] width 52 height 10
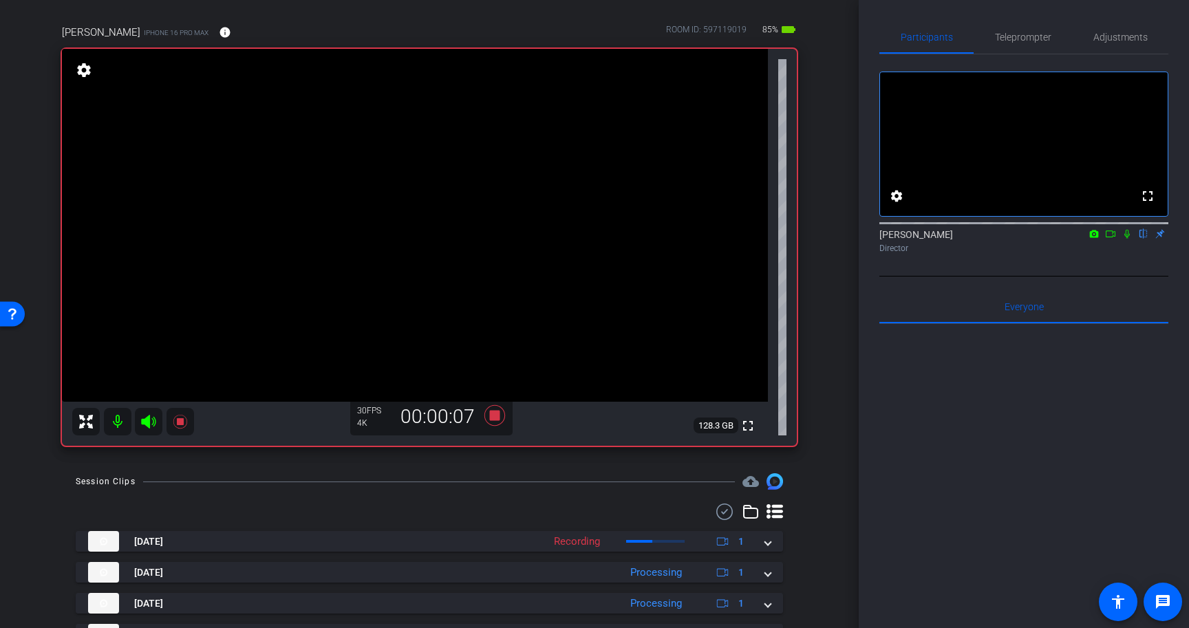
scroll to position [0, 0]
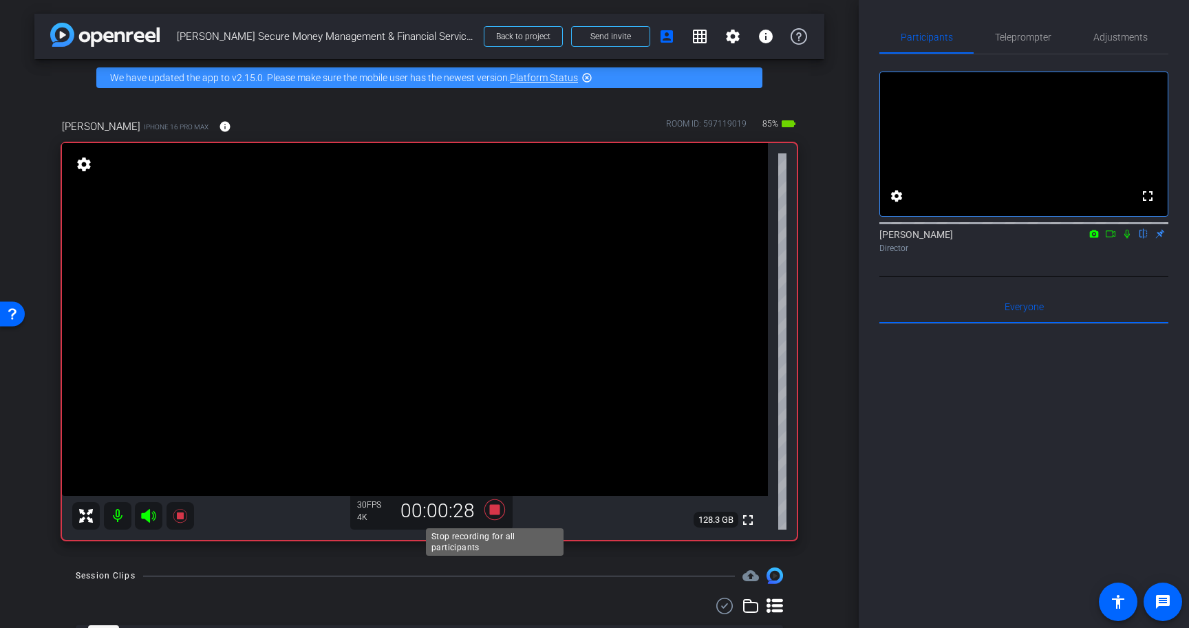
click at [490, 510] on icon at bounding box center [495, 510] width 21 height 21
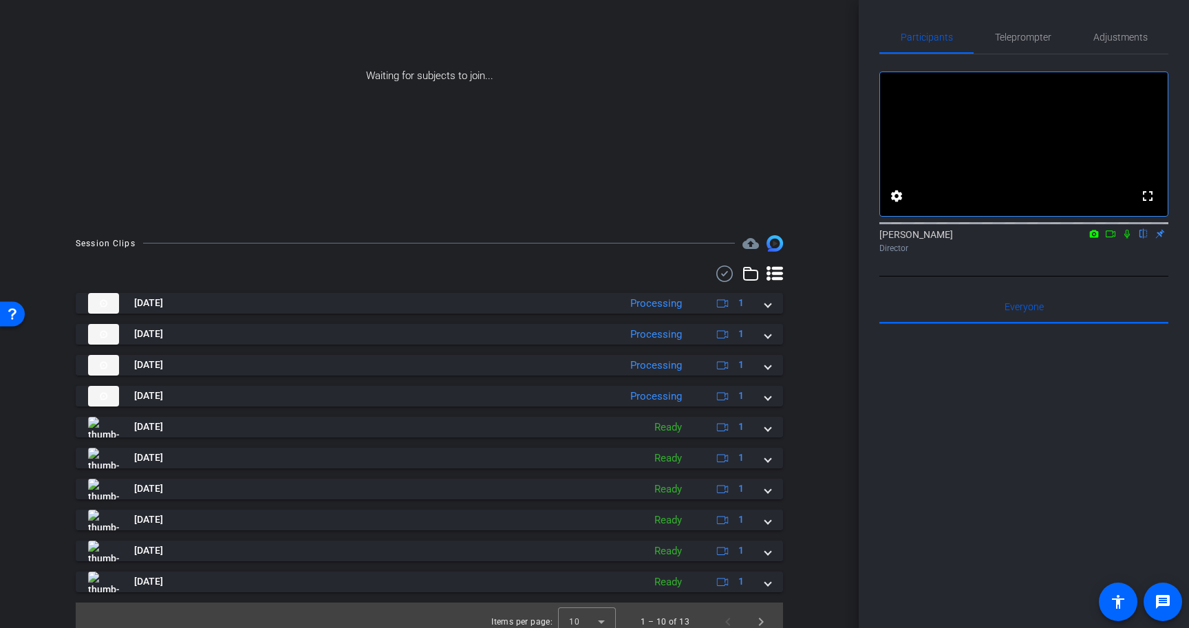
scroll to position [169, 0]
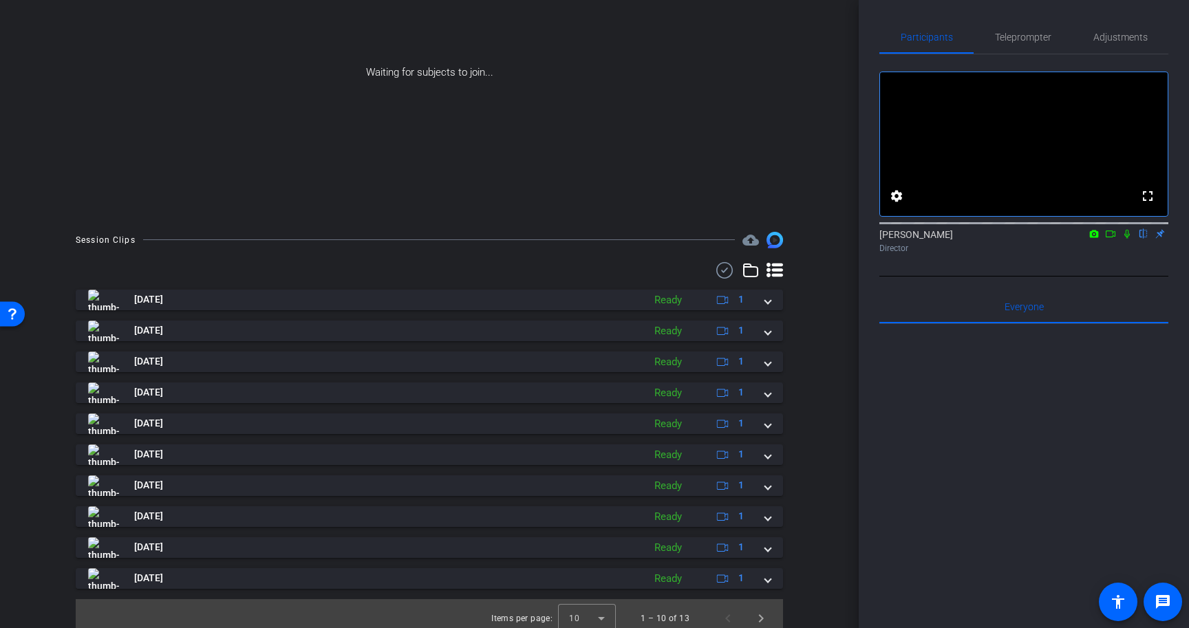
click at [1112, 239] on icon at bounding box center [1110, 234] width 11 height 10
click at [1148, 239] on icon at bounding box center [1143, 234] width 11 height 10
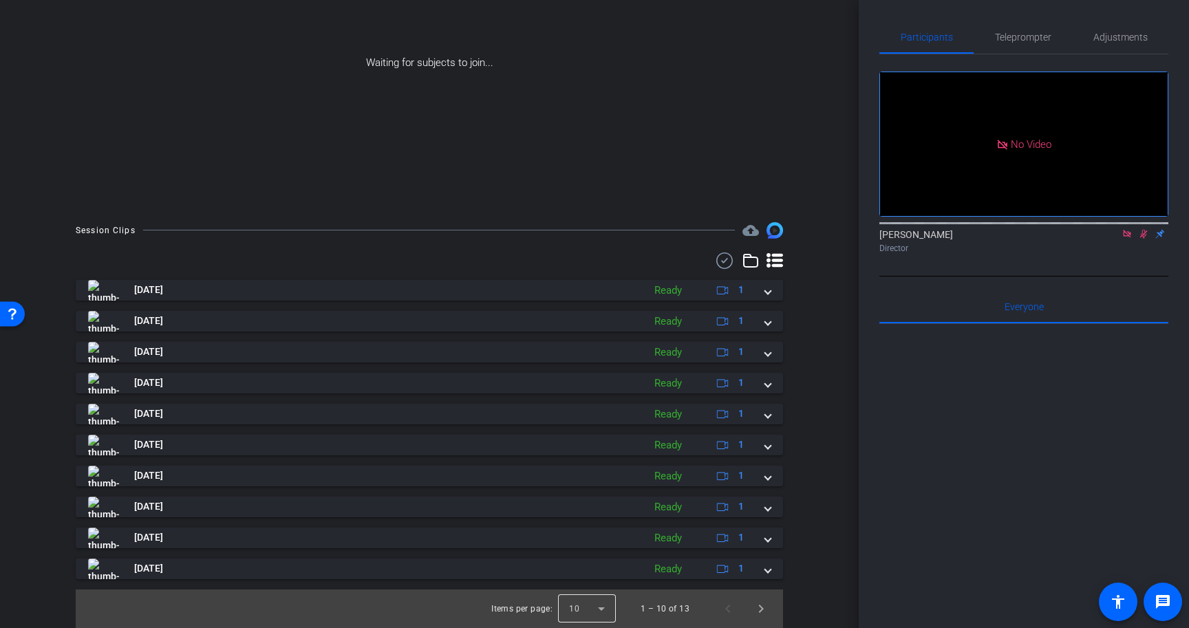
click at [593, 606] on div at bounding box center [587, 609] width 58 height 33
click at [593, 573] on mat-option "25" at bounding box center [589, 578] width 58 height 22
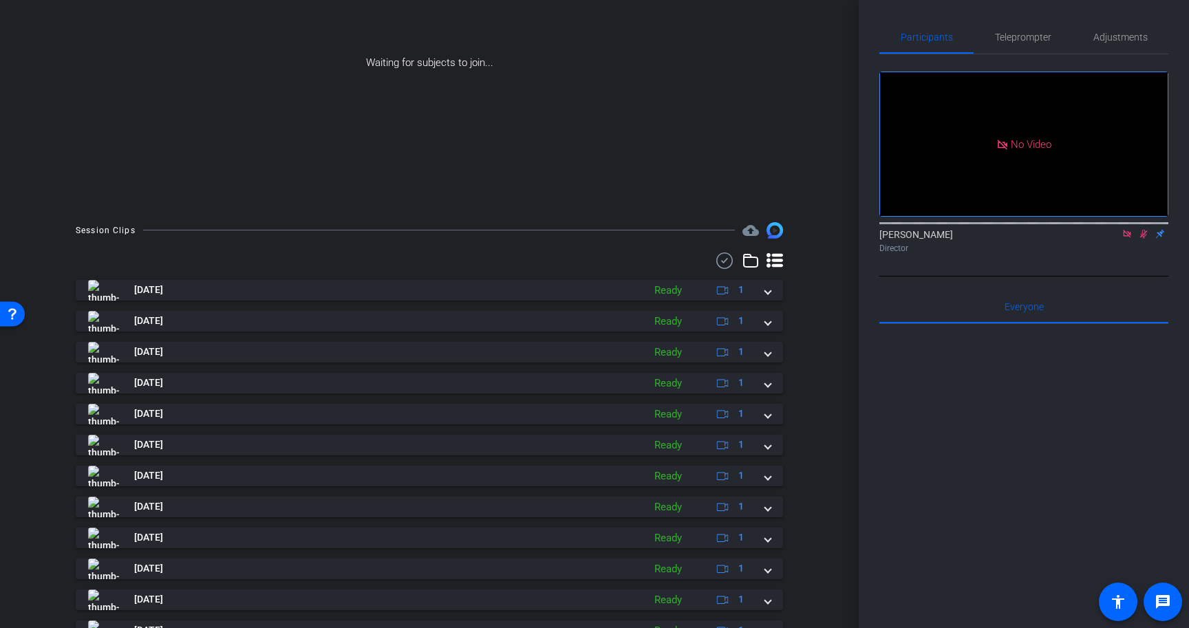
scroll to position [272, 0]
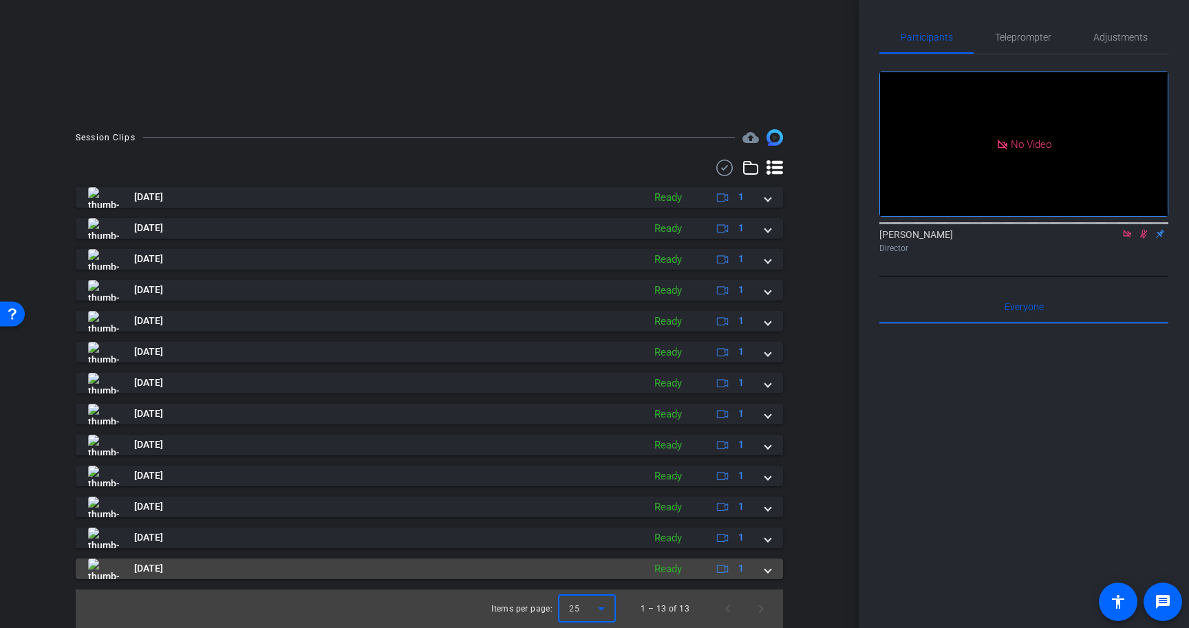
click at [770, 569] on span at bounding box center [768, 569] width 6 height 14
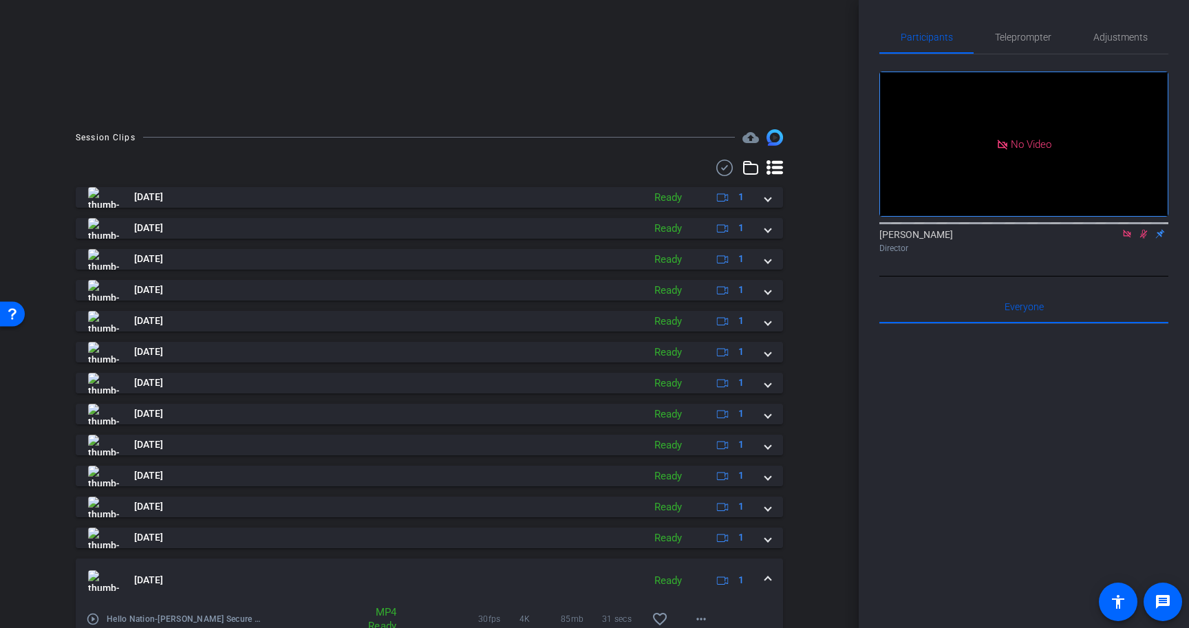
scroll to position [343, 0]
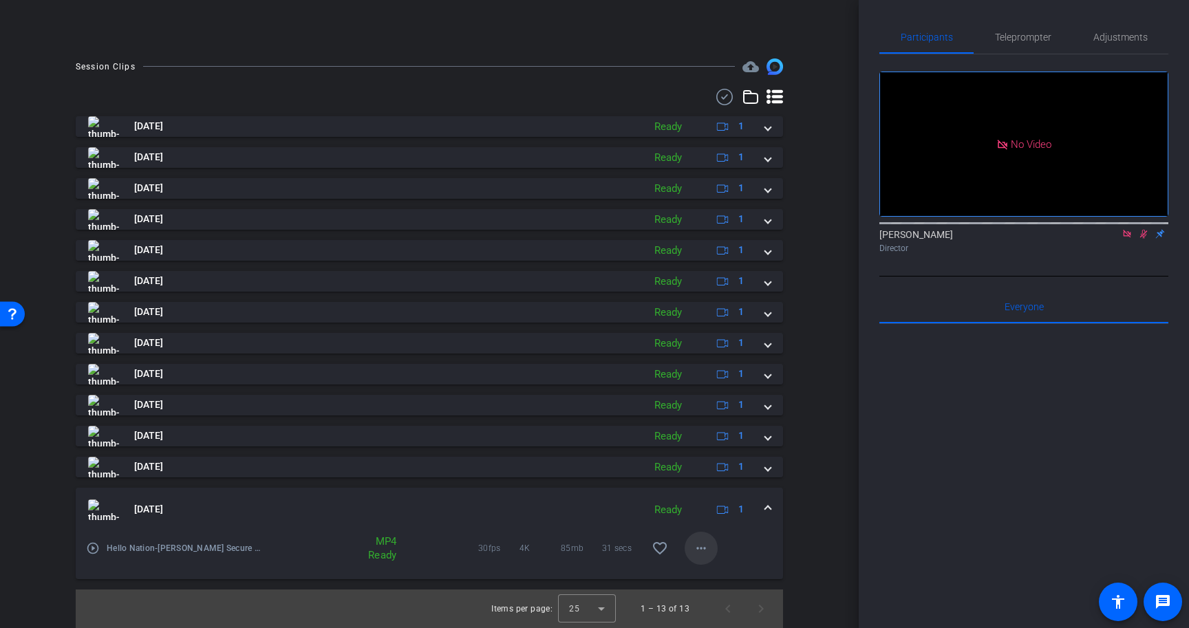
click at [702, 550] on mat-icon "more_horiz" at bounding box center [701, 548] width 17 height 17
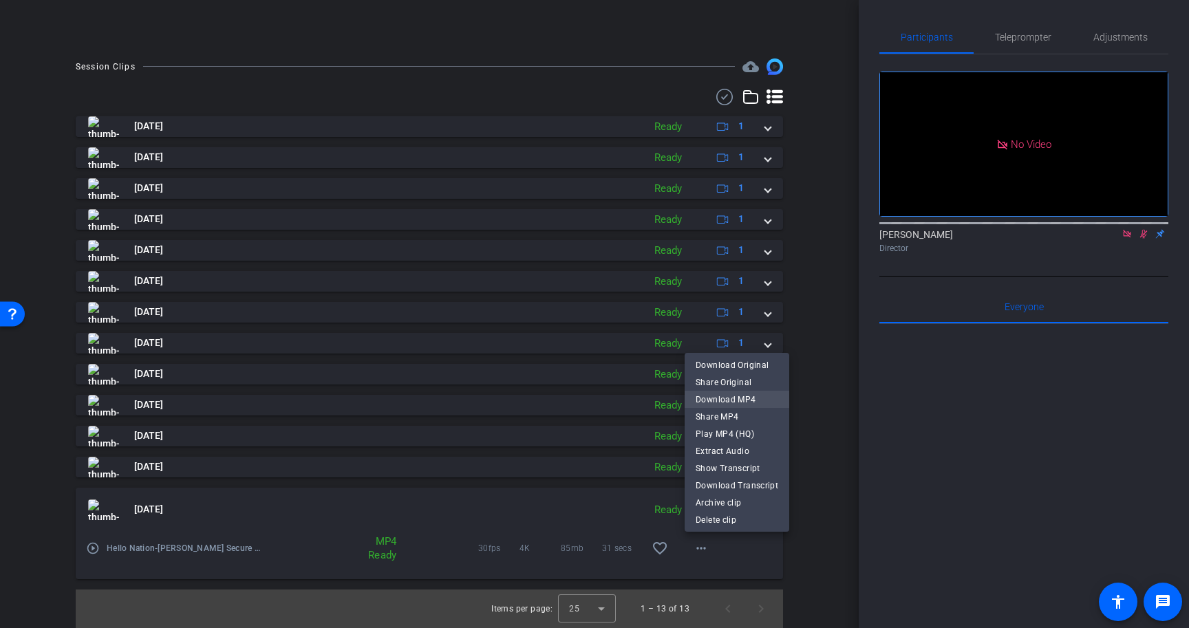
click at [734, 401] on span "Download MP4" at bounding box center [737, 400] width 83 height 17
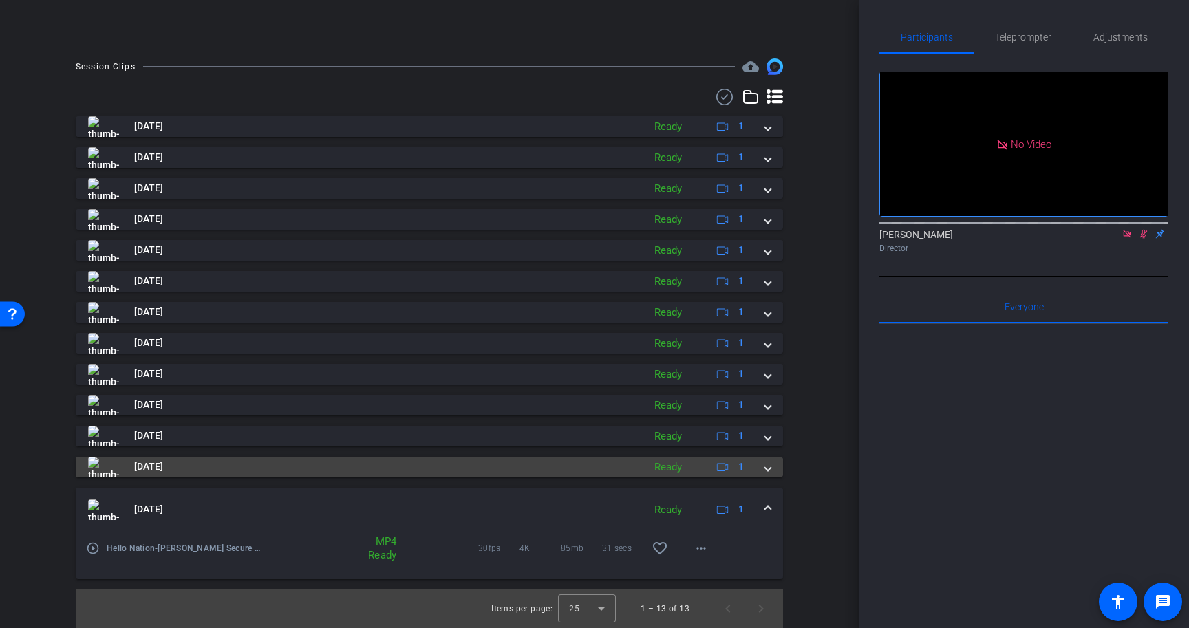
click at [767, 470] on span at bounding box center [768, 467] width 6 height 14
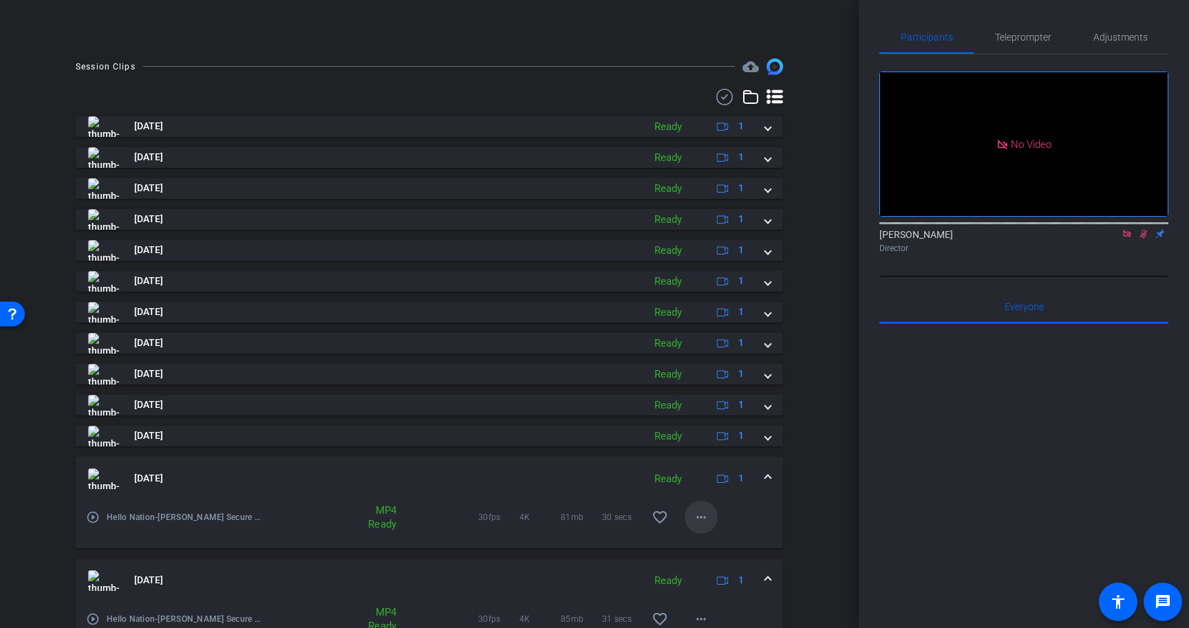
click at [705, 517] on mat-icon "more_horiz" at bounding box center [701, 517] width 17 height 17
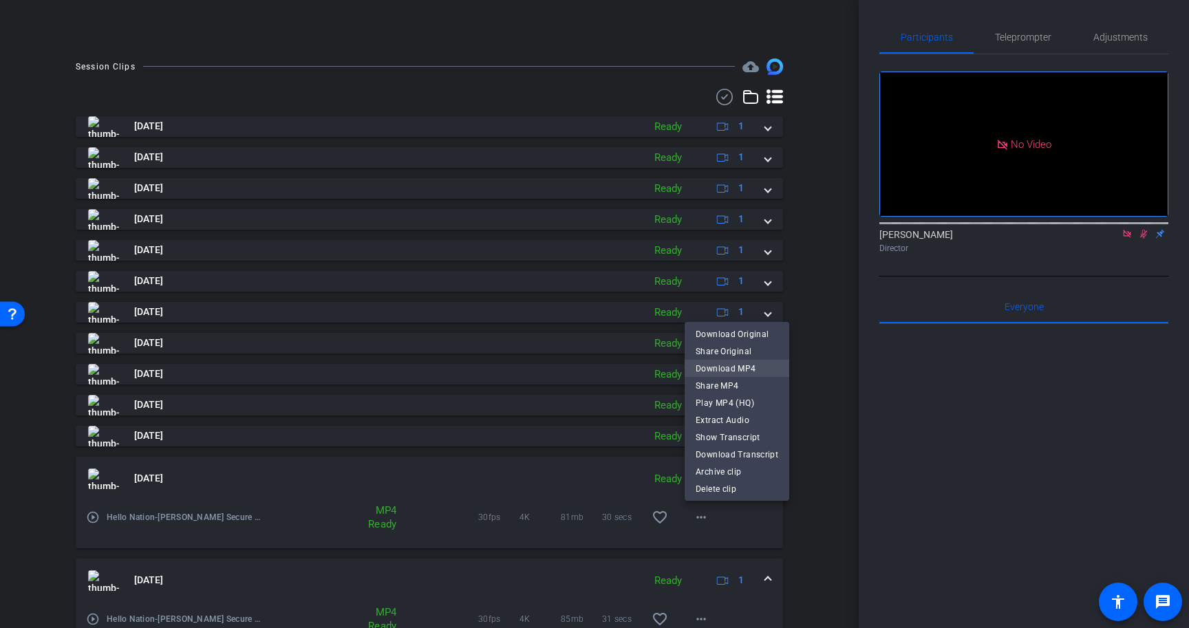
click at [743, 368] on span "Download MP4" at bounding box center [737, 369] width 83 height 17
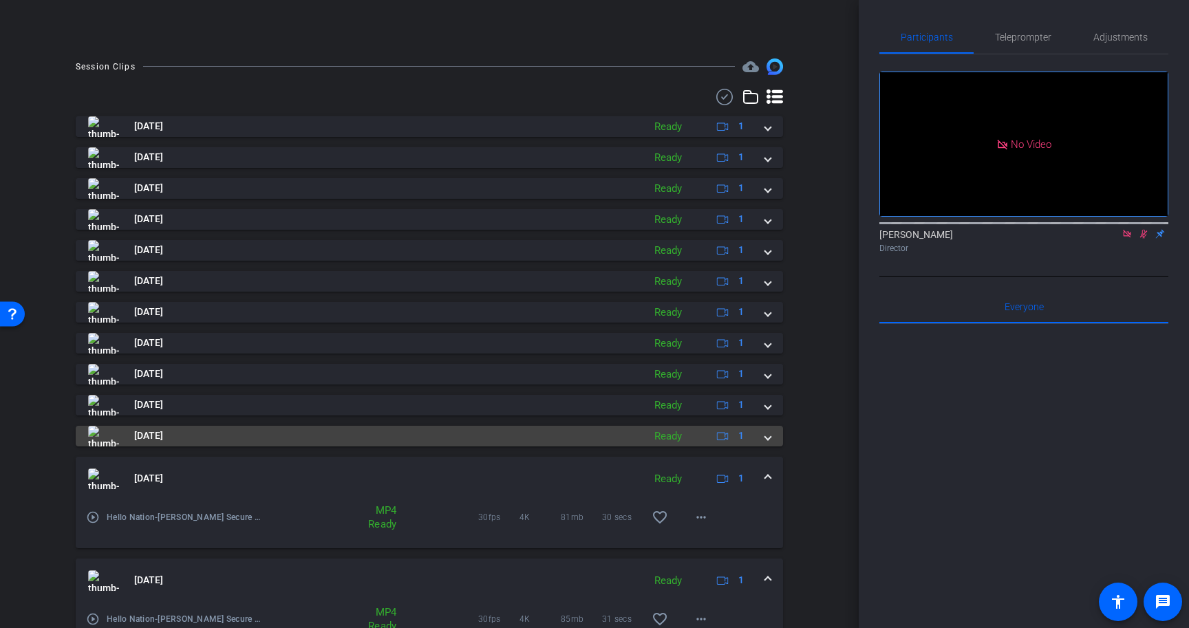
click at [772, 441] on mat-expansion-panel-header "Sep 11, 2025 Ready 1" at bounding box center [430, 436] width 708 height 21
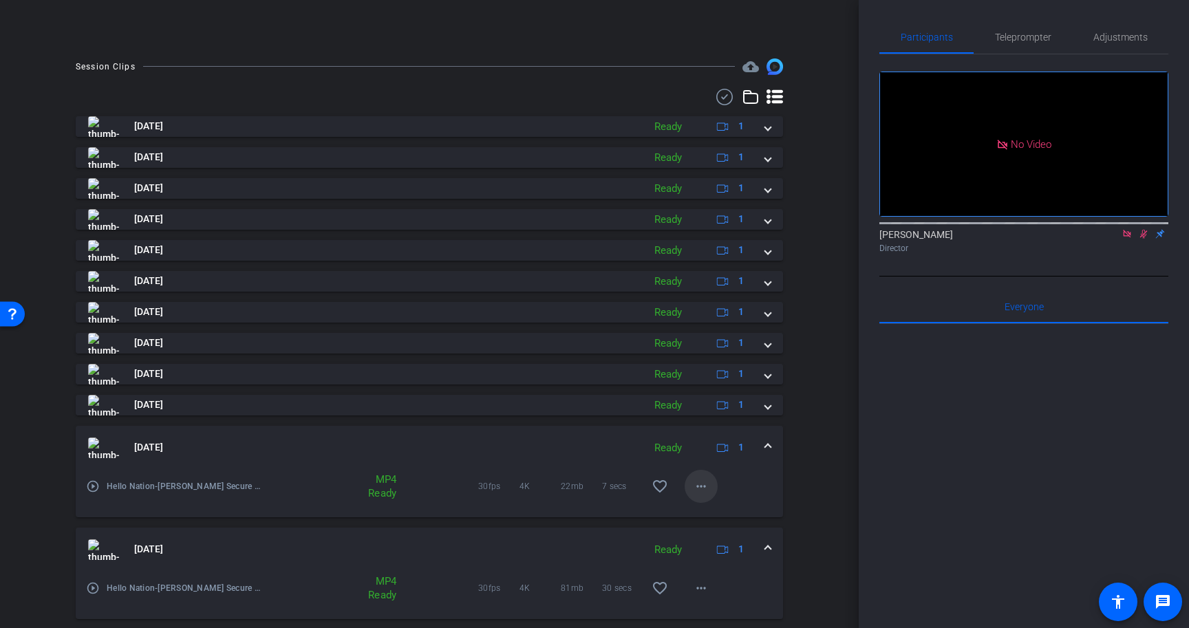
click at [705, 484] on mat-icon "more_horiz" at bounding box center [701, 486] width 17 height 17
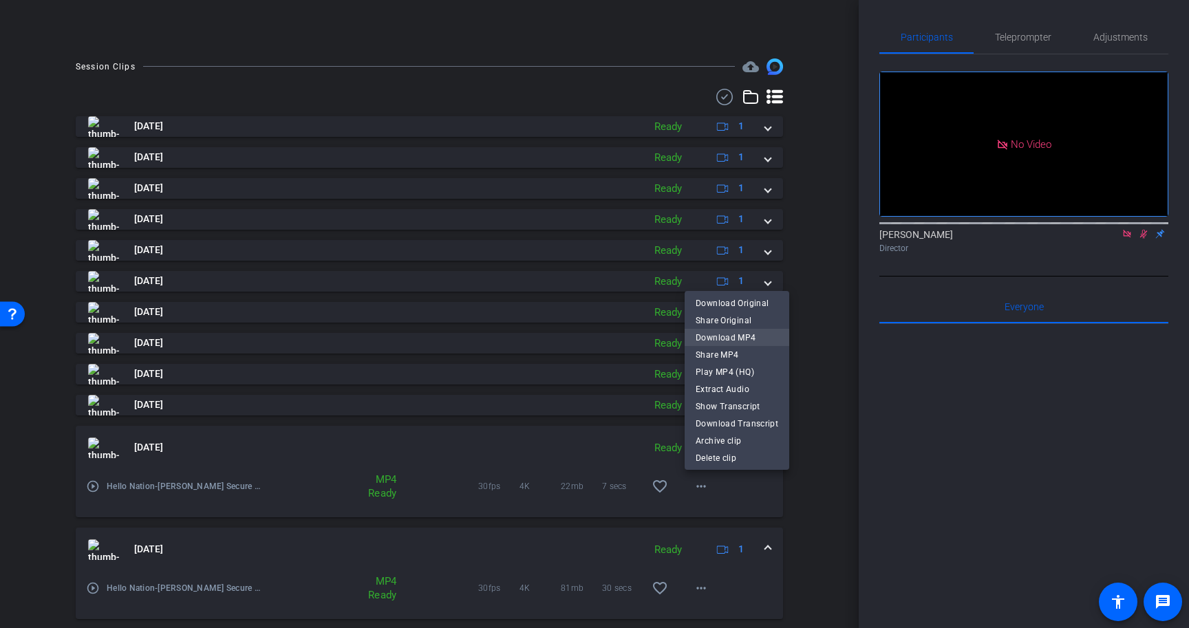
click at [746, 338] on span "Download MP4" at bounding box center [737, 338] width 83 height 17
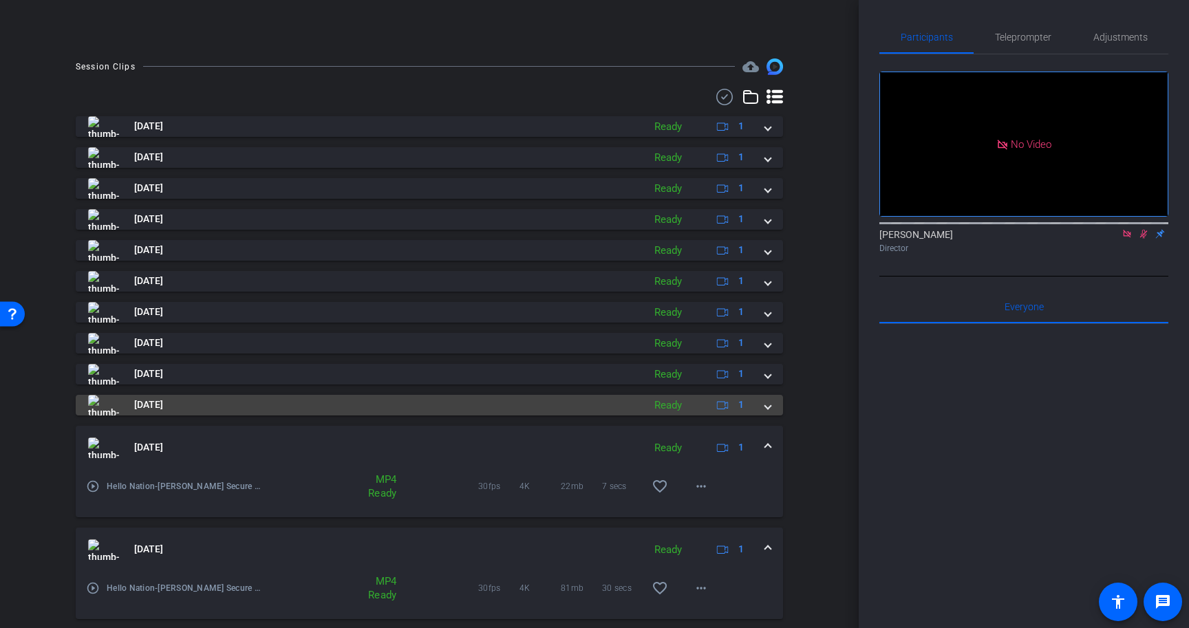
click at [772, 405] on mat-expansion-panel-header "Sep 11, 2025 Ready 1" at bounding box center [430, 405] width 708 height 21
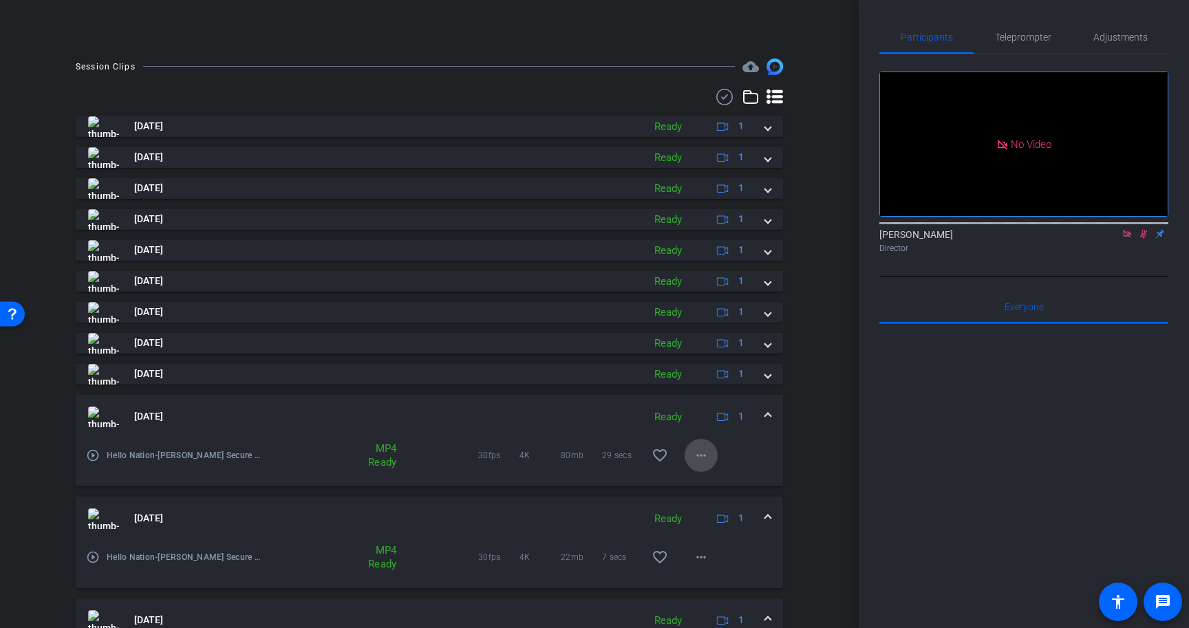
click at [697, 453] on mat-icon "more_horiz" at bounding box center [701, 455] width 17 height 17
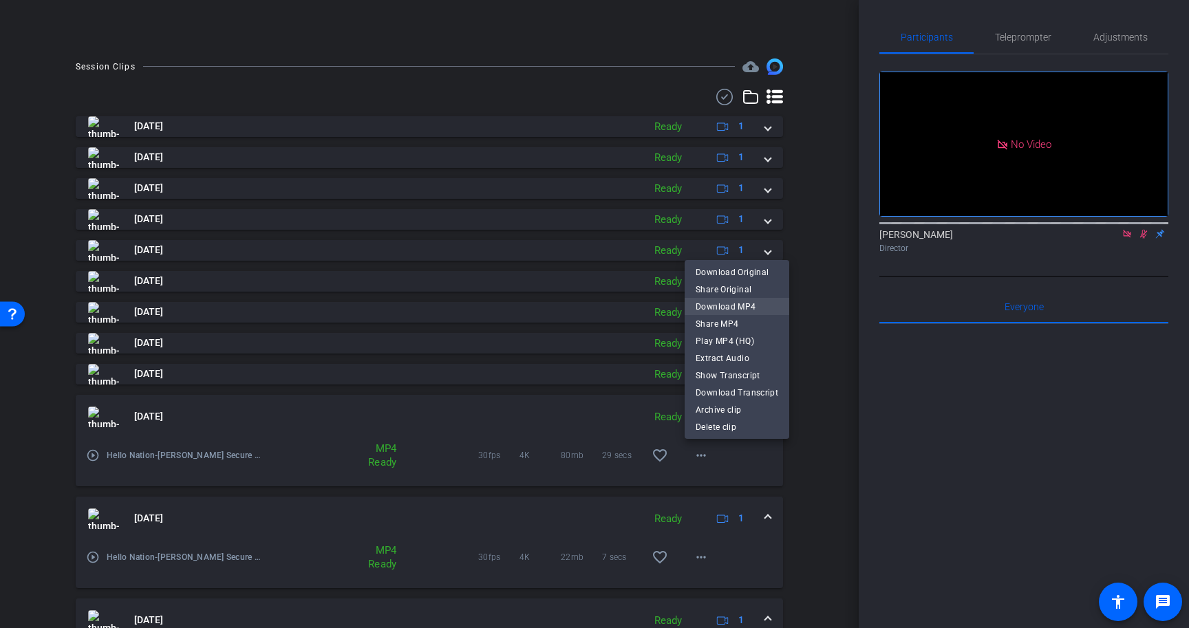
click at [745, 302] on span "Download MP4" at bounding box center [737, 307] width 83 height 17
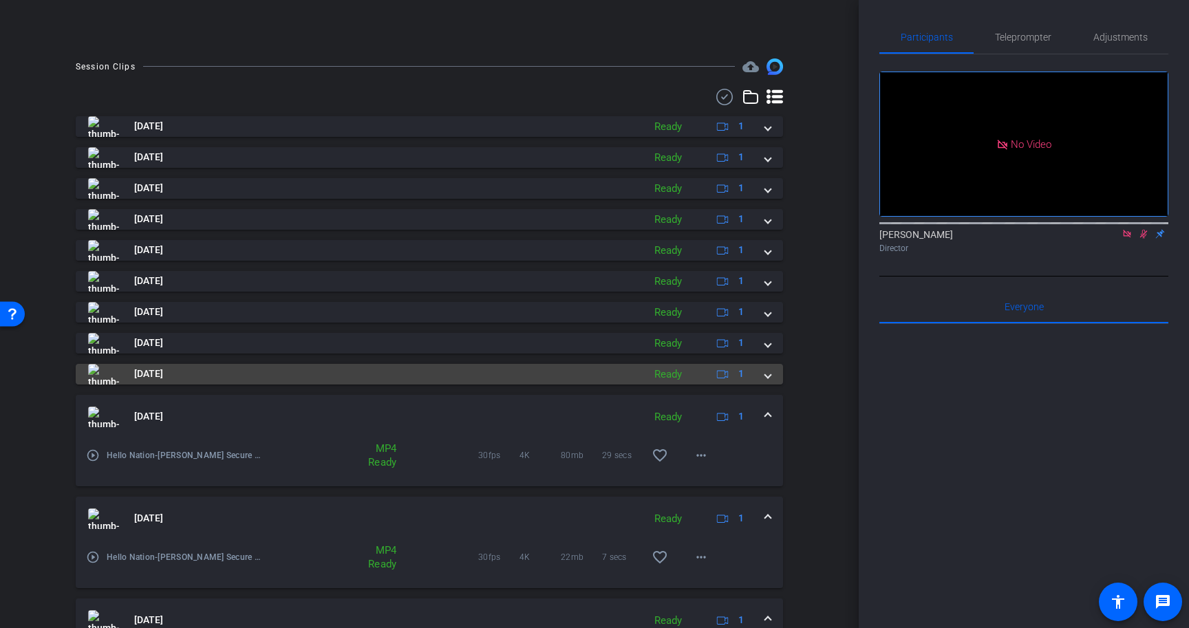
click at [774, 376] on mat-expansion-panel-header "Sep 11, 2025 Ready 1" at bounding box center [430, 374] width 708 height 21
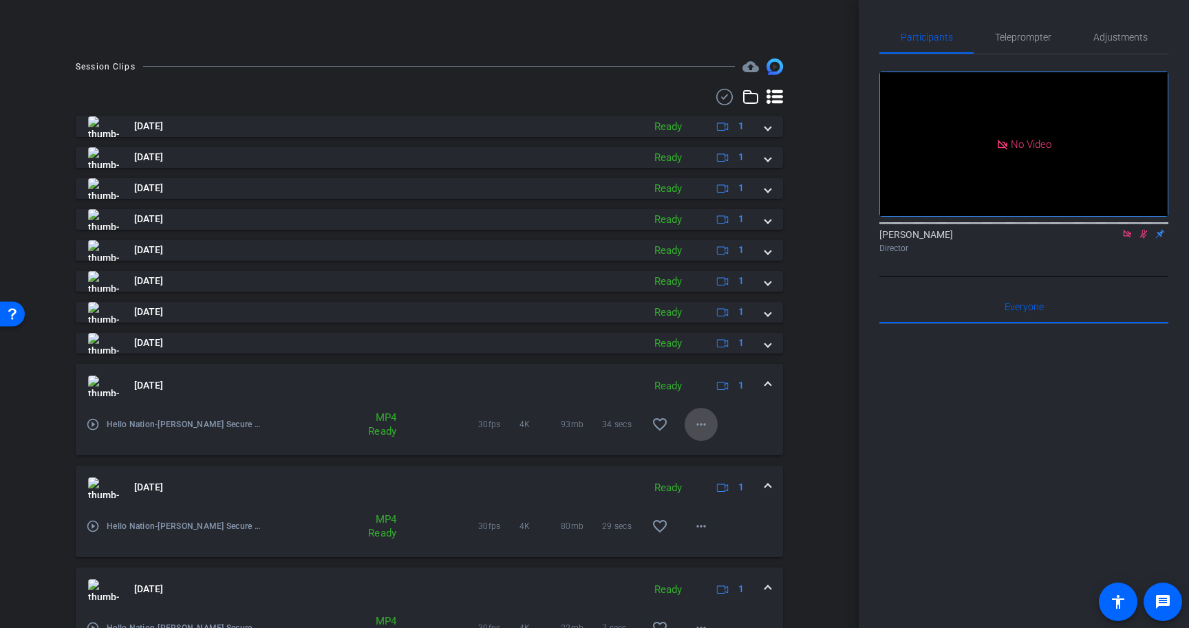
click at [699, 421] on mat-icon "more_horiz" at bounding box center [701, 424] width 17 height 17
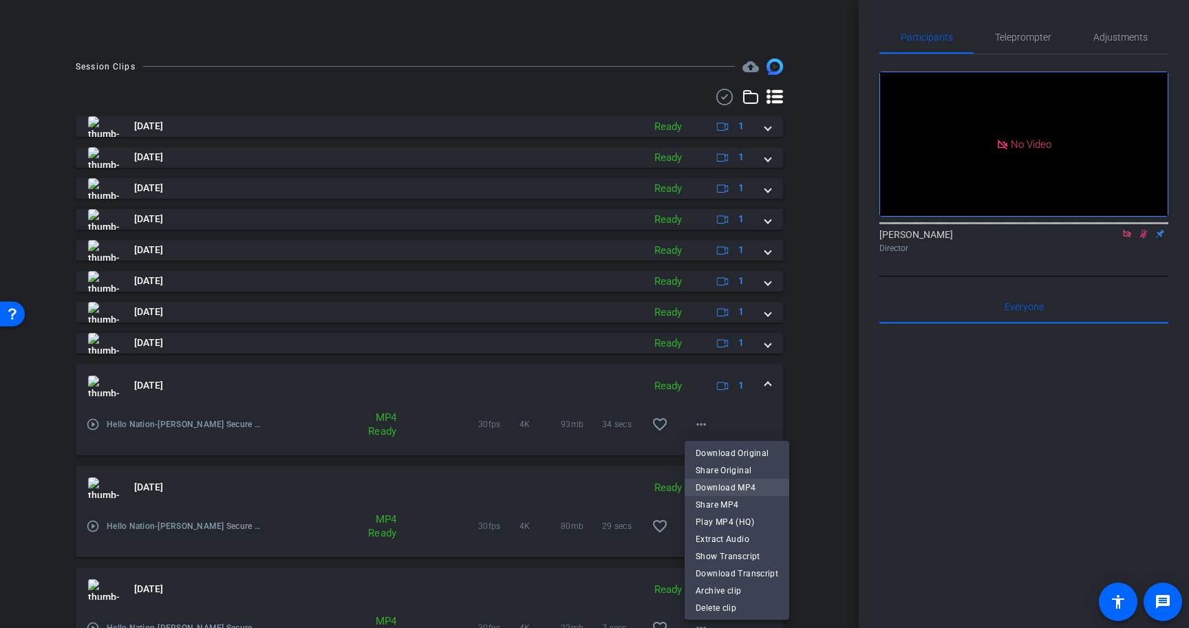
click at [730, 487] on span "Download MP4" at bounding box center [737, 488] width 83 height 17
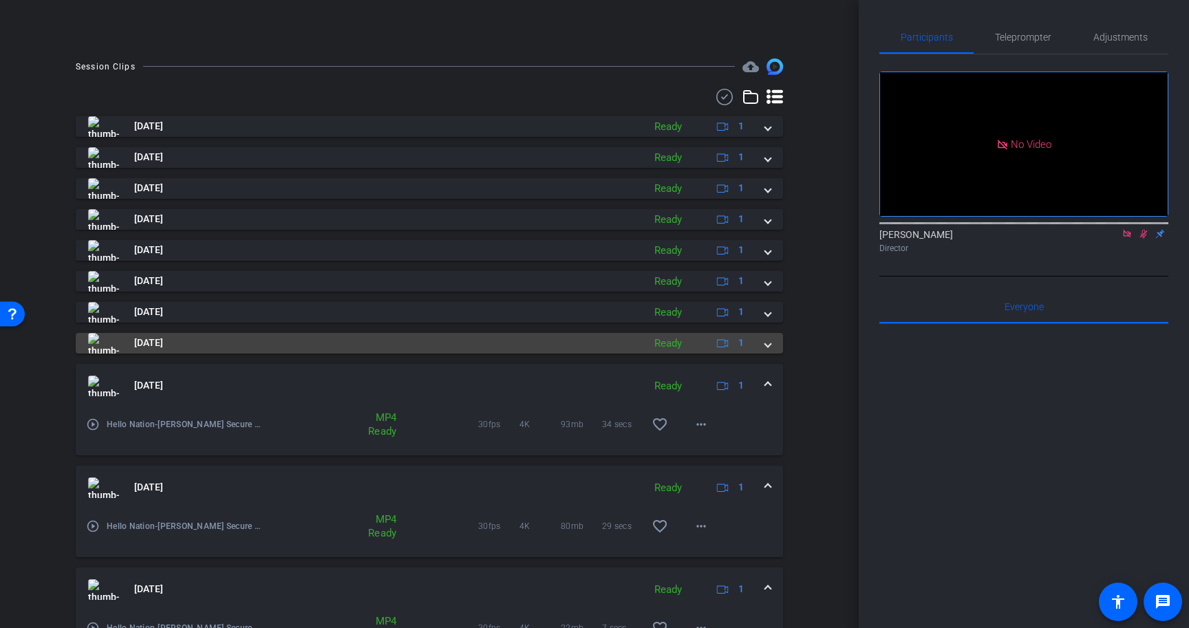
click at [770, 348] on span at bounding box center [768, 343] width 6 height 14
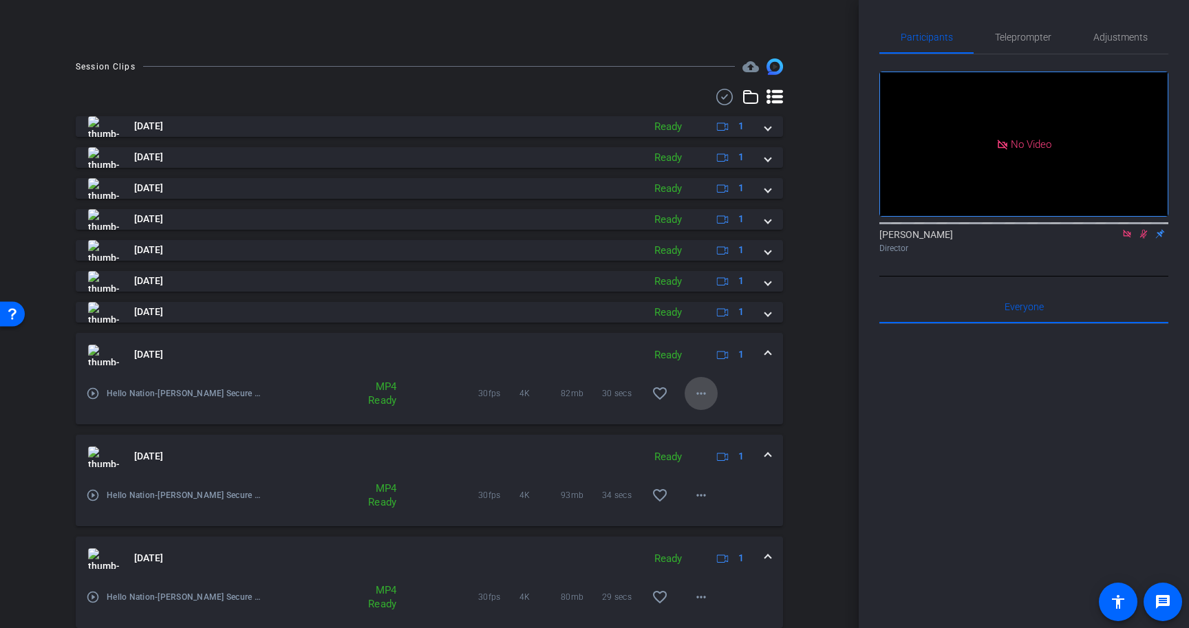
click at [697, 394] on mat-icon "more_horiz" at bounding box center [701, 393] width 17 height 17
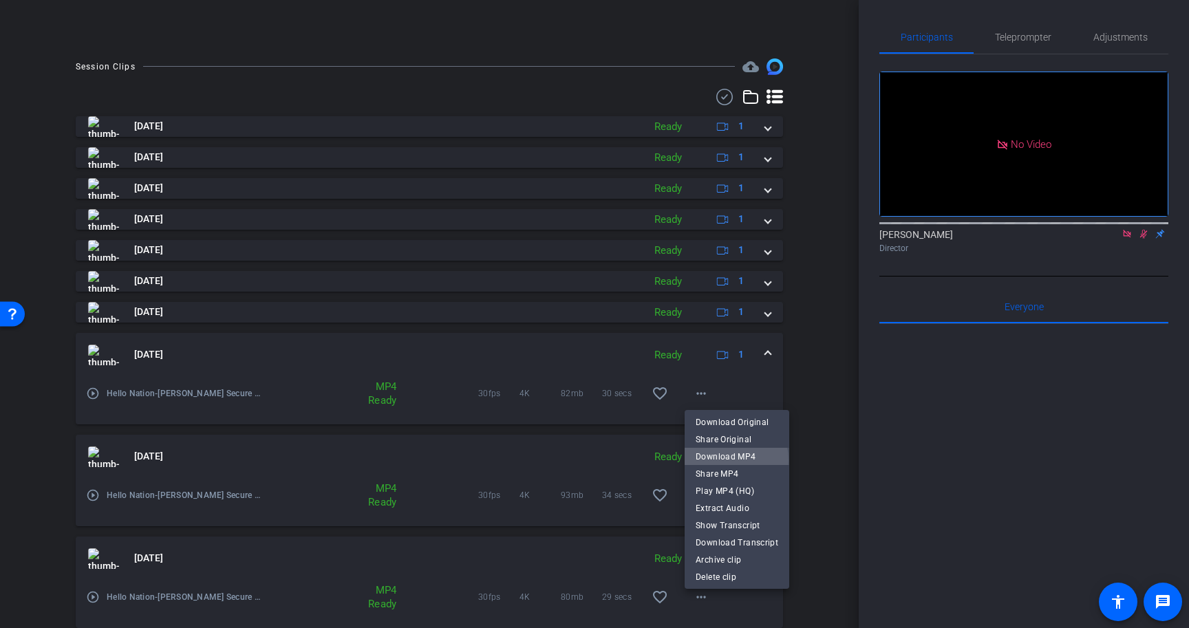
click at [726, 460] on span "Download MP4" at bounding box center [737, 457] width 83 height 17
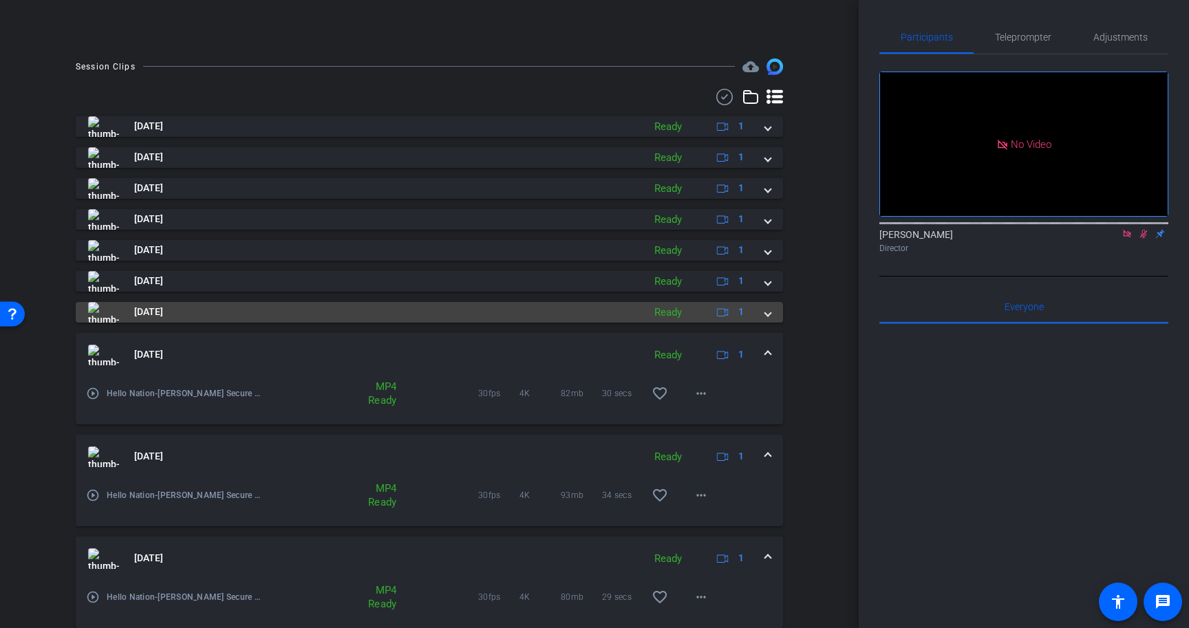
click at [770, 311] on span at bounding box center [768, 312] width 6 height 14
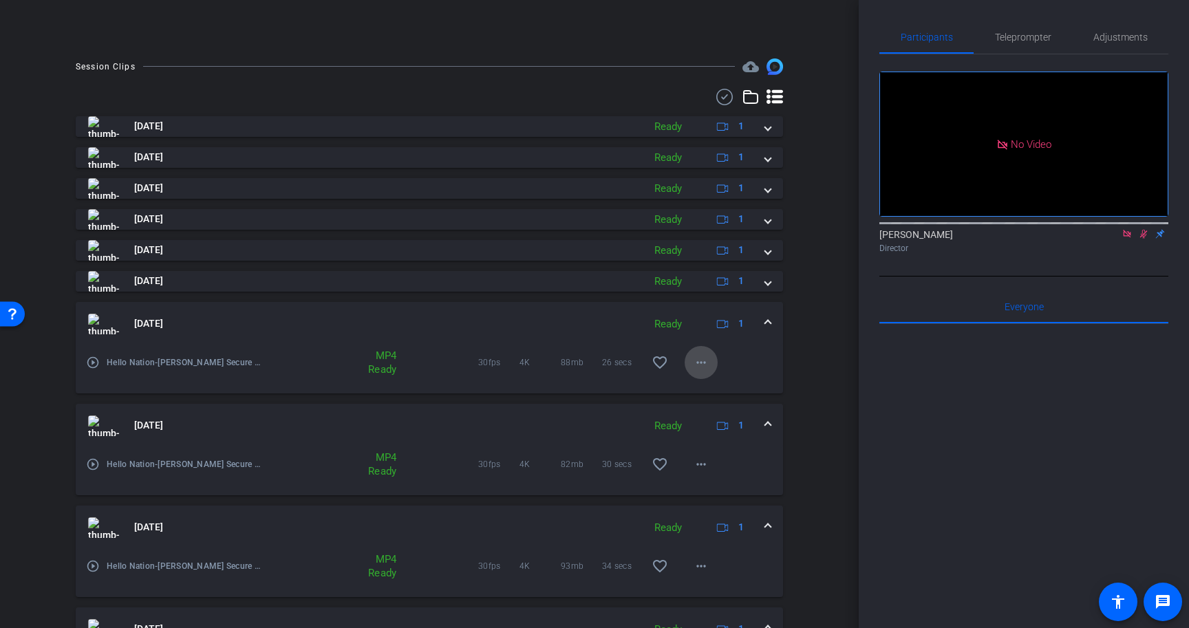
click at [700, 363] on mat-icon "more_horiz" at bounding box center [701, 362] width 17 height 17
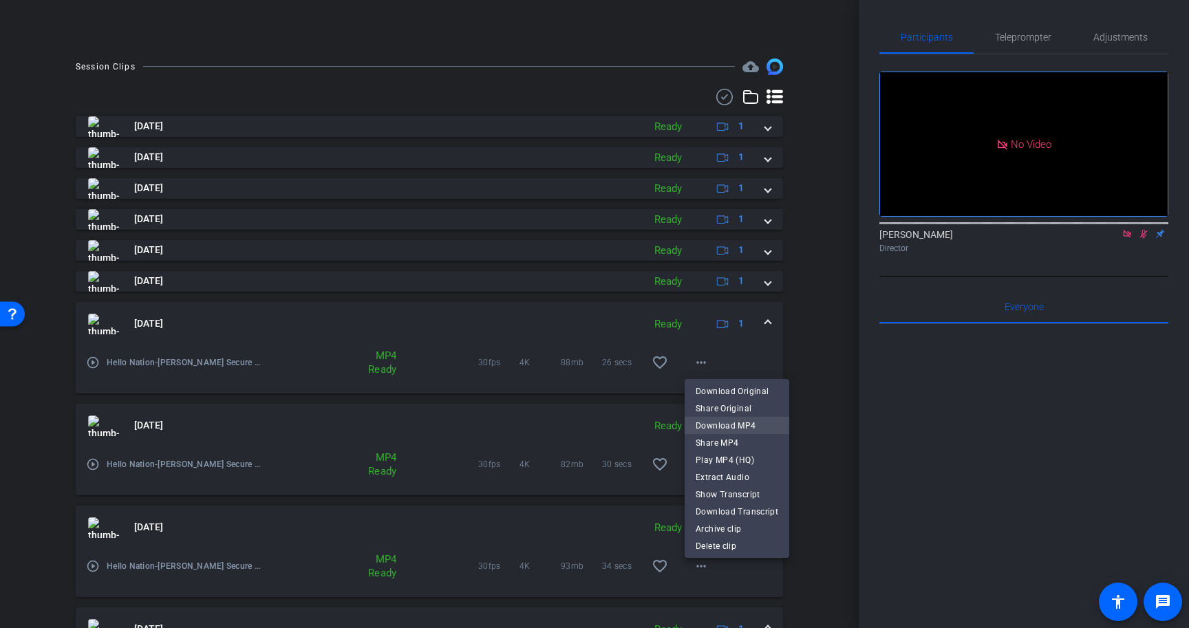
click at [723, 425] on span "Download MP4" at bounding box center [737, 426] width 83 height 17
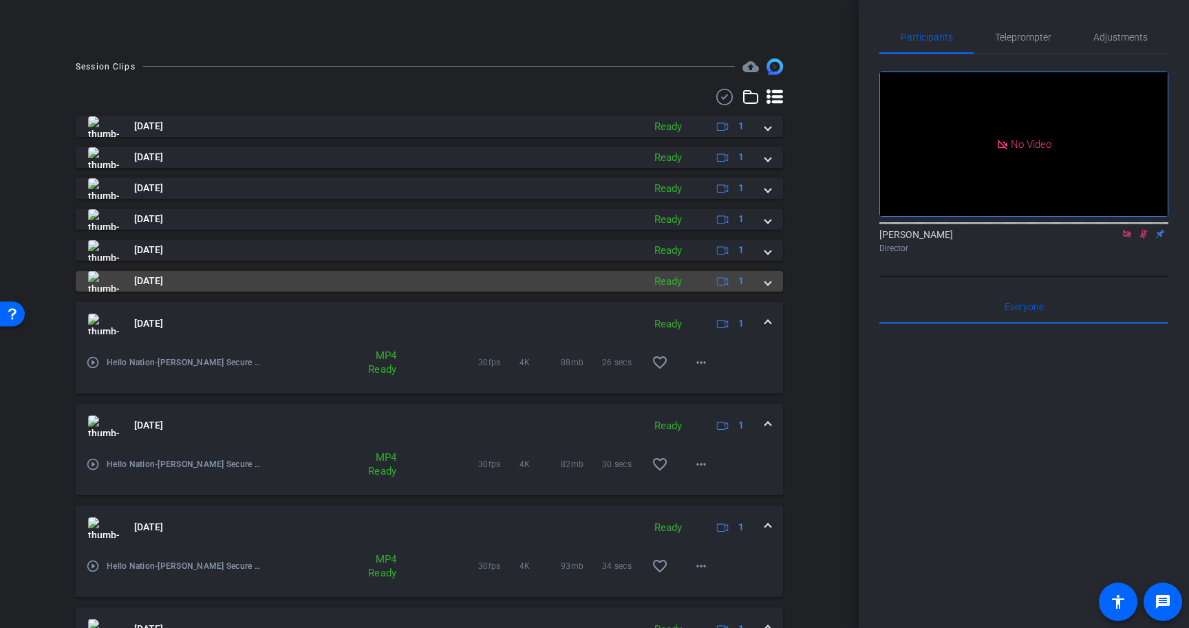
click at [760, 286] on div "Sep 11, 2025 Ready 1" at bounding box center [426, 281] width 677 height 21
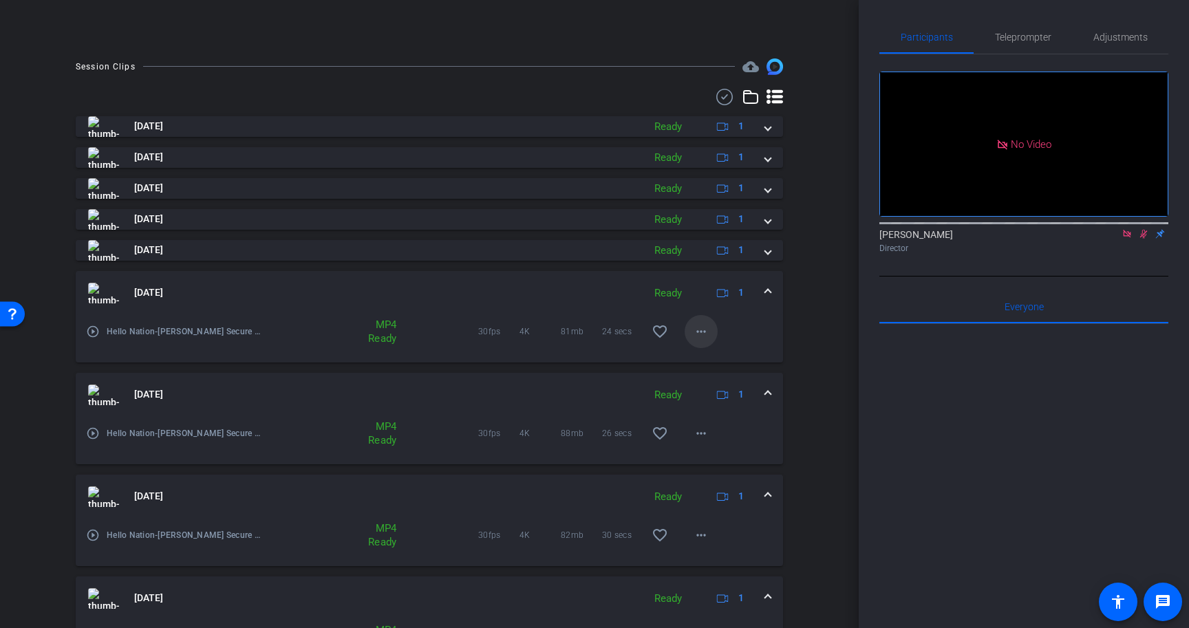
click at [703, 328] on mat-icon "more_horiz" at bounding box center [701, 331] width 17 height 17
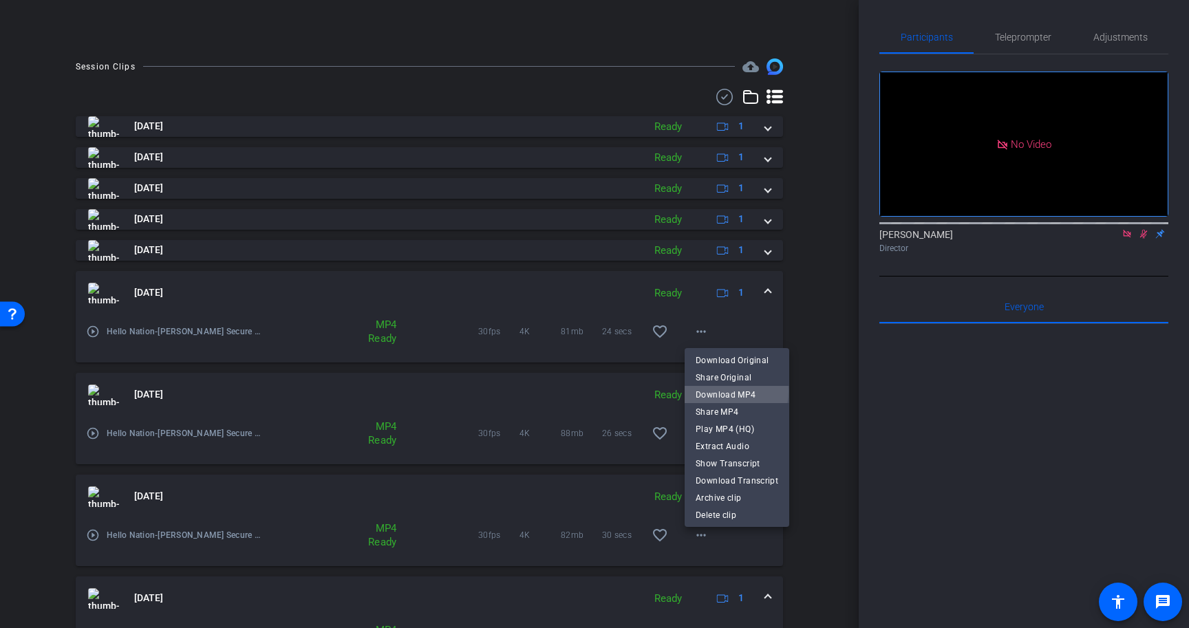
click at [718, 392] on span "Download MP4" at bounding box center [737, 395] width 83 height 17
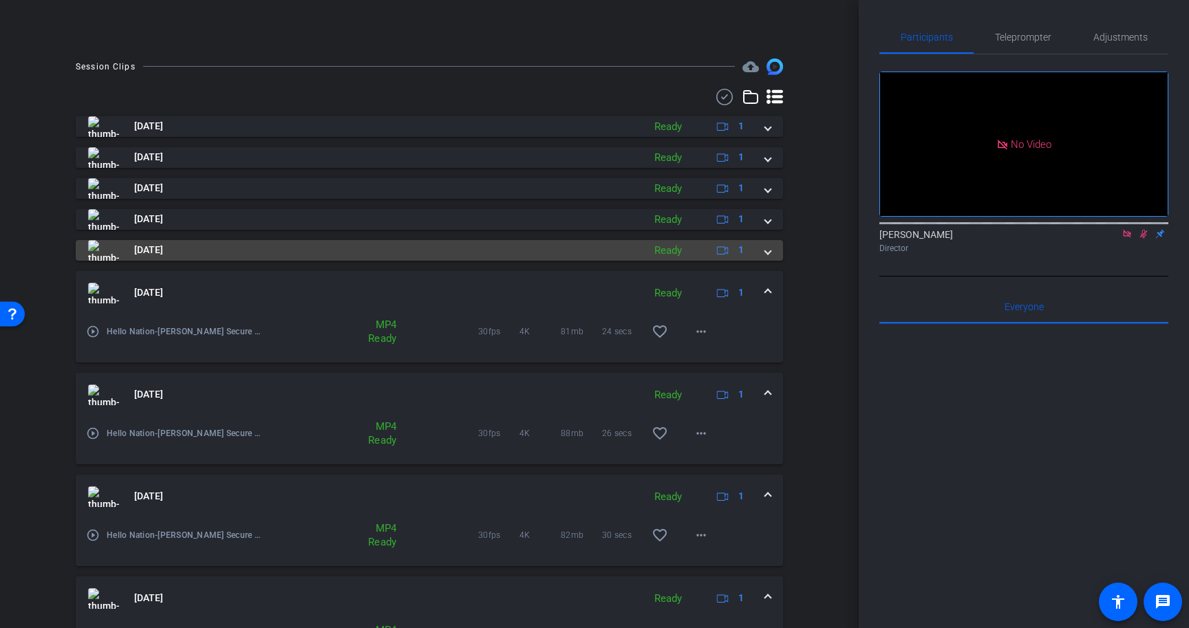
click at [773, 247] on mat-expansion-panel-header "Sep 11, 2025 Ready 1" at bounding box center [430, 250] width 708 height 21
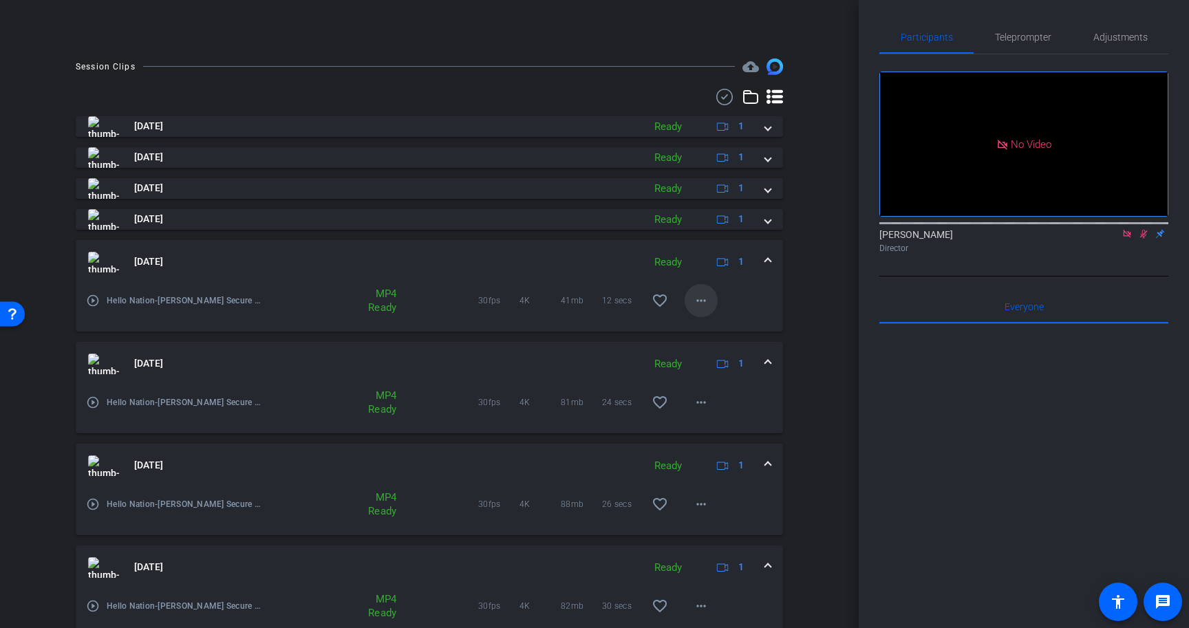
click at [701, 293] on mat-icon "more_horiz" at bounding box center [701, 301] width 17 height 17
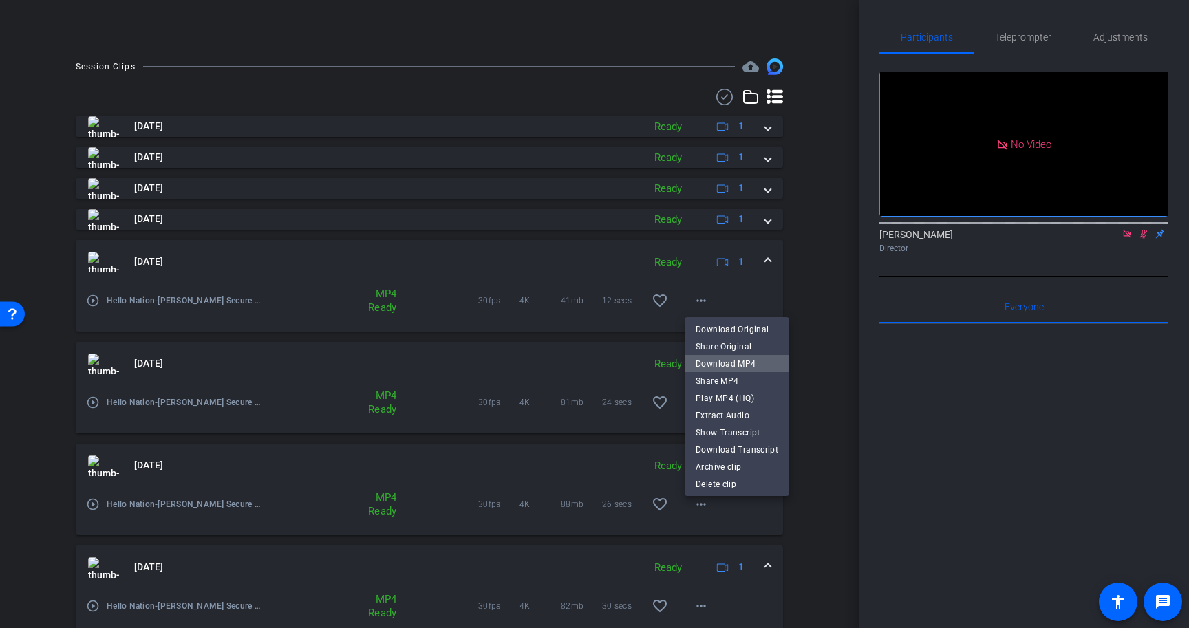
click at [743, 357] on span "Download MP4" at bounding box center [737, 364] width 83 height 17
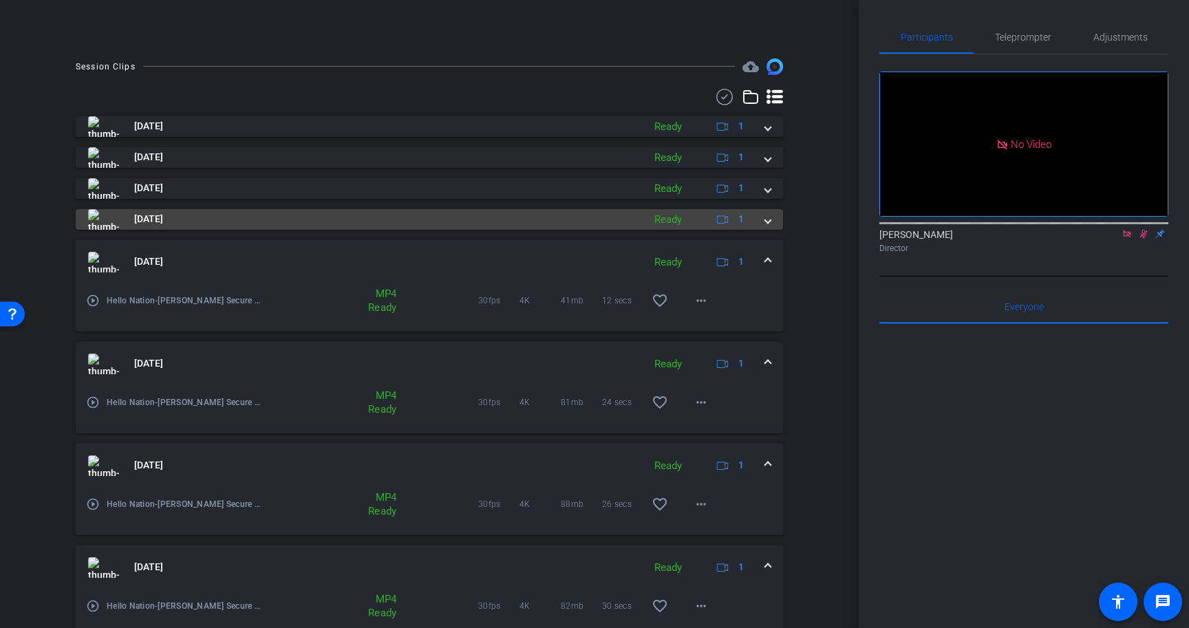
click at [768, 217] on span at bounding box center [768, 219] width 6 height 14
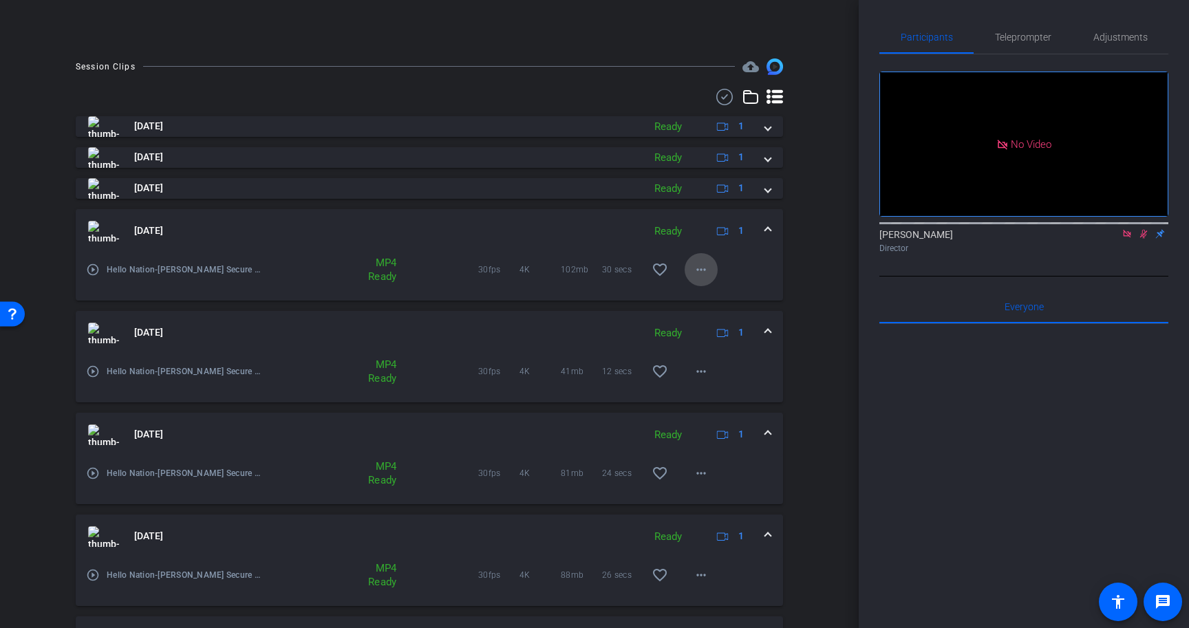
click at [699, 265] on mat-icon "more_horiz" at bounding box center [701, 270] width 17 height 17
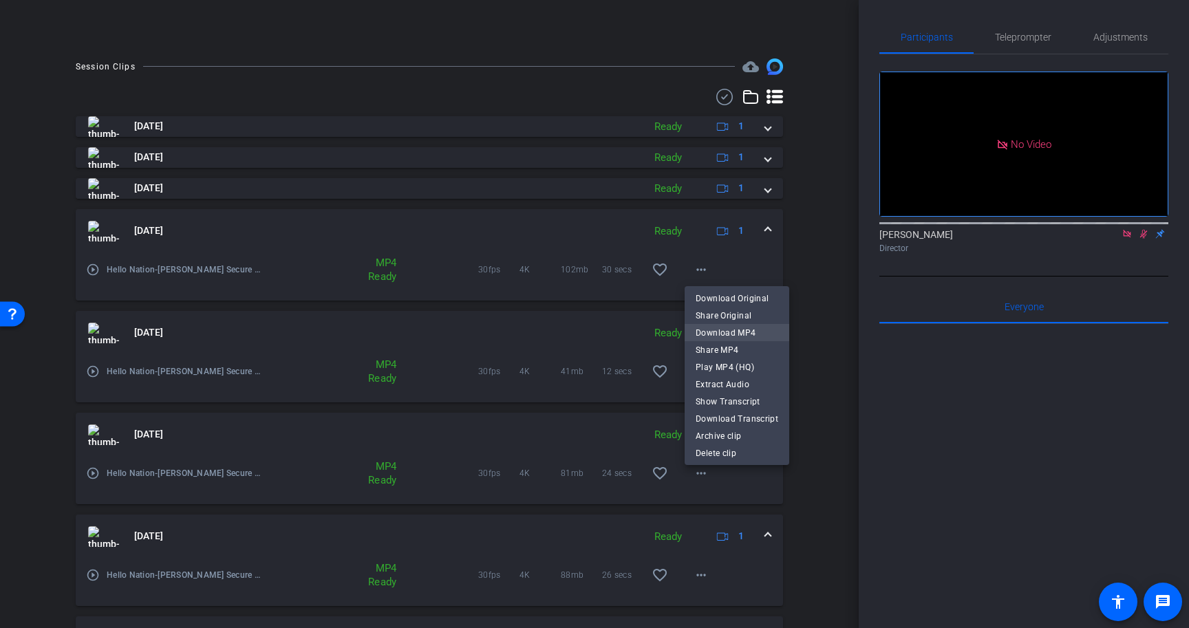
click at [716, 332] on span "Download MP4" at bounding box center [737, 333] width 83 height 17
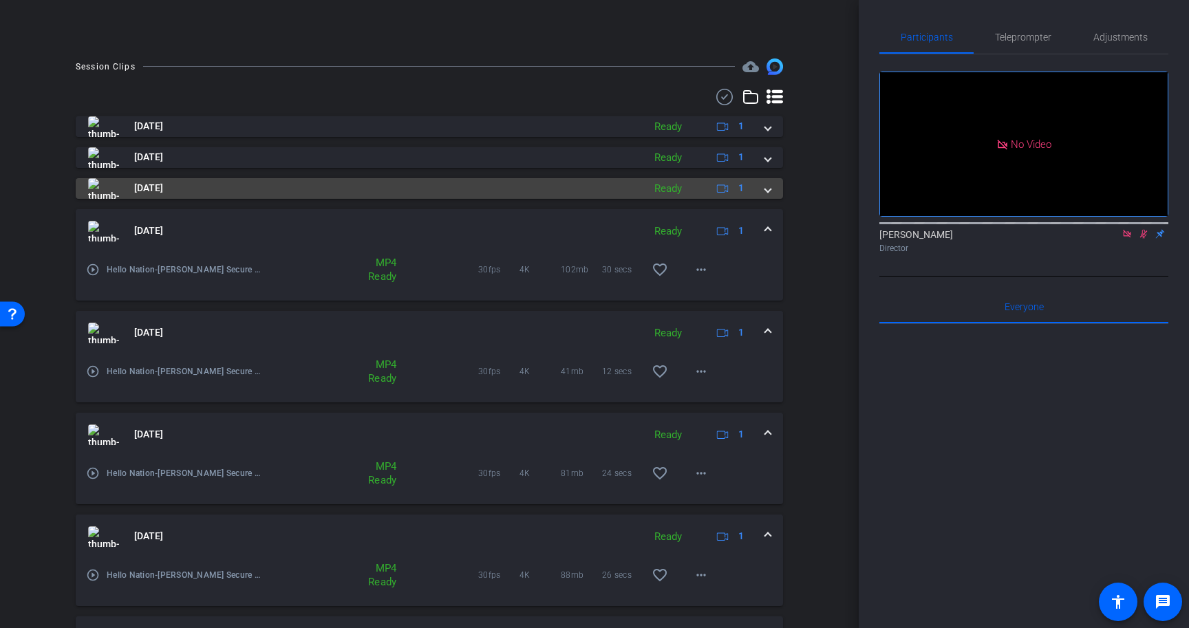
click at [764, 185] on div "Sep 11, 2025 Ready 1" at bounding box center [426, 188] width 677 height 21
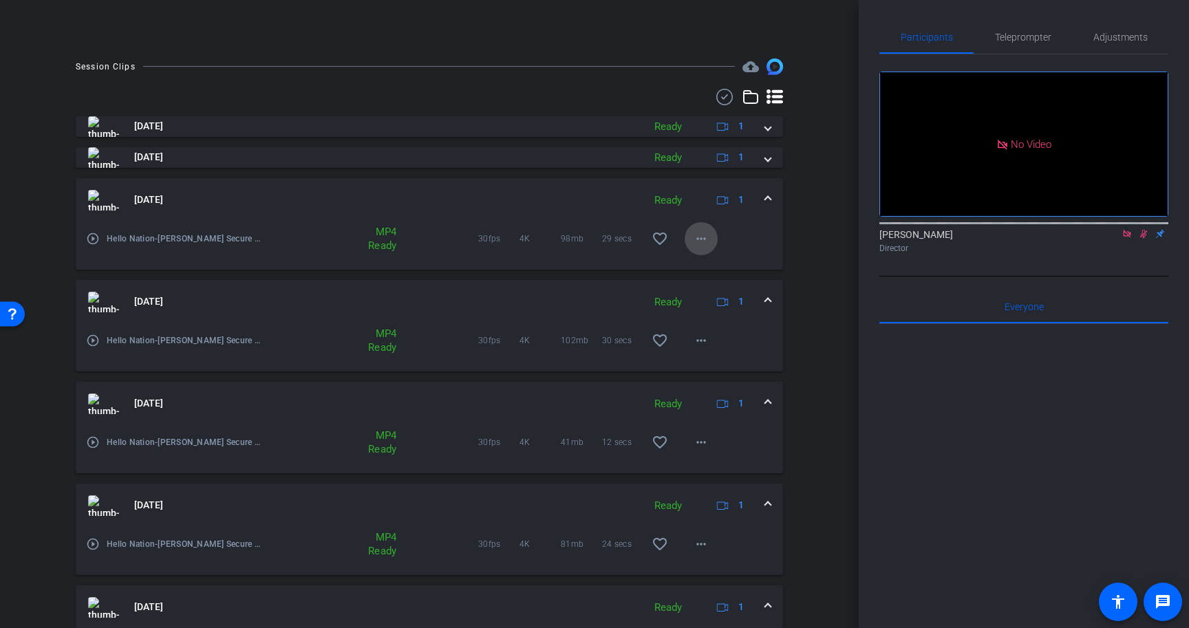
click at [703, 238] on mat-icon "more_horiz" at bounding box center [701, 239] width 17 height 17
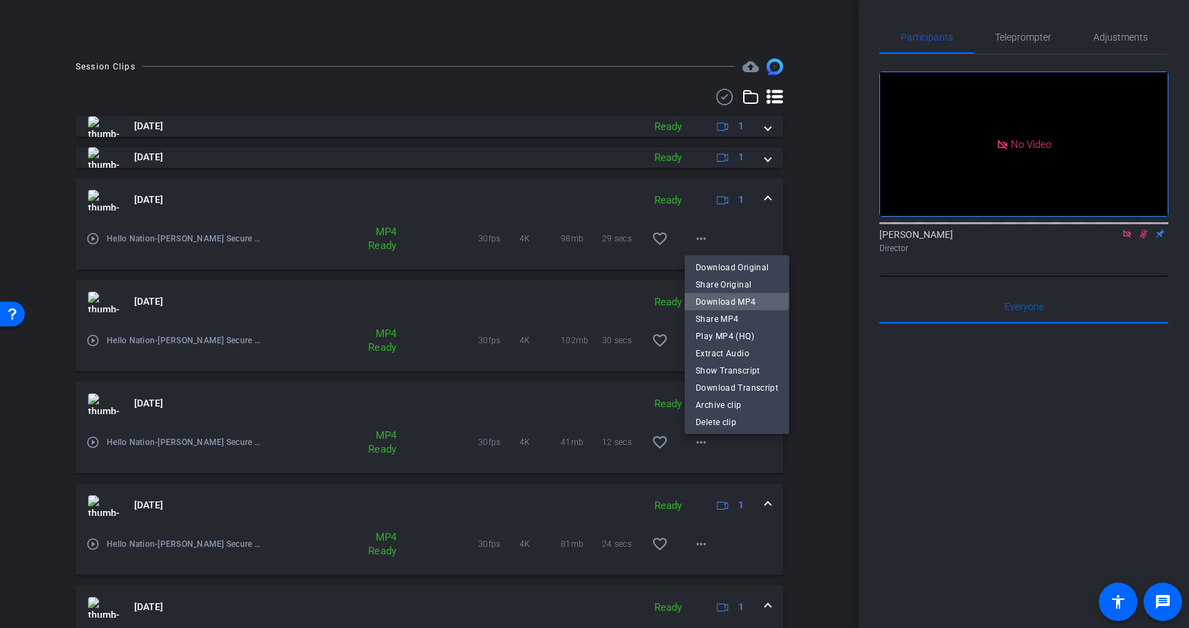
click at [712, 297] on span "Download MP4" at bounding box center [737, 302] width 83 height 17
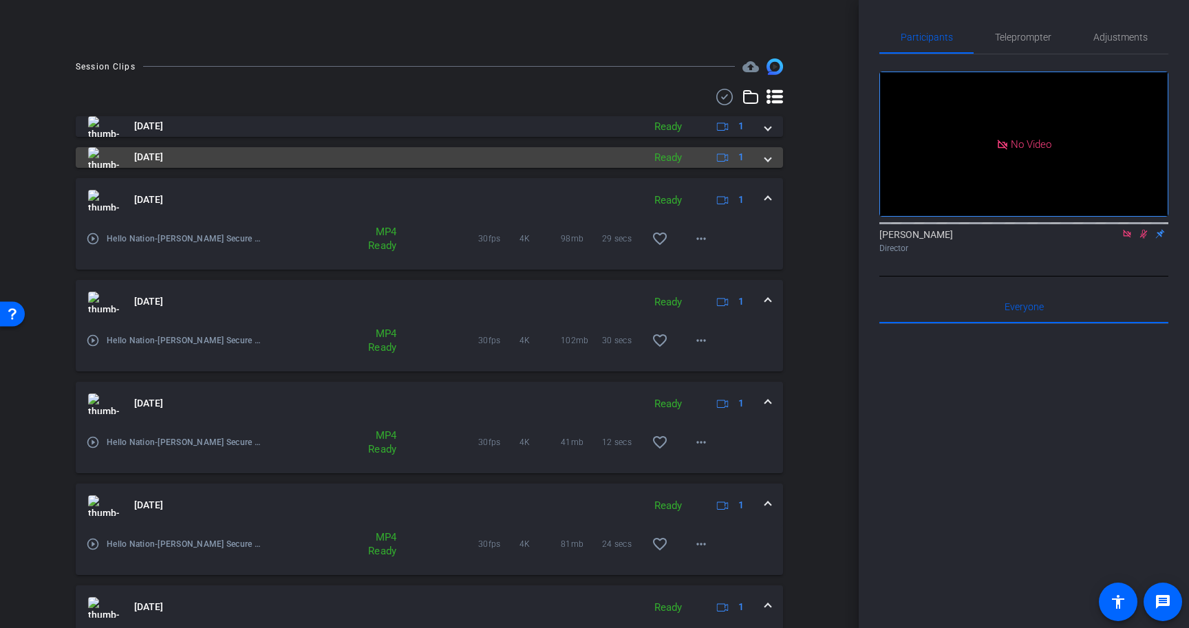
click at [770, 153] on span at bounding box center [768, 157] width 6 height 14
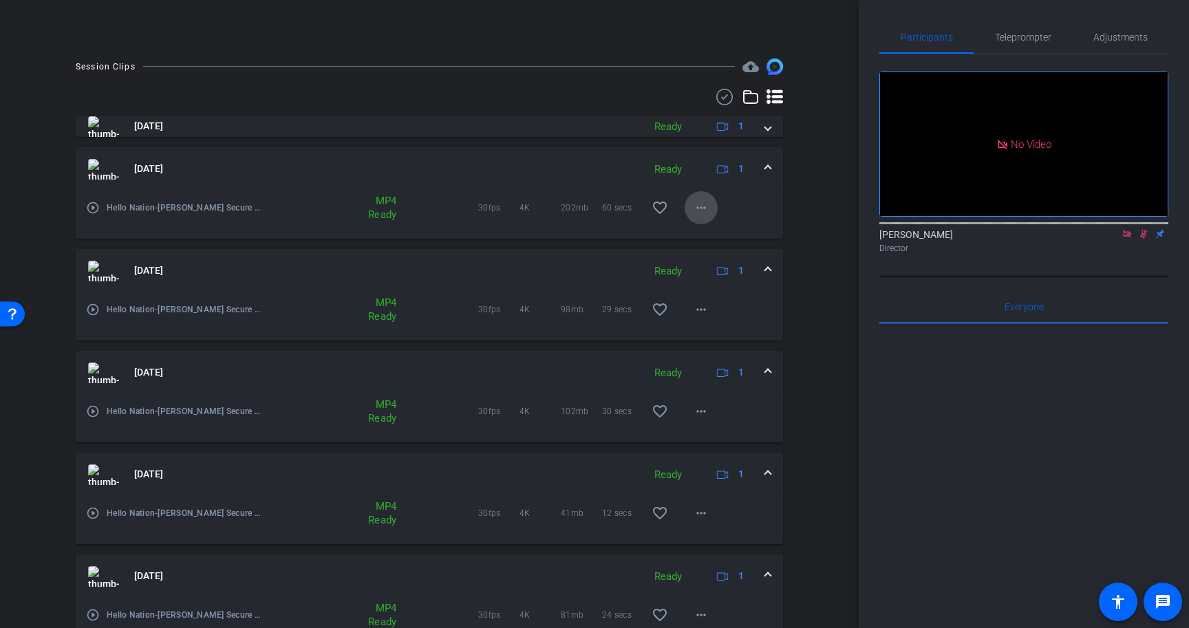
click at [696, 206] on mat-icon "more_horiz" at bounding box center [701, 208] width 17 height 17
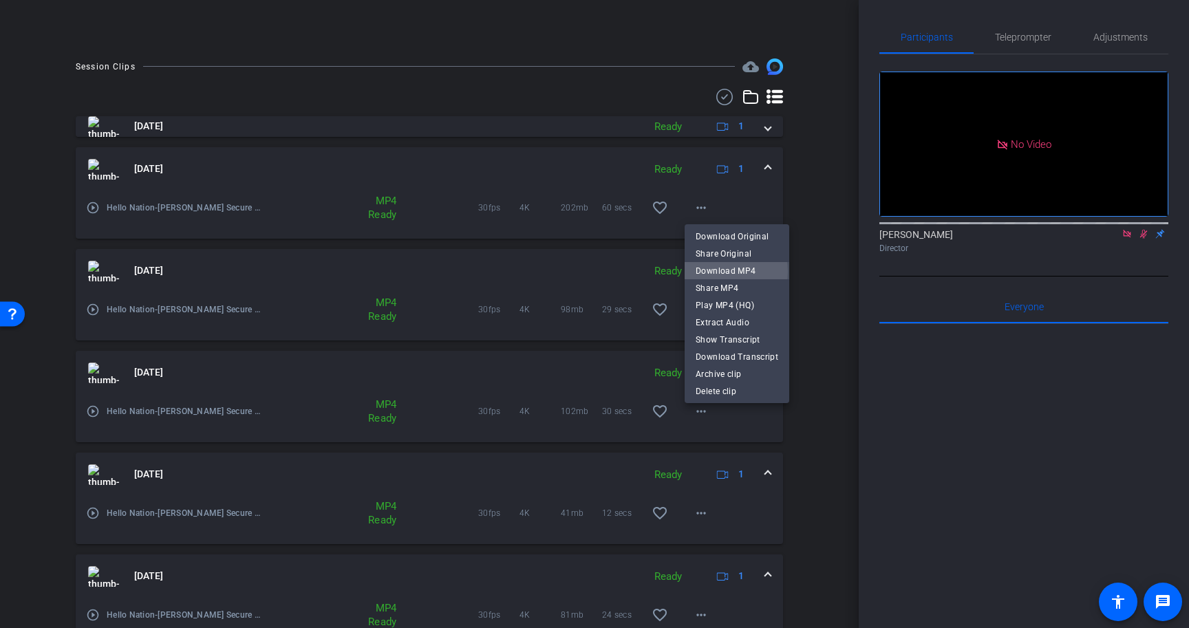
click at [708, 272] on span "Download MP4" at bounding box center [737, 271] width 83 height 17
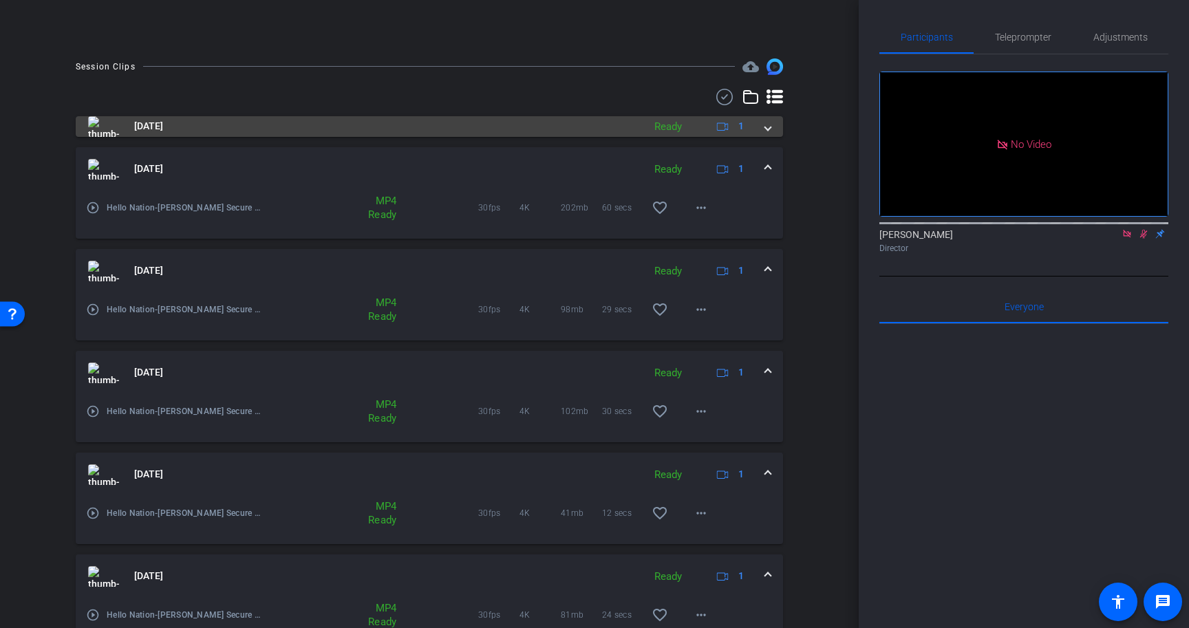
click at [767, 127] on span at bounding box center [768, 126] width 6 height 14
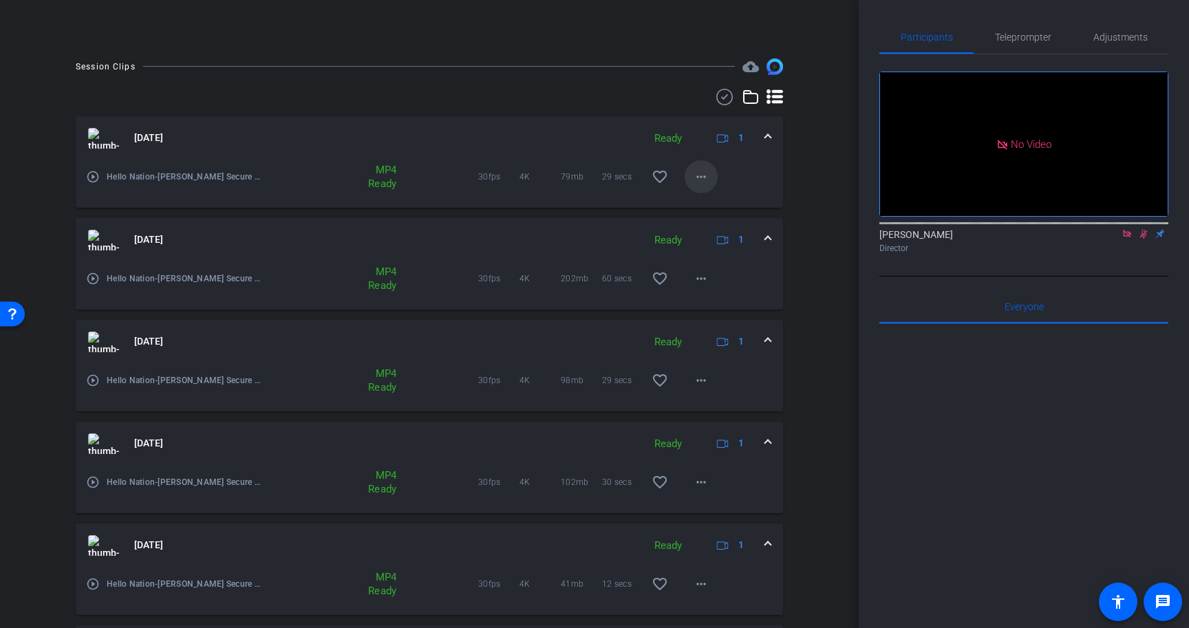
click at [701, 180] on mat-icon "more_horiz" at bounding box center [701, 177] width 17 height 17
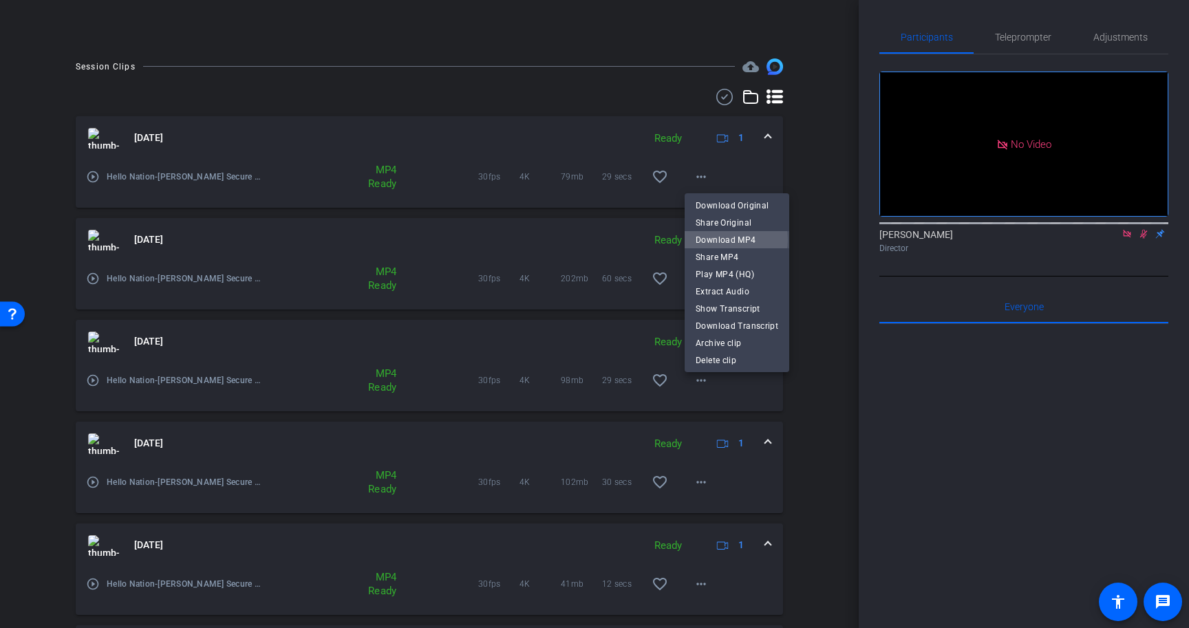
click at [719, 240] on span "Download MP4" at bounding box center [737, 240] width 83 height 17
